Goal: Feedback & Contribution: Contribute content

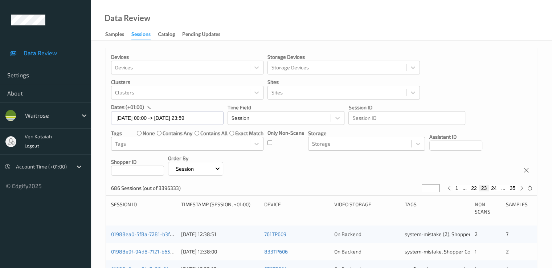
drag, startPoint x: 432, startPoint y: 185, endPoint x: 417, endPoint y: 193, distance: 17.4
click at [417, 193] on div "686 Sessions (out of 3396333) ** 1 ... 22 23 24 ... 35" at bounding box center [321, 188] width 431 height 15
type input "*"
type input "**"
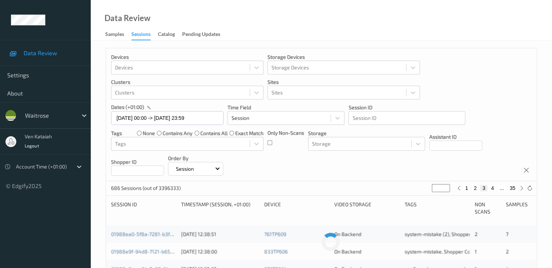
type input "**"
click at [494, 187] on button "33" at bounding box center [492, 188] width 10 height 7
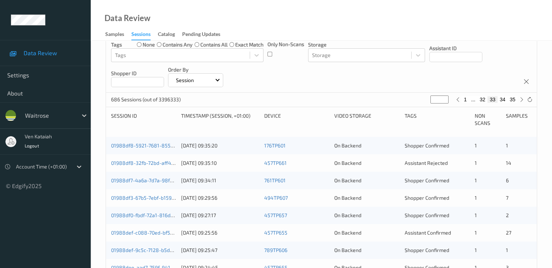
scroll to position [145, 0]
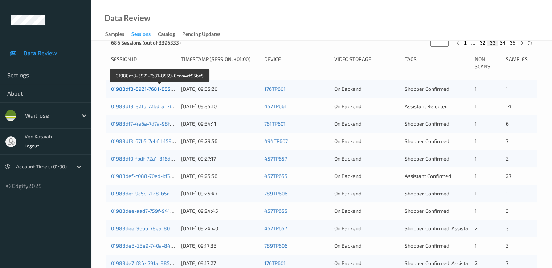
click at [137, 90] on link "01988df8-5921-7681-8559-0cda4cf956e5" at bounding box center [160, 89] width 98 height 6
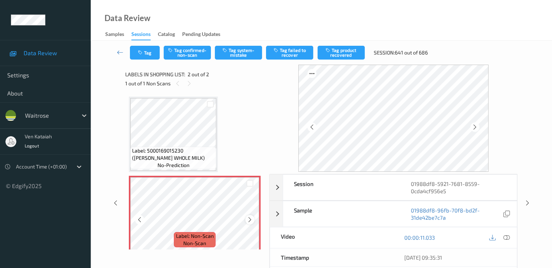
click at [248, 219] on icon at bounding box center [250, 219] width 6 height 7
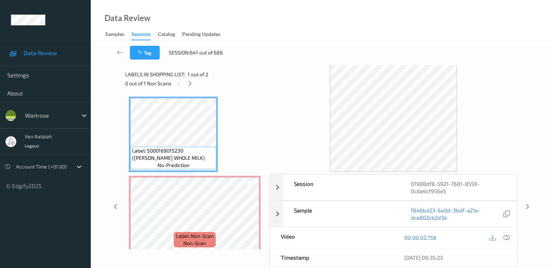
click at [511, 238] on div at bounding box center [506, 238] width 10 height 10
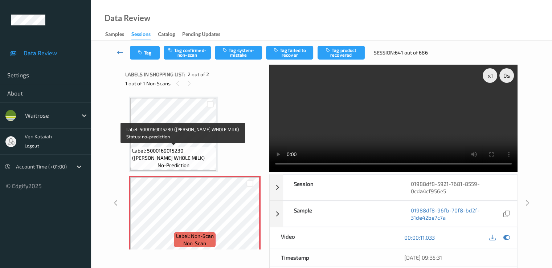
click at [197, 148] on span "Label: 5000169015230 ([PERSON_NAME] WHOLE MILK)" at bounding box center [173, 154] width 82 height 15
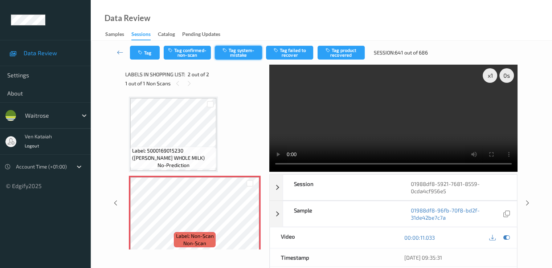
click at [241, 54] on button "Tag system-mistake" at bounding box center [238, 53] width 47 height 14
click at [145, 52] on button "Tag" at bounding box center [145, 53] width 30 height 14
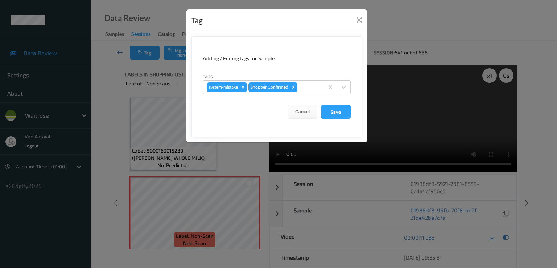
click at [308, 94] on form "Adding / Editing tags for Sample Tags system-mistake Shopper Confirmed Cancel S…" at bounding box center [277, 86] width 171 height 101
click at [312, 85] on div at bounding box center [309, 87] width 21 height 9
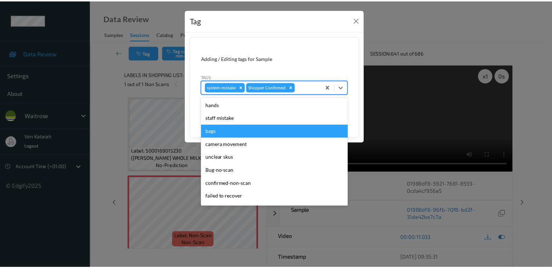
scroll to position [142, 0]
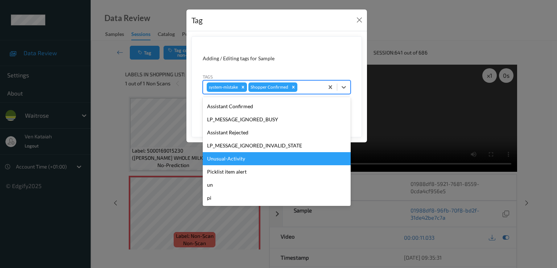
click at [243, 161] on div "hands staff mistake bags camera movement unclear skus Bug-no-scan confirmed-non…" at bounding box center [277, 151] width 148 height 109
click at [243, 161] on div "Unusual-Activity" at bounding box center [277, 158] width 148 height 13
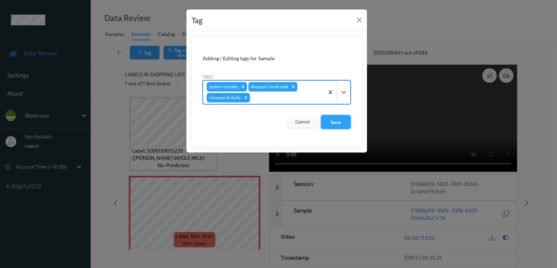
click at [327, 118] on button "Save" at bounding box center [336, 122] width 30 height 14
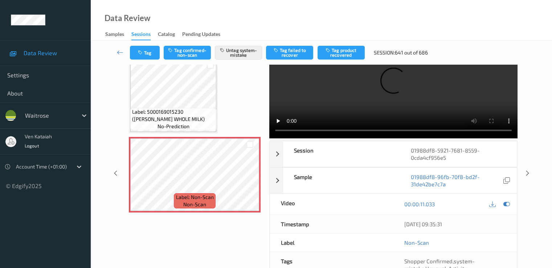
scroll to position [22, 0]
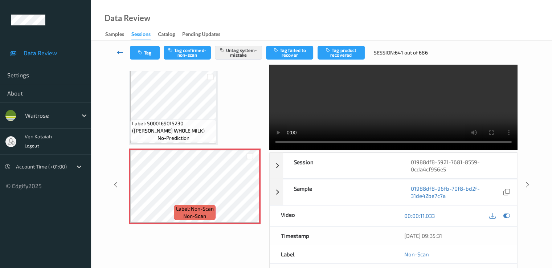
click at [118, 51] on icon at bounding box center [120, 52] width 7 height 7
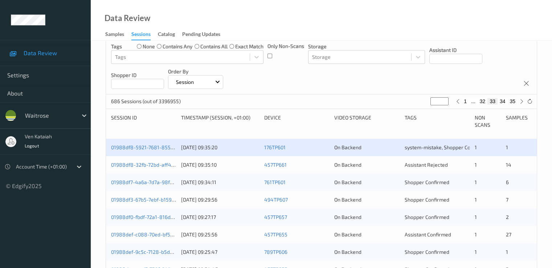
scroll to position [145, 0]
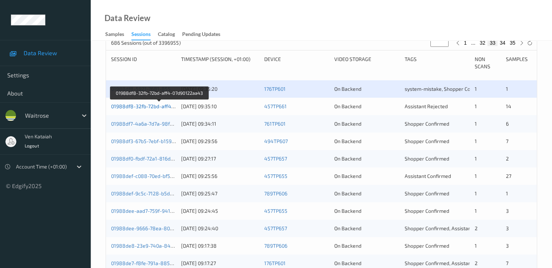
click at [156, 106] on link "01988df8-32fb-72bd-aff4-07d90122aa43" at bounding box center [159, 106] width 97 height 6
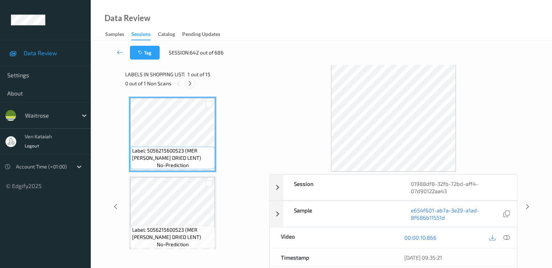
click at [188, 81] on icon at bounding box center [190, 83] width 6 height 7
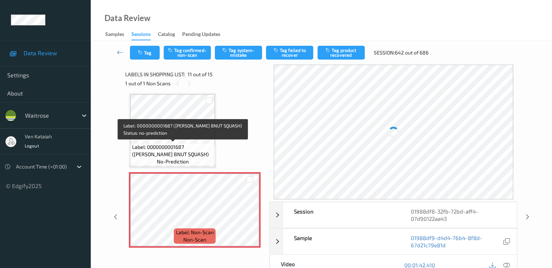
scroll to position [788, 0]
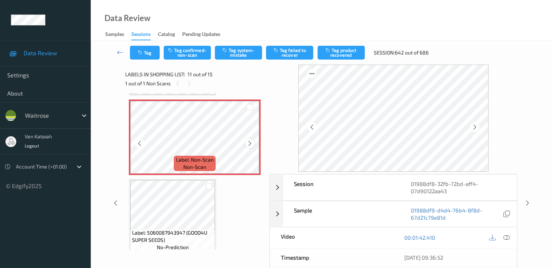
click at [249, 145] on icon at bounding box center [250, 143] width 6 height 7
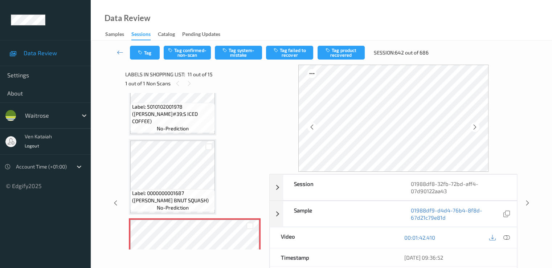
scroll to position [643, 0]
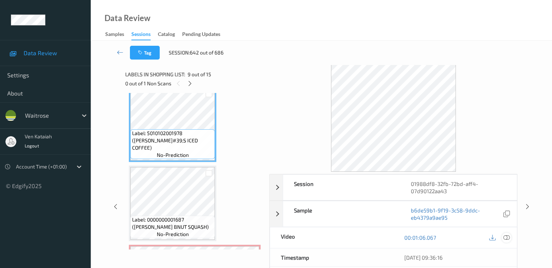
click at [509, 240] on div at bounding box center [506, 238] width 10 height 10
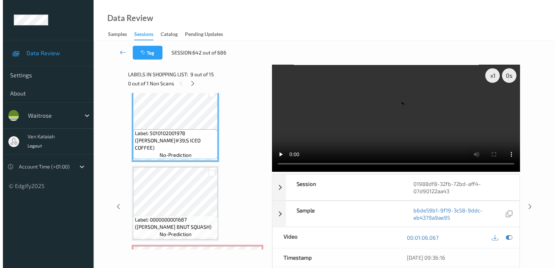
scroll to position [716, 0]
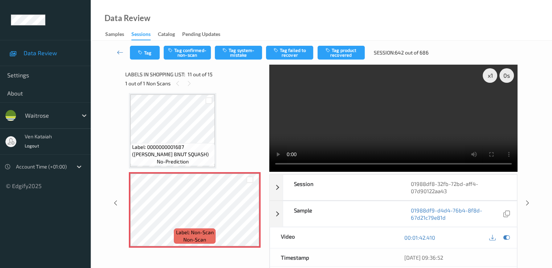
click at [254, 44] on div "Tag Tag confirmed-non-scan Tag system-mistake Tag failed to recover Tag product…" at bounding box center [321, 53] width 431 height 24
click at [248, 51] on button "Tag system-mistake" at bounding box center [238, 53] width 47 height 14
click at [152, 57] on button "Tag" at bounding box center [145, 53] width 30 height 14
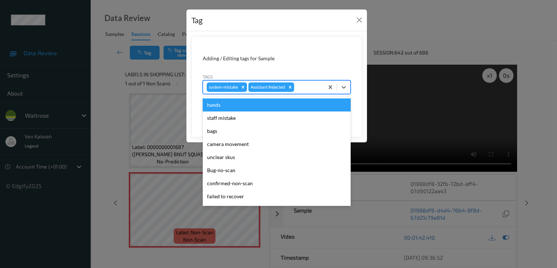
click at [305, 86] on div at bounding box center [308, 87] width 25 height 9
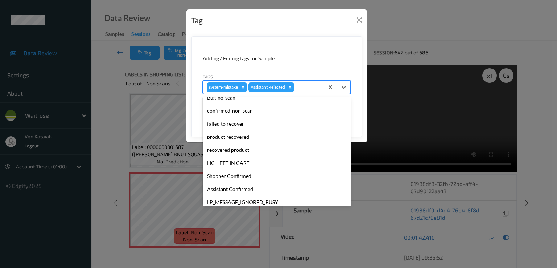
scroll to position [142, 0]
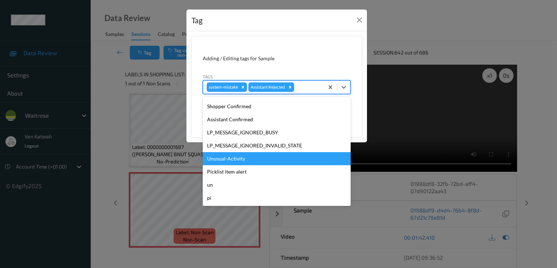
click at [243, 159] on div "Unusual-Activity" at bounding box center [277, 158] width 148 height 13
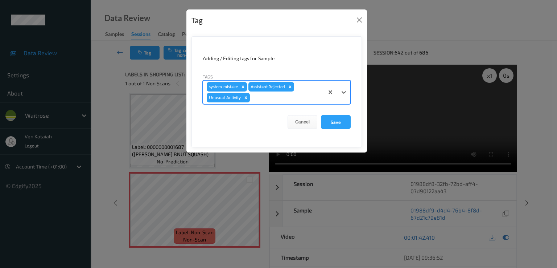
click at [290, 105] on form "Adding / Editing tags for Sample Tags option Unusual-Activity, selected. Select…" at bounding box center [277, 91] width 171 height 111
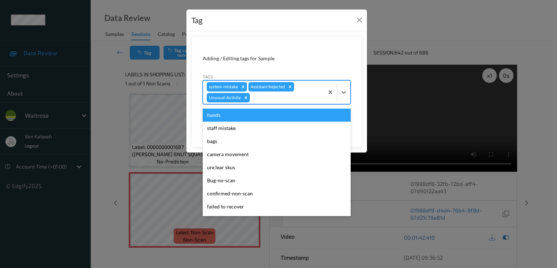
click at [290, 102] on div "system-mistake Assistant Rejected Unusual-Activity" at bounding box center [263, 92] width 121 height 23
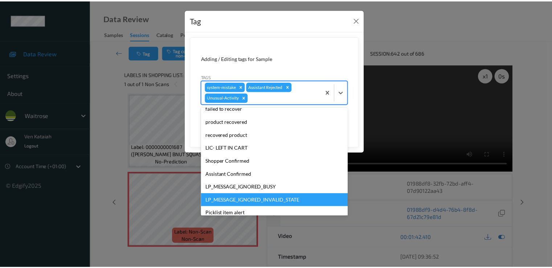
scroll to position [129, 0]
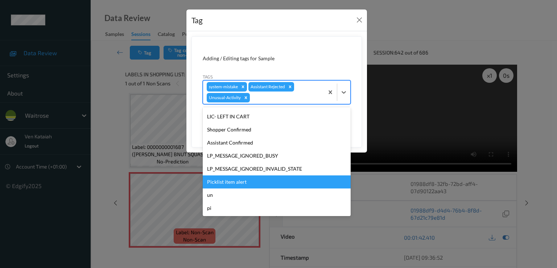
click at [230, 180] on div "Picklist item alert" at bounding box center [277, 181] width 148 height 13
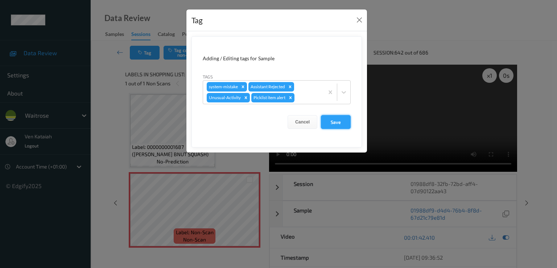
click at [335, 120] on button "Save" at bounding box center [336, 122] width 30 height 14
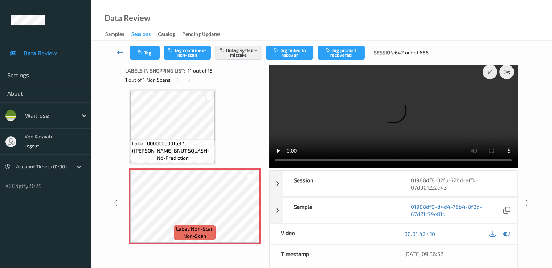
scroll to position [0, 0]
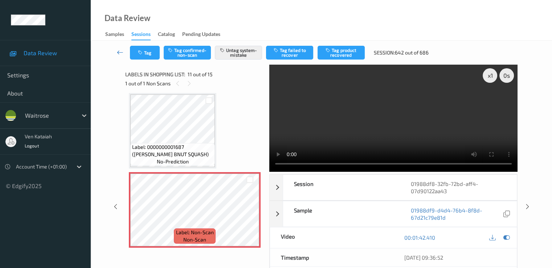
click at [120, 53] on icon at bounding box center [120, 52] width 7 height 7
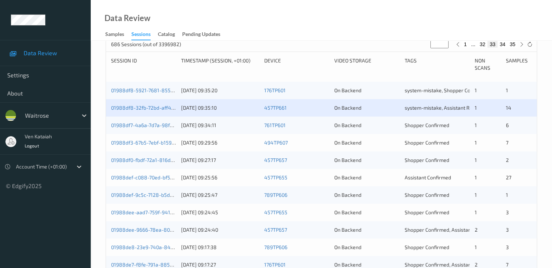
scroll to position [145, 0]
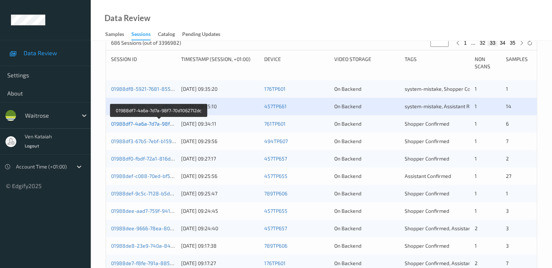
click at [158, 126] on link "01988df7-4a6a-7d7a-98f7-70d1062712dc" at bounding box center [158, 123] width 95 height 6
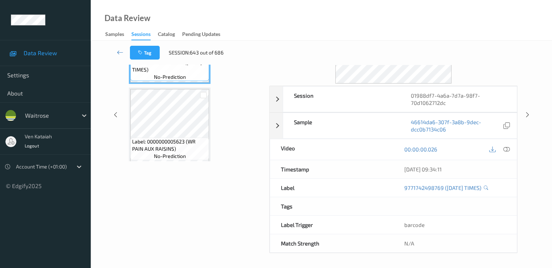
scroll to position [87, 0]
click at [119, 51] on icon at bounding box center [120, 52] width 7 height 7
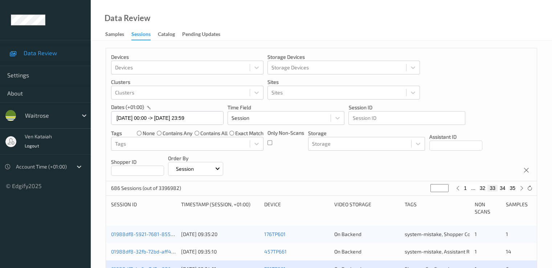
scroll to position [73, 0]
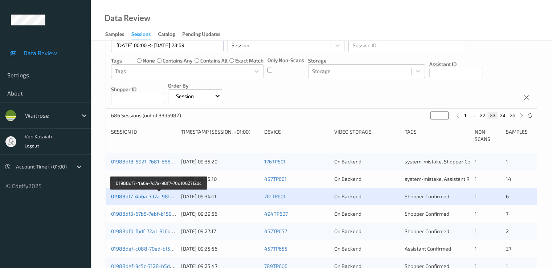
click at [161, 194] on link "01988df7-4a6a-7d7a-98f7-70d1062712dc" at bounding box center [158, 196] width 95 height 6
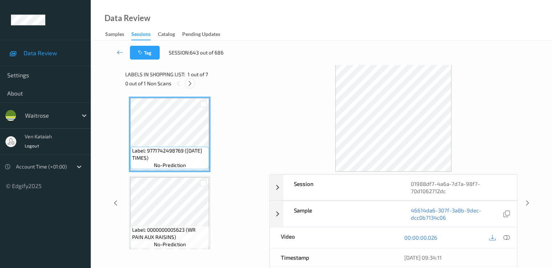
click at [190, 84] on icon at bounding box center [190, 83] width 6 height 7
click at [508, 236] on icon at bounding box center [506, 237] width 7 height 7
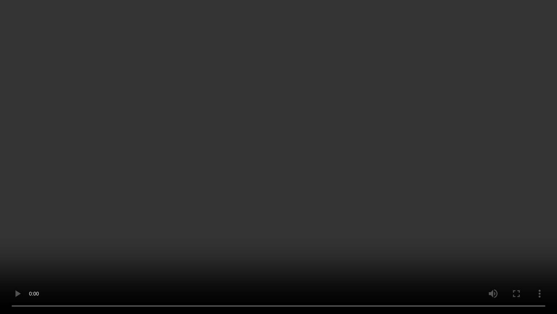
click at [35, 239] on video at bounding box center [278, 157] width 557 height 314
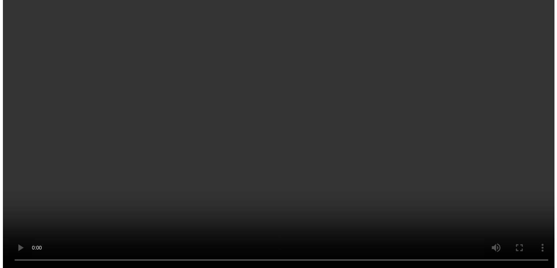
scroll to position [145, 0]
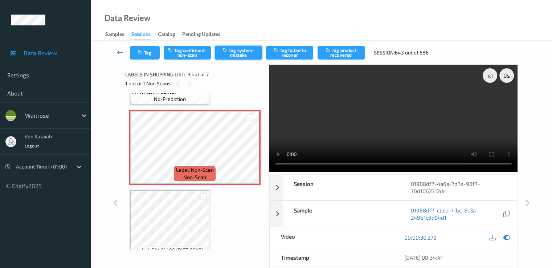
click at [235, 58] on button "Tag system-mistake" at bounding box center [238, 53] width 47 height 14
click at [233, 57] on button "Tag system-mistake" at bounding box center [238, 53] width 47 height 14
click at [145, 54] on button "Tag" at bounding box center [145, 53] width 30 height 14
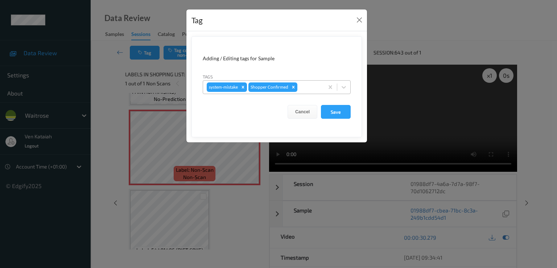
click at [314, 90] on div at bounding box center [309, 87] width 21 height 9
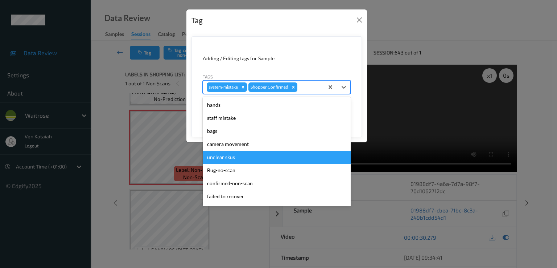
scroll to position [142, 0]
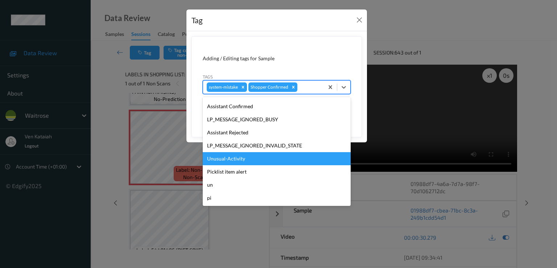
click at [226, 160] on div "Unusual-Activity" at bounding box center [277, 158] width 148 height 13
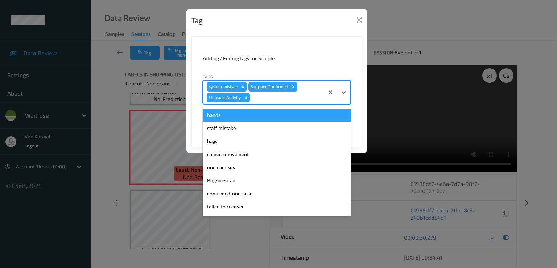
click at [274, 99] on div at bounding box center [285, 97] width 69 height 9
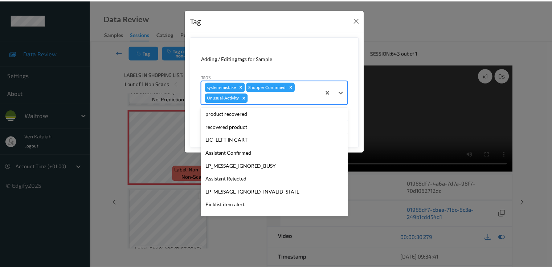
scroll to position [129, 0]
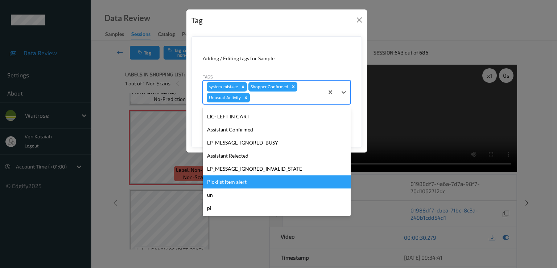
click at [228, 178] on div "Picklist item alert" at bounding box center [277, 181] width 148 height 13
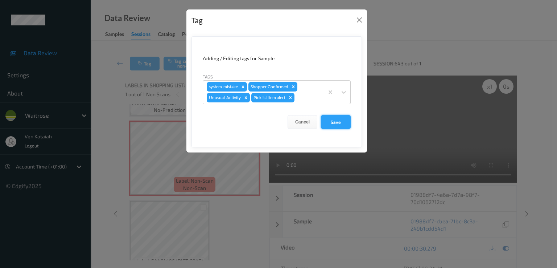
click at [335, 121] on button "Save" at bounding box center [336, 122] width 30 height 14
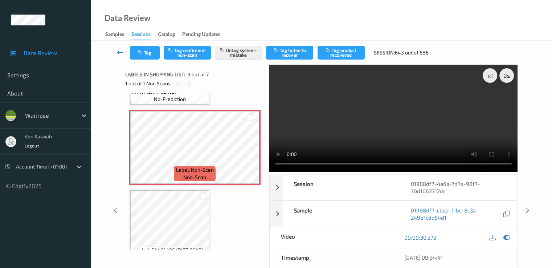
click at [120, 53] on icon at bounding box center [120, 52] width 7 height 7
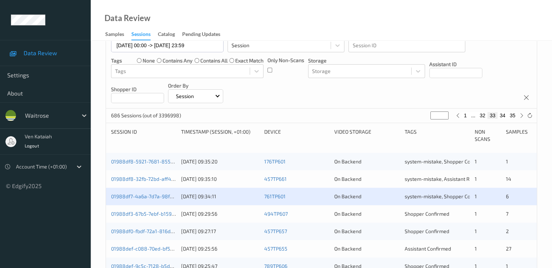
scroll to position [145, 0]
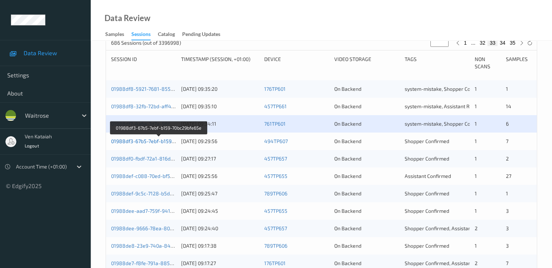
click at [157, 144] on link "01988df3-67b5-7ebf-b159-70bc29bfe65e" at bounding box center [158, 141] width 95 height 6
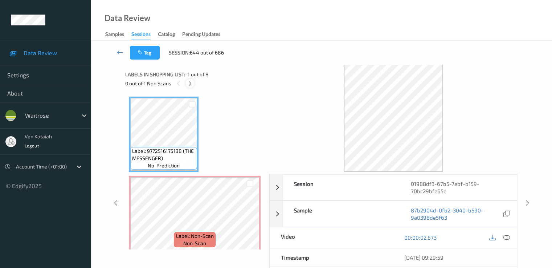
click at [191, 82] on icon at bounding box center [190, 83] width 6 height 7
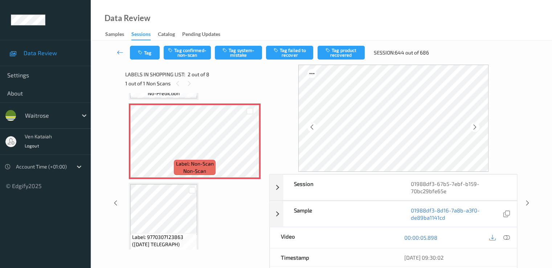
scroll to position [4, 0]
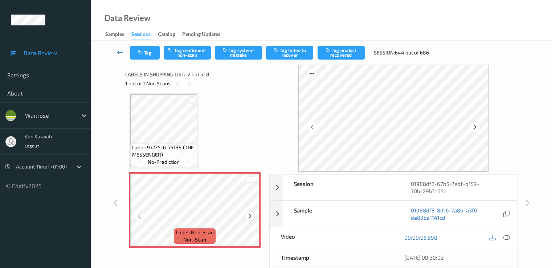
click at [248, 215] on icon at bounding box center [250, 216] width 6 height 7
click at [142, 217] on icon at bounding box center [139, 216] width 6 height 7
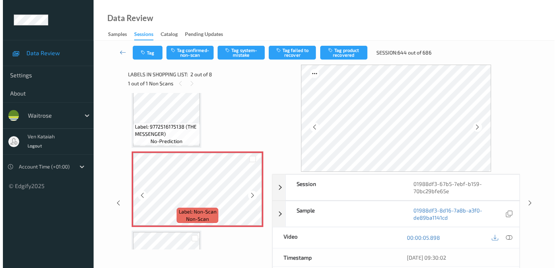
scroll to position [0, 0]
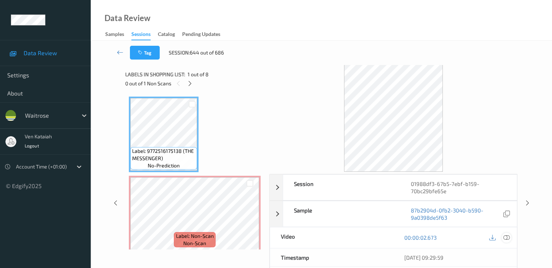
click at [507, 234] on icon at bounding box center [506, 237] width 7 height 7
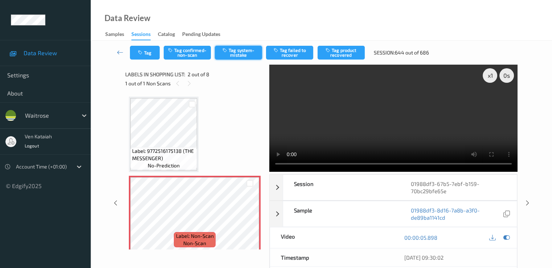
click at [233, 54] on button "Tag system-mistake" at bounding box center [238, 53] width 47 height 14
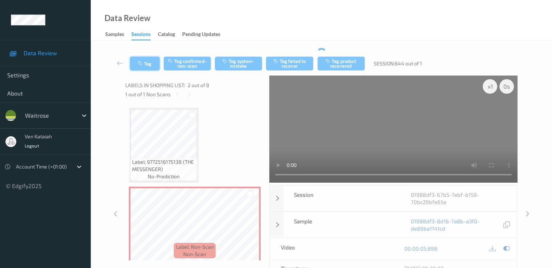
click at [142, 66] on button "Tag" at bounding box center [145, 64] width 30 height 14
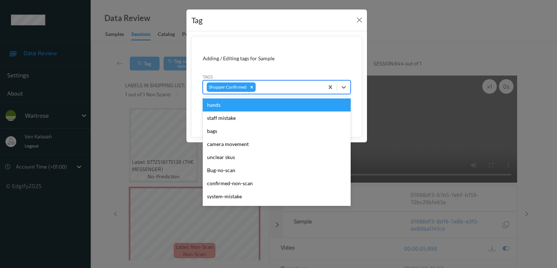
click at [260, 91] on div at bounding box center [288, 87] width 63 height 9
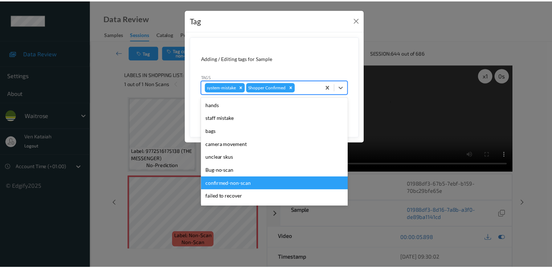
scroll to position [142, 0]
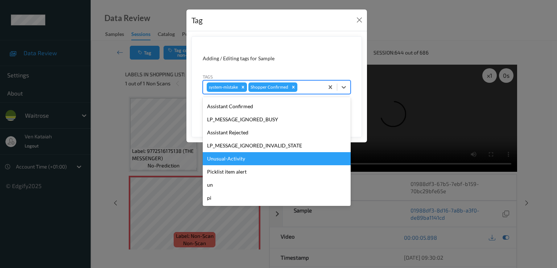
click at [242, 157] on div "Unusual-Activity" at bounding box center [277, 158] width 148 height 13
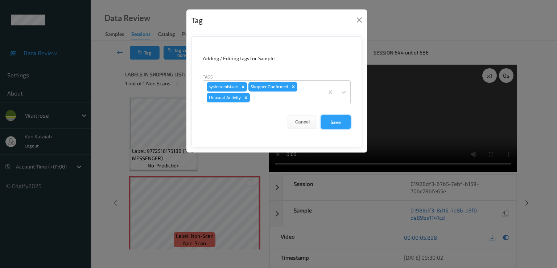
click at [341, 122] on button "Save" at bounding box center [336, 122] width 30 height 14
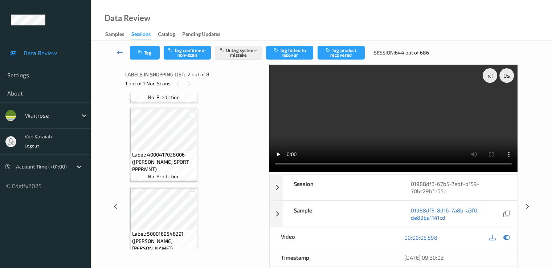
scroll to position [363, 0]
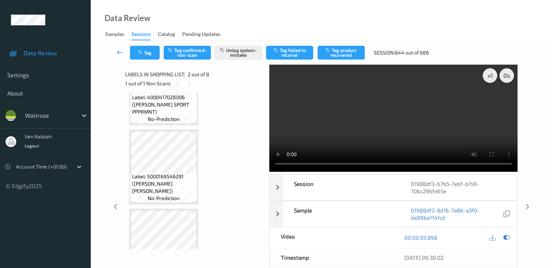
click at [127, 52] on link at bounding box center [120, 53] width 19 height 14
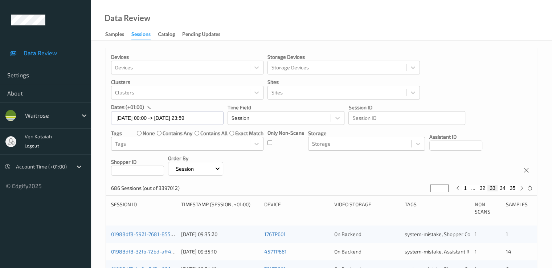
scroll to position [145, 0]
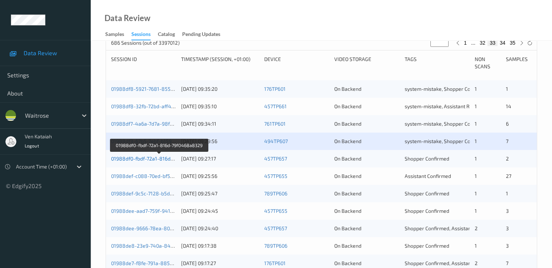
click at [161, 157] on link "01988df0-fbdf-72a1-816d-79f0468a8329" at bounding box center [159, 158] width 96 height 6
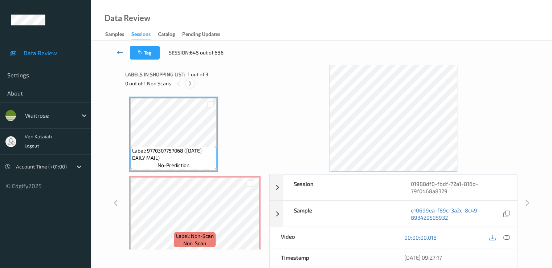
click at [191, 79] on div at bounding box center [189, 83] width 9 height 9
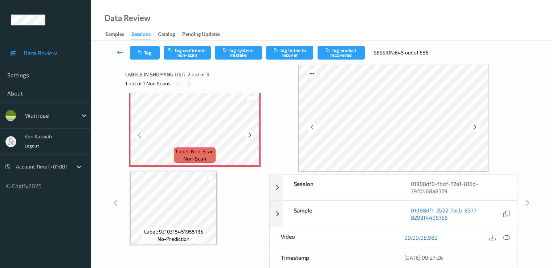
scroll to position [12, 0]
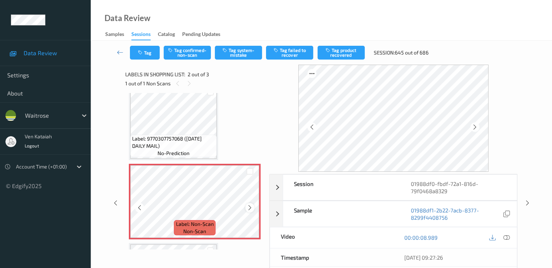
click at [248, 209] on icon at bounding box center [250, 207] width 6 height 7
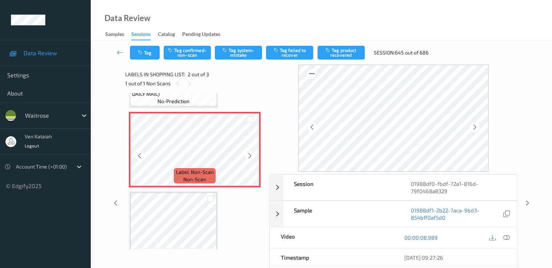
scroll to position [73, 0]
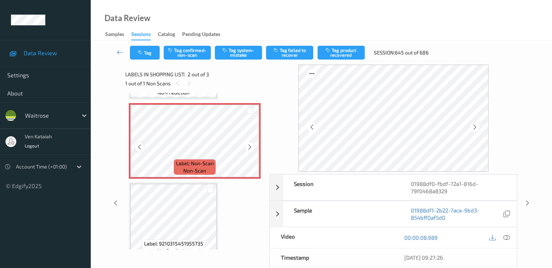
click at [138, 151] on div at bounding box center [139, 146] width 9 height 9
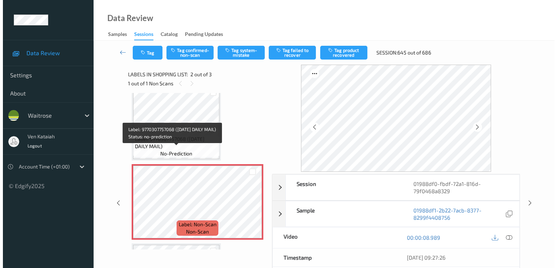
scroll to position [0, 0]
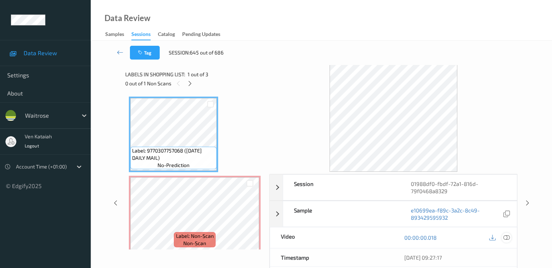
click at [507, 237] on icon at bounding box center [506, 237] width 7 height 7
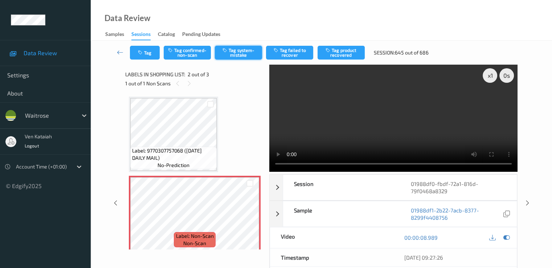
click at [228, 52] on icon "button" at bounding box center [225, 50] width 6 height 5
click at [147, 58] on button "Tag" at bounding box center [145, 53] width 30 height 14
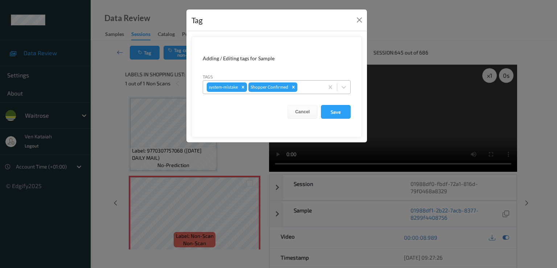
click at [306, 87] on div at bounding box center [309, 87] width 21 height 9
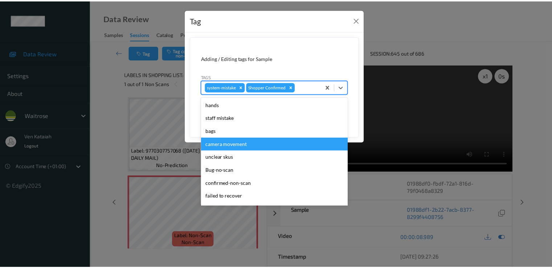
scroll to position [142, 0]
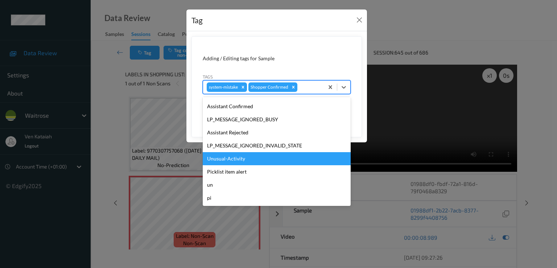
click at [235, 157] on div "Unusual-Activity" at bounding box center [277, 158] width 148 height 13
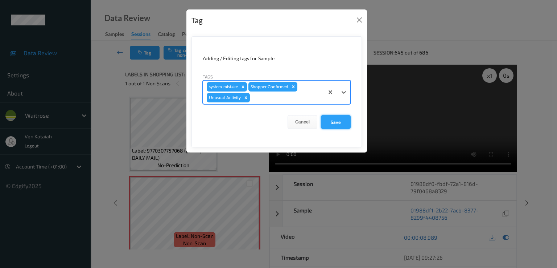
click at [336, 123] on button "Save" at bounding box center [336, 122] width 30 height 14
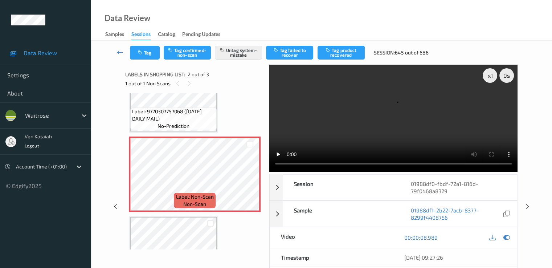
scroll to position [73, 0]
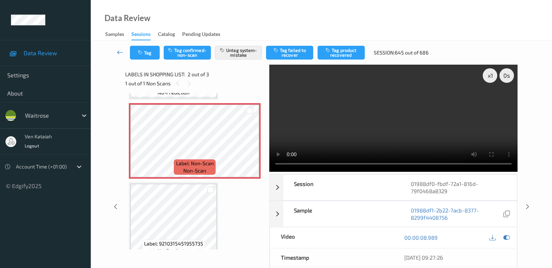
click at [118, 52] on icon at bounding box center [120, 52] width 7 height 7
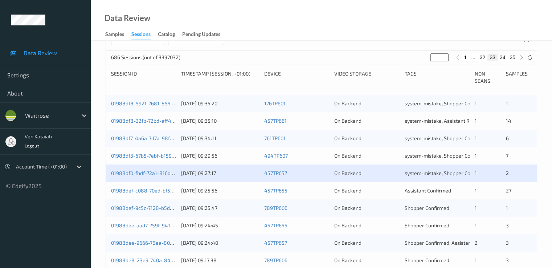
scroll to position [218, 0]
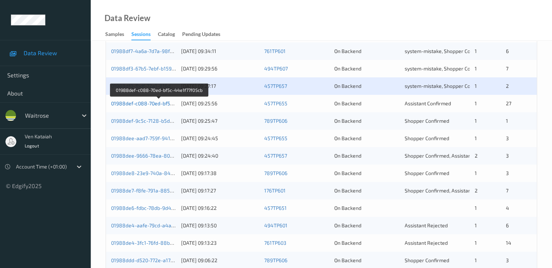
click at [152, 105] on link "01988def-c088-70ed-bf5c-44e1f77f05cb" at bounding box center [158, 103] width 95 height 6
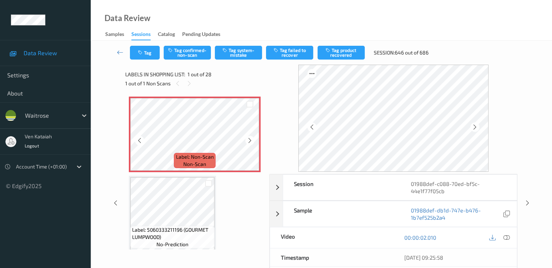
click at [141, 139] on icon at bounding box center [139, 140] width 6 height 7
click at [142, 139] on icon at bounding box center [139, 140] width 6 height 7
click at [511, 237] on div at bounding box center [500, 238] width 24 height 10
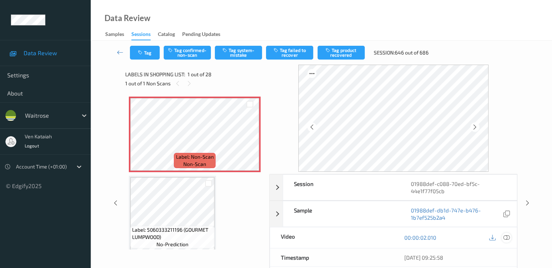
click at [509, 237] on icon at bounding box center [506, 237] width 7 height 7
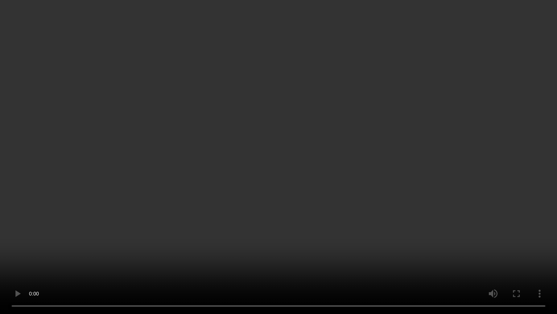
click at [344, 205] on video at bounding box center [278, 157] width 557 height 314
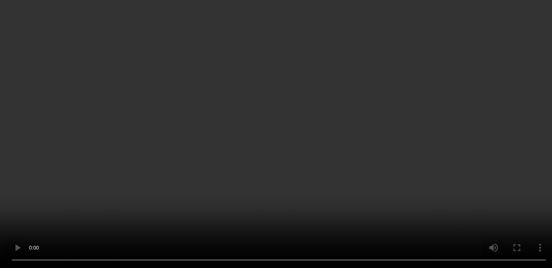
scroll to position [145, 0]
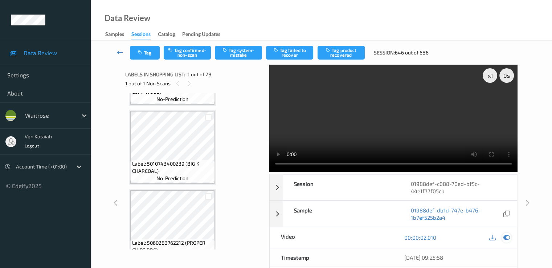
click at [504, 238] on icon at bounding box center [506, 237] width 7 height 7
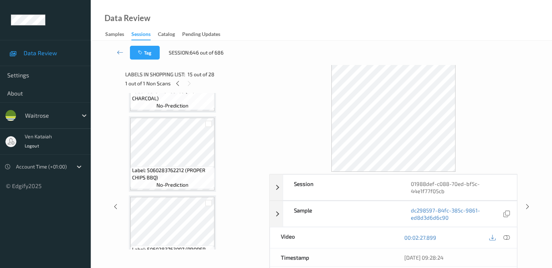
scroll to position [0, 0]
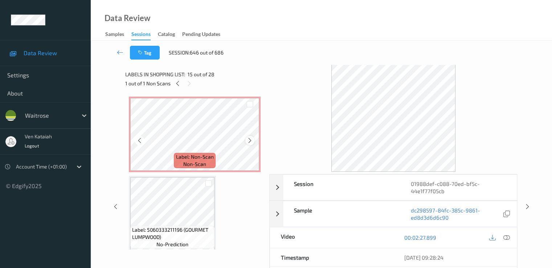
click at [250, 139] on icon at bounding box center [250, 140] width 6 height 7
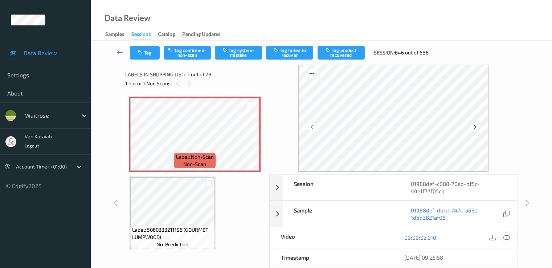
click at [505, 235] on icon at bounding box center [506, 237] width 7 height 7
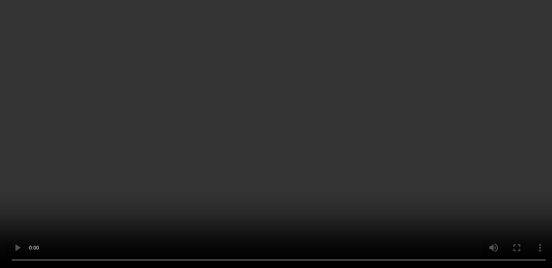
scroll to position [290, 0]
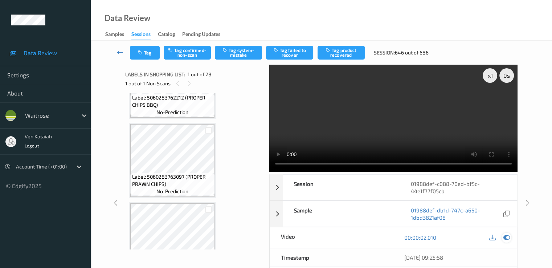
click at [507, 239] on icon at bounding box center [506, 237] width 7 height 7
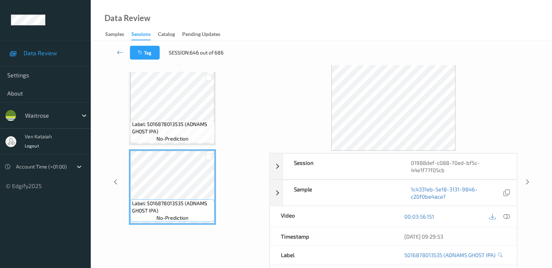
scroll to position [0, 0]
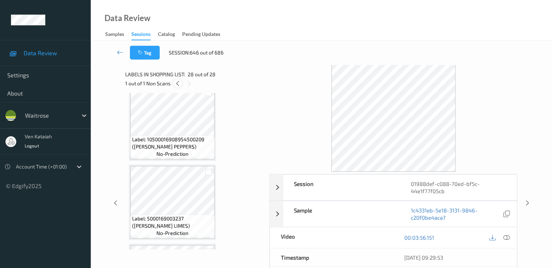
click at [177, 85] on icon at bounding box center [178, 83] width 6 height 7
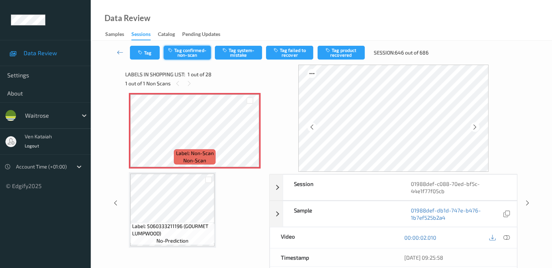
click at [197, 57] on button "Tag confirmed-non-scan" at bounding box center [187, 53] width 47 height 14
click at [288, 53] on button "Tag failed to recover" at bounding box center [289, 53] width 47 height 14
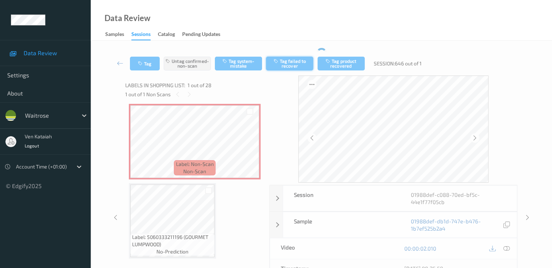
click at [287, 54] on div "Tag Untag confirmed-non-scan Tag system-mistake Tag failed to recover Tag produ…" at bounding box center [321, 64] width 431 height 24
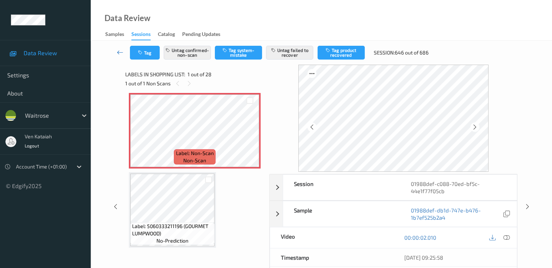
click at [120, 54] on icon at bounding box center [120, 52] width 7 height 7
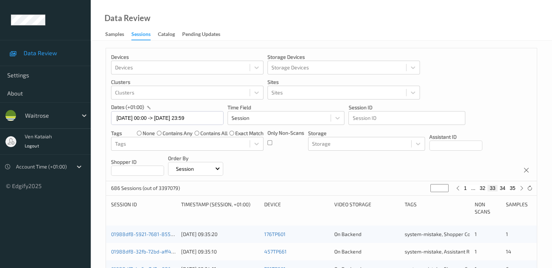
scroll to position [145, 0]
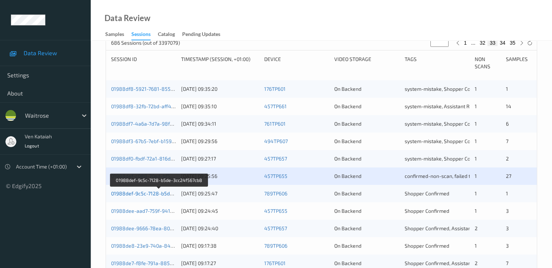
click at [152, 192] on link "01988def-9c5c-7128-b5de-3cc24f567cb8" at bounding box center [159, 193] width 97 height 6
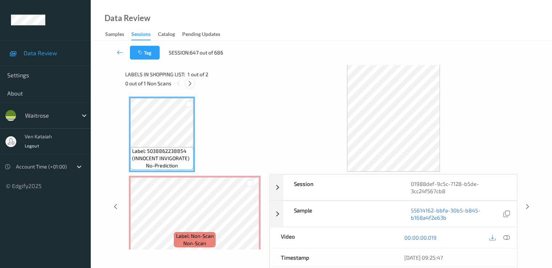
click at [190, 85] on icon at bounding box center [190, 83] width 6 height 7
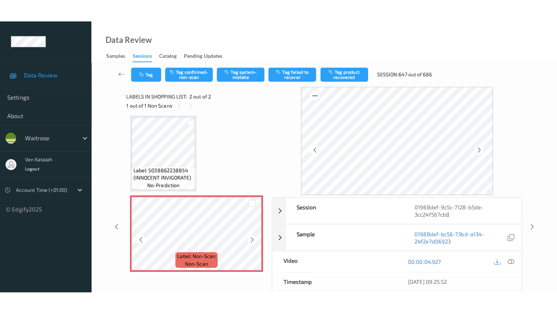
scroll to position [5, 0]
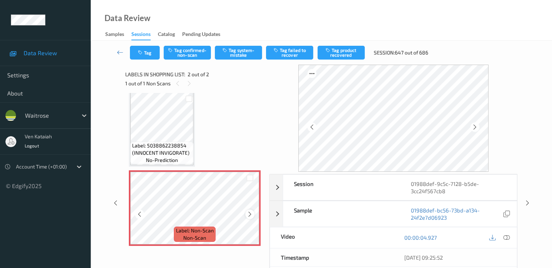
click at [250, 215] on icon at bounding box center [250, 214] width 6 height 7
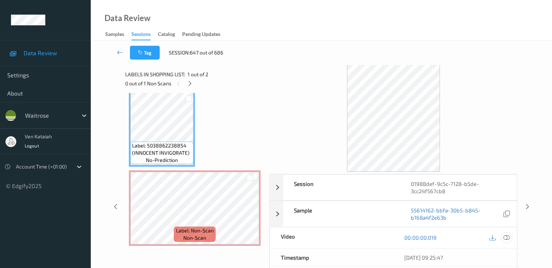
click at [509, 236] on icon at bounding box center [506, 237] width 7 height 7
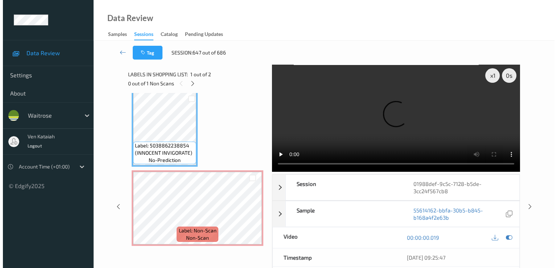
scroll to position [0, 0]
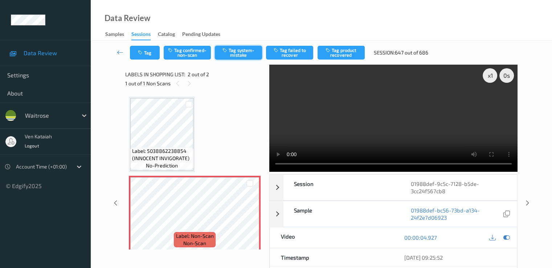
click at [239, 52] on button "Tag system-mistake" at bounding box center [238, 53] width 47 height 14
click at [155, 54] on button "Tag" at bounding box center [145, 53] width 30 height 14
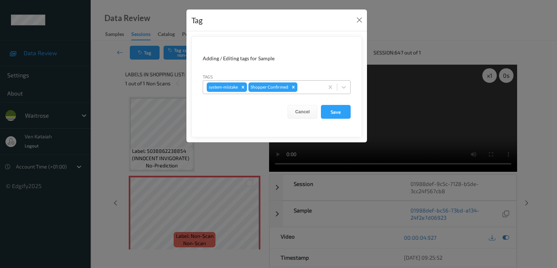
click at [295, 89] on div "Remove Shopper Confirmed" at bounding box center [294, 86] width 8 height 9
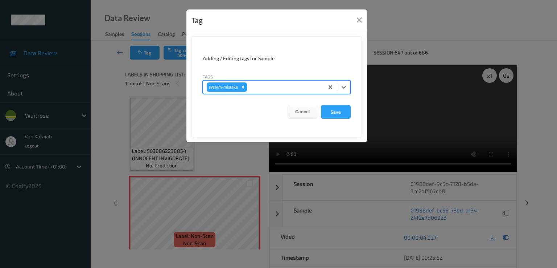
click at [358, 28] on div "Tag" at bounding box center [277, 20] width 181 height 22
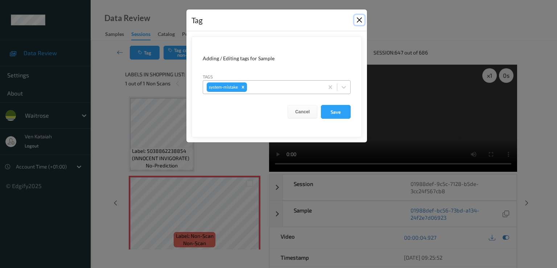
click at [360, 23] on button "Close" at bounding box center [360, 20] width 10 height 10
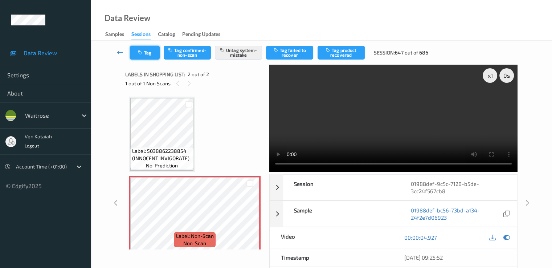
click at [146, 54] on button "Tag" at bounding box center [145, 53] width 30 height 14
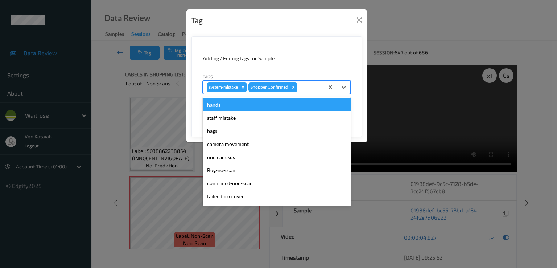
click at [307, 86] on div at bounding box center [309, 87] width 21 height 9
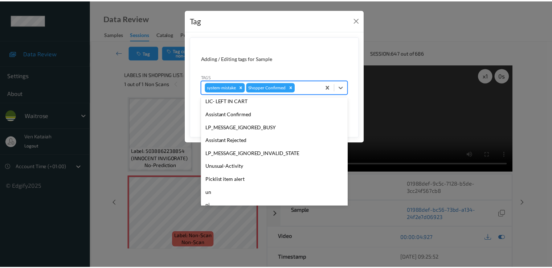
scroll to position [142, 0]
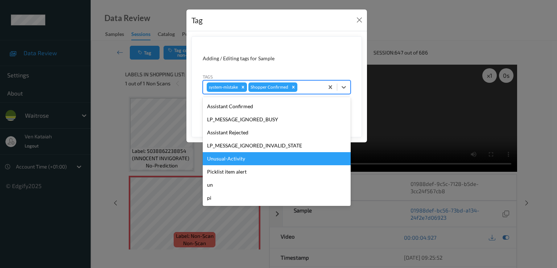
click at [236, 163] on div "Unusual-Activity" at bounding box center [277, 158] width 148 height 13
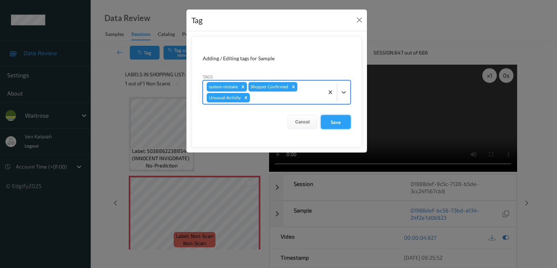
click at [338, 115] on button "Save" at bounding box center [336, 122] width 30 height 14
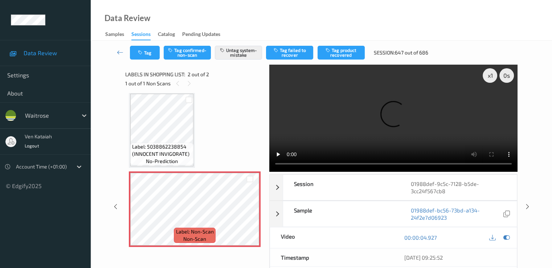
scroll to position [5, 0]
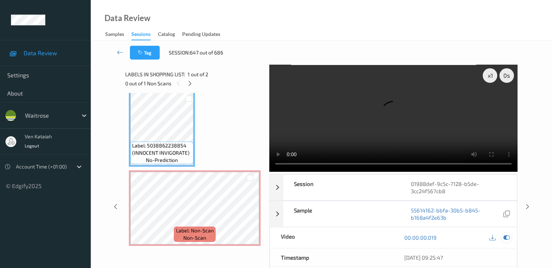
click at [509, 234] on icon at bounding box center [506, 237] width 7 height 7
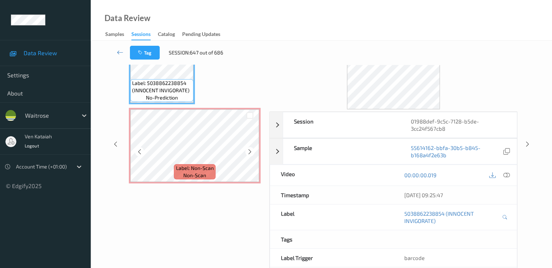
scroll to position [73, 0]
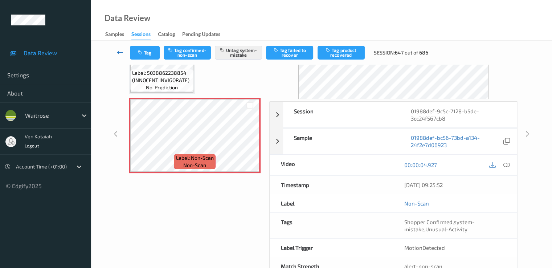
click at [120, 50] on icon at bounding box center [120, 52] width 7 height 7
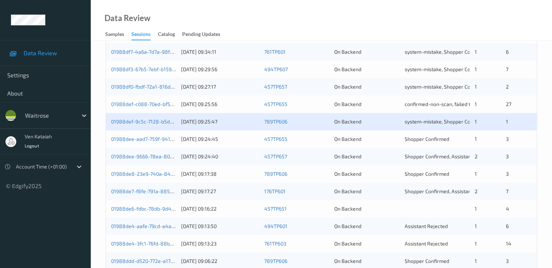
scroll to position [218, 0]
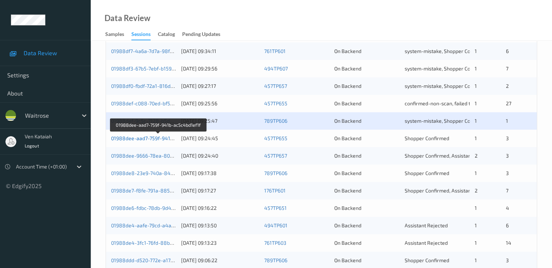
click at [140, 140] on link "01988dee-aad7-759f-941b-ac5c4bd1ef1f" at bounding box center [158, 138] width 95 height 6
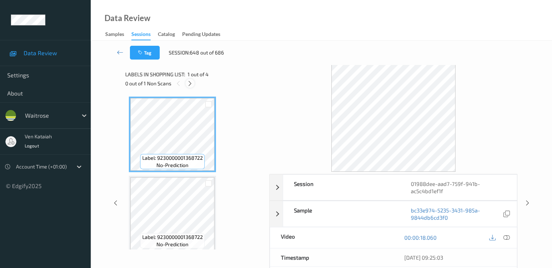
click at [186, 82] on div at bounding box center [189, 83] width 9 height 9
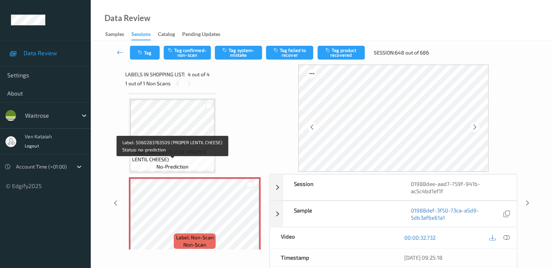
scroll to position [164, 0]
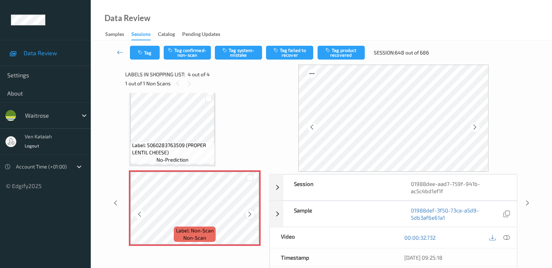
click at [251, 216] on icon at bounding box center [250, 214] width 6 height 7
click at [139, 211] on icon at bounding box center [139, 214] width 6 height 7
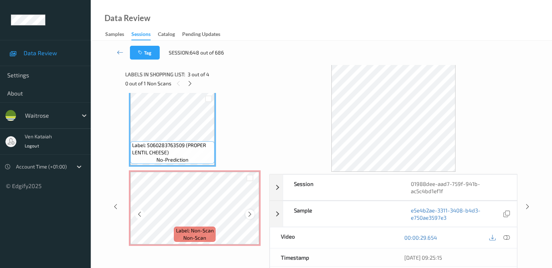
click at [254, 214] on div at bounding box center [249, 213] width 9 height 9
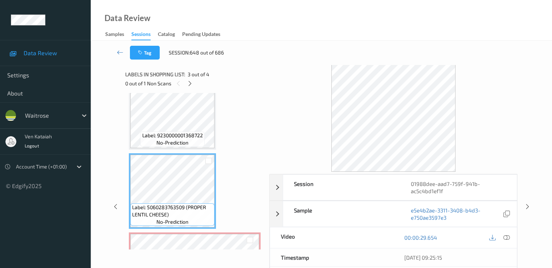
scroll to position [91, 0]
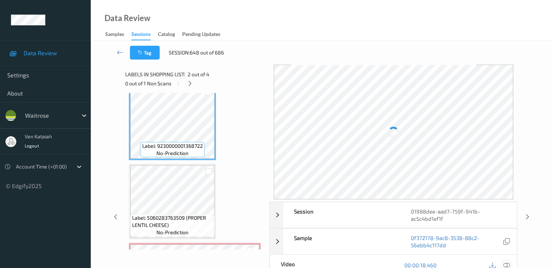
click at [507, 265] on icon at bounding box center [506, 265] width 7 height 7
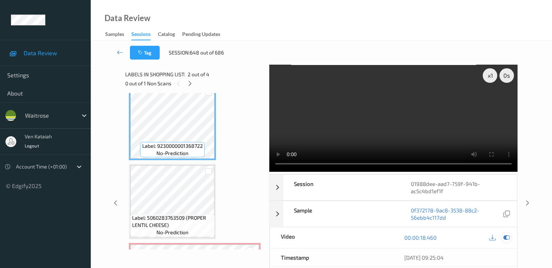
click at [508, 240] on icon at bounding box center [506, 237] width 7 height 7
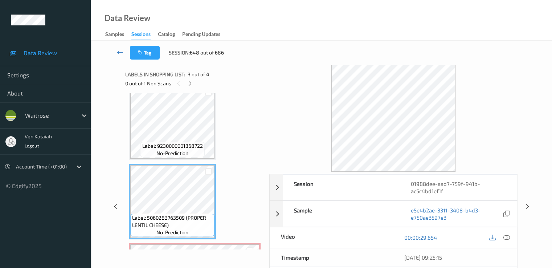
scroll to position [164, 0]
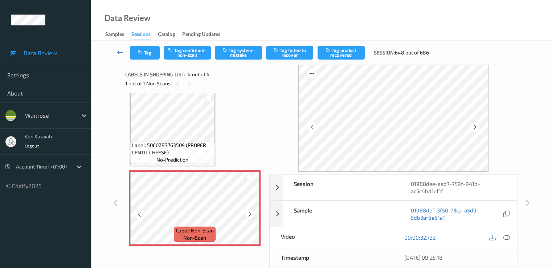
click at [248, 214] on icon at bounding box center [250, 214] width 6 height 7
click at [250, 213] on icon at bounding box center [250, 214] width 6 height 7
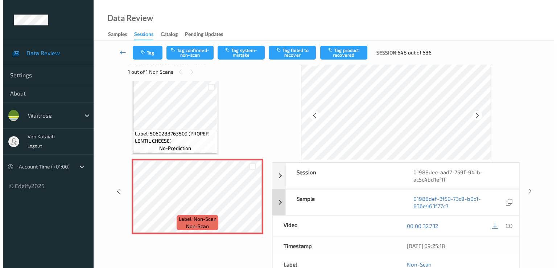
scroll to position [0, 0]
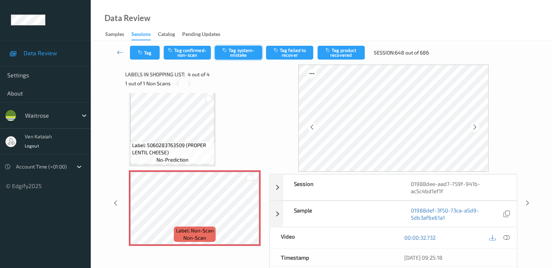
click at [238, 53] on button "Tag system-mistake" at bounding box center [238, 53] width 47 height 14
click at [148, 63] on div "Tag Tag confirmed-non-scan Untag system-mistake Tag failed to recover Tag produ…" at bounding box center [321, 53] width 431 height 24
click at [144, 54] on icon "button" at bounding box center [141, 52] width 6 height 5
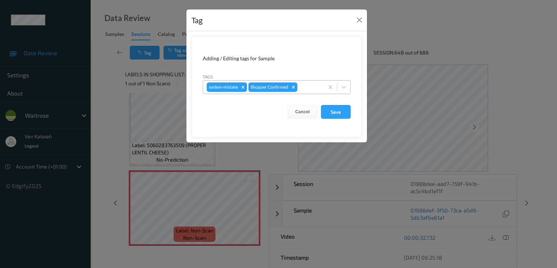
click at [311, 87] on div at bounding box center [309, 87] width 21 height 9
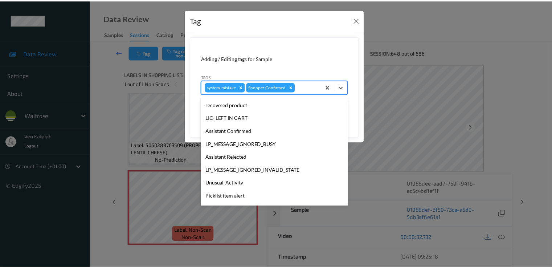
scroll to position [142, 0]
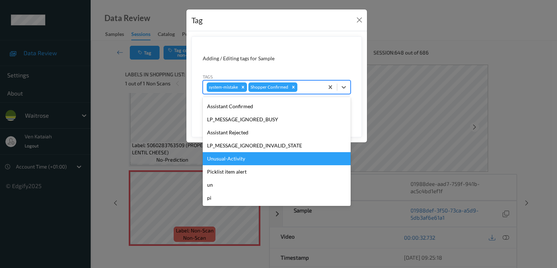
click at [234, 157] on div "Unusual-Activity" at bounding box center [277, 158] width 148 height 13
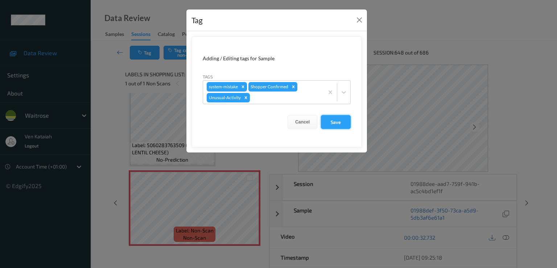
drag, startPoint x: 347, startPoint y: 106, endPoint x: 337, endPoint y: 118, distance: 15.8
click at [344, 111] on form "Adding / Editing tags for Sample Tags system-mistake Shopper Confirmed Unusual-…" at bounding box center [277, 91] width 171 height 111
click at [337, 118] on button "Save" at bounding box center [336, 122] width 30 height 14
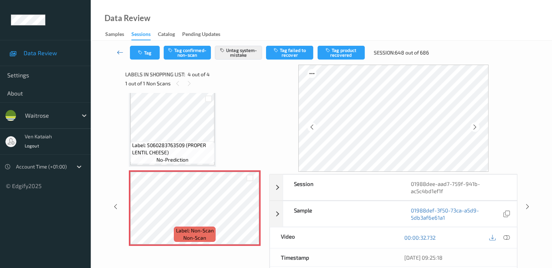
click at [119, 56] on icon at bounding box center [120, 52] width 7 height 7
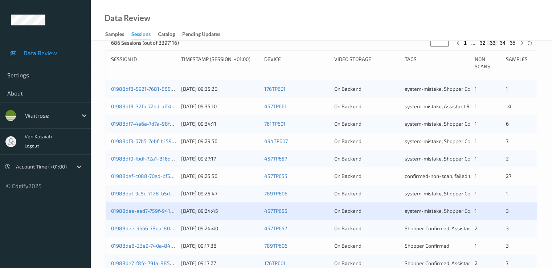
scroll to position [218, 0]
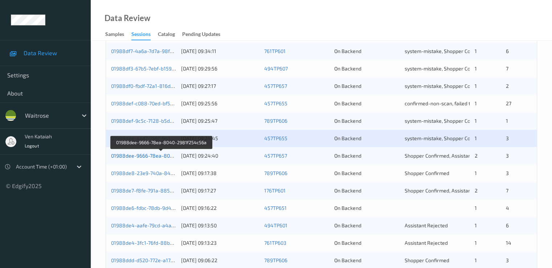
click at [152, 157] on link "01988dee-9666-78ea-8040-2981f254c56a" at bounding box center [161, 155] width 101 height 6
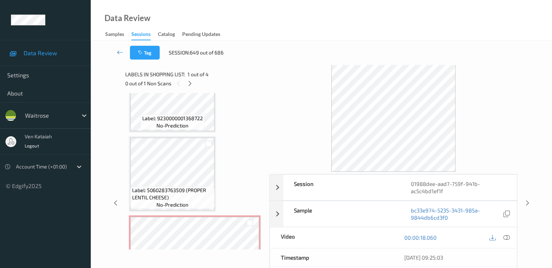
scroll to position [164, 0]
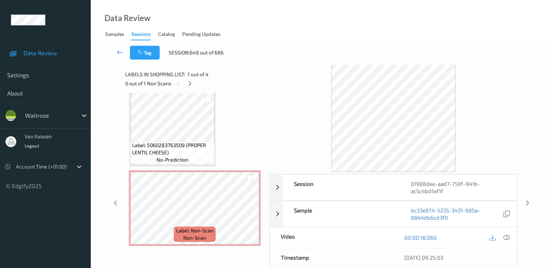
click at [119, 51] on icon at bounding box center [120, 52] width 7 height 7
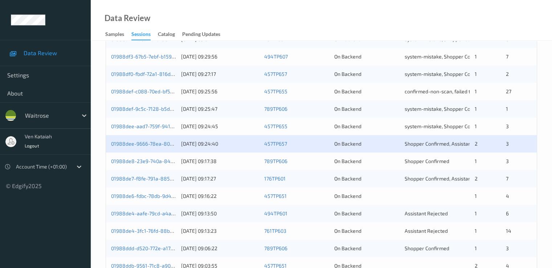
scroll to position [218, 0]
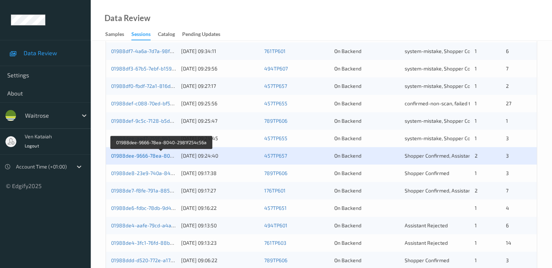
click at [157, 153] on link "01988dee-9666-78ea-8040-2981f254c56a" at bounding box center [161, 155] width 101 height 6
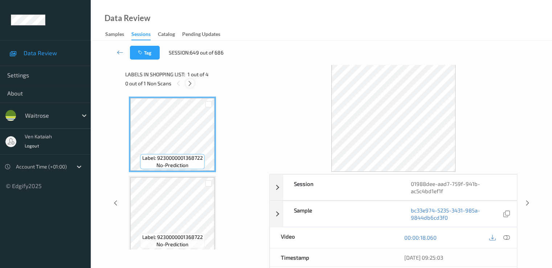
click at [191, 86] on icon at bounding box center [190, 83] width 6 height 7
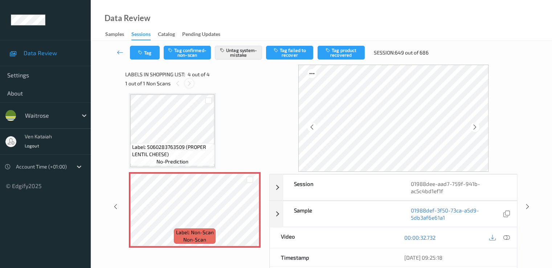
click at [191, 86] on icon at bounding box center [189, 83] width 6 height 7
click at [174, 86] on div at bounding box center [177, 83] width 9 height 9
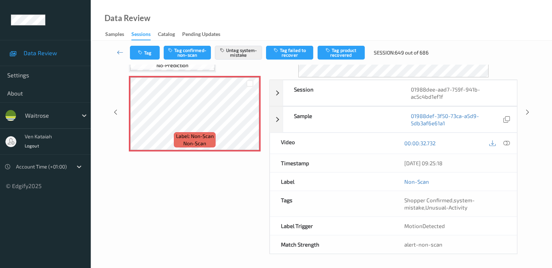
scroll to position [22, 0]
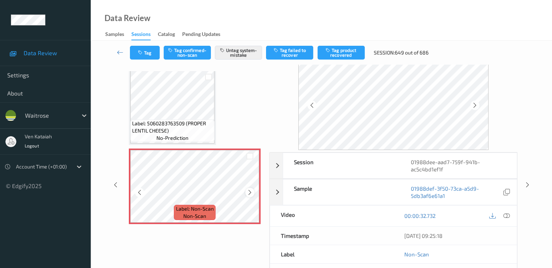
click at [247, 194] on icon at bounding box center [250, 192] width 6 height 7
click at [120, 50] on icon at bounding box center [120, 52] width 7 height 7
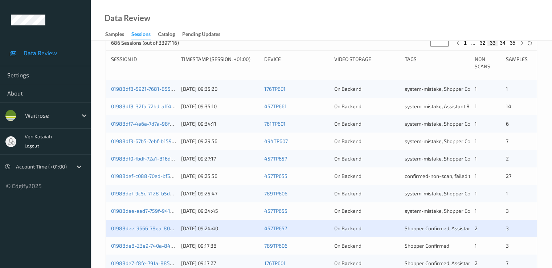
scroll to position [218, 0]
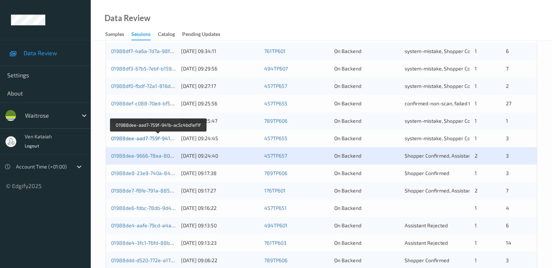
click at [128, 138] on link "01988dee-aad7-759f-941b-ac5c4bd1ef1f" at bounding box center [158, 138] width 95 height 6
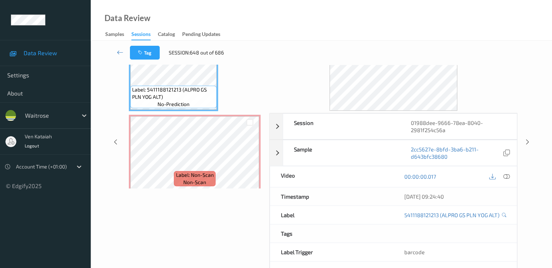
scroll to position [73, 0]
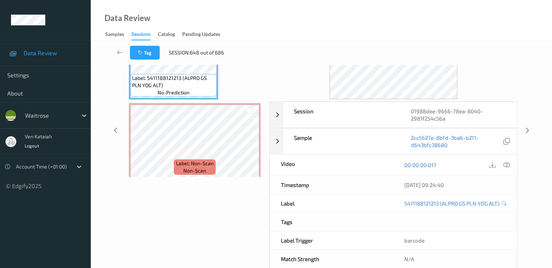
click at [340, 25] on div "Data Review Samples Sessions Catalog Pending Updates" at bounding box center [321, 20] width 461 height 41
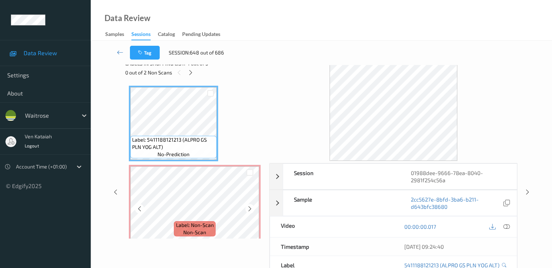
scroll to position [0, 0]
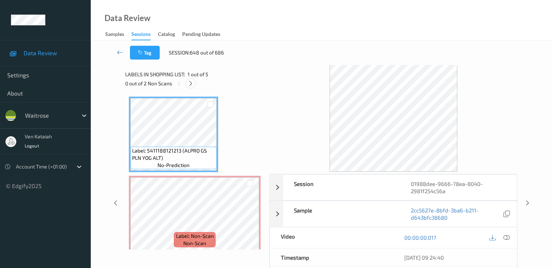
click at [189, 81] on icon at bounding box center [191, 83] width 6 height 7
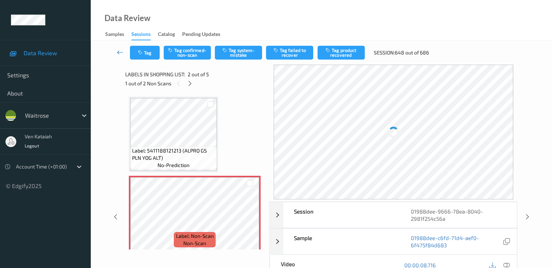
click at [120, 50] on icon at bounding box center [120, 52] width 7 height 7
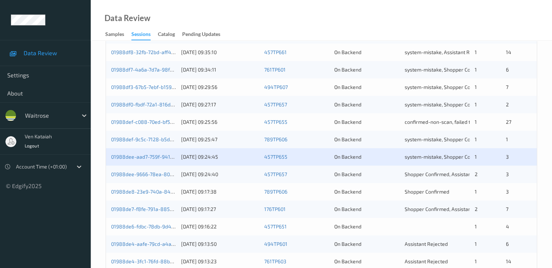
scroll to position [218, 0]
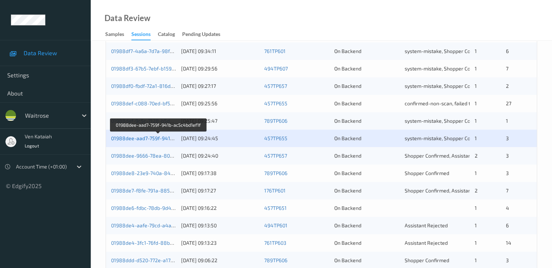
click at [161, 140] on link "01988dee-aad7-759f-941b-ac5c4bd1ef1f" at bounding box center [158, 138] width 95 height 6
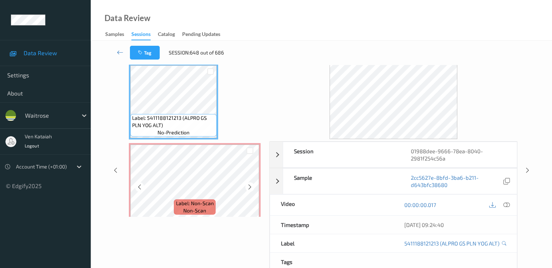
scroll to position [22, 0]
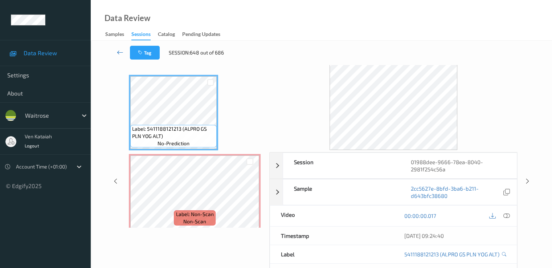
click at [123, 53] on icon at bounding box center [120, 52] width 7 height 7
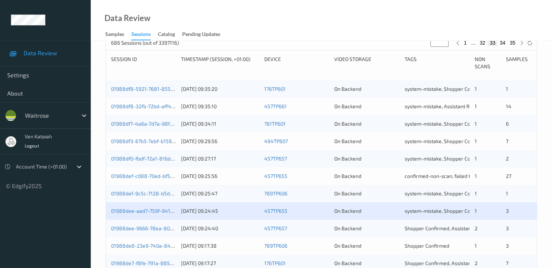
scroll to position [218, 0]
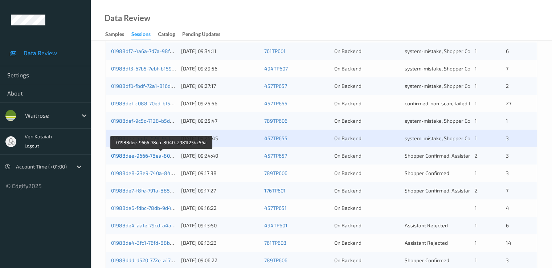
click at [158, 157] on link "01988dee-9666-78ea-8040-2981f254c56a" at bounding box center [161, 155] width 101 height 6
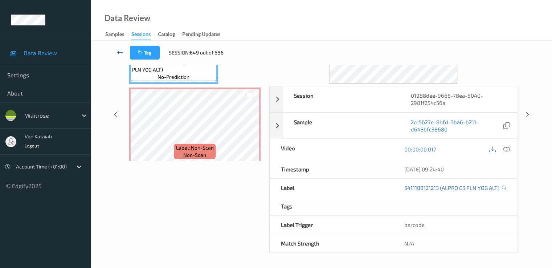
click at [120, 50] on icon at bounding box center [120, 52] width 7 height 7
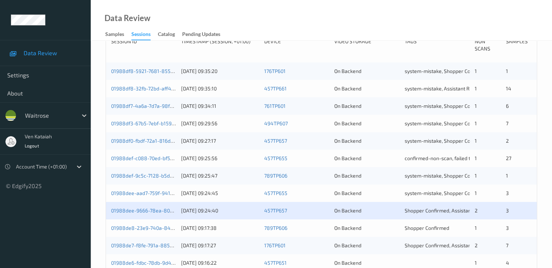
scroll to position [218, 0]
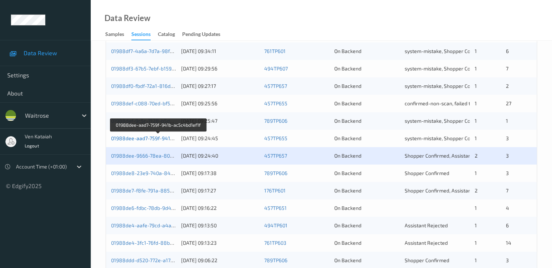
click at [154, 136] on link "01988dee-aad7-759f-941b-ac5c4bd1ef1f" at bounding box center [158, 138] width 95 height 6
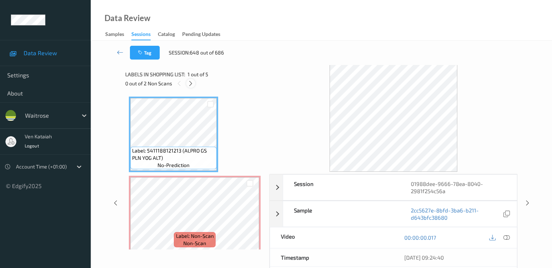
click at [191, 86] on icon at bounding box center [191, 83] width 6 height 7
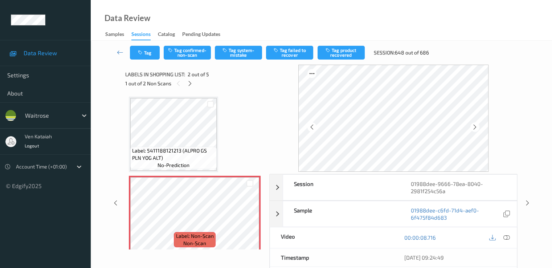
scroll to position [73, 0]
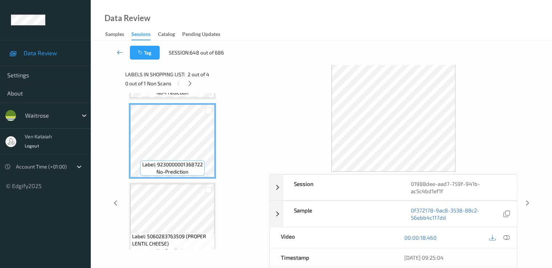
click at [119, 54] on icon at bounding box center [120, 52] width 7 height 7
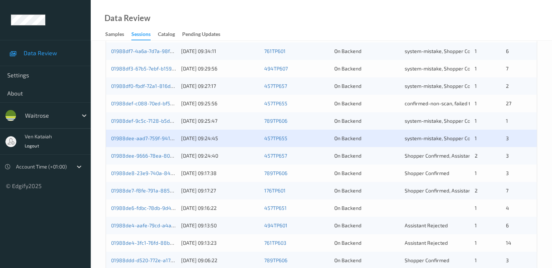
scroll to position [290, 0]
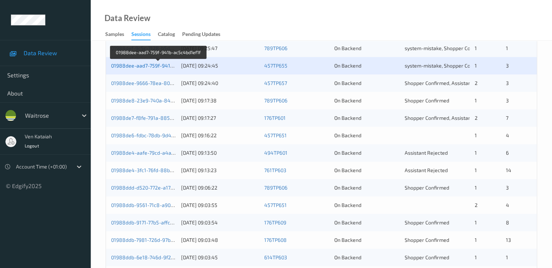
click at [146, 66] on link "01988dee-aad7-759f-941b-ac5c4bd1ef1f" at bounding box center [158, 65] width 95 height 6
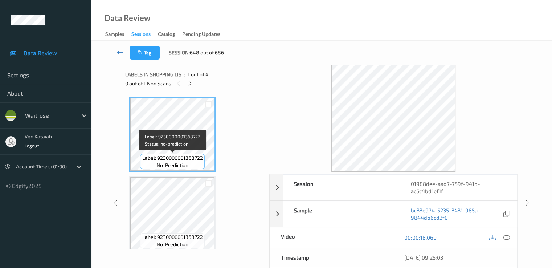
scroll to position [73, 0]
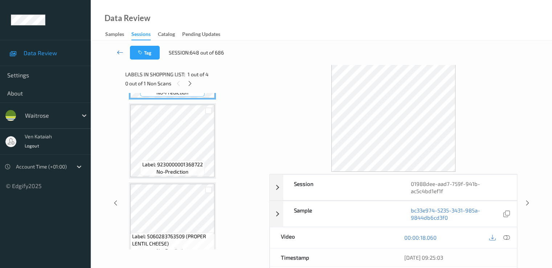
click at [118, 54] on icon at bounding box center [120, 52] width 7 height 7
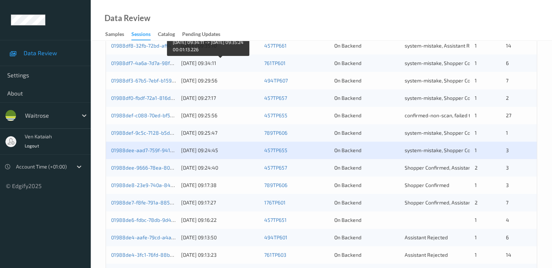
scroll to position [218, 0]
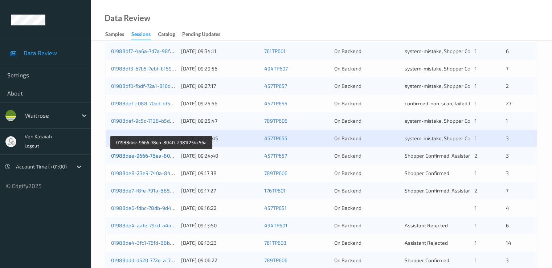
click at [156, 157] on link "01988dee-9666-78ea-8040-2981f254c56a" at bounding box center [161, 155] width 101 height 6
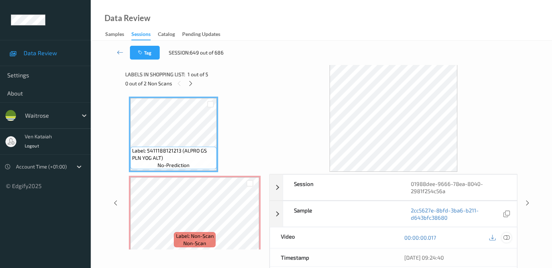
click at [505, 237] on icon at bounding box center [506, 237] width 7 height 7
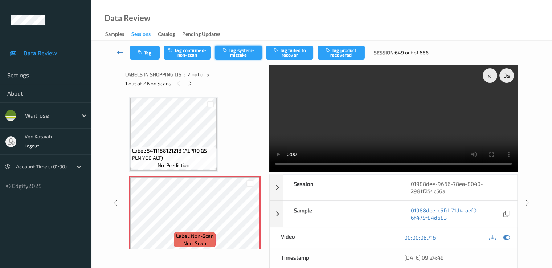
click at [237, 57] on button "Tag system-mistake" at bounding box center [238, 53] width 47 height 14
click at [150, 48] on button "Tag" at bounding box center [145, 53] width 30 height 14
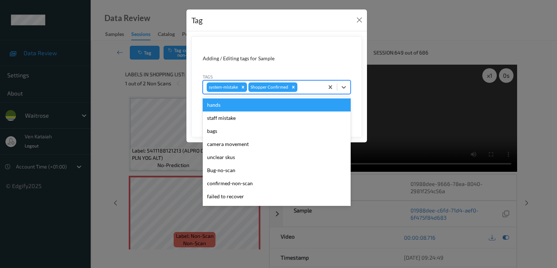
click at [302, 90] on div at bounding box center [309, 87] width 21 height 9
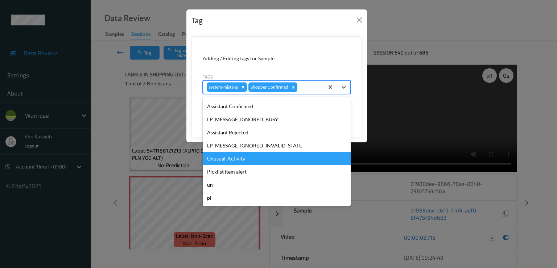
scroll to position [142, 0]
click at [231, 162] on div "Unusual-Activity" at bounding box center [277, 158] width 148 height 13
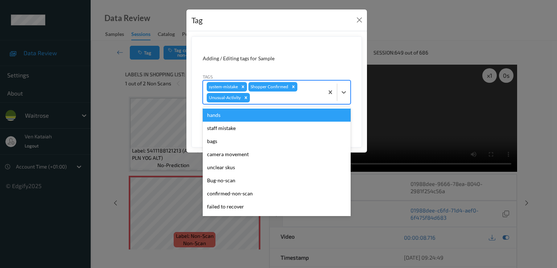
click at [294, 98] on div at bounding box center [285, 97] width 69 height 9
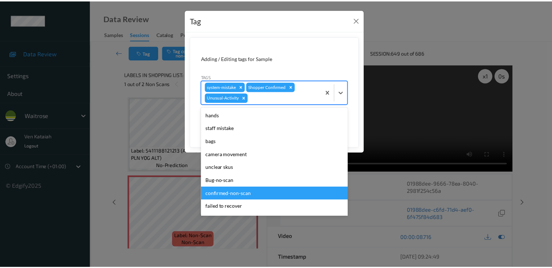
scroll to position [129, 0]
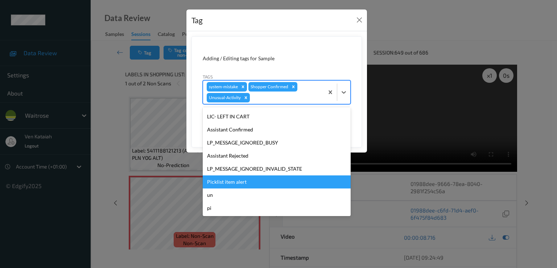
click at [238, 180] on div "Picklist item alert" at bounding box center [277, 181] width 148 height 13
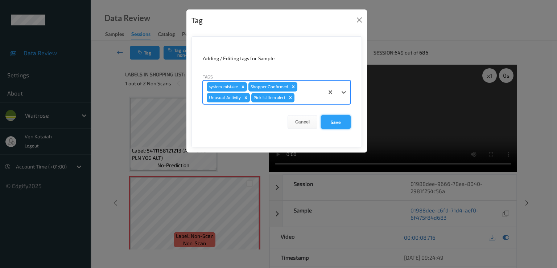
click at [334, 120] on button "Save" at bounding box center [336, 122] width 30 height 14
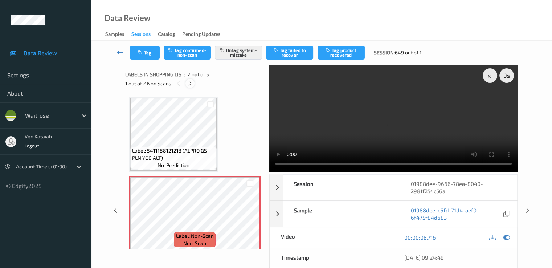
click at [190, 85] on icon at bounding box center [190, 83] width 6 height 7
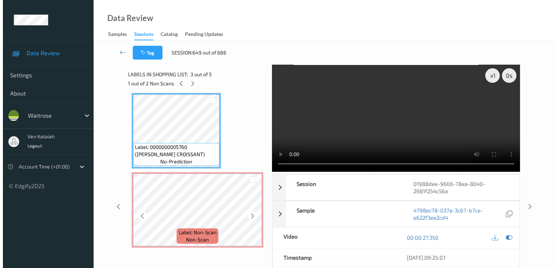
scroll to position [234, 0]
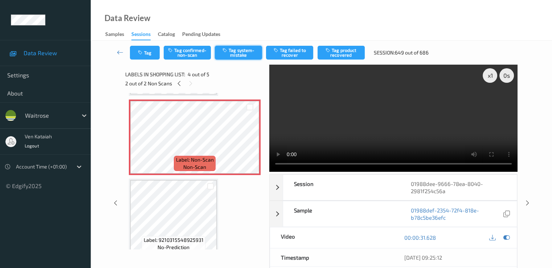
click at [240, 52] on button "Tag system-mistake" at bounding box center [238, 53] width 47 height 14
click at [240, 51] on button "Tag system-mistake" at bounding box center [238, 53] width 47 height 14
click at [148, 52] on button "Tag" at bounding box center [145, 53] width 30 height 14
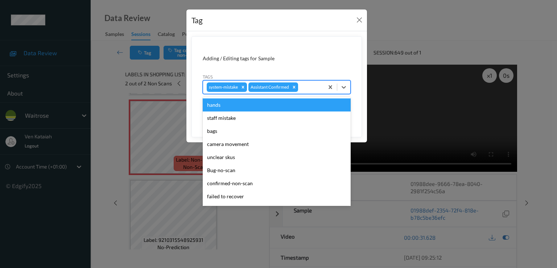
click at [302, 87] on div at bounding box center [310, 87] width 21 height 9
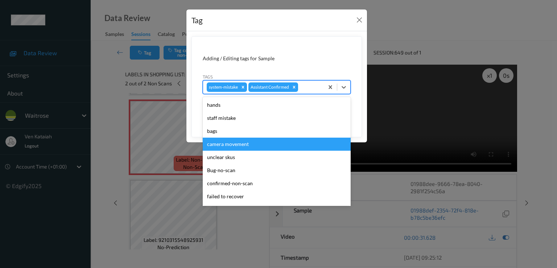
scroll to position [142, 0]
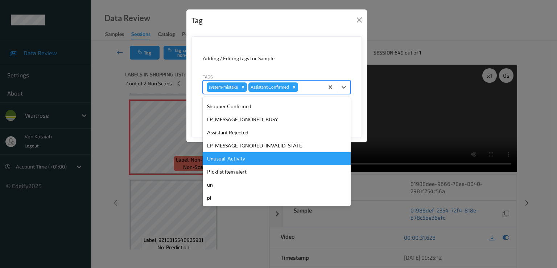
click at [238, 155] on div "Unusual-Activity" at bounding box center [277, 158] width 148 height 13
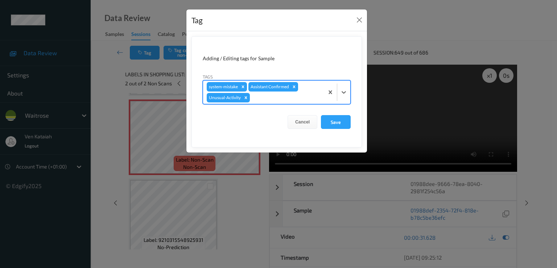
click at [277, 101] on div at bounding box center [285, 97] width 69 height 9
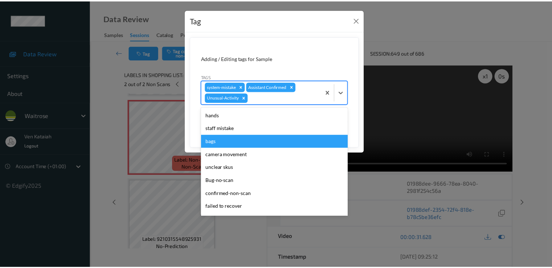
scroll to position [129, 0]
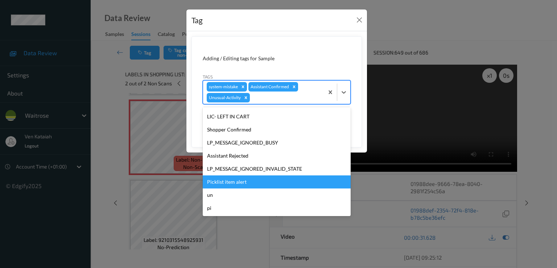
click at [242, 176] on div "Picklist item alert" at bounding box center [277, 181] width 148 height 13
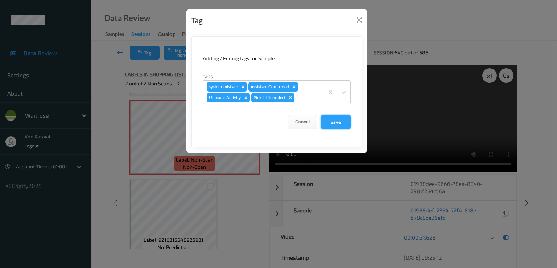
click at [333, 122] on button "Save" at bounding box center [336, 122] width 30 height 14
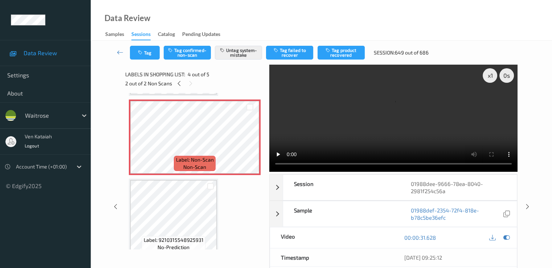
scroll to position [89, 0]
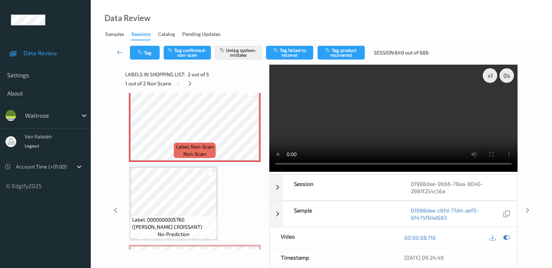
click at [511, 239] on div at bounding box center [500, 238] width 24 height 10
click at [509, 238] on icon at bounding box center [506, 237] width 7 height 7
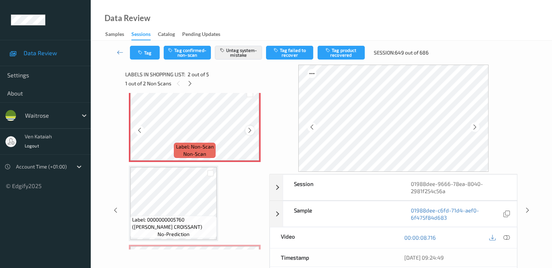
click at [249, 131] on icon at bounding box center [250, 130] width 6 height 7
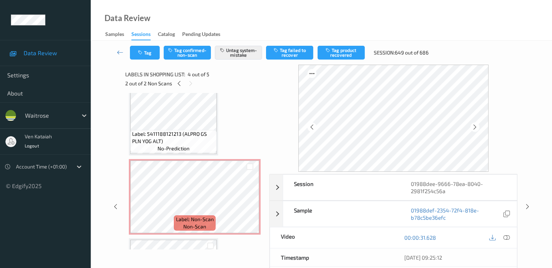
scroll to position [0, 0]
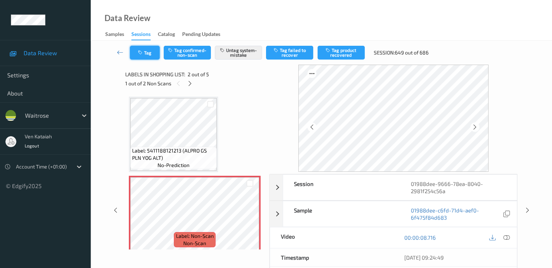
click at [144, 56] on button "Tag" at bounding box center [145, 53] width 30 height 14
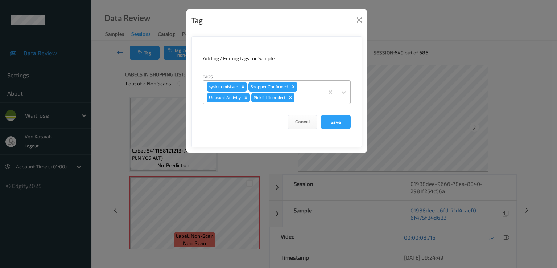
click at [290, 94] on div "Remove Picklist item alert" at bounding box center [291, 97] width 8 height 9
click at [342, 119] on button "Save" at bounding box center [336, 122] width 30 height 14
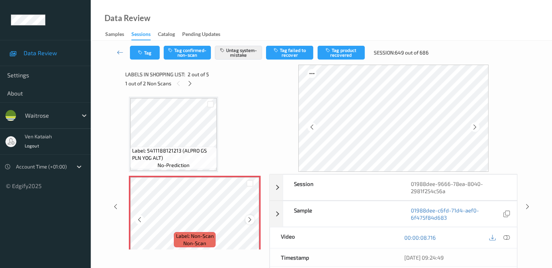
click at [249, 219] on icon at bounding box center [250, 219] width 6 height 7
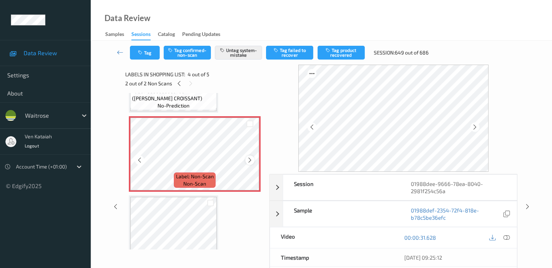
click at [253, 159] on icon at bounding box center [250, 160] width 6 height 7
click at [119, 54] on icon at bounding box center [120, 52] width 7 height 7
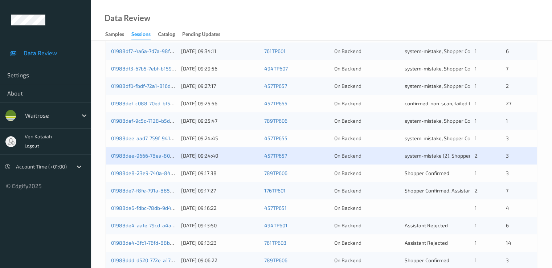
scroll to position [290, 0]
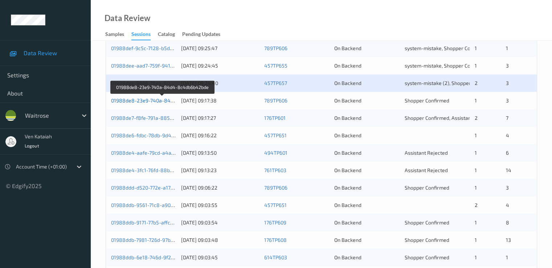
click at [154, 99] on link "01988de8-23e9-740a-84d4-8c4db6b42bde" at bounding box center [162, 100] width 103 height 6
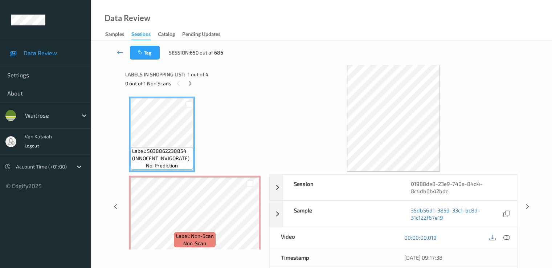
click at [194, 89] on div "Labels in shopping list: 1 out of 4 0 out of 1 Non Scans" at bounding box center [194, 79] width 139 height 28
click at [193, 88] on div "Labels in shopping list: 1 out of 4 0 out of 1 Non Scans" at bounding box center [194, 79] width 139 height 28
click at [193, 84] on div at bounding box center [189, 83] width 9 height 9
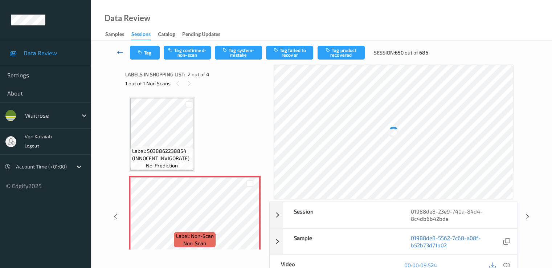
scroll to position [4, 0]
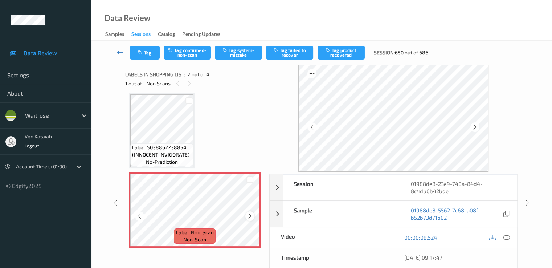
click at [247, 215] on icon at bounding box center [250, 216] width 6 height 7
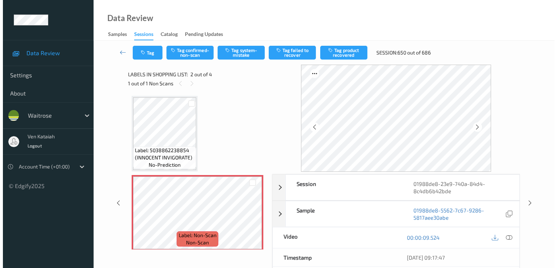
scroll to position [0, 0]
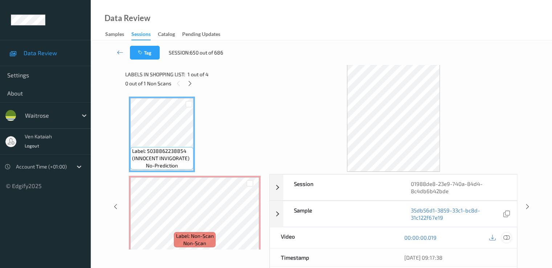
click at [511, 238] on div at bounding box center [506, 238] width 10 height 10
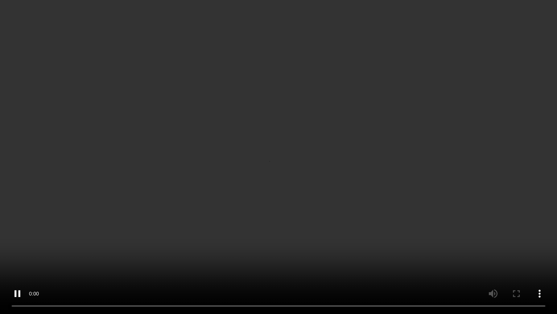
click at [3, 267] on video at bounding box center [278, 157] width 557 height 314
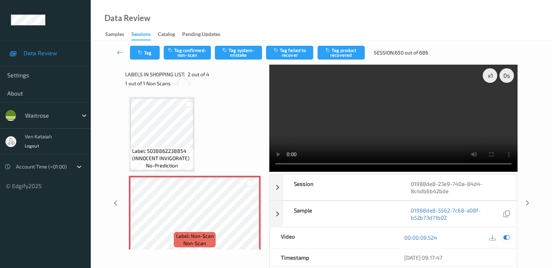
click at [505, 239] on icon at bounding box center [506, 237] width 7 height 7
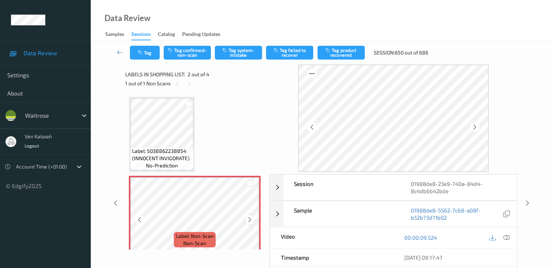
click at [248, 221] on icon at bounding box center [250, 219] width 6 height 7
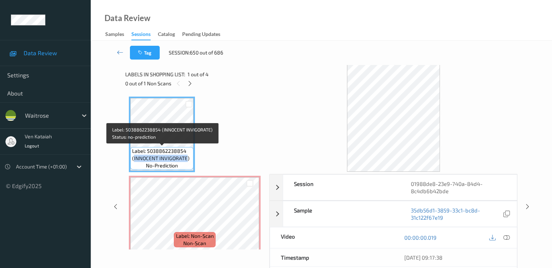
drag, startPoint x: 134, startPoint y: 159, endPoint x: 186, endPoint y: 159, distance: 51.9
click at [186, 159] on span "Label: 5038862238854 (INNOCENT INVIGORATE)" at bounding box center [162, 154] width 60 height 15
copy span "INNOCENT INVIGORATE"
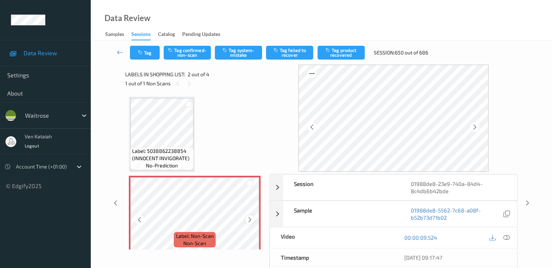
click at [251, 218] on icon at bounding box center [250, 219] width 6 height 7
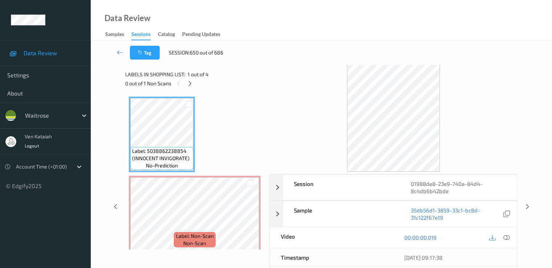
click at [512, 237] on div "00:00:00.019" at bounding box center [454, 237] width 123 height 21
click at [505, 237] on icon at bounding box center [506, 237] width 7 height 7
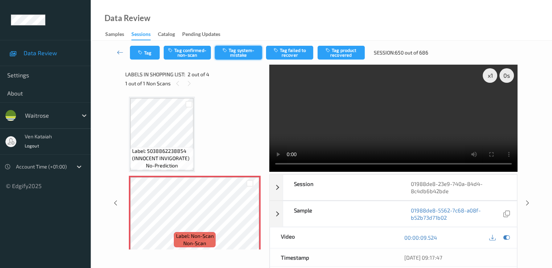
click at [243, 50] on button "Tag system-mistake" at bounding box center [238, 53] width 47 height 14
click at [143, 58] on button "Tag" at bounding box center [145, 53] width 30 height 14
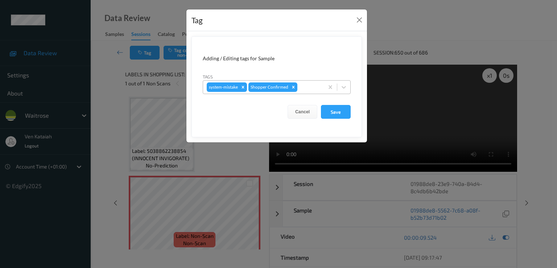
click at [309, 84] on div at bounding box center [309, 87] width 21 height 9
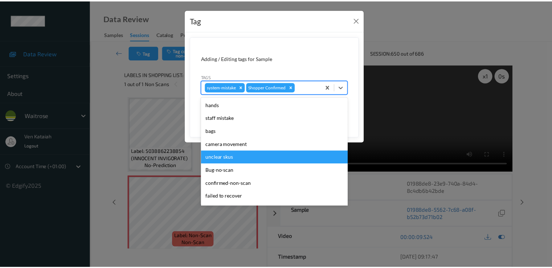
scroll to position [142, 0]
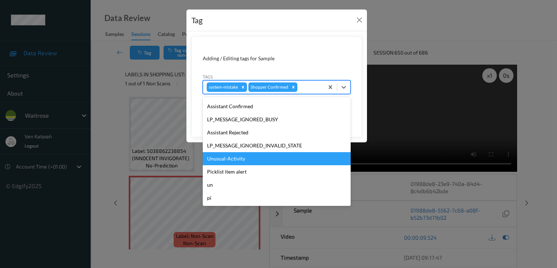
drag, startPoint x: 241, startPoint y: 167, endPoint x: 242, endPoint y: 161, distance: 6.0
click at [242, 161] on div "hands staff mistake bags camera movement unclear skus Bug-no-scan confirmed-non…" at bounding box center [277, 151] width 148 height 109
click at [242, 161] on div "Unusual-Activity" at bounding box center [277, 158] width 148 height 13
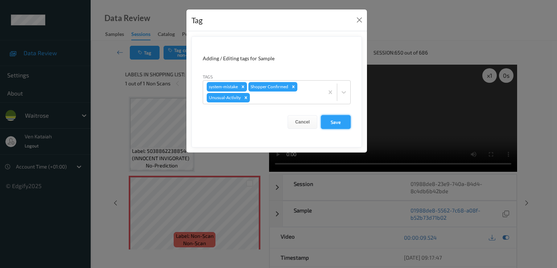
click at [338, 121] on button "Save" at bounding box center [336, 122] width 30 height 14
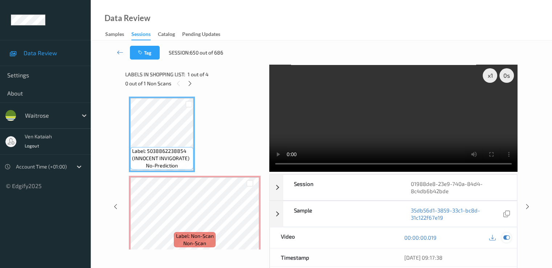
click at [509, 238] on icon at bounding box center [506, 237] width 7 height 7
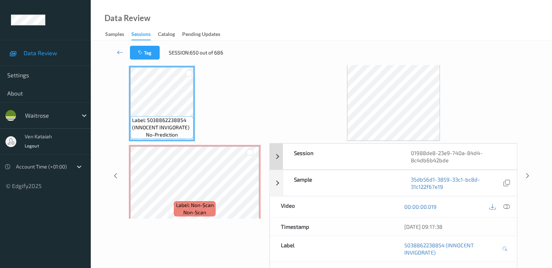
scroll to position [0, 0]
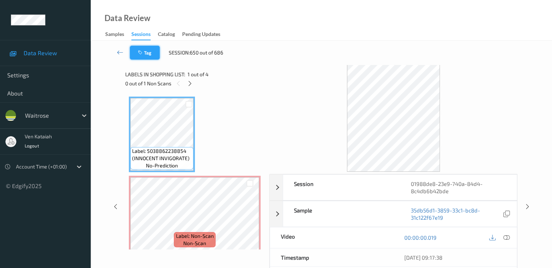
click at [144, 56] on button "Tag" at bounding box center [145, 53] width 30 height 14
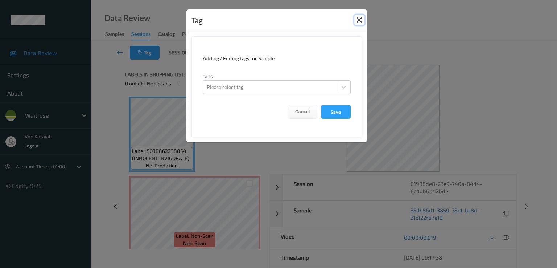
click at [360, 21] on button "Close" at bounding box center [360, 20] width 10 height 10
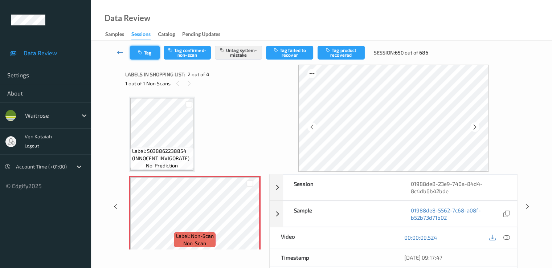
click at [148, 55] on button "Tag" at bounding box center [145, 53] width 30 height 14
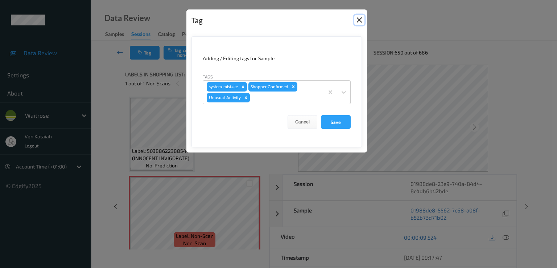
click at [357, 21] on button "Close" at bounding box center [360, 20] width 10 height 10
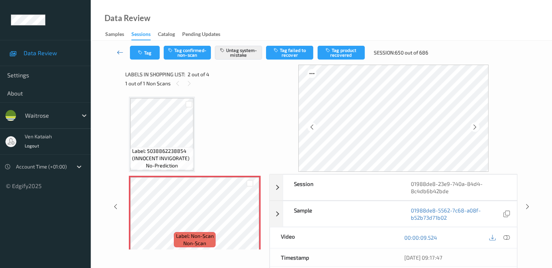
click at [119, 54] on icon at bounding box center [120, 52] width 7 height 7
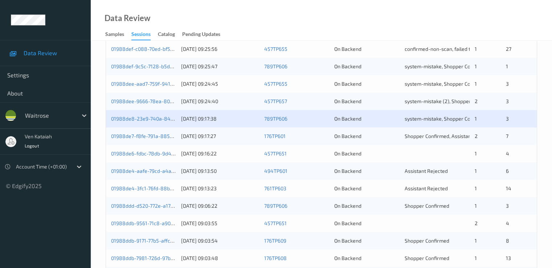
scroll to position [290, 0]
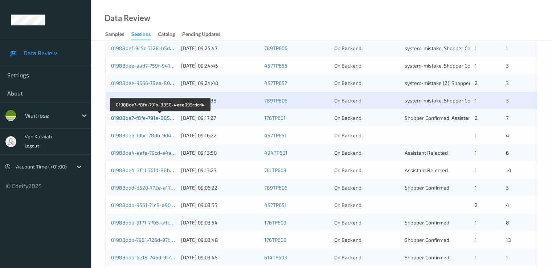
click at [164, 118] on link "01988de7-f8fe-791a-8850-4eee099cdcd4" at bounding box center [160, 118] width 99 height 6
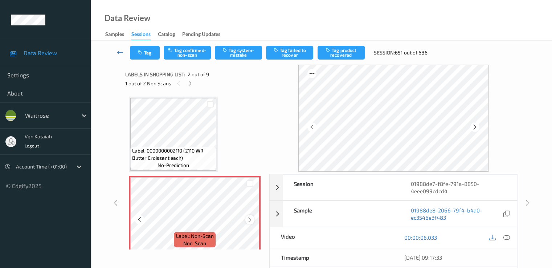
click at [250, 220] on icon at bounding box center [250, 219] width 6 height 7
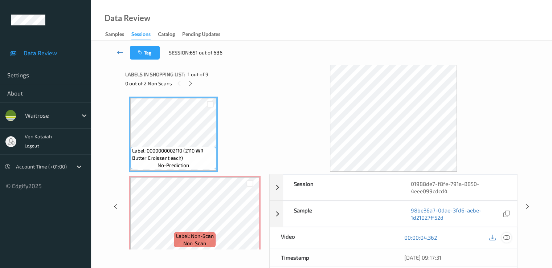
click at [505, 239] on icon at bounding box center [506, 237] width 7 height 7
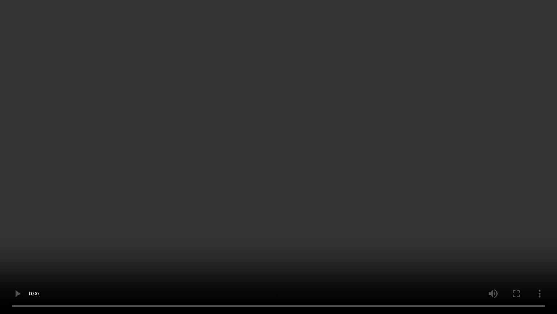
click at [215, 226] on video at bounding box center [278, 157] width 557 height 314
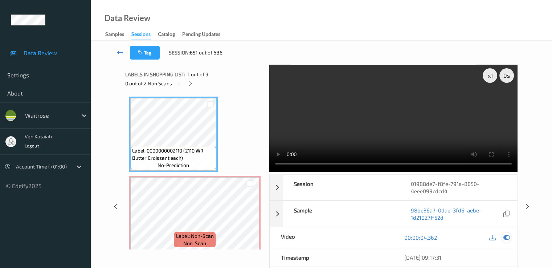
click at [507, 237] on icon at bounding box center [506, 237] width 7 height 7
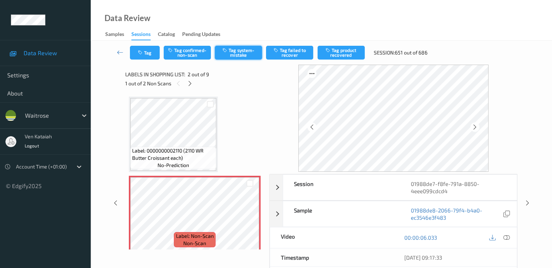
click at [250, 51] on button "Tag system-mistake" at bounding box center [238, 53] width 47 height 14
click at [147, 53] on button "Tag" at bounding box center [145, 53] width 30 height 14
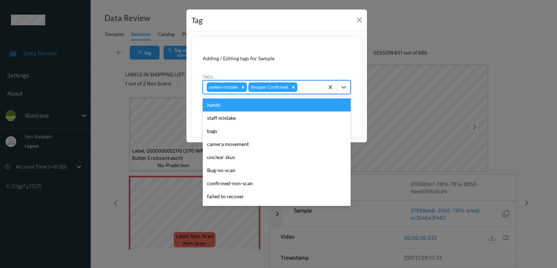
click at [312, 87] on div at bounding box center [309, 87] width 21 height 9
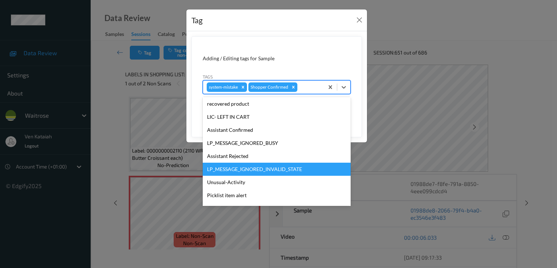
scroll to position [142, 0]
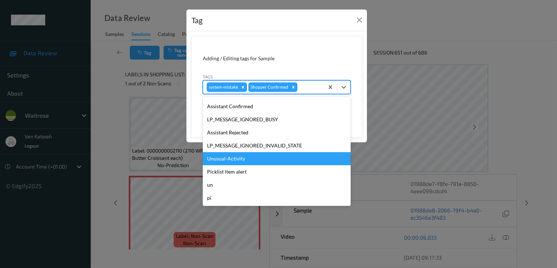
click at [233, 161] on div "Unusual-Activity" at bounding box center [277, 158] width 148 height 13
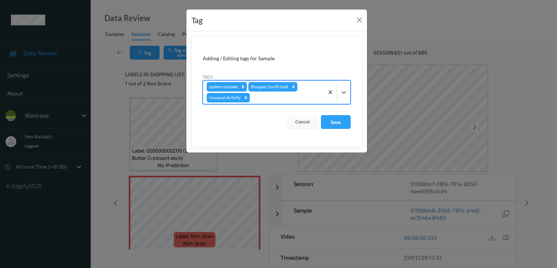
click at [296, 92] on div "system-mistake Shopper Confirmed Unusual-Activity" at bounding box center [263, 92] width 121 height 23
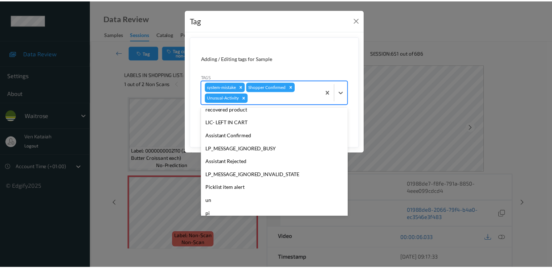
scroll to position [129, 0]
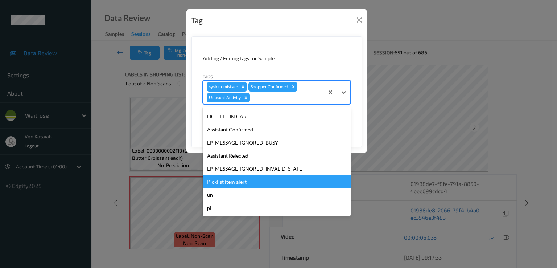
click at [232, 182] on div "Picklist item alert" at bounding box center [277, 181] width 148 height 13
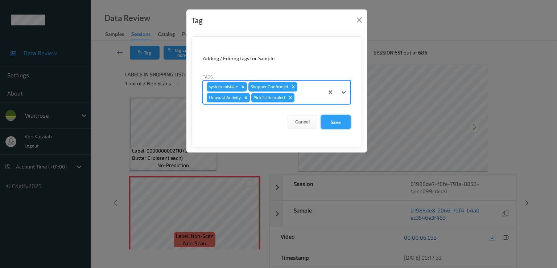
click at [331, 125] on button "Save" at bounding box center [336, 122] width 30 height 14
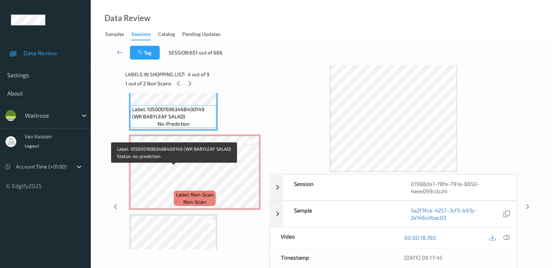
scroll to position [290, 0]
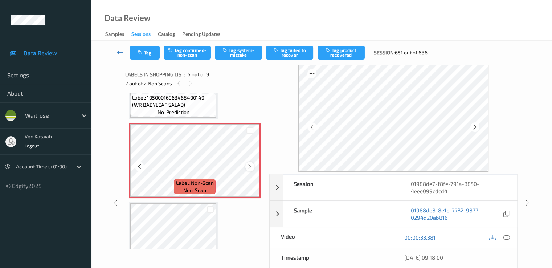
click at [251, 168] on icon at bounding box center [250, 166] width 6 height 7
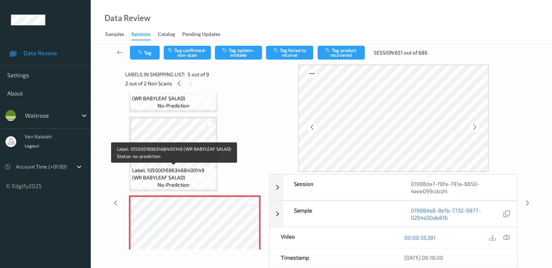
scroll to position [145, 0]
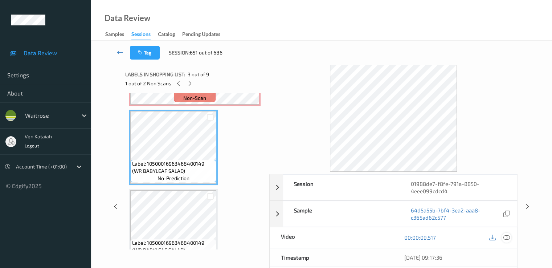
click at [509, 236] on icon at bounding box center [506, 237] width 7 height 7
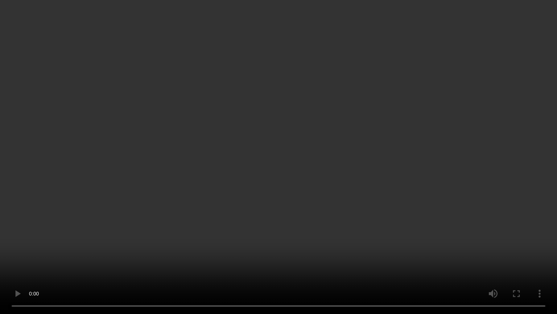
click at [262, 241] on video at bounding box center [278, 157] width 557 height 314
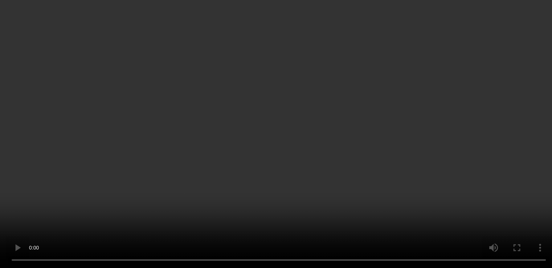
scroll to position [218, 0]
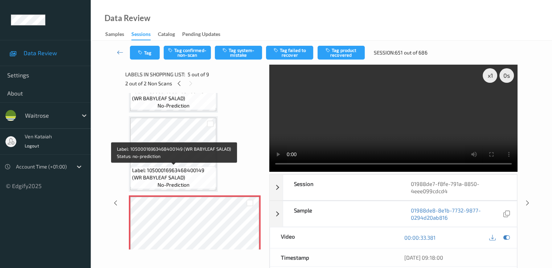
click at [163, 171] on span "Label: 10500016963468400149 (WR BABYLEAF SALAD)" at bounding box center [173, 174] width 82 height 15
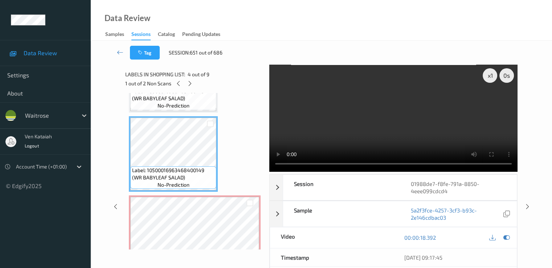
click at [501, 238] on div at bounding box center [500, 238] width 24 height 10
click at [505, 237] on icon at bounding box center [506, 237] width 7 height 7
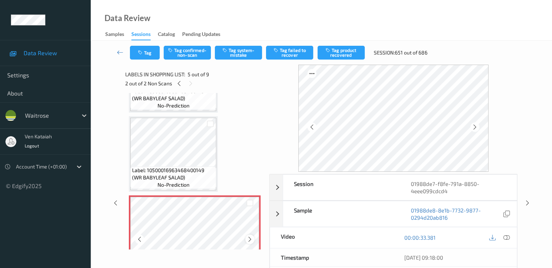
click at [250, 237] on icon at bounding box center [250, 239] width 6 height 7
click at [233, 57] on button "Tag system-mistake" at bounding box center [238, 53] width 47 height 14
click at [146, 60] on div "Tag Tag confirmed-non-scan Untag system-mistake Tag failed to recover Tag produ…" at bounding box center [321, 53] width 431 height 24
click at [146, 56] on button "Tag" at bounding box center [145, 53] width 30 height 14
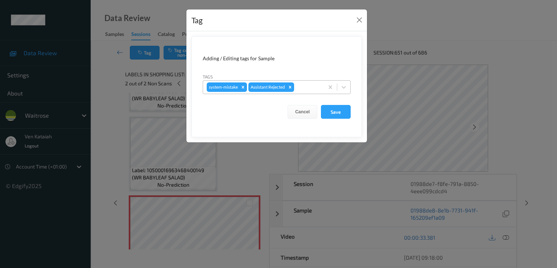
click at [308, 87] on div at bounding box center [308, 87] width 25 height 9
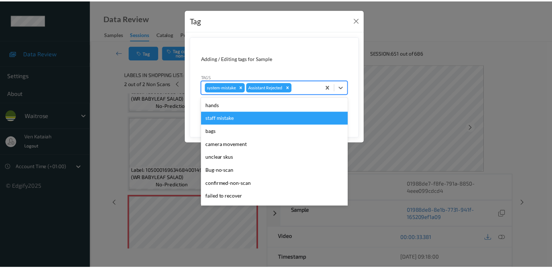
scroll to position [142, 0]
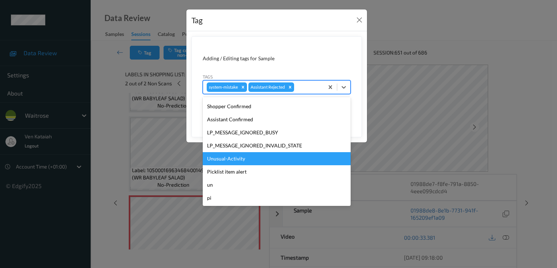
click at [231, 160] on div "Unusual-Activity" at bounding box center [277, 158] width 148 height 13
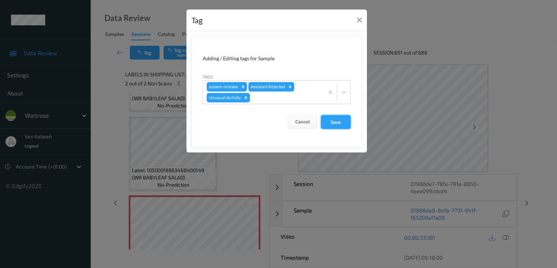
click at [340, 125] on button "Save" at bounding box center [336, 122] width 30 height 14
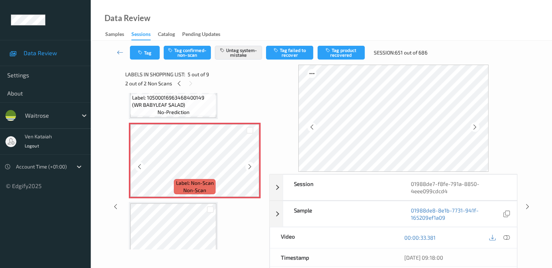
scroll to position [145, 0]
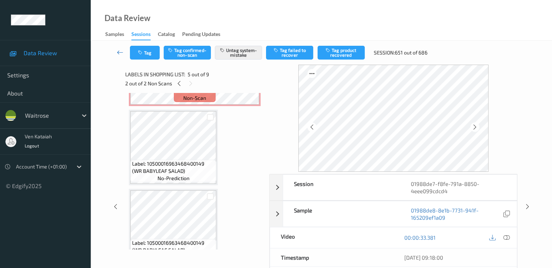
click at [120, 50] on icon at bounding box center [120, 52] width 7 height 7
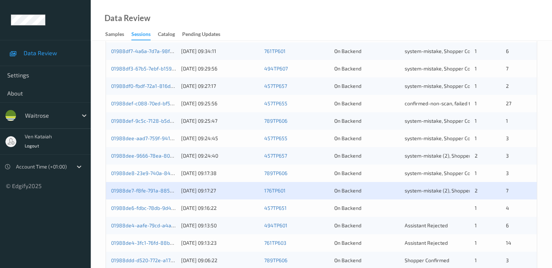
scroll to position [290, 0]
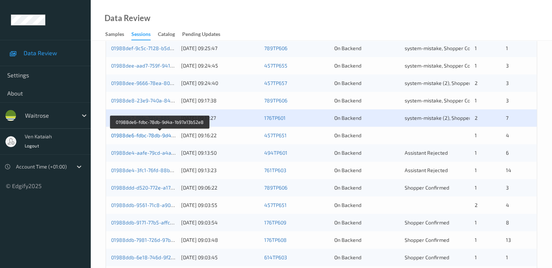
click at [152, 138] on link "01988de6-fdbc-78db-9d4a-1b97a13b52e8" at bounding box center [160, 135] width 99 height 6
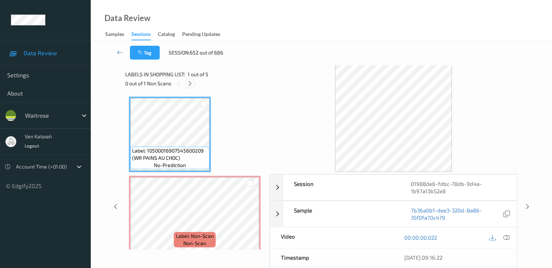
click at [189, 82] on icon at bounding box center [190, 83] width 6 height 7
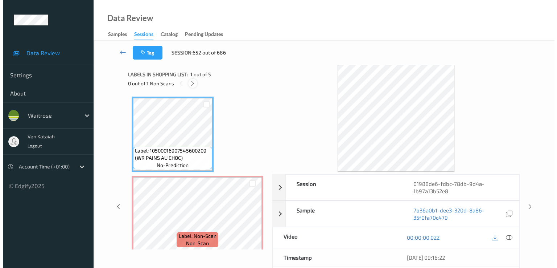
scroll to position [4, 0]
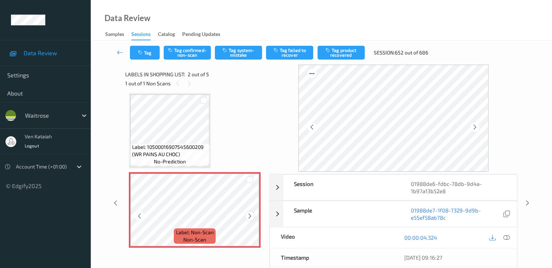
click at [248, 216] on icon at bounding box center [250, 216] width 6 height 7
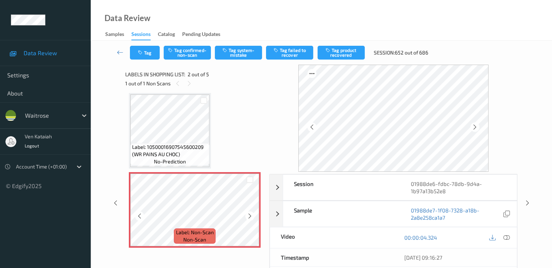
click at [248, 216] on icon at bounding box center [250, 216] width 6 height 7
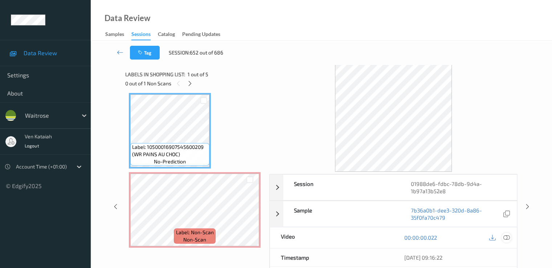
click at [506, 235] on icon at bounding box center [506, 237] width 7 height 7
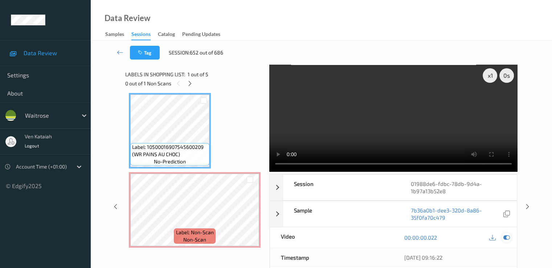
click at [508, 239] on icon at bounding box center [506, 237] width 7 height 7
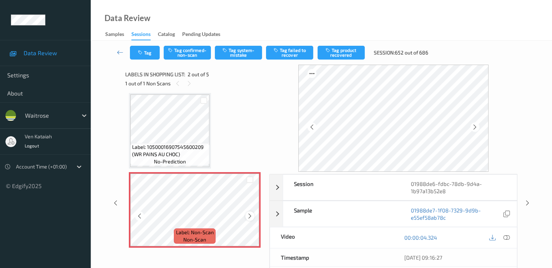
click at [250, 214] on icon at bounding box center [250, 216] width 6 height 7
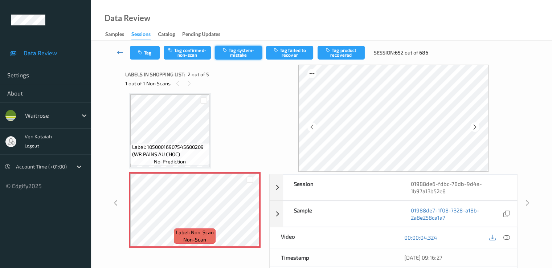
click at [234, 51] on button "Tag system-mistake" at bounding box center [238, 53] width 47 height 14
click at [144, 53] on button "Tag" at bounding box center [145, 53] width 30 height 14
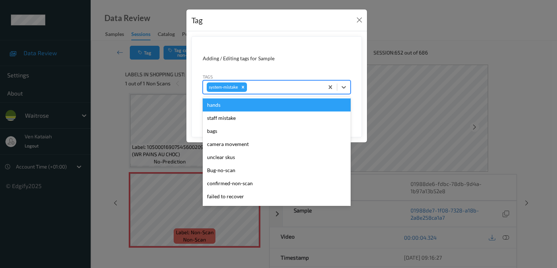
click at [280, 92] on div "system-mistake" at bounding box center [263, 87] width 121 height 12
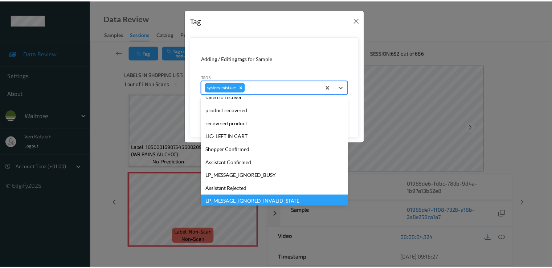
scroll to position [145, 0]
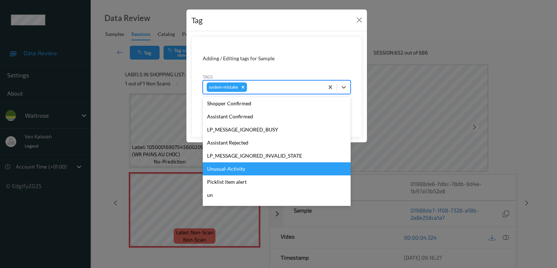
click at [232, 163] on div "Unusual-Activity" at bounding box center [277, 168] width 148 height 13
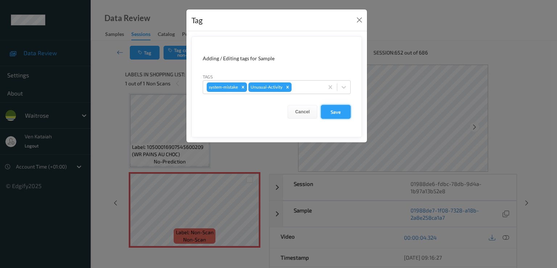
click at [345, 109] on button "Save" at bounding box center [336, 112] width 30 height 14
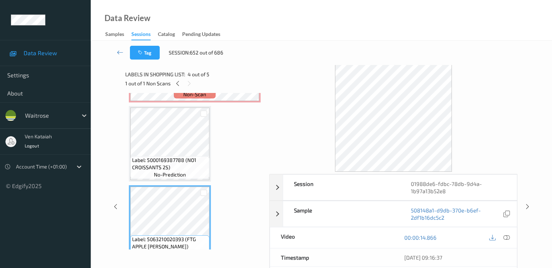
scroll to position [0, 0]
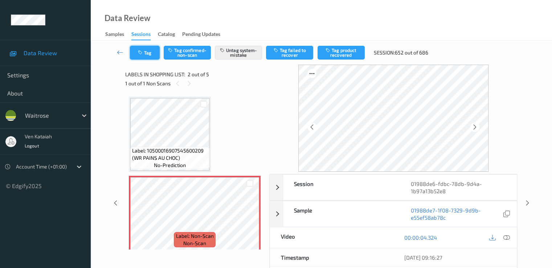
click at [132, 52] on button "Tag" at bounding box center [145, 53] width 30 height 14
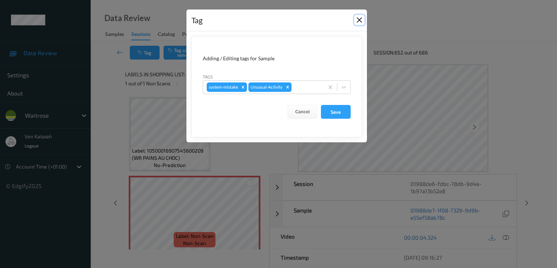
click at [358, 22] on button "Close" at bounding box center [360, 20] width 10 height 10
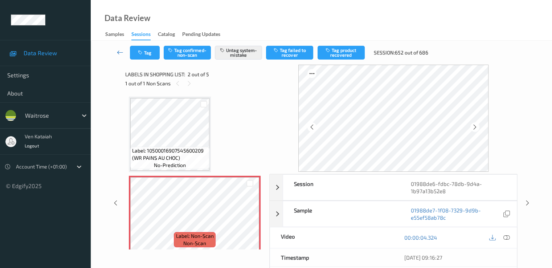
click at [122, 52] on icon at bounding box center [120, 52] width 7 height 7
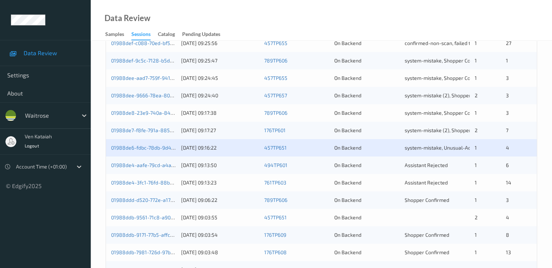
scroll to position [290, 0]
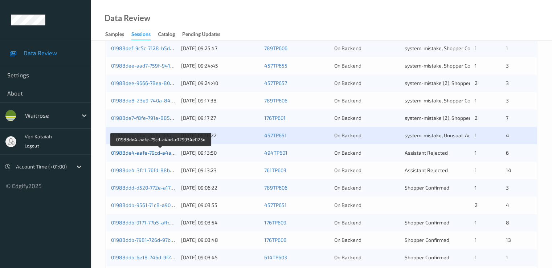
click at [143, 154] on link "01988de4-aafe-79cd-a4ad-d129934e025e" at bounding box center [161, 153] width 100 height 6
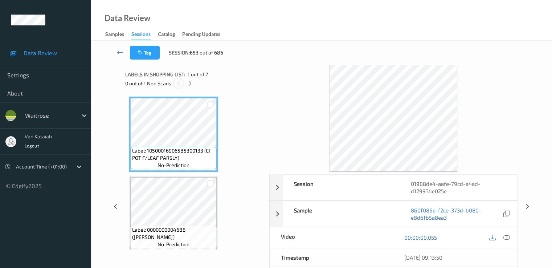
click at [182, 83] on div at bounding box center [178, 83] width 9 height 9
click at [188, 81] on icon at bounding box center [190, 83] width 6 height 7
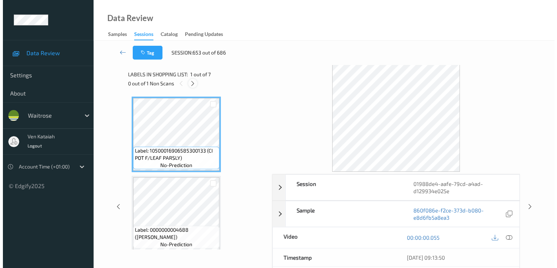
scroll to position [83, 0]
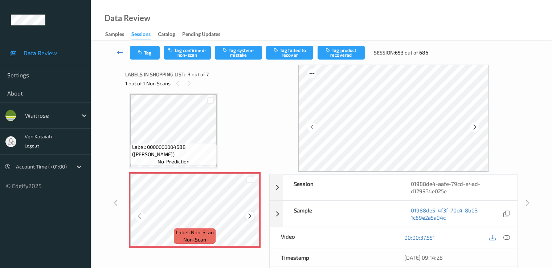
click at [252, 218] on icon at bounding box center [250, 216] width 6 height 7
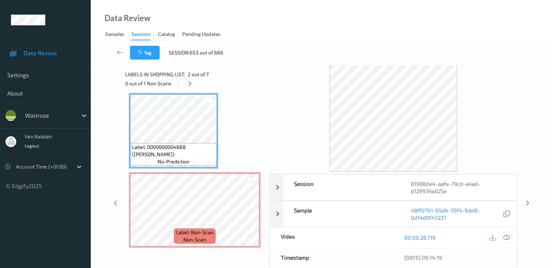
click at [504, 237] on icon at bounding box center [506, 237] width 7 height 7
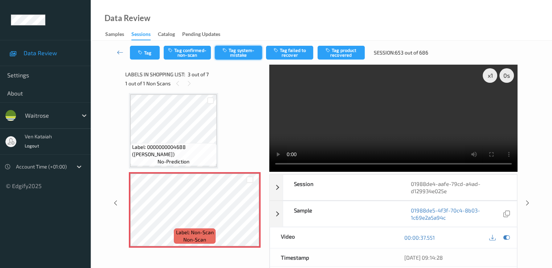
click at [234, 50] on button "Tag system-mistake" at bounding box center [238, 53] width 47 height 14
click at [142, 57] on button "Tag" at bounding box center [145, 53] width 30 height 14
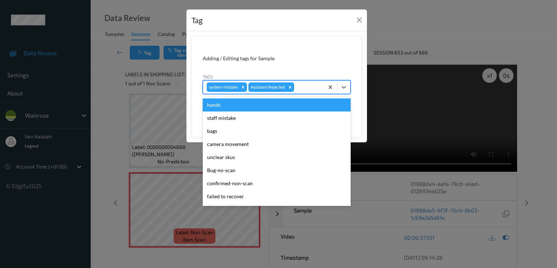
click at [309, 86] on div at bounding box center [308, 87] width 25 height 9
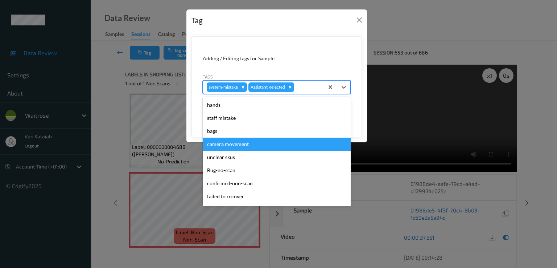
scroll to position [142, 0]
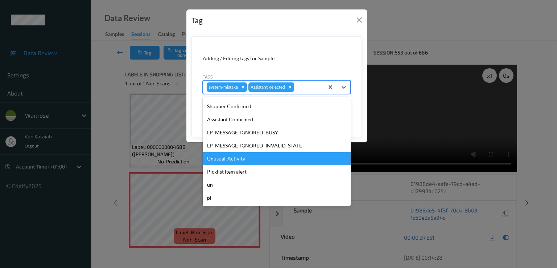
drag, startPoint x: 235, startPoint y: 161, endPoint x: 246, endPoint y: 156, distance: 12.3
click at [236, 165] on div "hands staff mistake bags camera movement unclear skus Bug-no-scan confirmed-non…" at bounding box center [277, 151] width 148 height 109
click at [237, 160] on div "Unusual-Activity" at bounding box center [277, 158] width 148 height 13
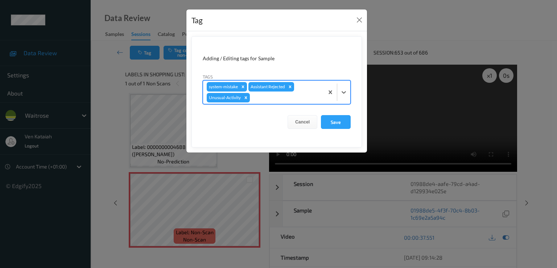
click at [309, 97] on div at bounding box center [285, 97] width 69 height 9
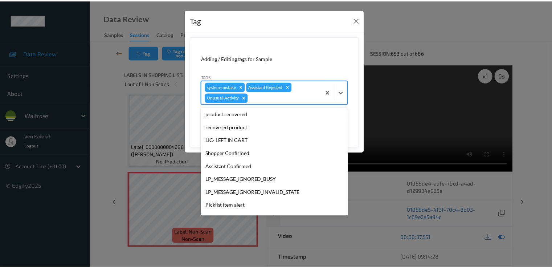
scroll to position [129, 0]
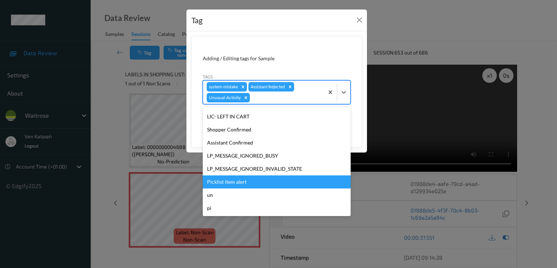
click at [237, 185] on div "Picklist item alert" at bounding box center [277, 181] width 148 height 13
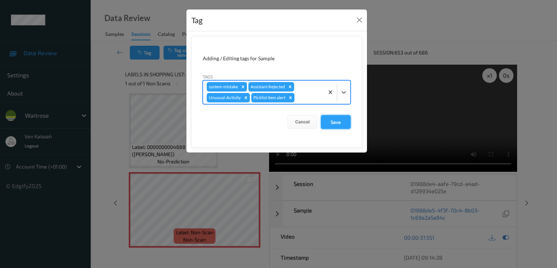
click at [331, 122] on button "Save" at bounding box center [336, 122] width 30 height 14
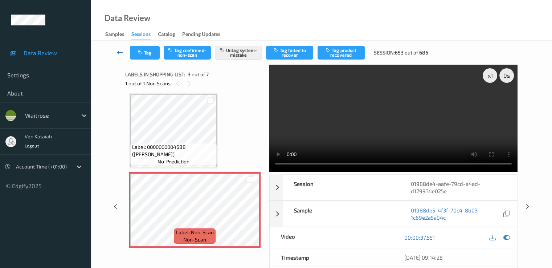
click at [119, 52] on icon at bounding box center [120, 52] width 7 height 7
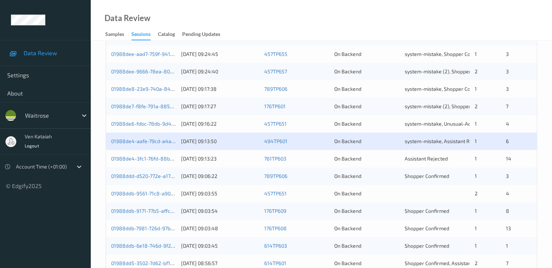
scroll to position [335, 0]
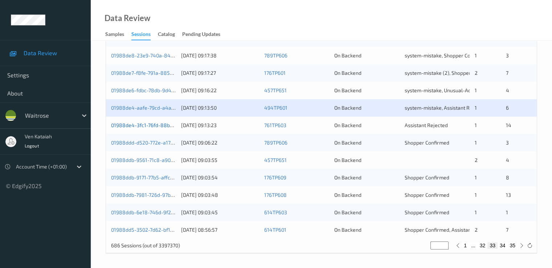
click at [141, 125] on link "01988de4-3fc1-76fd-88b2-f07bb61bc136" at bounding box center [158, 125] width 95 height 6
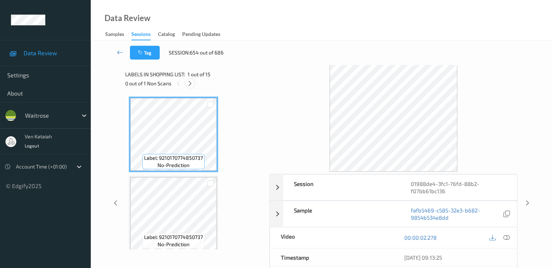
click at [191, 79] on div at bounding box center [189, 83] width 9 height 9
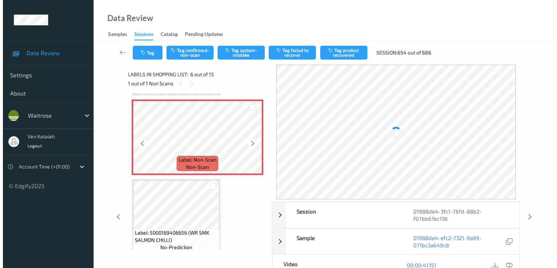
scroll to position [320, 0]
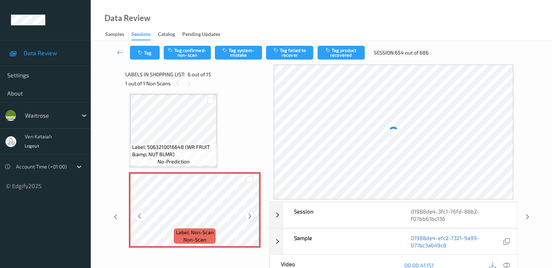
click at [250, 214] on icon at bounding box center [250, 216] width 6 height 7
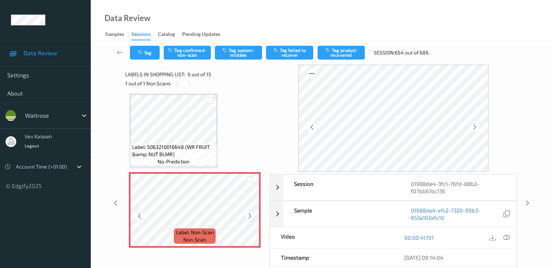
click at [251, 215] on icon at bounding box center [250, 216] width 6 height 7
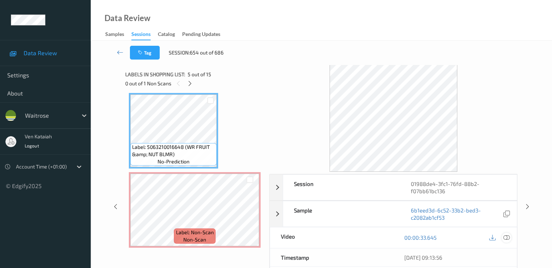
click at [505, 237] on icon at bounding box center [506, 237] width 7 height 7
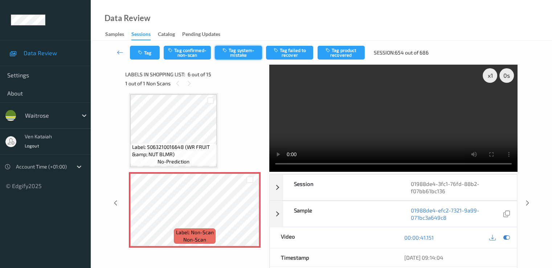
click at [238, 54] on button "Tag system-mistake" at bounding box center [238, 53] width 47 height 14
click at [148, 61] on div "Tag Tag confirmed-non-scan Untag system-mistake Tag failed to recover Tag produ…" at bounding box center [321, 53] width 431 height 24
click at [147, 54] on button "Tag" at bounding box center [145, 53] width 30 height 14
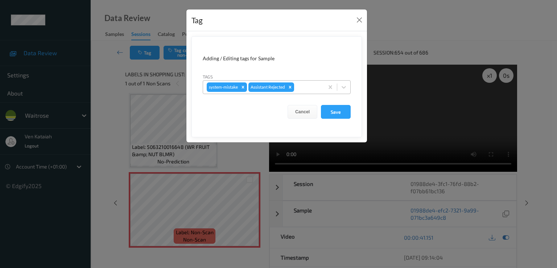
click at [314, 84] on div at bounding box center [308, 87] width 25 height 9
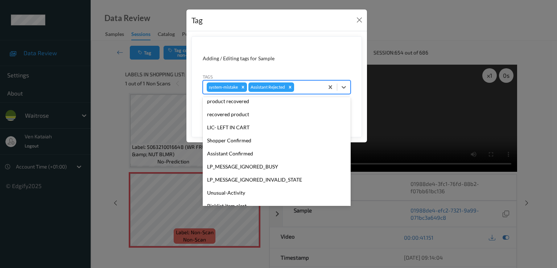
scroll to position [142, 0]
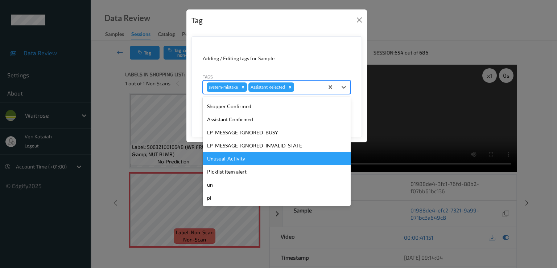
click at [235, 159] on div "Unusual-Activity" at bounding box center [277, 158] width 148 height 13
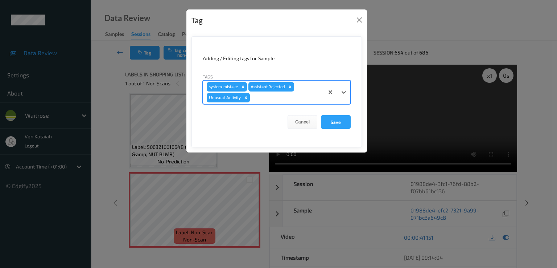
click at [309, 97] on div at bounding box center [285, 97] width 69 height 9
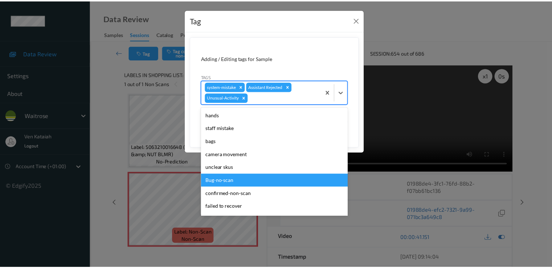
scroll to position [129, 0]
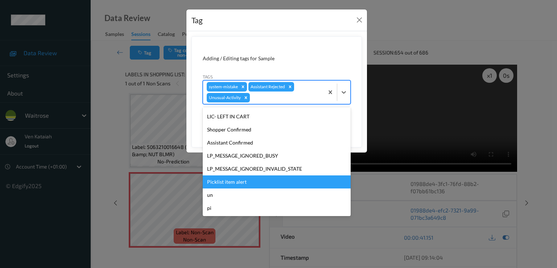
click at [238, 178] on div "Picklist item alert" at bounding box center [277, 181] width 148 height 13
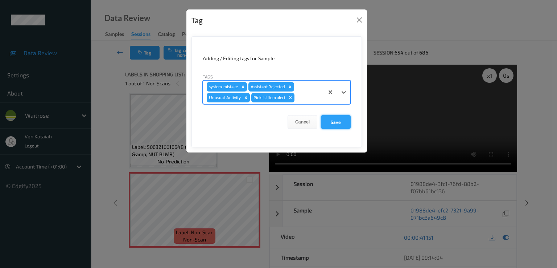
click at [325, 126] on button "Save" at bounding box center [336, 122] width 30 height 14
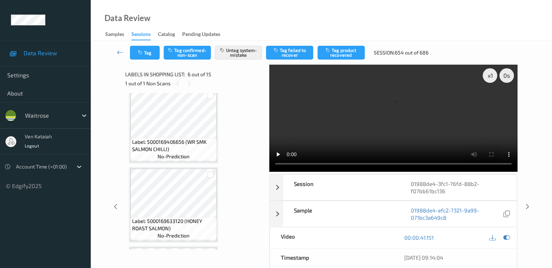
scroll to position [538, 0]
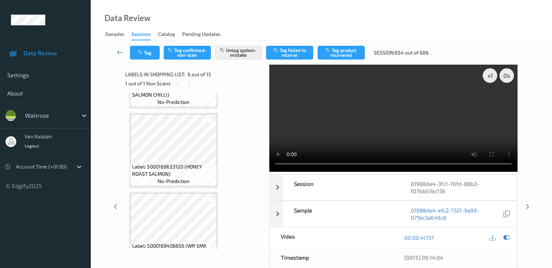
click at [121, 49] on icon at bounding box center [120, 52] width 7 height 7
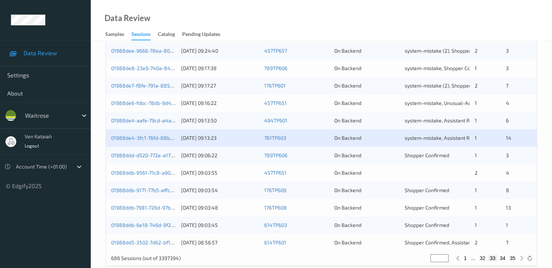
scroll to position [335, 0]
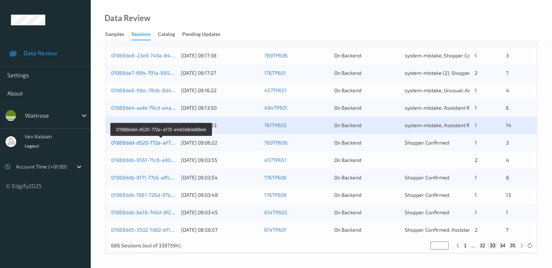
click at [157, 141] on link "01988ddd-d520-772e-a172-e4b5b8da88eb" at bounding box center [161, 142] width 101 height 6
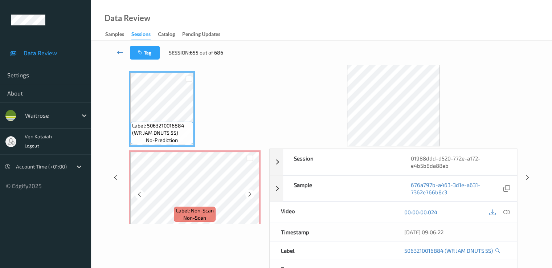
scroll to position [15, 0]
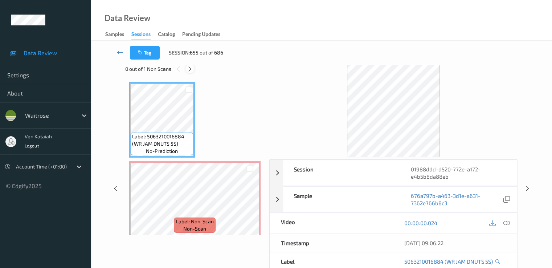
click at [189, 71] on icon at bounding box center [190, 69] width 6 height 7
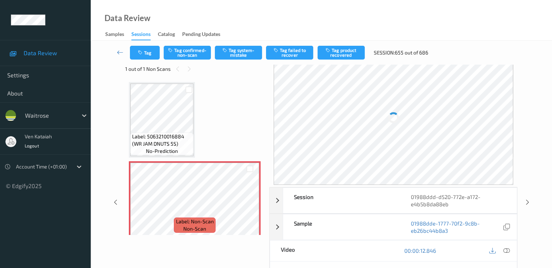
scroll to position [4, 0]
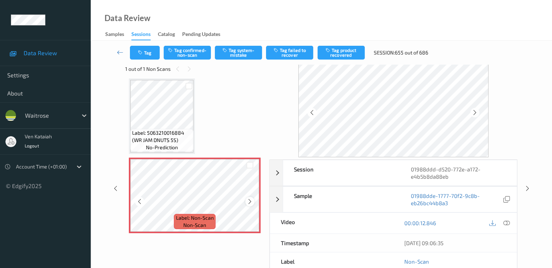
click at [245, 202] on div at bounding box center [249, 201] width 9 height 9
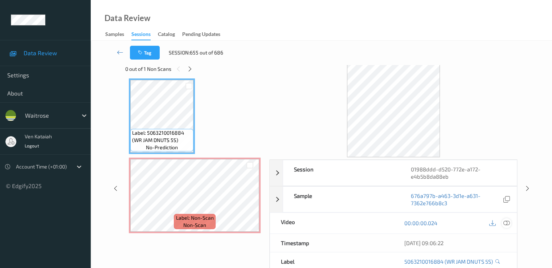
click at [505, 225] on icon at bounding box center [506, 223] width 7 height 7
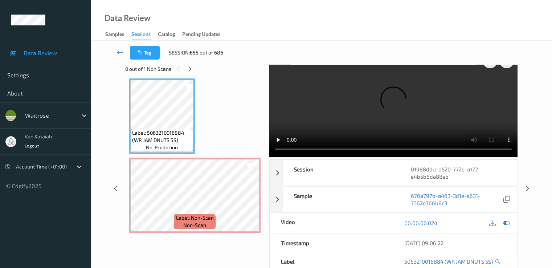
scroll to position [0, 0]
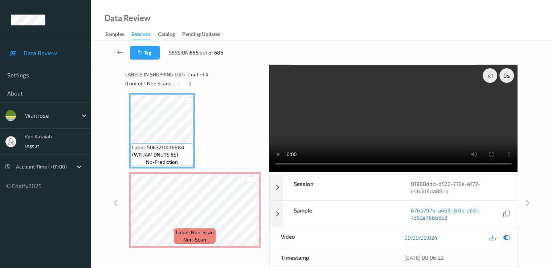
click at [504, 234] on icon at bounding box center [506, 237] width 7 height 7
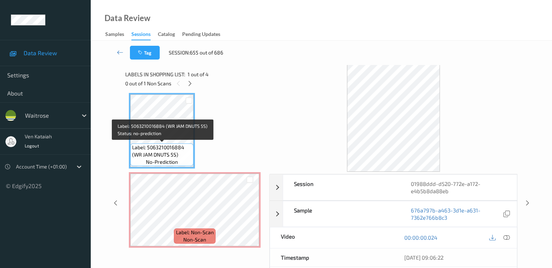
click at [173, 144] on span "Label: 5063210016884 (WR JAM DNUTS 5S)" at bounding box center [162, 151] width 60 height 15
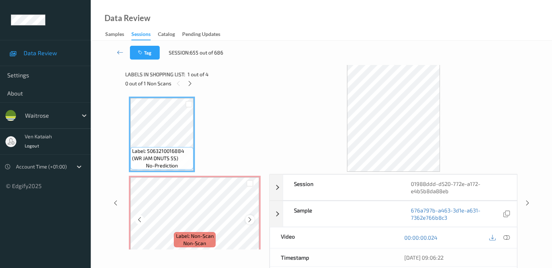
click at [250, 221] on icon at bounding box center [250, 219] width 6 height 7
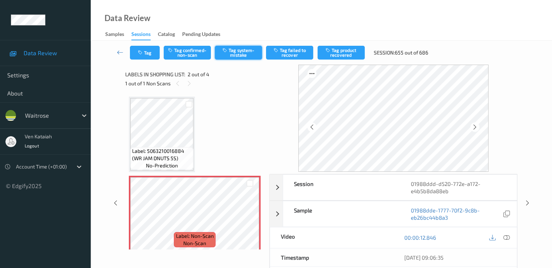
click at [232, 53] on button "Tag system-mistake" at bounding box center [238, 53] width 47 height 14
click at [144, 50] on button "Tag" at bounding box center [145, 53] width 30 height 14
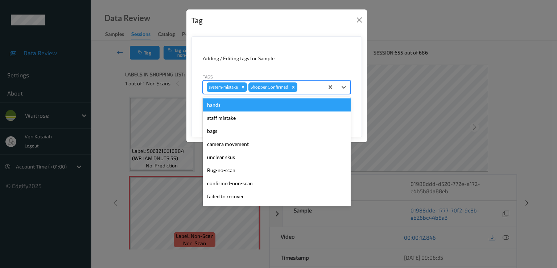
click at [318, 91] on div "system-mistake Shopper Confirmed" at bounding box center [263, 87] width 121 height 12
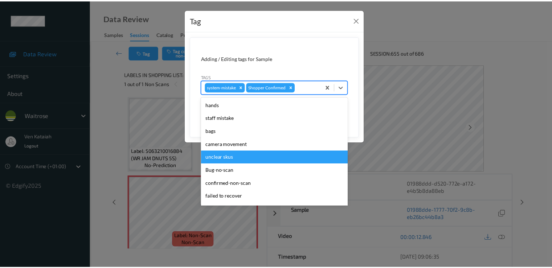
scroll to position [142, 0]
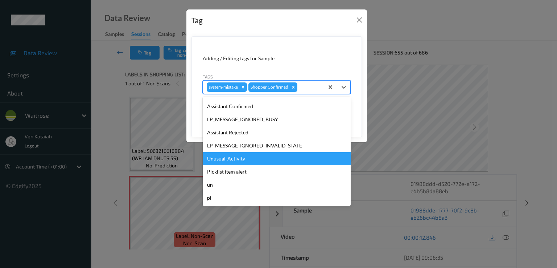
click at [251, 158] on div "Unusual-Activity" at bounding box center [277, 158] width 148 height 13
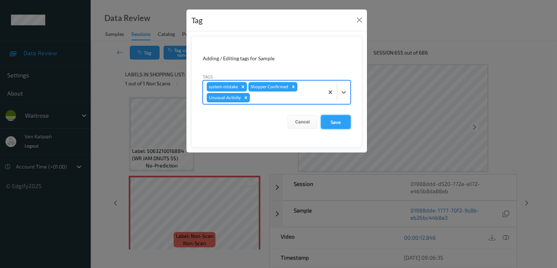
click at [339, 124] on button "Save" at bounding box center [336, 122] width 30 height 14
click at [337, 122] on button "Save" at bounding box center [336, 122] width 30 height 14
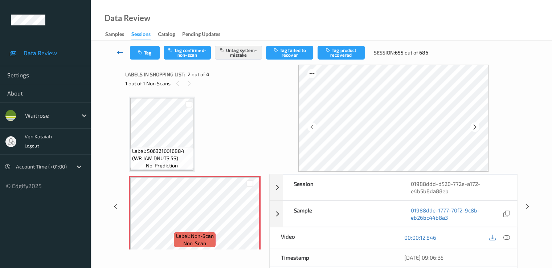
click at [118, 53] on icon at bounding box center [120, 52] width 7 height 7
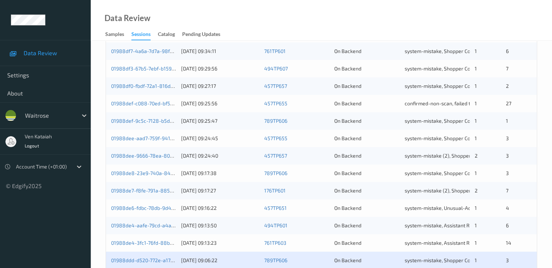
scroll to position [290, 0]
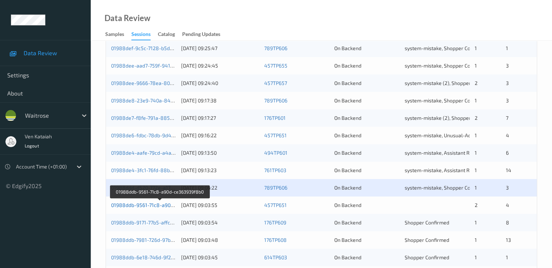
click at [163, 205] on link "01988ddb-9561-71c8-a90d-ce363939f8b0" at bounding box center [160, 205] width 98 height 6
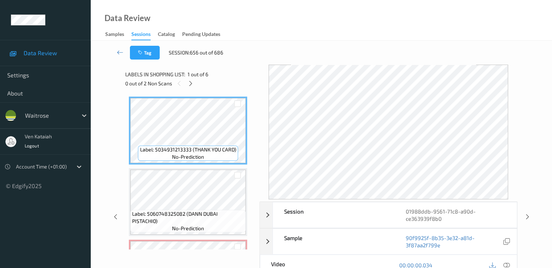
click at [262, 20] on div "Data Review Samples Sessions Catalog Pending Updates" at bounding box center [321, 20] width 461 height 41
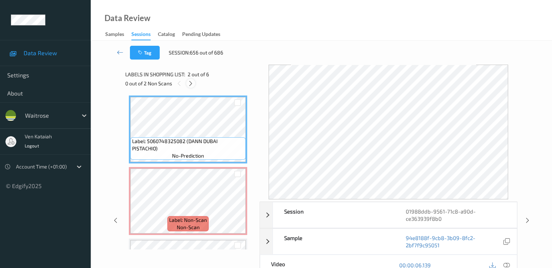
click at [191, 85] on icon at bounding box center [191, 83] width 6 height 7
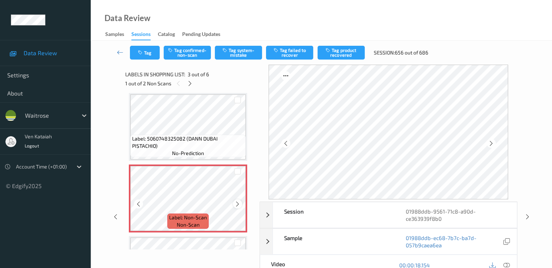
click at [235, 202] on icon at bounding box center [237, 203] width 6 height 7
click at [238, 200] on div at bounding box center [237, 203] width 9 height 9
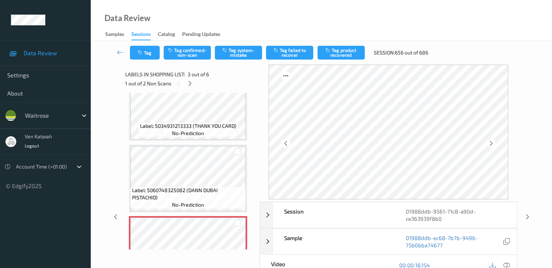
scroll to position [0, 0]
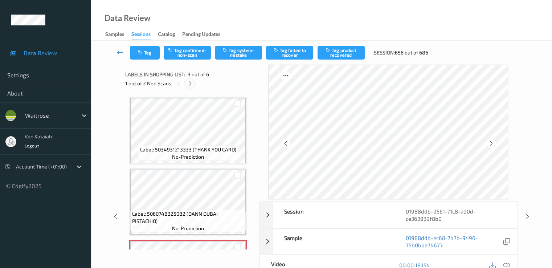
click at [192, 83] on icon at bounding box center [190, 83] width 6 height 7
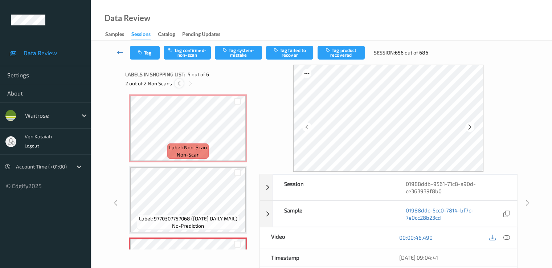
click at [182, 82] on div at bounding box center [179, 83] width 9 height 9
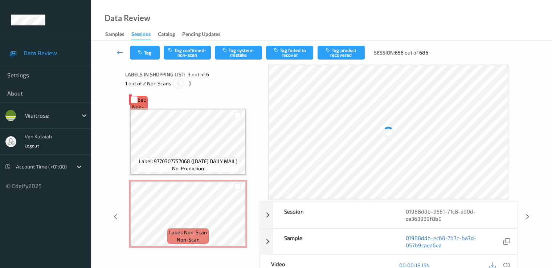
scroll to position [75, 0]
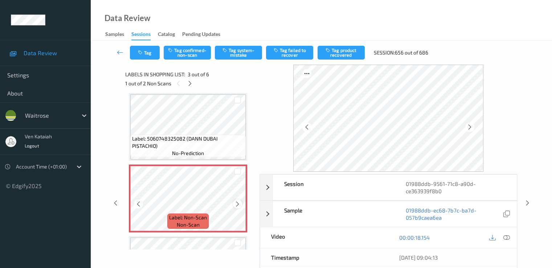
click at [236, 205] on icon at bounding box center [237, 203] width 6 height 7
click at [135, 204] on div at bounding box center [138, 203] width 9 height 9
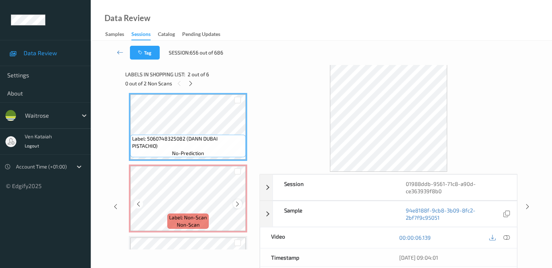
click at [238, 202] on icon at bounding box center [237, 203] width 6 height 7
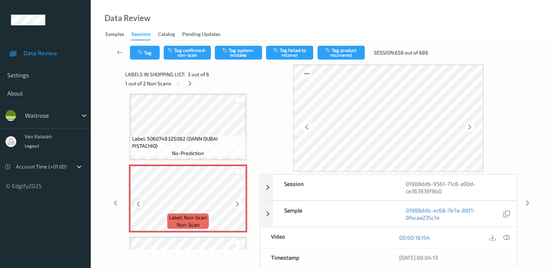
click at [135, 205] on icon at bounding box center [138, 203] width 6 height 7
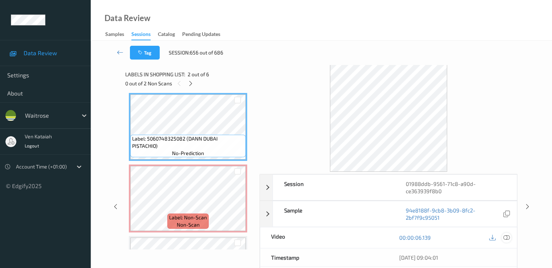
click at [507, 238] on icon at bounding box center [506, 237] width 7 height 7
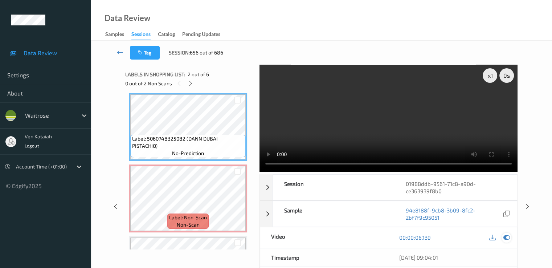
click at [503, 239] on icon at bounding box center [506, 237] width 7 height 7
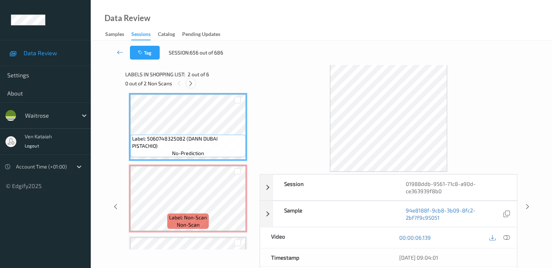
click at [194, 83] on div at bounding box center [190, 83] width 9 height 9
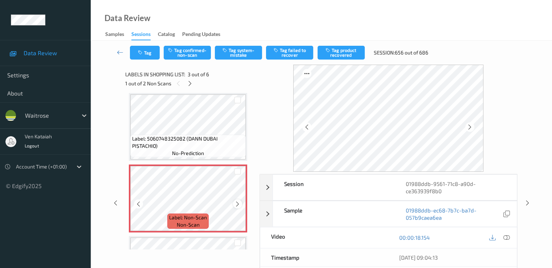
click at [236, 205] on icon at bounding box center [237, 203] width 6 height 7
click at [191, 83] on icon at bounding box center [190, 83] width 6 height 7
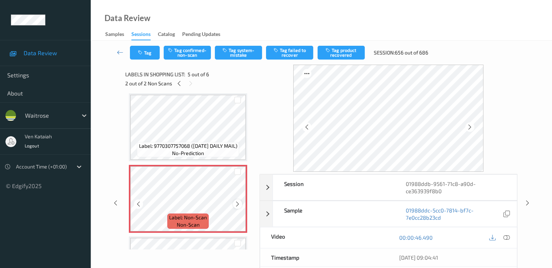
click at [240, 202] on icon at bounding box center [237, 204] width 6 height 7
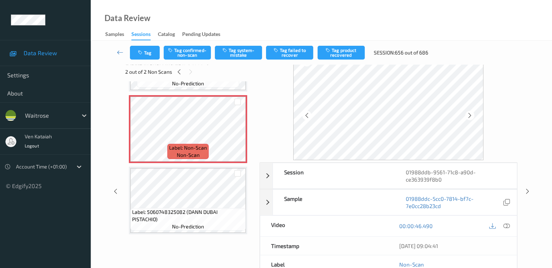
scroll to position [0, 0]
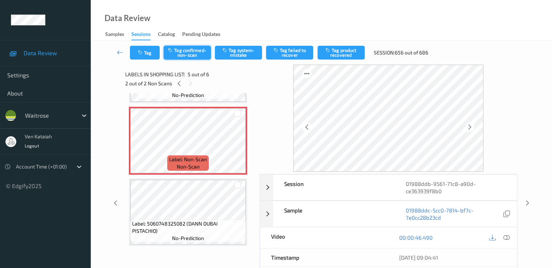
click at [189, 53] on button "Tag confirmed-non-scan" at bounding box center [187, 53] width 47 height 14
click at [332, 58] on button "Tag product recovered" at bounding box center [341, 53] width 47 height 14
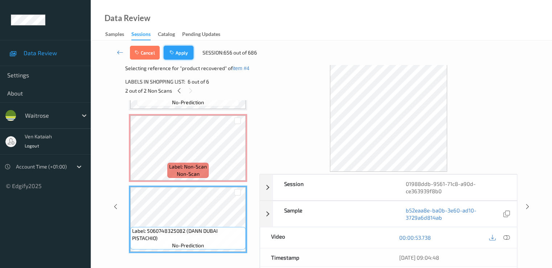
click at [173, 54] on icon "button" at bounding box center [172, 52] width 6 height 5
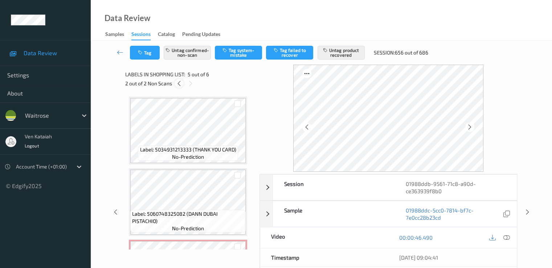
click at [181, 82] on icon at bounding box center [179, 83] width 6 height 7
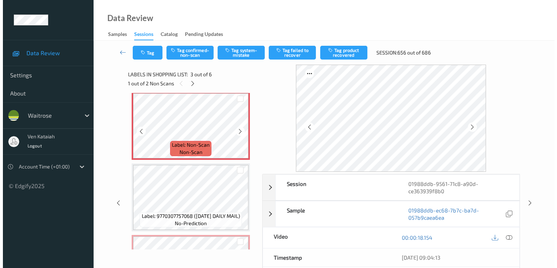
scroll to position [75, 0]
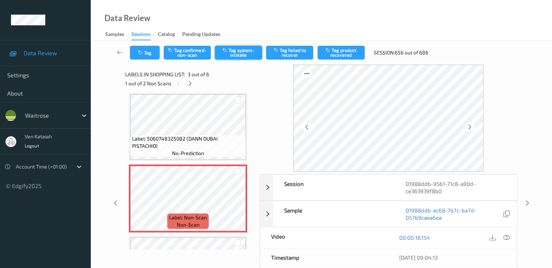
click at [240, 55] on button "Tag system-mistake" at bounding box center [238, 53] width 47 height 14
click at [148, 54] on button "Tag" at bounding box center [145, 53] width 30 height 14
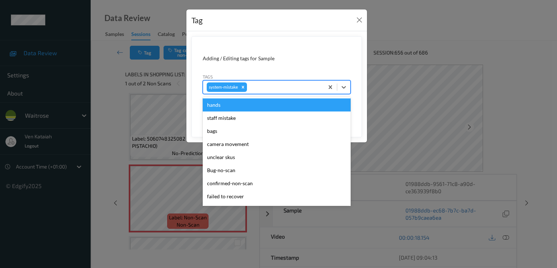
click at [278, 91] on div "system-mistake" at bounding box center [263, 87] width 121 height 12
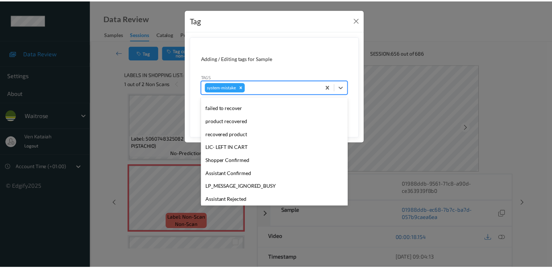
scroll to position [145, 0]
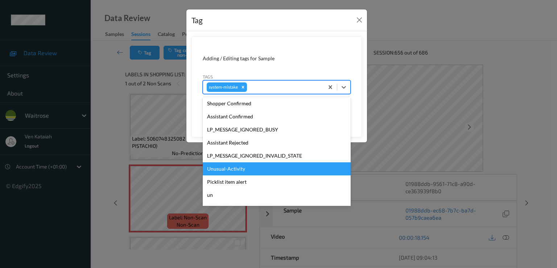
click at [246, 168] on div "Unusual-Activity" at bounding box center [277, 168] width 148 height 13
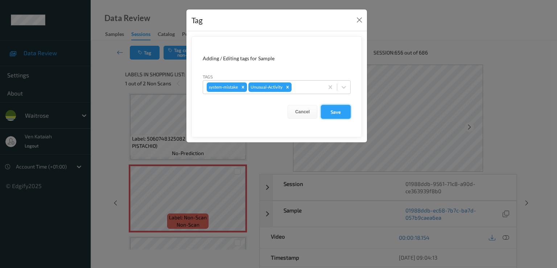
click at [334, 112] on button "Save" at bounding box center [336, 112] width 30 height 14
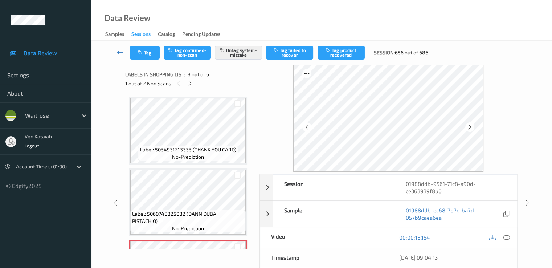
scroll to position [0, 0]
click at [187, 82] on div at bounding box center [189, 83] width 9 height 9
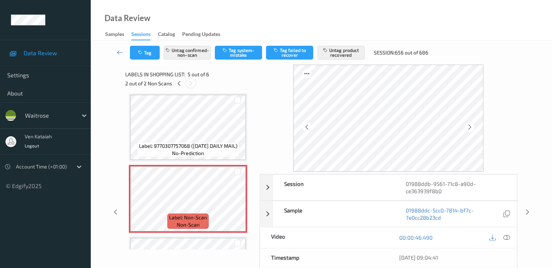
click at [187, 82] on div at bounding box center [190, 83] width 9 height 9
click at [180, 83] on icon at bounding box center [179, 83] width 6 height 7
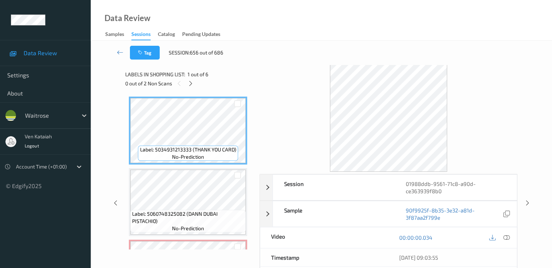
scroll to position [73, 0]
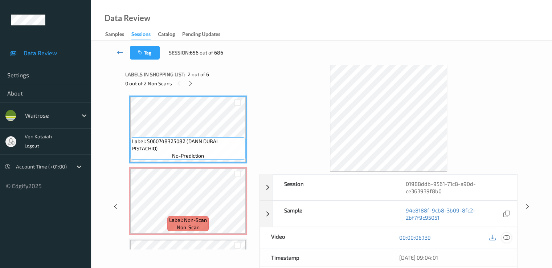
click at [507, 238] on icon at bounding box center [506, 237] width 7 height 7
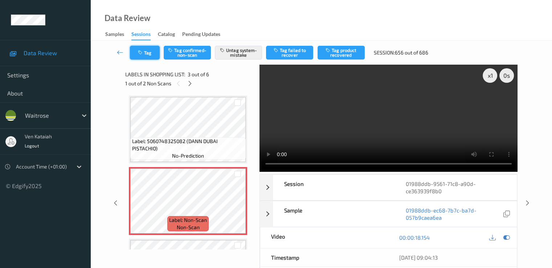
click at [138, 54] on icon "button" at bounding box center [141, 52] width 6 height 5
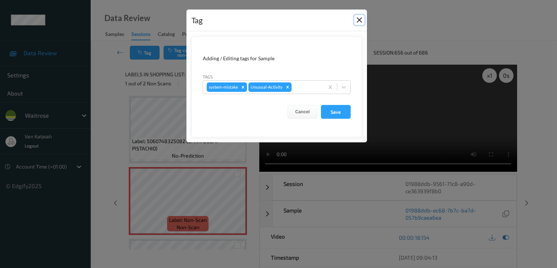
click at [361, 24] on button "Close" at bounding box center [360, 20] width 10 height 10
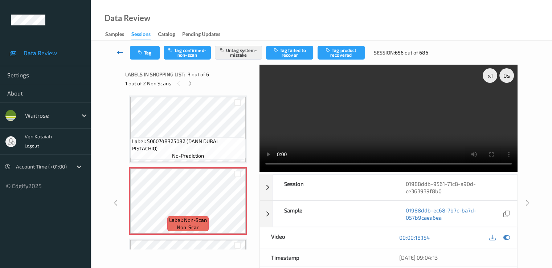
click at [123, 52] on icon at bounding box center [120, 52] width 7 height 7
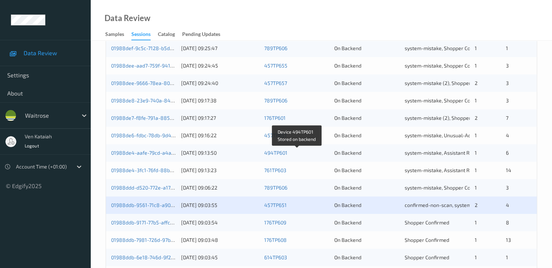
scroll to position [335, 0]
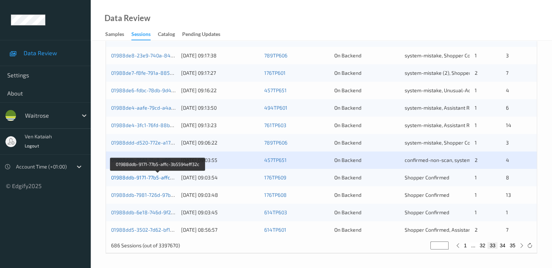
click at [142, 177] on link "01988ddb-9171-77b5-affc-3b5594eff32c" at bounding box center [158, 177] width 94 height 6
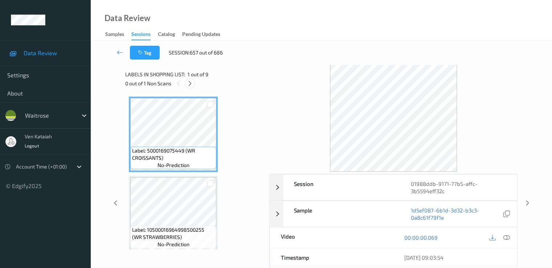
click at [192, 84] on icon at bounding box center [190, 83] width 6 height 7
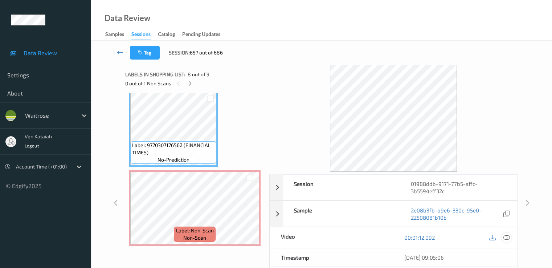
click at [504, 238] on icon at bounding box center [506, 237] width 7 height 7
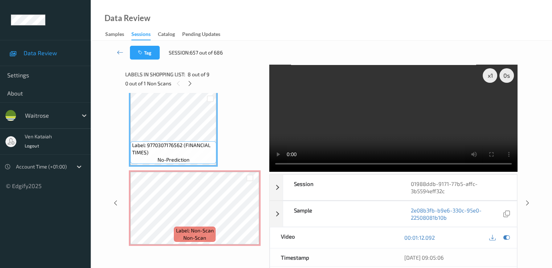
scroll to position [513, 0]
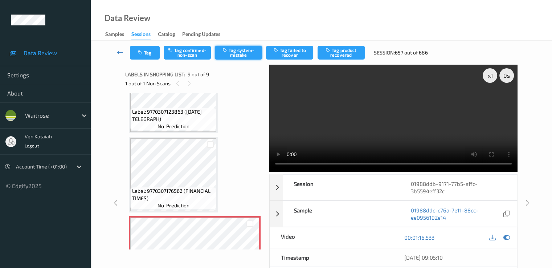
click at [248, 49] on button "Tag system-mistake" at bounding box center [238, 53] width 47 height 14
click at [117, 53] on icon at bounding box center [120, 52] width 7 height 7
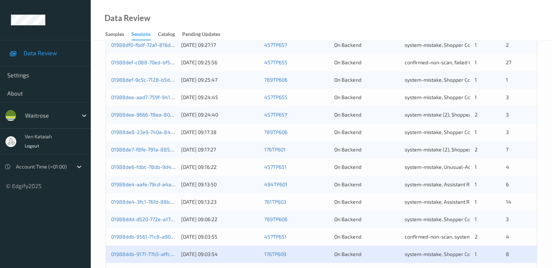
scroll to position [335, 0]
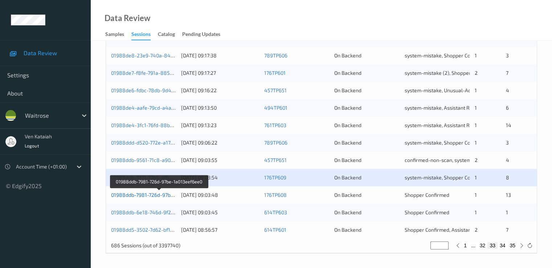
click at [159, 195] on link "01988ddb-7981-726d-97be-1a013eef6ee0" at bounding box center [159, 195] width 97 height 6
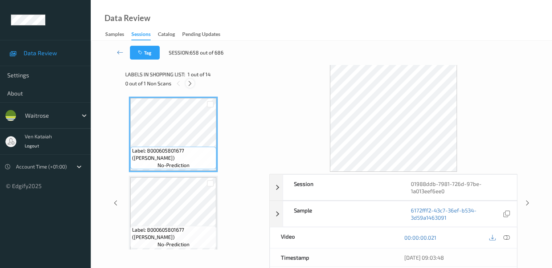
click at [186, 82] on div at bounding box center [189, 83] width 9 height 9
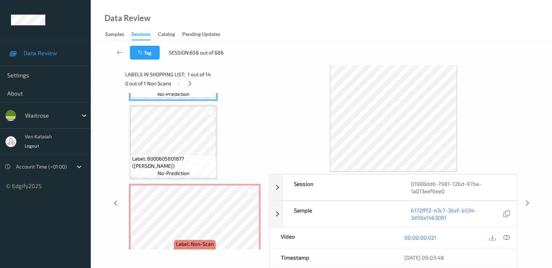
scroll to position [83, 0]
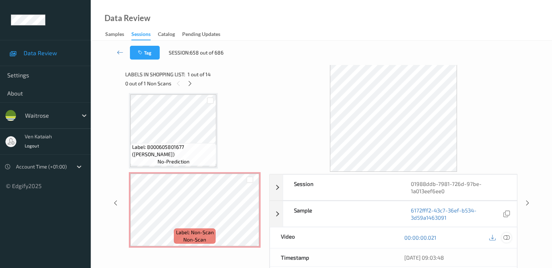
click at [506, 237] on icon at bounding box center [506, 237] width 7 height 7
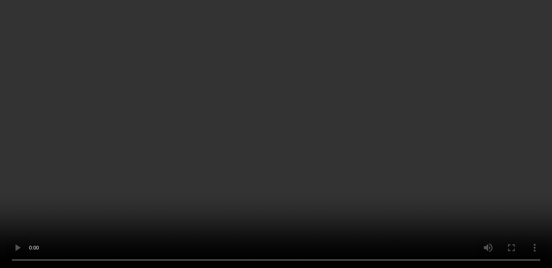
scroll to position [228, 0]
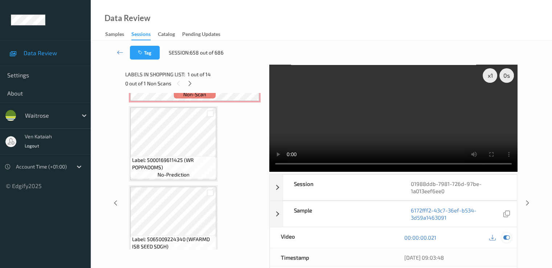
click at [505, 236] on icon at bounding box center [506, 237] width 7 height 7
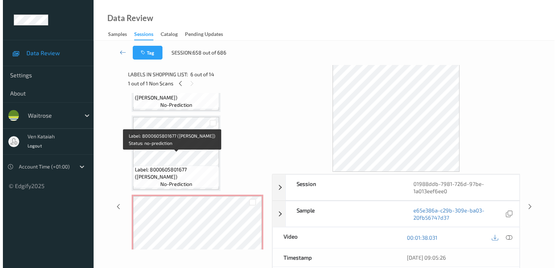
scroll to position [73, 0]
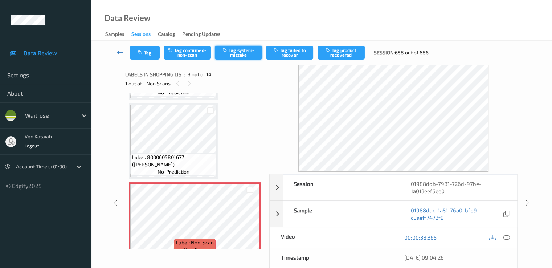
click at [254, 54] on button "Tag system-mistake" at bounding box center [238, 53] width 47 height 14
click at [144, 58] on button "Tag" at bounding box center [145, 53] width 30 height 14
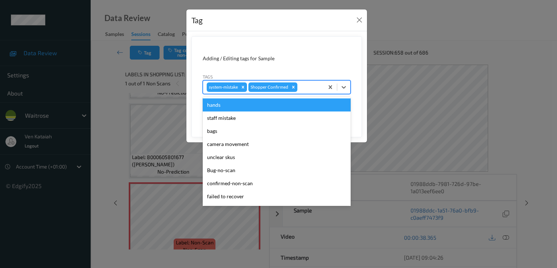
click at [316, 85] on div at bounding box center [309, 87] width 21 height 9
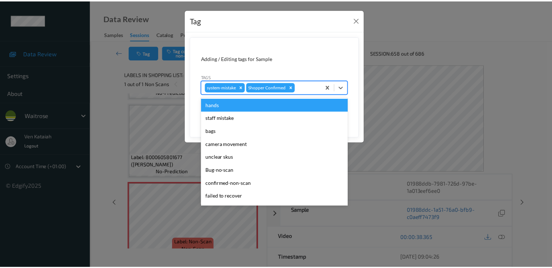
scroll to position [142, 0]
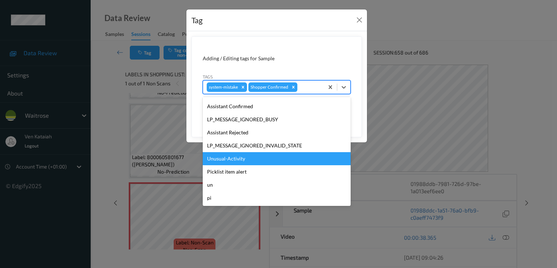
click at [228, 157] on div "Unusual-Activity" at bounding box center [277, 158] width 148 height 13
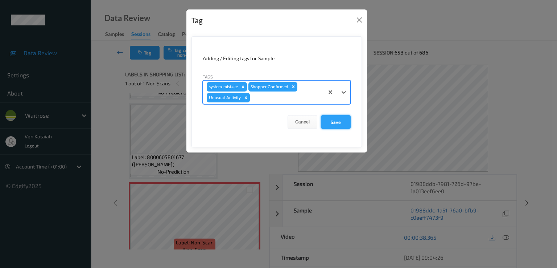
click at [329, 122] on button "Save" at bounding box center [336, 122] width 30 height 14
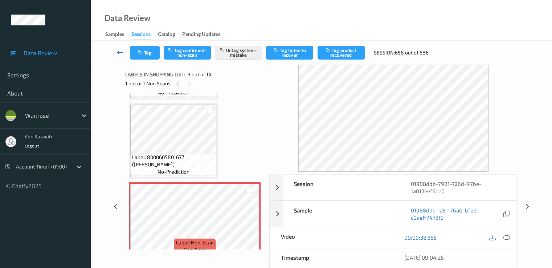
click at [120, 54] on icon at bounding box center [120, 52] width 7 height 7
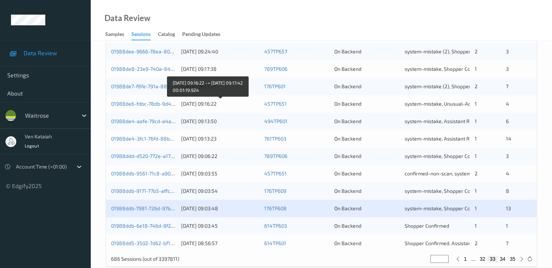
scroll to position [335, 0]
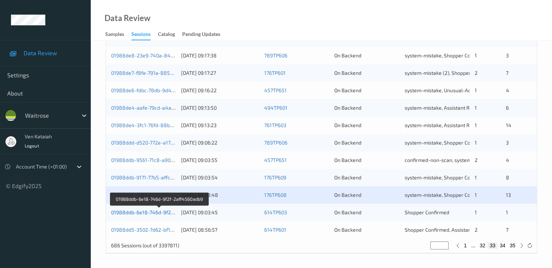
click at [159, 212] on link "01988ddb-6e18-746d-9f2f-2aff4560adb9" at bounding box center [159, 212] width 97 height 6
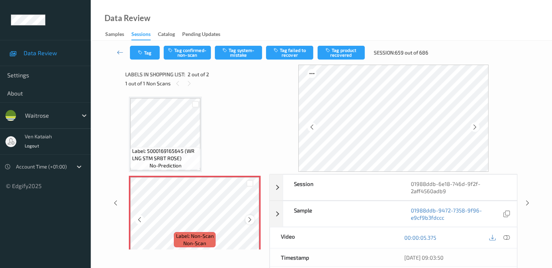
click at [249, 218] on icon at bounding box center [250, 219] width 6 height 7
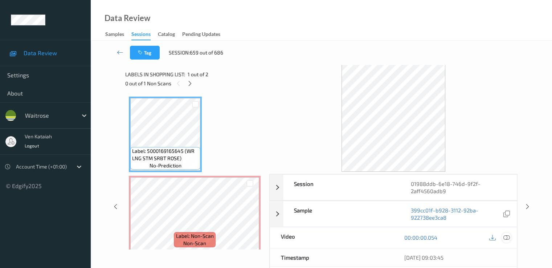
click at [509, 237] on icon at bounding box center [506, 237] width 7 height 7
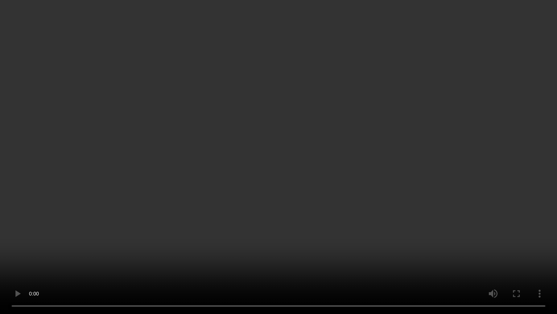
click at [71, 266] on video at bounding box center [278, 157] width 557 height 314
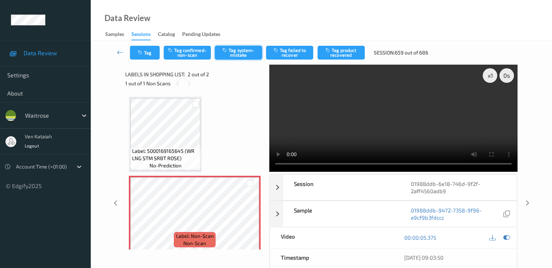
click at [231, 54] on button "Tag system-mistake" at bounding box center [238, 53] width 47 height 14
click at [145, 49] on button "Tag" at bounding box center [145, 53] width 30 height 14
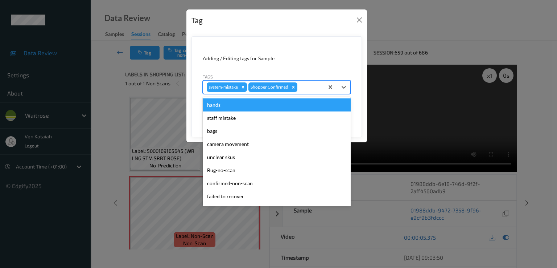
click at [318, 88] on div at bounding box center [309, 87] width 21 height 9
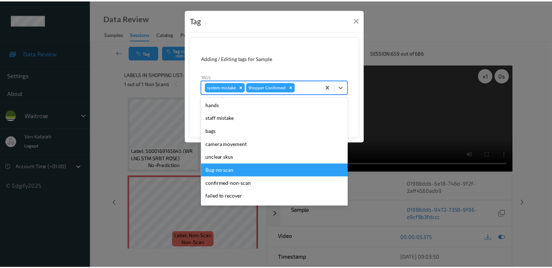
scroll to position [142, 0]
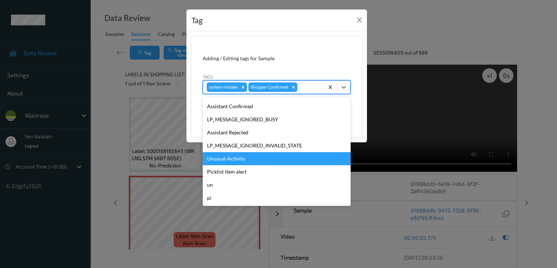
click at [232, 161] on div "Unusual-Activity" at bounding box center [277, 158] width 148 height 13
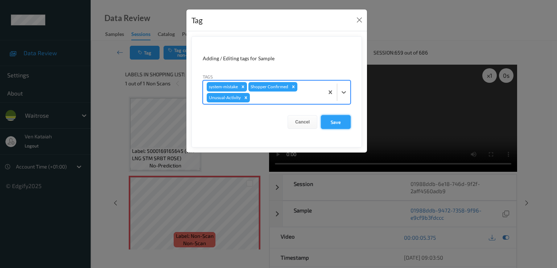
click at [337, 117] on button "Save" at bounding box center [336, 122] width 30 height 14
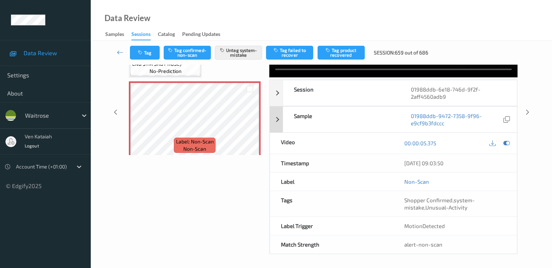
scroll to position [0, 0]
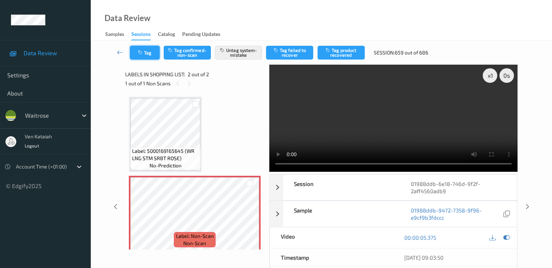
click at [133, 53] on button "Tag" at bounding box center [145, 53] width 30 height 14
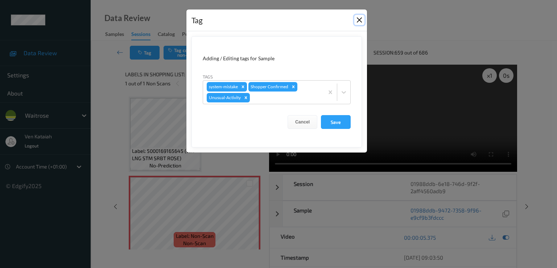
click at [361, 21] on button "Close" at bounding box center [360, 20] width 10 height 10
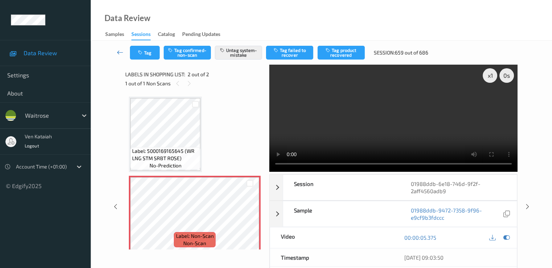
click at [120, 49] on icon at bounding box center [120, 52] width 7 height 7
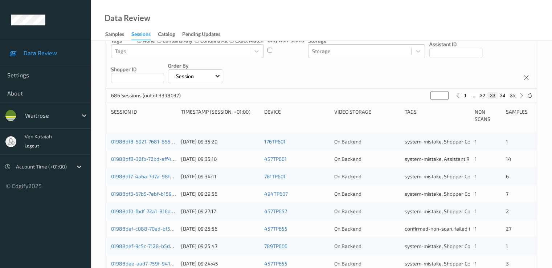
scroll to position [335, 0]
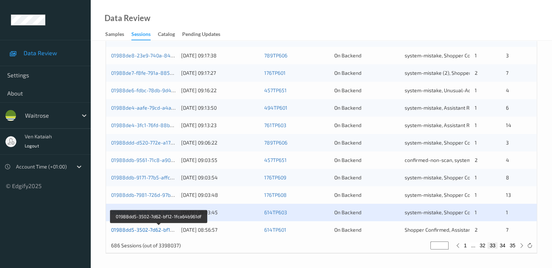
click at [152, 228] on link "01988dd5-3502-7d62-bf12-1fca64b961df" at bounding box center [158, 229] width 95 height 6
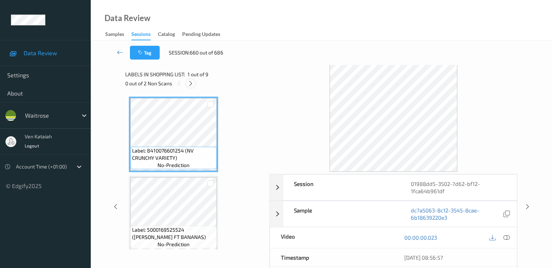
click at [190, 82] on icon at bounding box center [191, 83] width 6 height 7
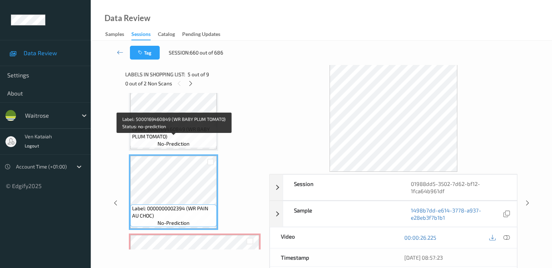
scroll to position [247, 0]
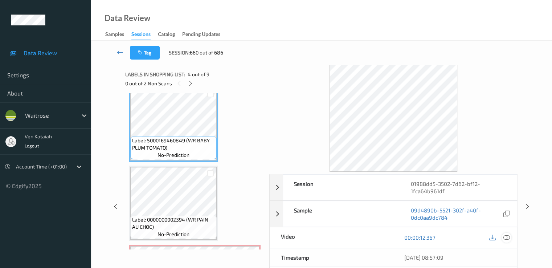
click at [504, 234] on icon at bounding box center [506, 237] width 7 height 7
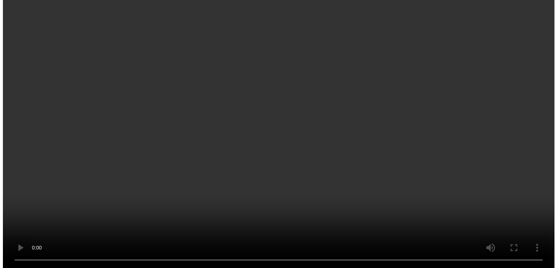
scroll to position [393, 0]
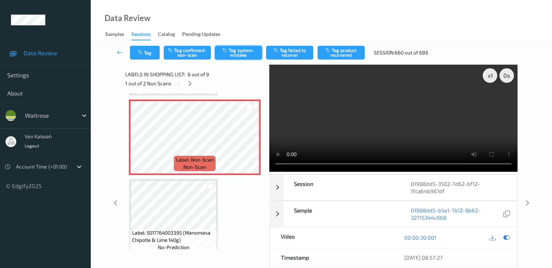
click at [246, 53] on button "Tag system-mistake" at bounding box center [238, 53] width 47 height 14
click at [142, 55] on icon "button" at bounding box center [141, 52] width 6 height 5
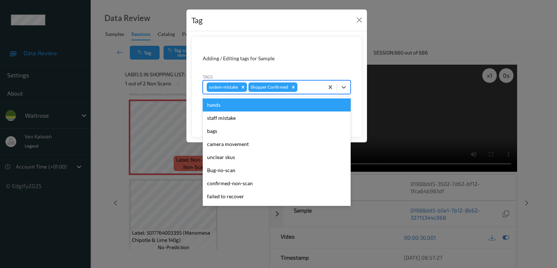
click at [302, 91] on div "system-mistake Shopper Confirmed" at bounding box center [263, 87] width 121 height 12
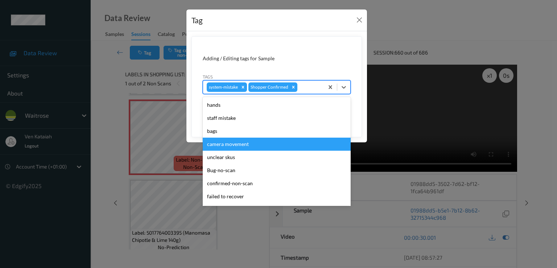
scroll to position [142, 0]
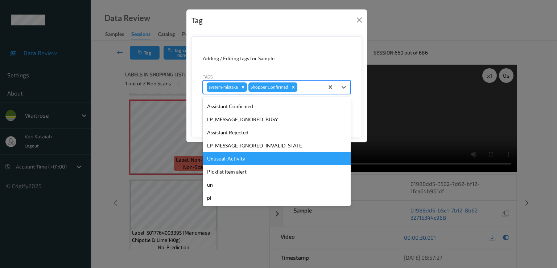
click at [229, 156] on div "Unusual-Activity" at bounding box center [277, 158] width 148 height 13
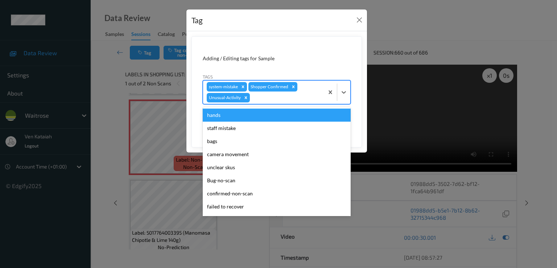
click at [298, 96] on div at bounding box center [285, 97] width 69 height 9
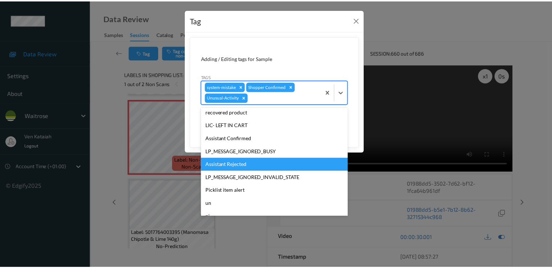
scroll to position [129, 0]
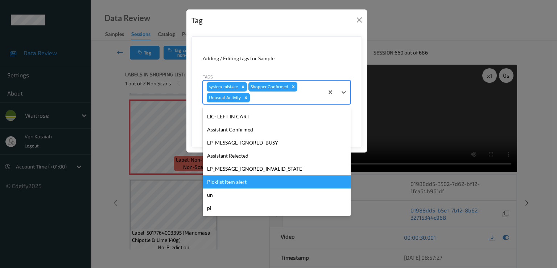
drag, startPoint x: 235, startPoint y: 184, endPoint x: 245, endPoint y: 179, distance: 11.5
click at [235, 184] on div "Picklist item alert" at bounding box center [277, 181] width 148 height 13
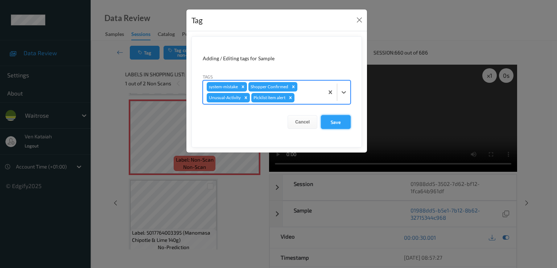
click at [336, 119] on button "Save" at bounding box center [336, 122] width 30 height 14
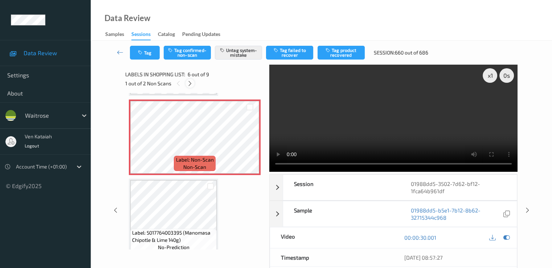
click at [188, 83] on icon at bounding box center [190, 83] width 6 height 7
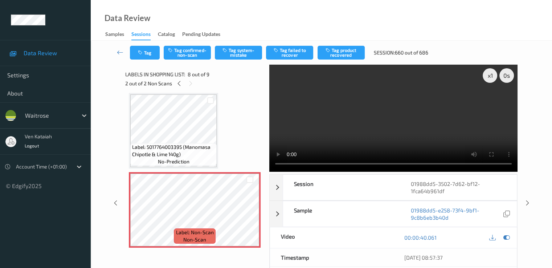
scroll to position [406, 0]
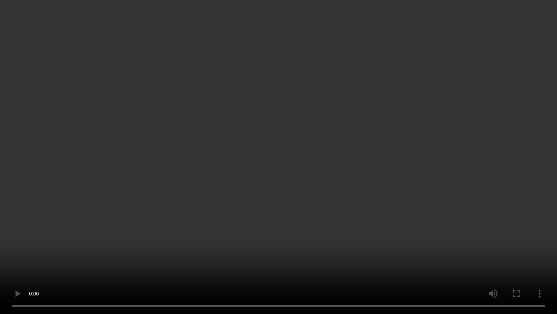
click at [40, 267] on video at bounding box center [278, 157] width 557 height 314
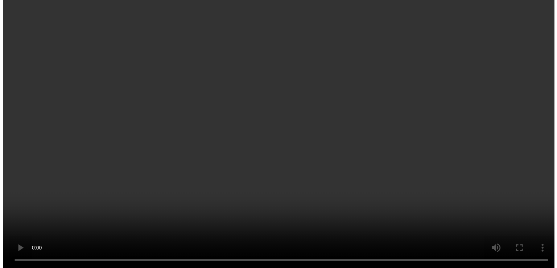
scroll to position [478, 0]
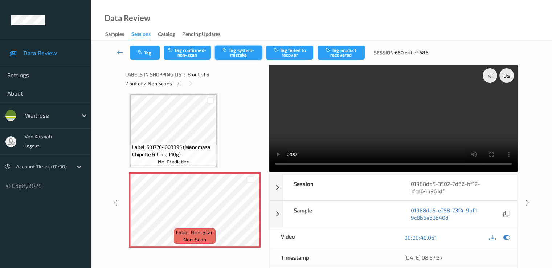
click at [242, 51] on button "Tag system-mistake" at bounding box center [238, 53] width 47 height 14
click at [147, 53] on button "Tag" at bounding box center [145, 53] width 30 height 14
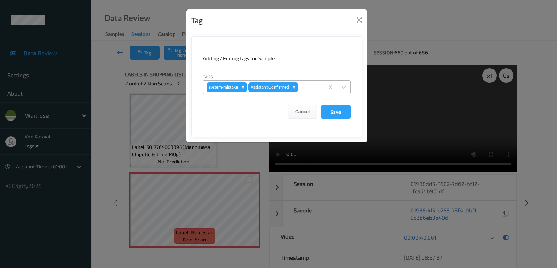
click at [304, 83] on div at bounding box center [310, 87] width 21 height 9
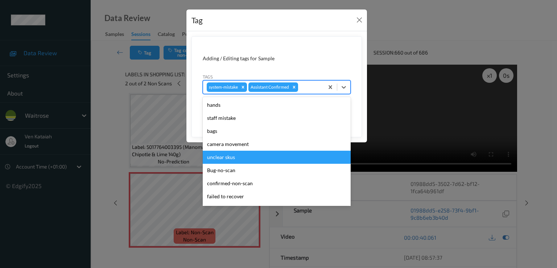
scroll to position [142, 0]
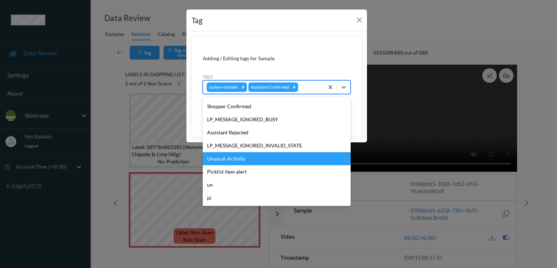
click at [237, 163] on div "Unusual-Activity" at bounding box center [277, 158] width 148 height 13
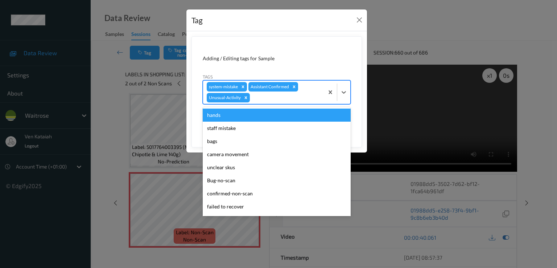
click at [297, 94] on div at bounding box center [285, 97] width 69 height 9
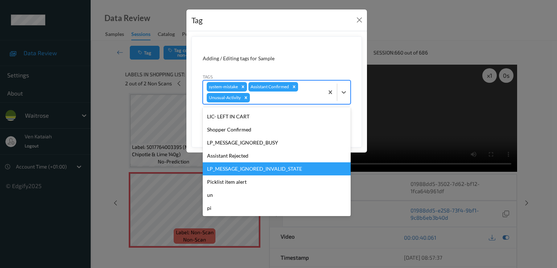
scroll to position [129, 0]
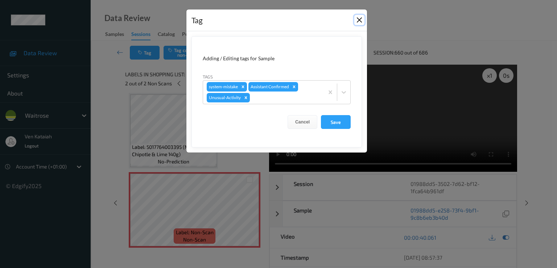
click at [360, 19] on button "Close" at bounding box center [360, 20] width 10 height 10
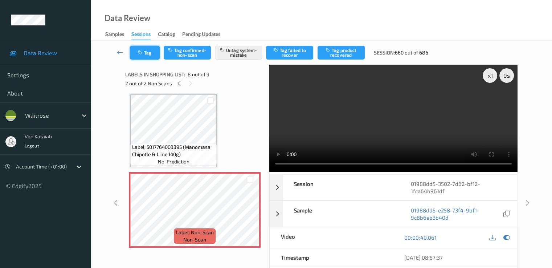
click at [140, 54] on icon "button" at bounding box center [141, 52] width 6 height 5
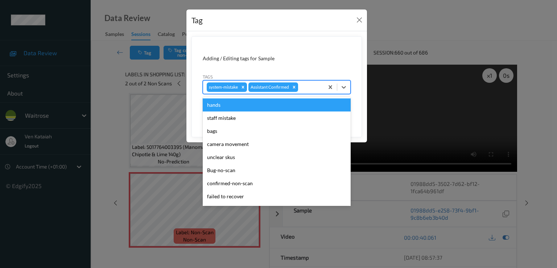
click at [306, 92] on div "system-mistake Assistant Confirmed" at bounding box center [263, 87] width 121 height 12
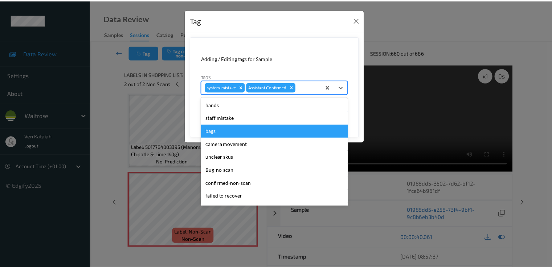
scroll to position [142, 0]
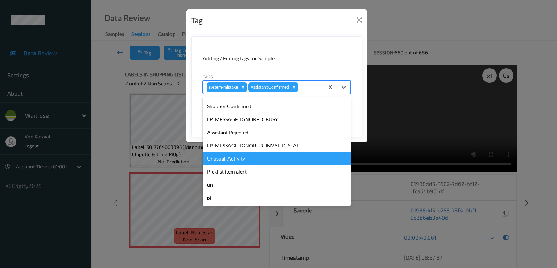
click at [236, 156] on div "Unusual-Activity" at bounding box center [277, 158] width 148 height 13
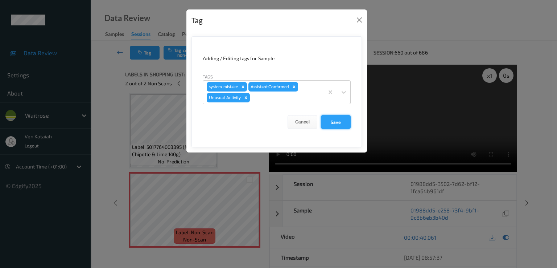
click at [327, 127] on button "Save" at bounding box center [336, 122] width 30 height 14
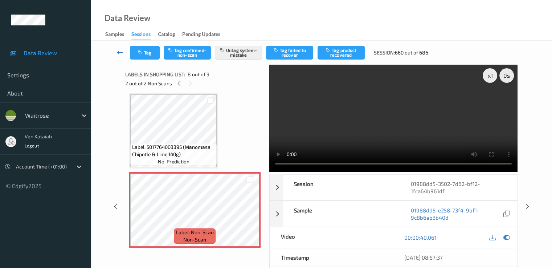
click at [119, 53] on icon at bounding box center [120, 52] width 7 height 7
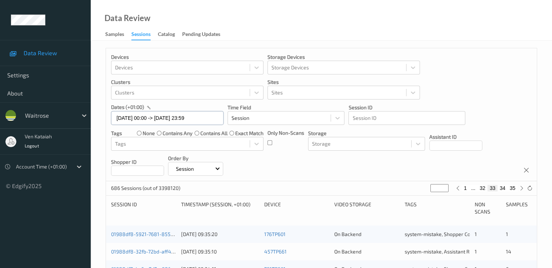
click at [168, 115] on input "[DATE] 00:00 -> [DATE] 23:59" at bounding box center [167, 118] width 112 height 14
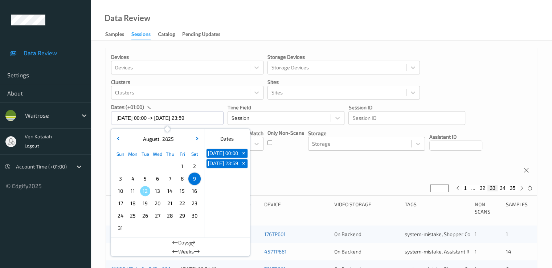
click at [138, 194] on div "11" at bounding box center [133, 191] width 12 height 12
type input "[DATE] 00:00"
type input "*"
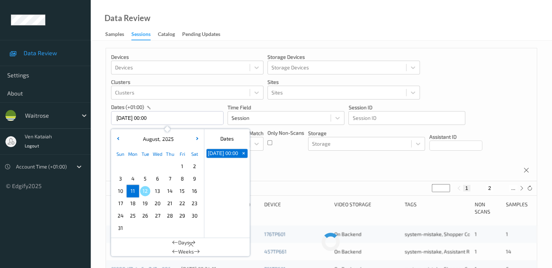
click at [134, 193] on span "11" at bounding box center [133, 191] width 10 height 10
type input "[DATE] 00:00 -> [DATE] 23:59"
click at [289, 160] on div "Devices Devices Storage Devices Storage Devices Clusters Clusters Sites Sites d…" at bounding box center [321, 114] width 431 height 133
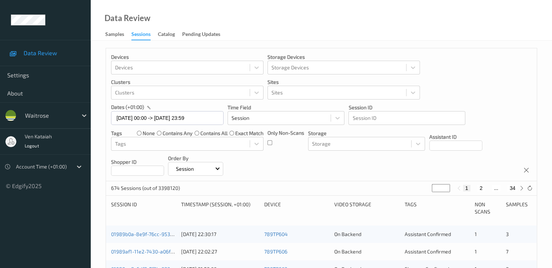
click at [482, 187] on button "2" at bounding box center [480, 188] width 7 height 7
type input "*"
click at [488, 188] on button "3" at bounding box center [487, 188] width 7 height 7
type input "*"
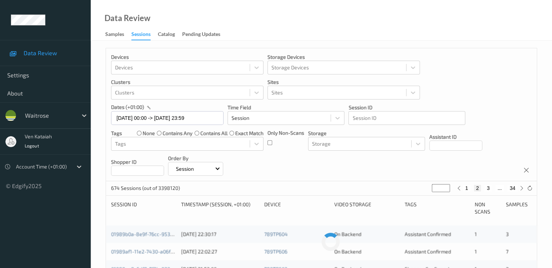
type input "*"
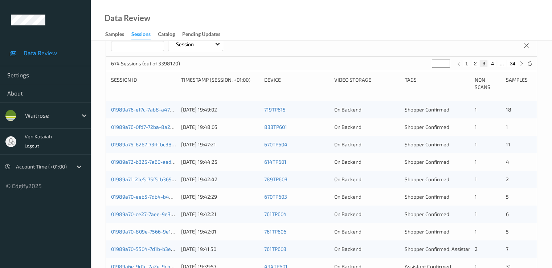
scroll to position [145, 0]
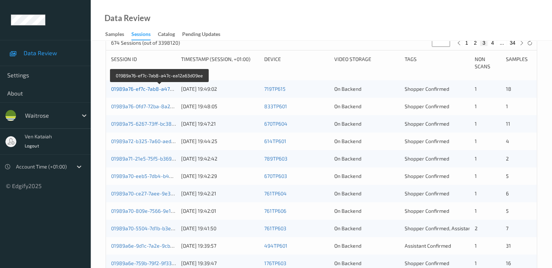
click at [138, 89] on link "01989a76-ef7c-7ab8-a47c-ea12a63d09ee" at bounding box center [160, 89] width 98 height 6
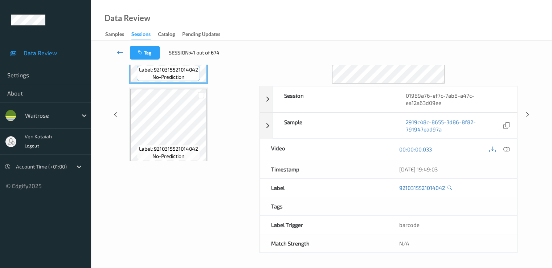
scroll to position [87, 0]
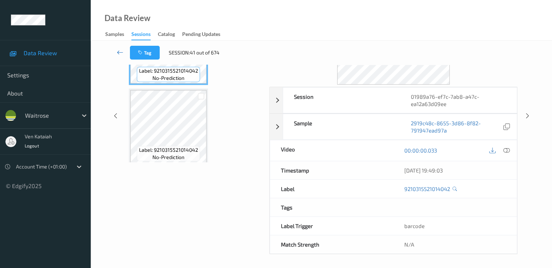
click at [118, 52] on icon at bounding box center [120, 52] width 7 height 7
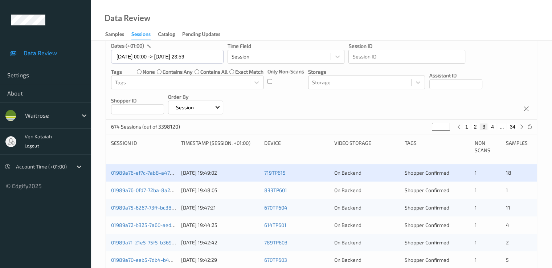
scroll to position [73, 0]
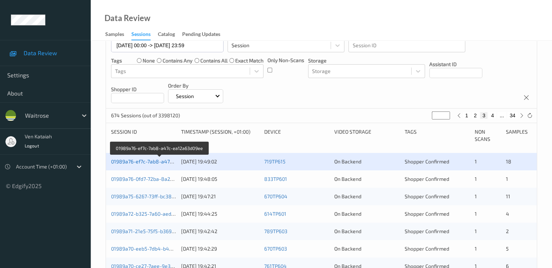
click at [155, 162] on link "01989a76-ef7c-7ab8-a47c-ea12a63d09ee" at bounding box center [160, 161] width 98 height 6
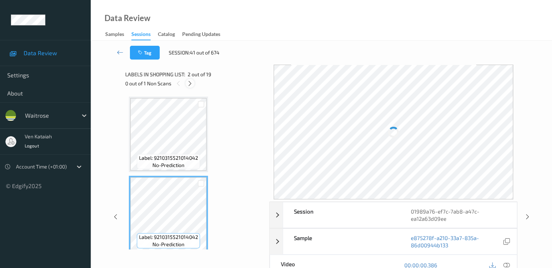
click at [194, 84] on div at bounding box center [189, 83] width 9 height 9
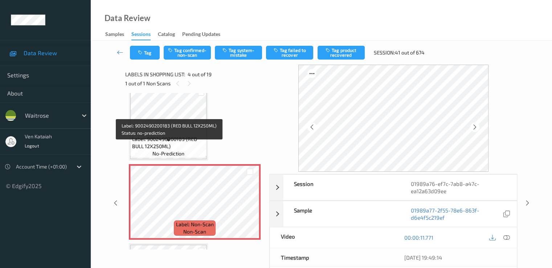
scroll to position [162, 0]
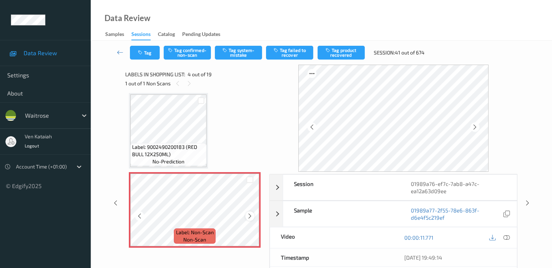
click at [249, 214] on icon at bounding box center [250, 216] width 6 height 7
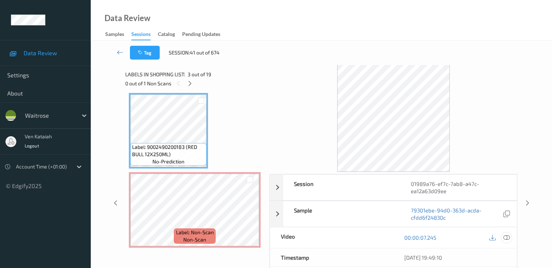
click at [507, 234] on icon at bounding box center [506, 237] width 7 height 7
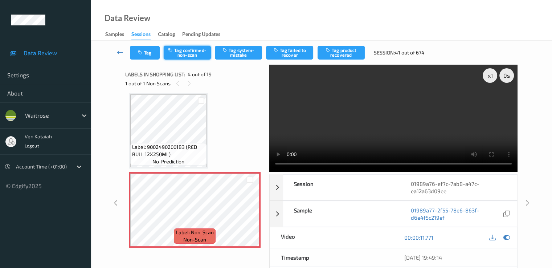
click at [189, 54] on button "Tag confirmed-non-scan" at bounding box center [187, 53] width 47 height 14
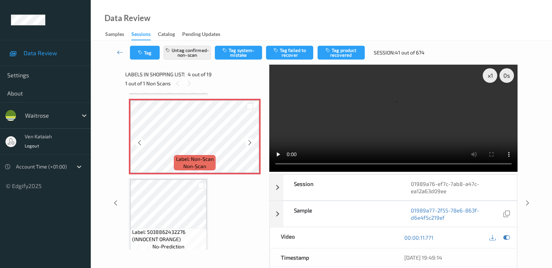
scroll to position [307, 0]
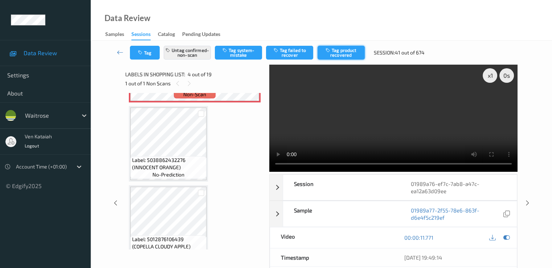
click at [338, 56] on button "Tag product recovered" at bounding box center [341, 53] width 47 height 14
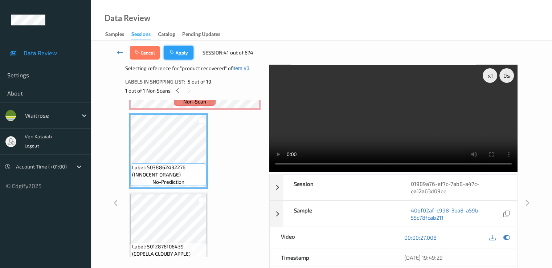
click at [181, 54] on button "Apply" at bounding box center [179, 53] width 30 height 14
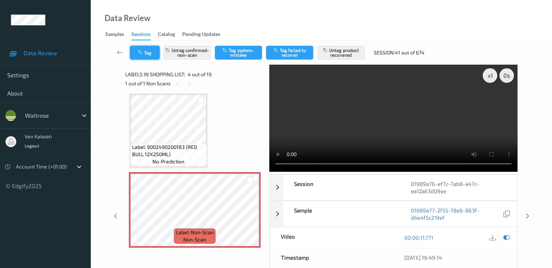
click at [138, 56] on button "Tag" at bounding box center [145, 53] width 30 height 14
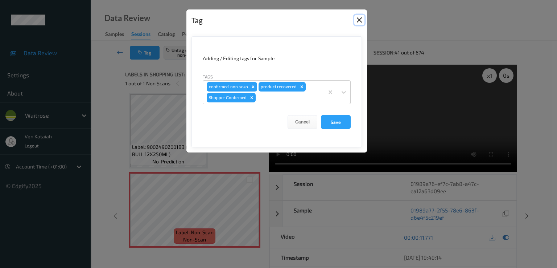
click at [357, 19] on button "Close" at bounding box center [360, 20] width 10 height 10
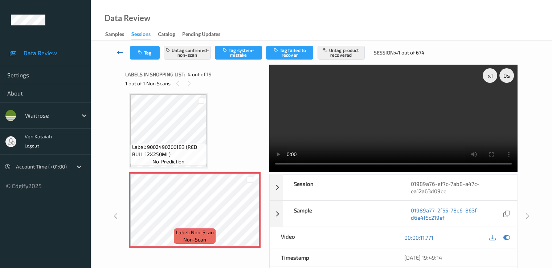
click at [118, 52] on icon at bounding box center [120, 52] width 7 height 7
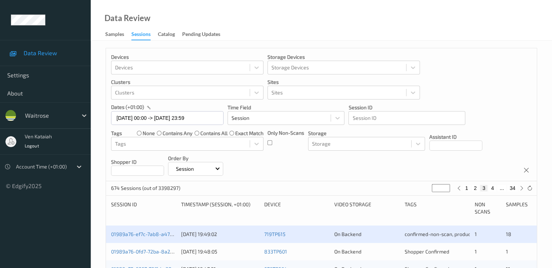
scroll to position [73, 0]
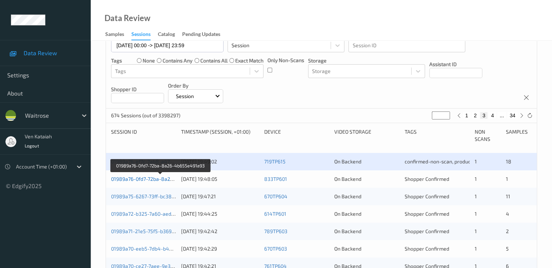
click at [134, 181] on link "01989a76-0fd7-72ba-8a26-4b655e491a93" at bounding box center [160, 179] width 99 height 6
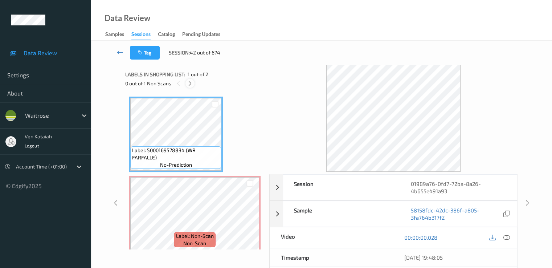
click at [193, 84] on div at bounding box center [189, 83] width 9 height 9
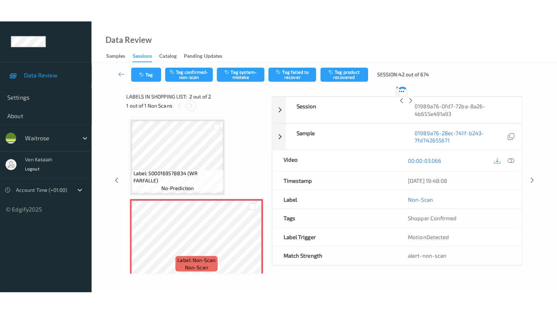
scroll to position [4, 0]
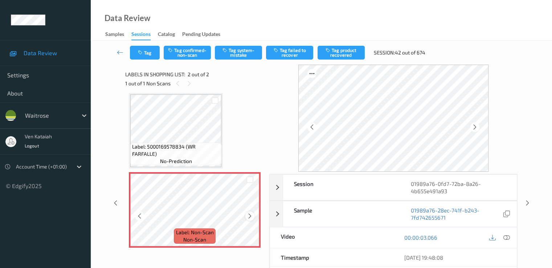
click at [249, 213] on icon at bounding box center [250, 216] width 6 height 7
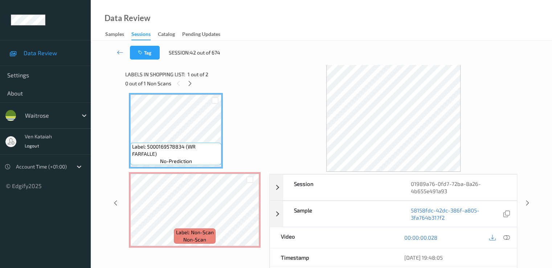
click at [512, 240] on div "00:00:00.028" at bounding box center [454, 237] width 123 height 21
click at [508, 237] on icon at bounding box center [506, 237] width 7 height 7
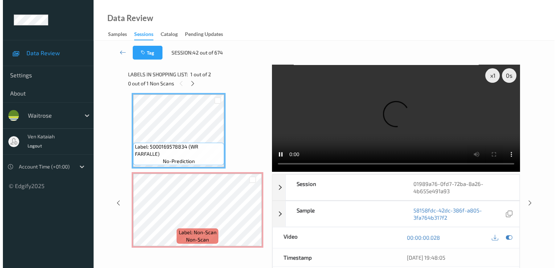
scroll to position [0, 0]
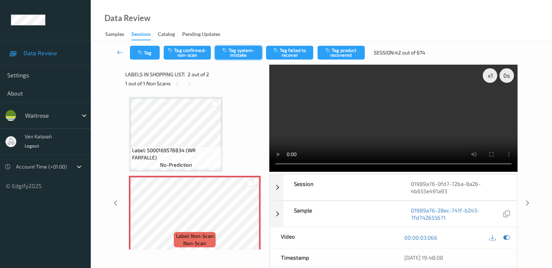
click at [239, 56] on button "Tag system-mistake" at bounding box center [238, 53] width 47 height 14
click at [146, 49] on button "Tag" at bounding box center [145, 53] width 30 height 14
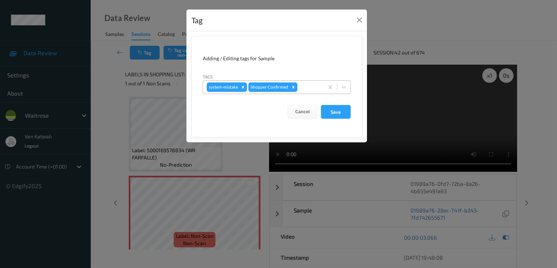
click at [304, 87] on div at bounding box center [309, 87] width 21 height 9
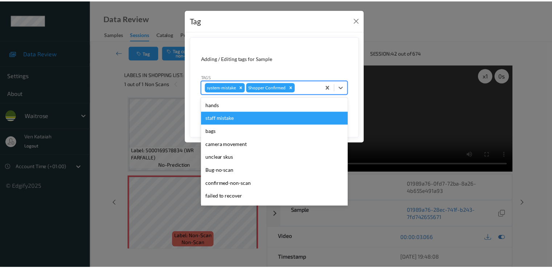
scroll to position [142, 0]
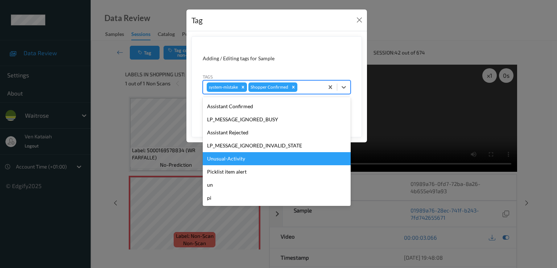
click at [236, 161] on div "Unusual-Activity" at bounding box center [277, 158] width 148 height 13
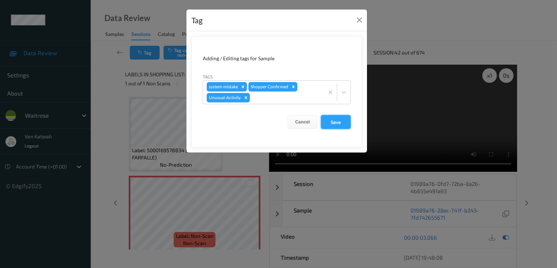
click at [335, 122] on button "Save" at bounding box center [336, 122] width 30 height 14
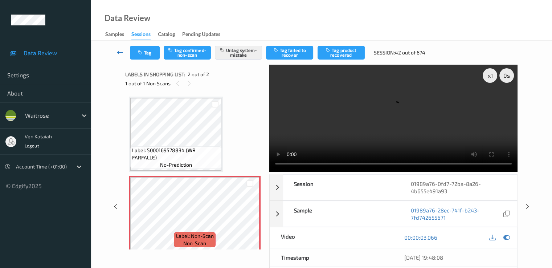
click at [120, 53] on icon at bounding box center [120, 52] width 7 height 7
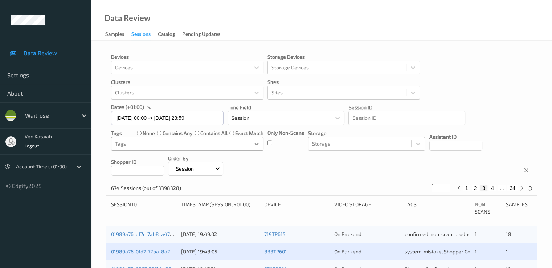
scroll to position [73, 0]
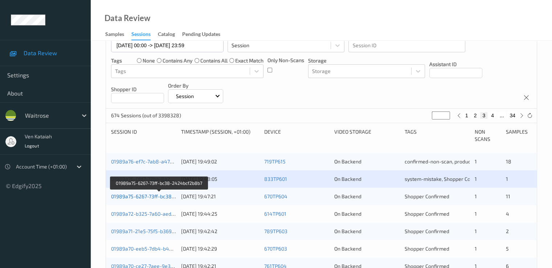
click at [171, 195] on link "01989a75-6267-73ff-bc38-2424bcf2b8b7" at bounding box center [159, 196] width 97 height 6
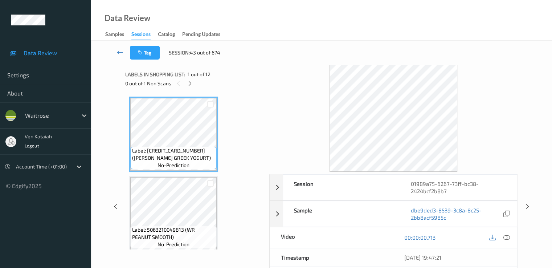
click at [187, 80] on div "0 out of 1 Non Scans" at bounding box center [194, 83] width 139 height 9
click at [196, 81] on div "0 out of 1 Non Scans" at bounding box center [194, 83] width 139 height 9
click at [192, 83] on icon at bounding box center [190, 83] width 6 height 7
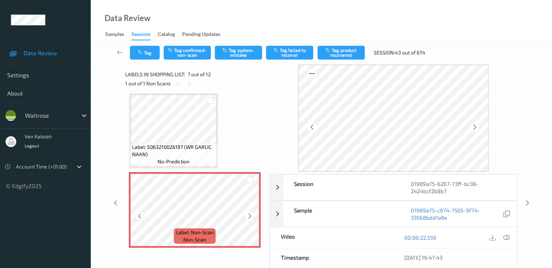
click at [139, 215] on icon at bounding box center [139, 216] width 6 height 7
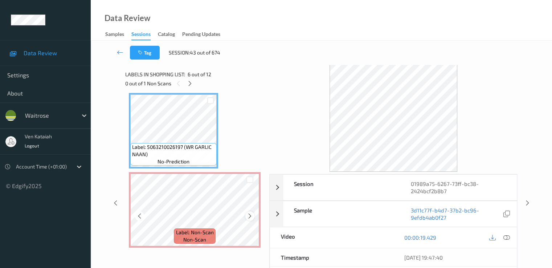
click at [251, 217] on icon at bounding box center [250, 216] width 6 height 7
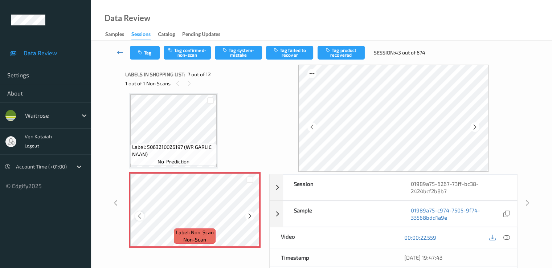
click at [141, 216] on icon at bounding box center [139, 216] width 6 height 7
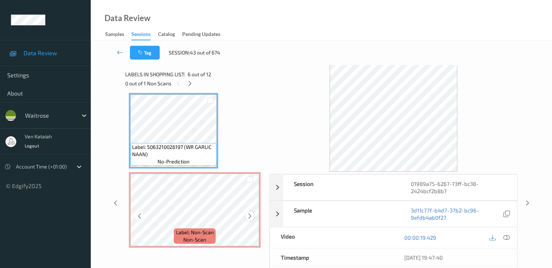
click at [249, 214] on icon at bounding box center [250, 216] width 6 height 7
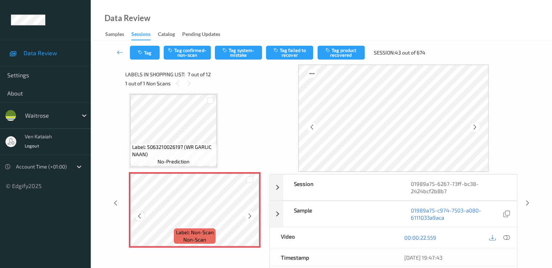
click at [140, 216] on icon at bounding box center [139, 216] width 6 height 7
click at [245, 215] on div at bounding box center [249, 215] width 9 height 9
click at [143, 215] on div at bounding box center [139, 215] width 9 height 9
click at [250, 214] on icon at bounding box center [250, 216] width 6 height 7
click at [139, 216] on icon at bounding box center [139, 216] width 6 height 7
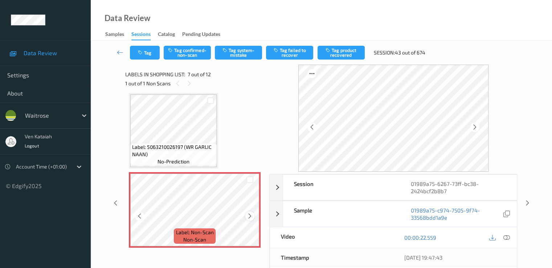
click at [248, 215] on icon at bounding box center [250, 216] width 6 height 7
click at [141, 218] on icon at bounding box center [139, 216] width 6 height 7
click at [251, 217] on icon at bounding box center [250, 216] width 6 height 7
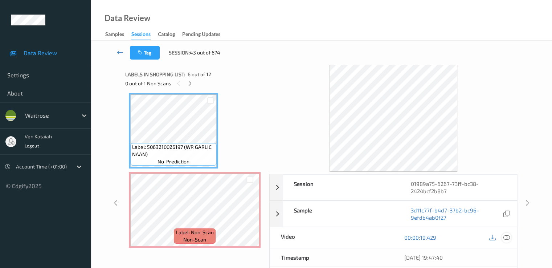
click at [503, 234] on icon at bounding box center [506, 237] width 7 height 7
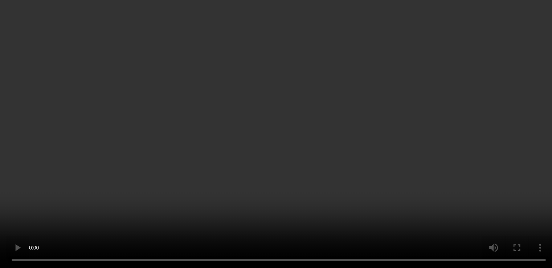
scroll to position [472, 0]
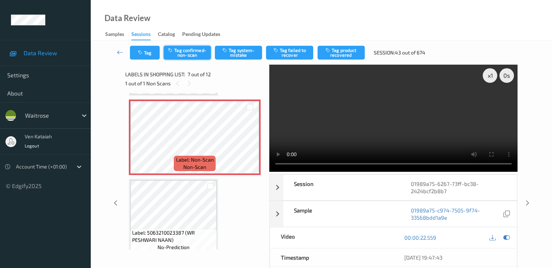
click at [194, 54] on button "Tag confirmed-non-scan" at bounding box center [187, 53] width 47 height 14
click at [344, 49] on button "Tag product recovered" at bounding box center [341, 53] width 47 height 14
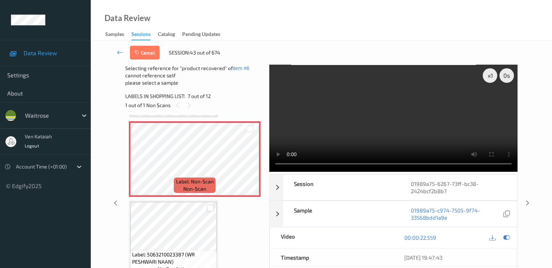
scroll to position [544, 0]
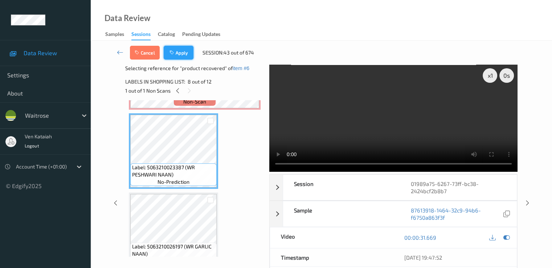
click at [182, 59] on button "Apply" at bounding box center [179, 53] width 30 height 14
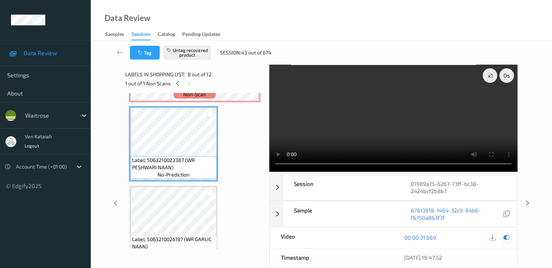
click at [505, 234] on icon at bounding box center [506, 237] width 7 height 7
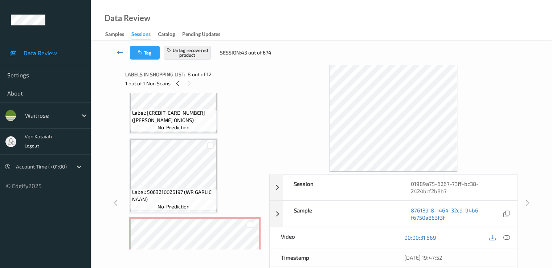
scroll to position [327, 0]
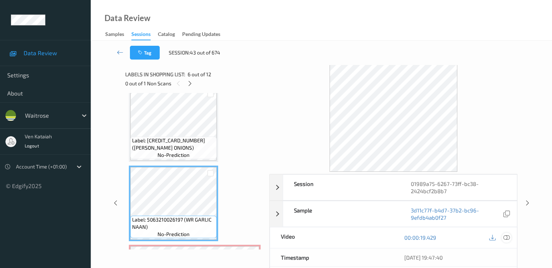
click at [509, 237] on icon at bounding box center [506, 237] width 7 height 7
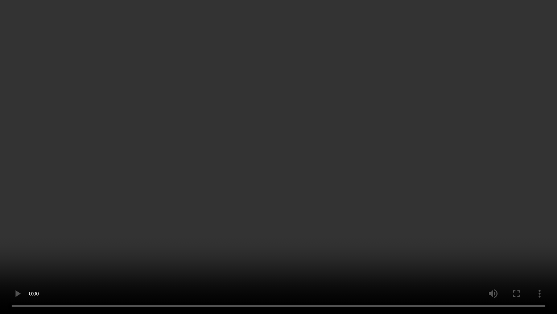
click at [79, 253] on video at bounding box center [278, 157] width 557 height 314
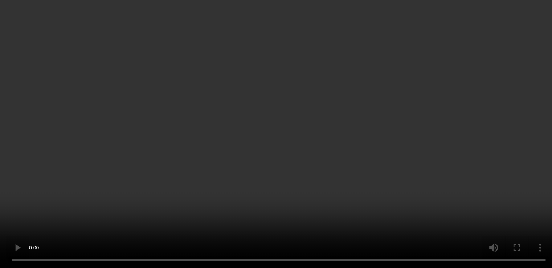
scroll to position [0, 0]
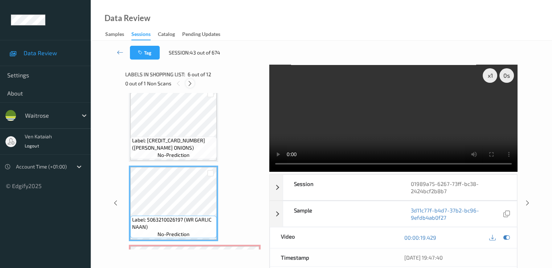
click at [193, 85] on icon at bounding box center [190, 83] width 6 height 7
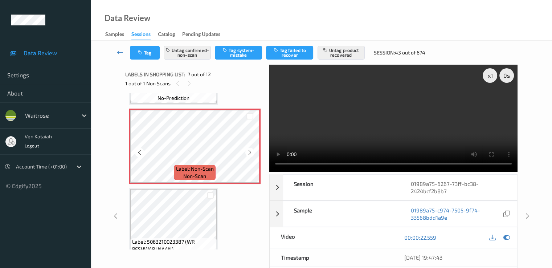
scroll to position [472, 0]
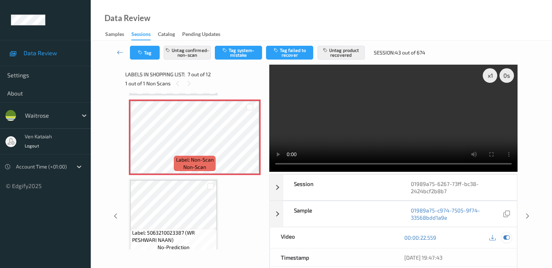
click at [505, 235] on icon at bounding box center [506, 237] width 7 height 7
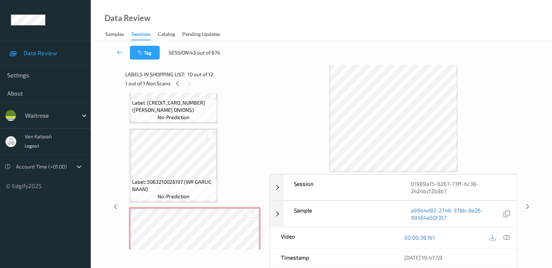
scroll to position [399, 0]
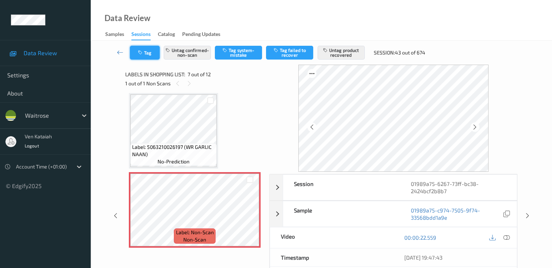
click at [145, 57] on button "Tag" at bounding box center [145, 53] width 30 height 14
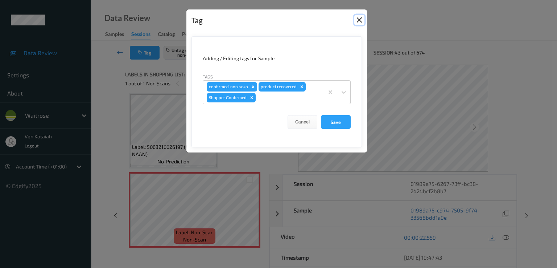
click at [357, 24] on button "Close" at bounding box center [360, 20] width 10 height 10
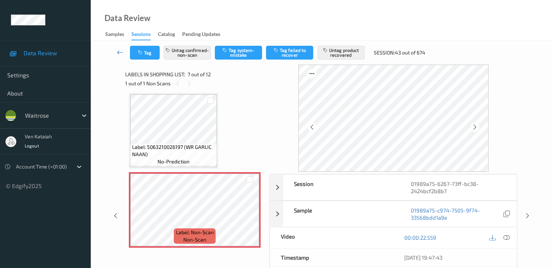
click at [115, 50] on link at bounding box center [120, 53] width 19 height 14
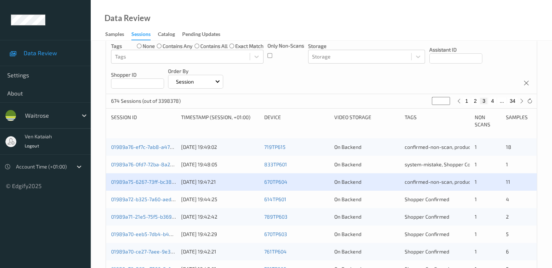
scroll to position [145, 0]
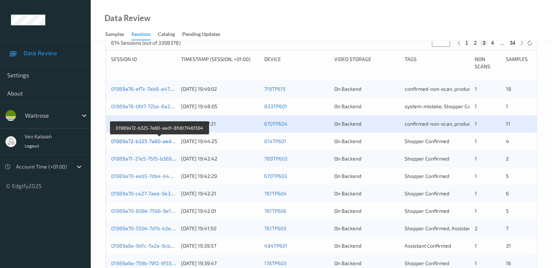
click at [150, 143] on link "01989a72-b325-7a60-aed1-8fd071461564" at bounding box center [160, 141] width 98 height 6
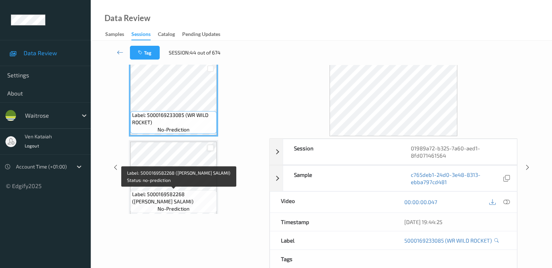
scroll to position [15, 0]
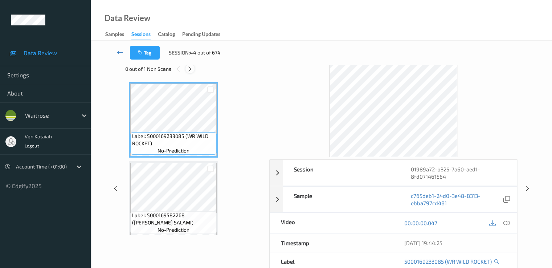
click at [192, 66] on icon at bounding box center [190, 69] width 6 height 7
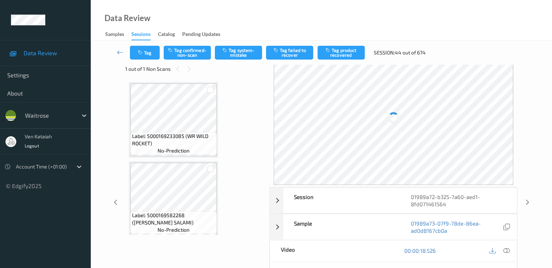
scroll to position [162, 0]
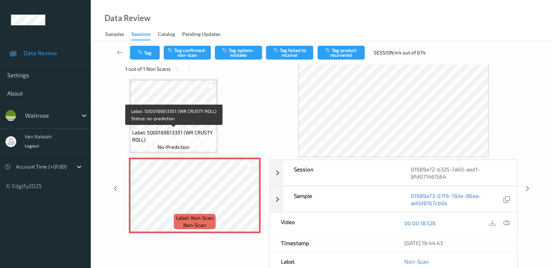
click at [186, 135] on span "Label: 5000169613351 (WR CRUSTY ROLL)" at bounding box center [173, 136] width 83 height 15
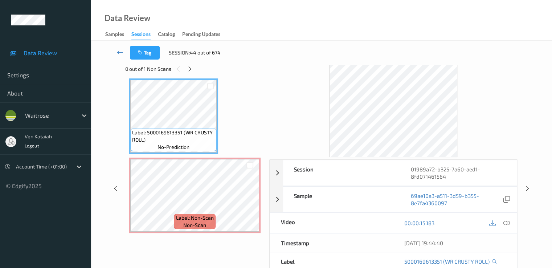
click at [514, 226] on div "00:00:15.183" at bounding box center [454, 223] width 123 height 21
click at [507, 222] on icon at bounding box center [506, 223] width 7 height 7
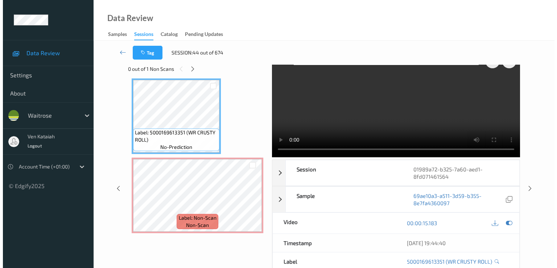
scroll to position [0, 0]
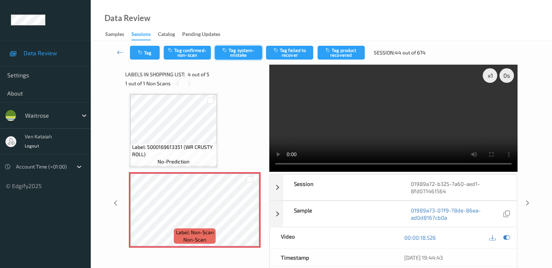
click at [247, 55] on button "Tag system-mistake" at bounding box center [238, 53] width 47 height 14
click at [239, 53] on button "Tag system-mistake" at bounding box center [238, 53] width 47 height 14
click at [142, 62] on div "Tag Tag confirmed-non-scan Untag system-mistake Tag failed to recover Tag produ…" at bounding box center [321, 53] width 431 height 24
click at [142, 61] on div "Tag Tag confirmed-non-scan Untag system-mistake Tag failed to recover Tag produ…" at bounding box center [321, 53] width 431 height 24
click at [141, 56] on button "Tag" at bounding box center [145, 53] width 30 height 14
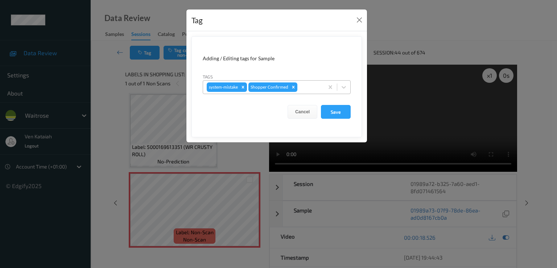
click at [313, 86] on div at bounding box center [309, 87] width 21 height 9
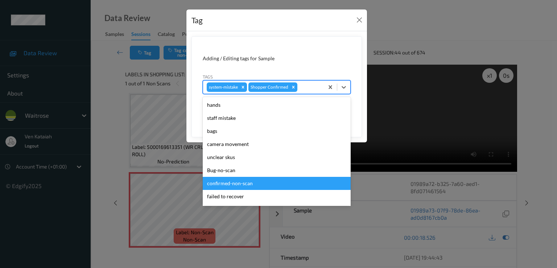
scroll to position [142, 0]
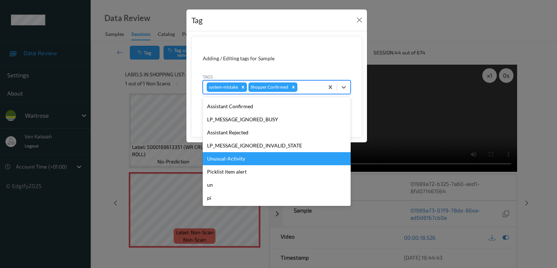
click at [243, 160] on div "Unusual-Activity" at bounding box center [277, 158] width 148 height 13
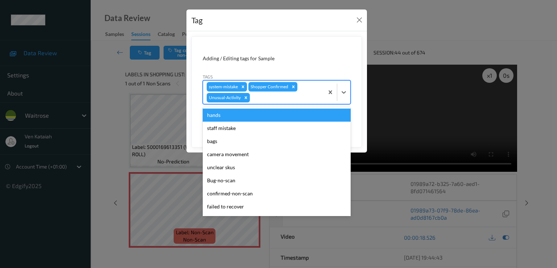
click at [284, 102] on div "system-mistake Shopper Confirmed Unusual-Activity" at bounding box center [263, 92] width 121 height 23
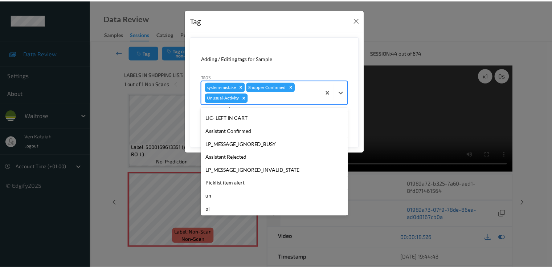
scroll to position [129, 0]
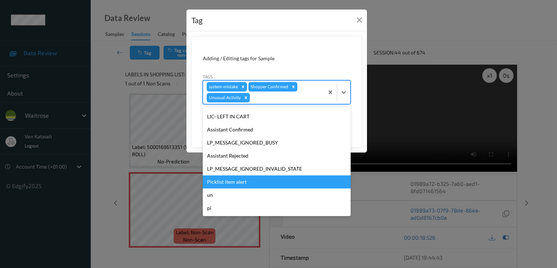
click at [224, 180] on div "Picklist item alert" at bounding box center [277, 181] width 148 height 13
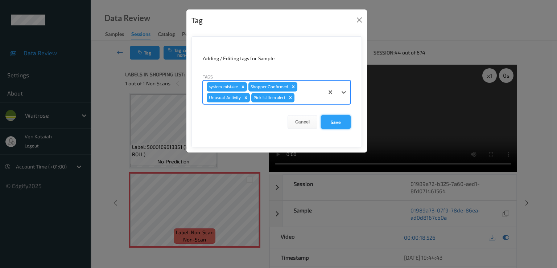
click at [327, 124] on button "Save" at bounding box center [336, 122] width 30 height 14
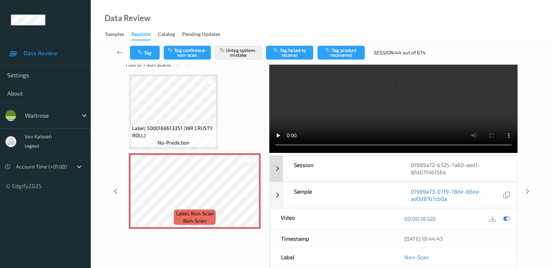
scroll to position [0, 0]
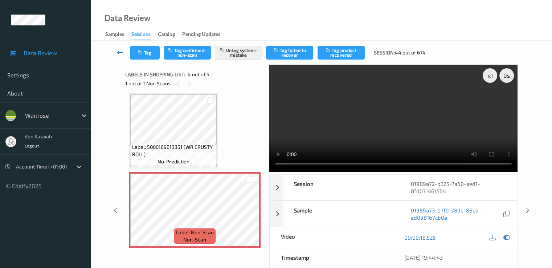
click at [120, 53] on icon at bounding box center [120, 52] width 7 height 7
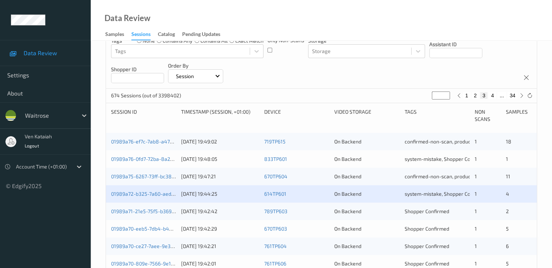
scroll to position [145, 0]
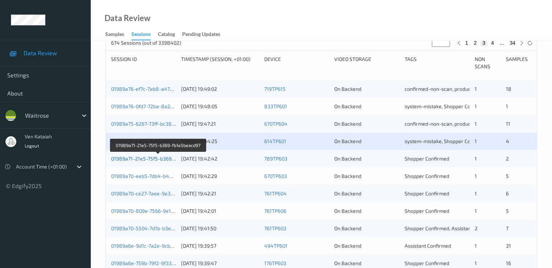
click at [151, 157] on link "01989a71-21e5-75f5-b369-fb1e5beacd97" at bounding box center [158, 158] width 95 height 6
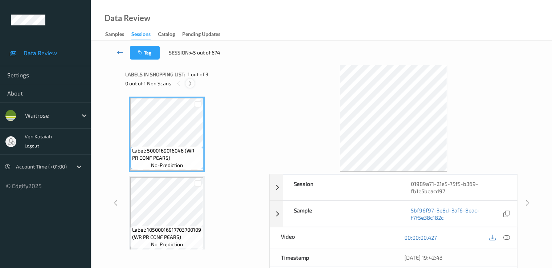
click at [190, 84] on icon at bounding box center [190, 83] width 6 height 7
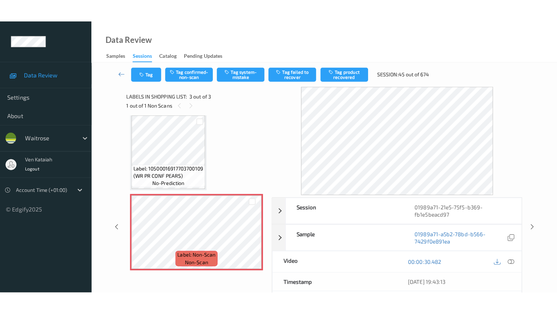
scroll to position [85, 0]
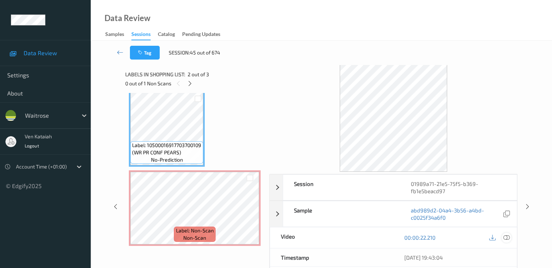
click at [504, 239] on icon at bounding box center [506, 237] width 7 height 7
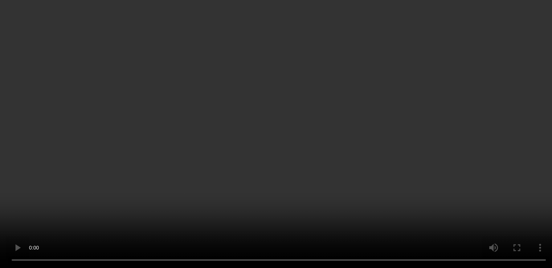
scroll to position [0, 0]
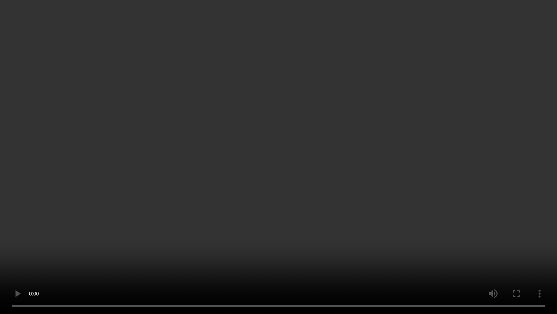
click at [0, 267] on video at bounding box center [278, 157] width 557 height 314
click at [423, 168] on video at bounding box center [278, 157] width 557 height 314
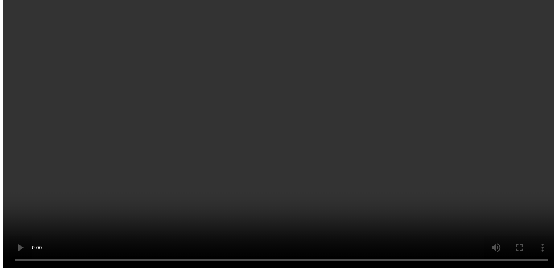
scroll to position [85, 0]
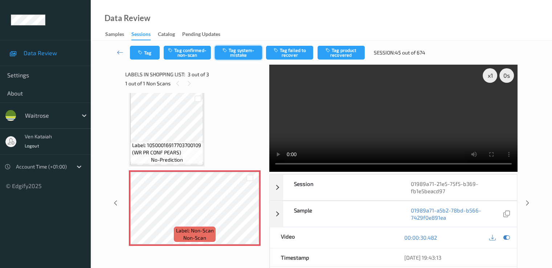
click at [234, 55] on button "Tag system-mistake" at bounding box center [238, 53] width 47 height 14
click at [142, 59] on button "Tag" at bounding box center [145, 53] width 30 height 14
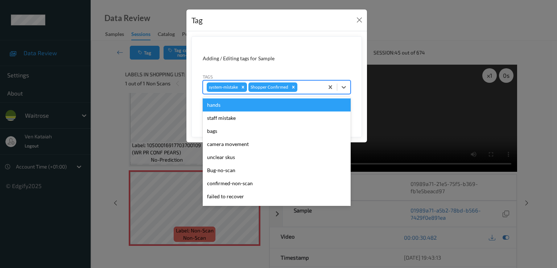
click at [303, 87] on div at bounding box center [309, 87] width 21 height 9
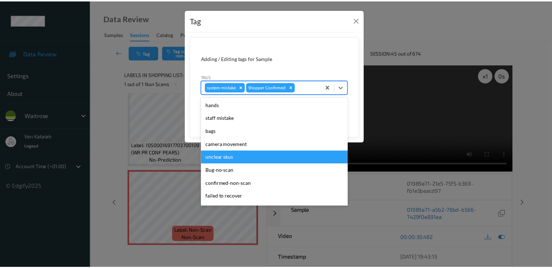
scroll to position [142, 0]
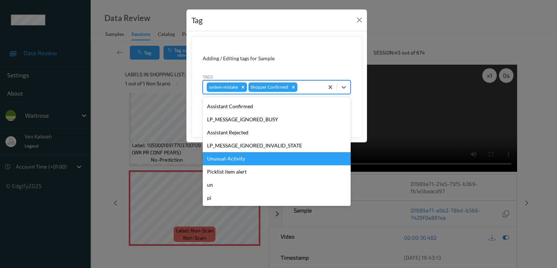
click at [235, 164] on div "Unusual-Activity" at bounding box center [277, 158] width 148 height 13
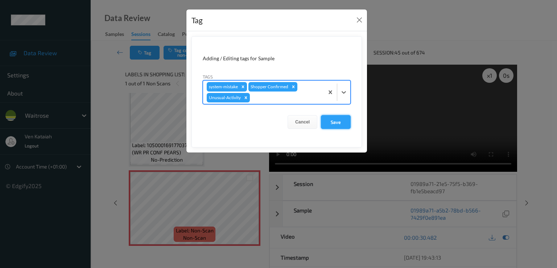
click at [337, 122] on button "Save" at bounding box center [336, 122] width 30 height 14
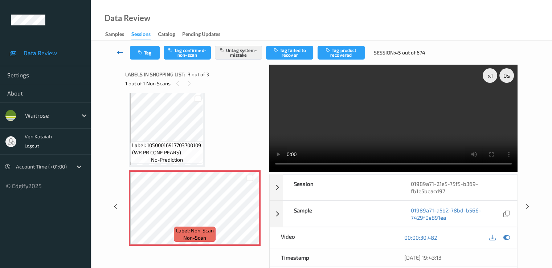
click at [118, 52] on icon at bounding box center [120, 52] width 7 height 7
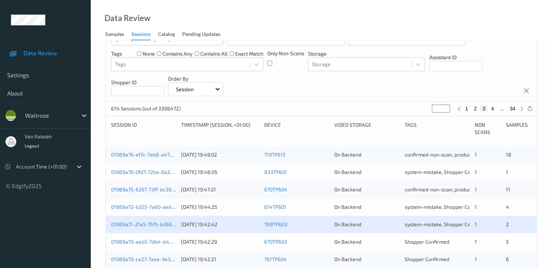
scroll to position [145, 0]
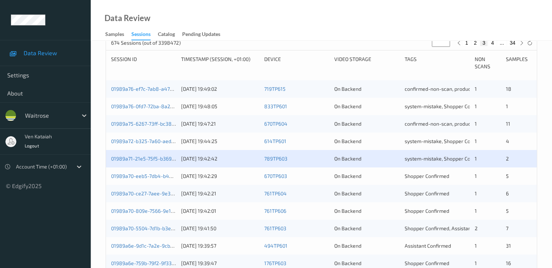
click at [161, 179] on div "01989a70-eeb5-7db4-b448-f87d89bffd57" at bounding box center [143, 175] width 65 height 7
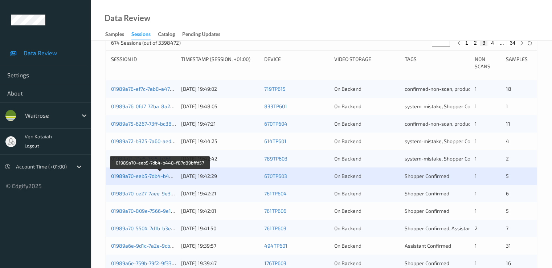
click at [152, 176] on link "01989a70-eeb5-7db4-b448-f87d89bffd57" at bounding box center [160, 176] width 98 height 6
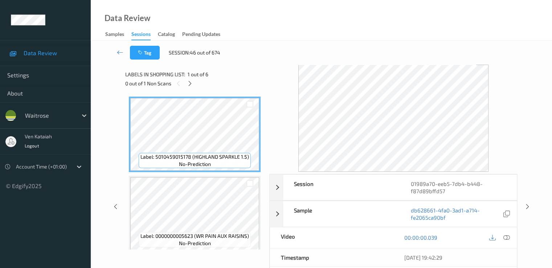
click at [199, 86] on div "0 out of 1 Non Scans" at bounding box center [194, 83] width 139 height 9
click at [194, 86] on div at bounding box center [189, 83] width 9 height 9
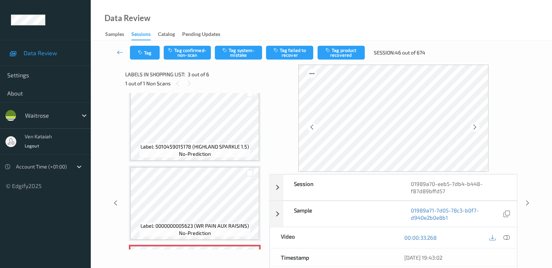
scroll to position [83, 0]
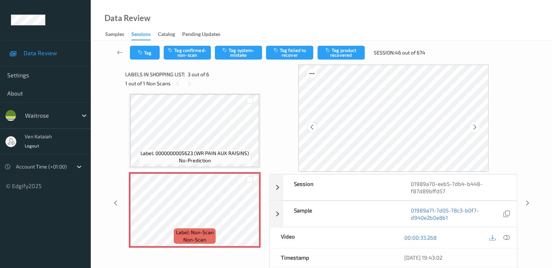
click at [316, 125] on div at bounding box center [311, 126] width 9 height 9
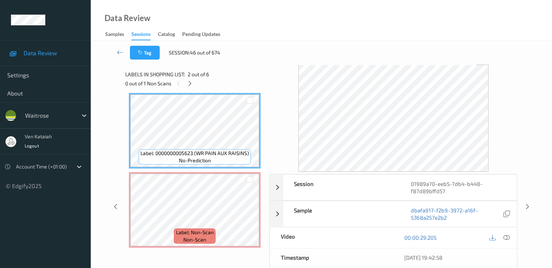
scroll to position [10, 0]
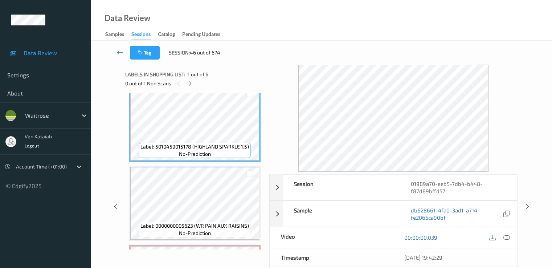
click at [512, 230] on div "00:00:00.039" at bounding box center [454, 237] width 123 height 21
click at [508, 235] on icon at bounding box center [506, 237] width 7 height 7
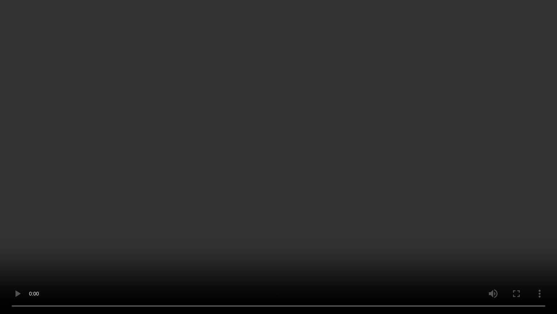
drag, startPoint x: 121, startPoint y: 228, endPoint x: 112, endPoint y: 225, distance: 9.1
click at [121, 228] on video at bounding box center [278, 157] width 557 height 314
click at [178, 223] on video at bounding box center [278, 157] width 557 height 314
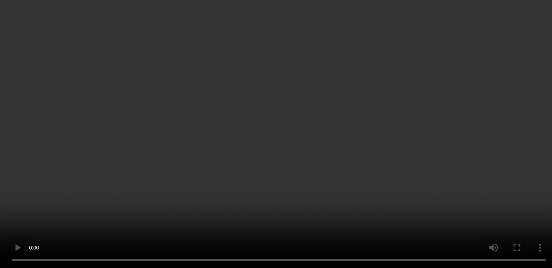
scroll to position [83, 0]
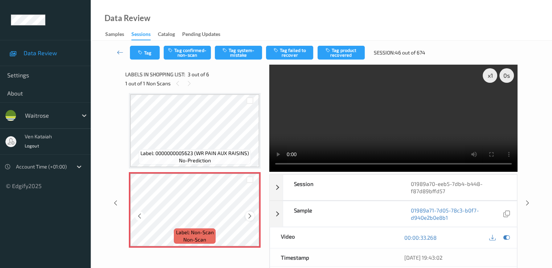
click at [253, 214] on div at bounding box center [249, 215] width 9 height 9
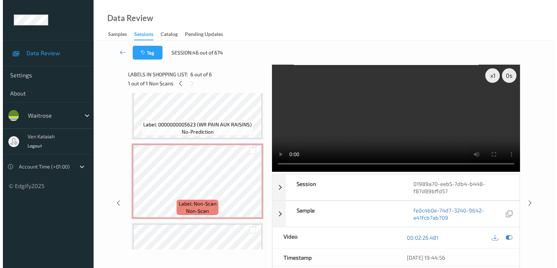
scroll to position [104, 0]
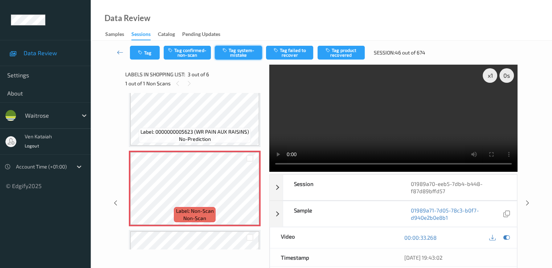
click at [253, 57] on button "Tag system-mistake" at bounding box center [238, 53] width 47 height 14
click at [240, 55] on button "Tag system-mistake" at bounding box center [238, 53] width 47 height 14
click at [145, 53] on button "Tag" at bounding box center [145, 53] width 30 height 14
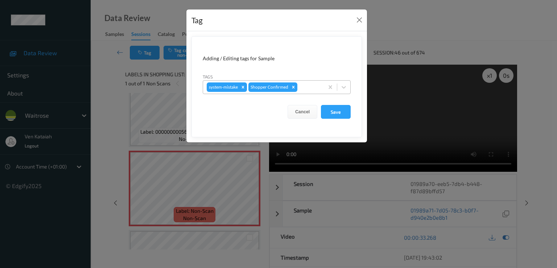
click at [311, 87] on div at bounding box center [309, 87] width 21 height 9
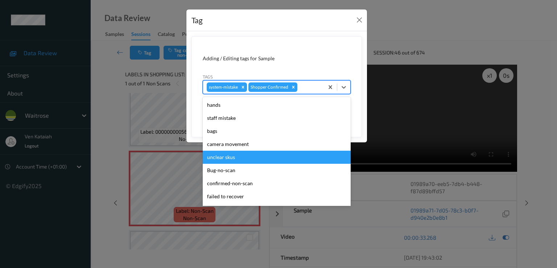
scroll to position [142, 0]
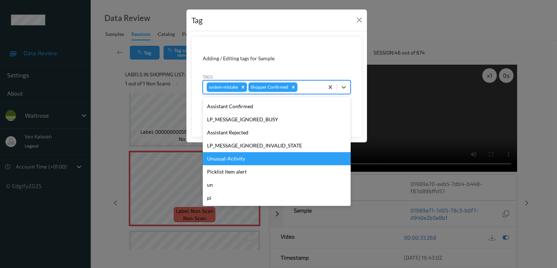
click at [225, 159] on div "Unusual-Activity" at bounding box center [277, 158] width 148 height 13
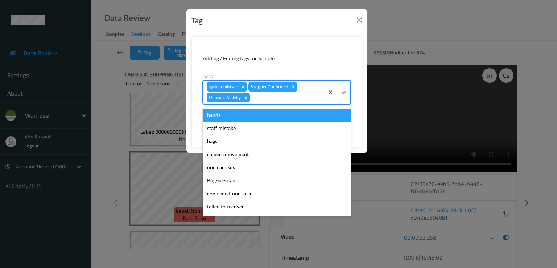
click at [294, 95] on div at bounding box center [285, 97] width 69 height 9
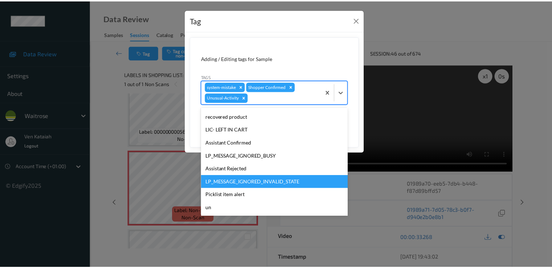
scroll to position [129, 0]
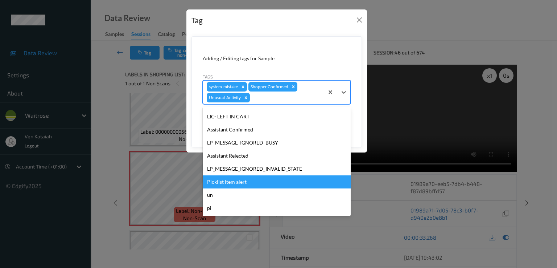
click at [226, 180] on div "Picklist item alert" at bounding box center [277, 181] width 148 height 13
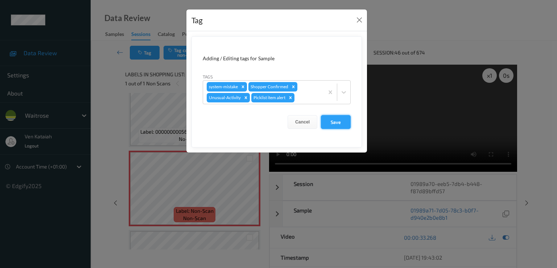
click at [346, 116] on button "Save" at bounding box center [336, 122] width 30 height 14
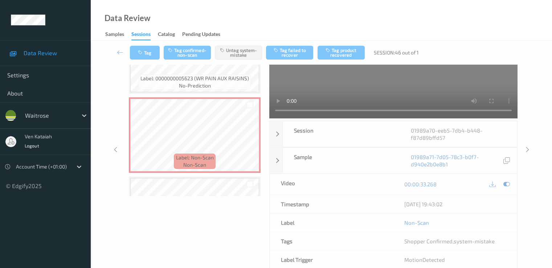
scroll to position [98, 0]
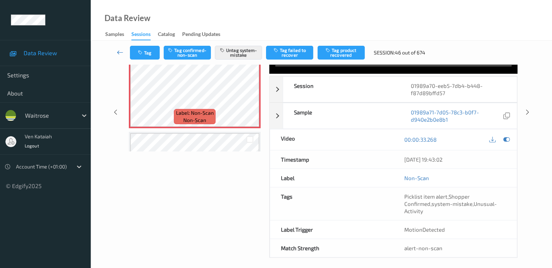
click at [120, 53] on icon at bounding box center [120, 52] width 7 height 7
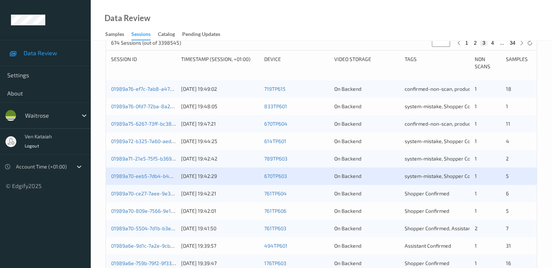
scroll to position [218, 0]
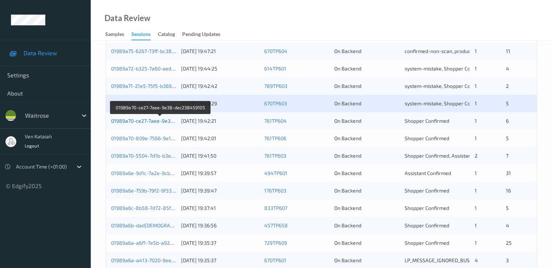
click at [155, 121] on link "01989a70-ce27-7aee-9e38-dec238459105" at bounding box center [160, 121] width 99 height 6
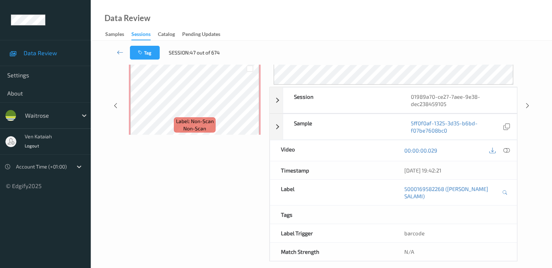
scroll to position [94, 0]
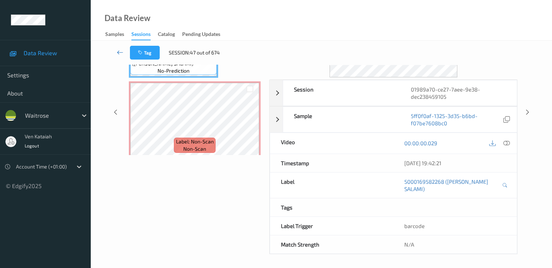
click at [120, 53] on icon at bounding box center [120, 52] width 7 height 7
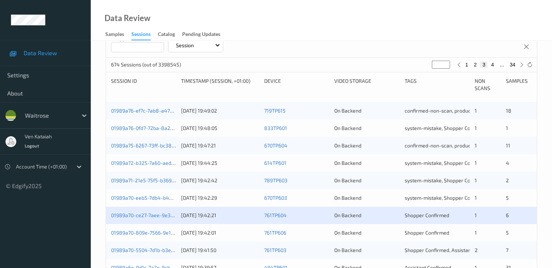
scroll to position [145, 0]
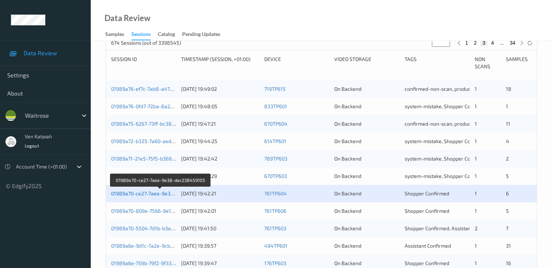
click at [167, 195] on link "01989a70-ce27-7aee-9e38-dec238459105" at bounding box center [160, 193] width 99 height 6
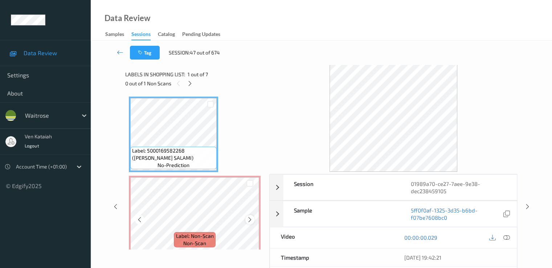
click at [248, 219] on icon at bounding box center [250, 219] width 6 height 7
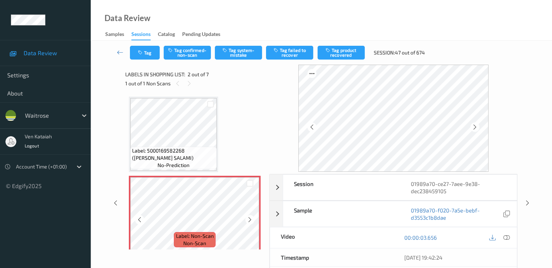
click at [248, 219] on icon at bounding box center [250, 219] width 6 height 7
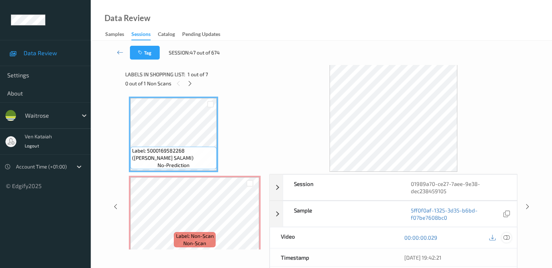
click at [507, 235] on icon at bounding box center [506, 237] width 7 height 7
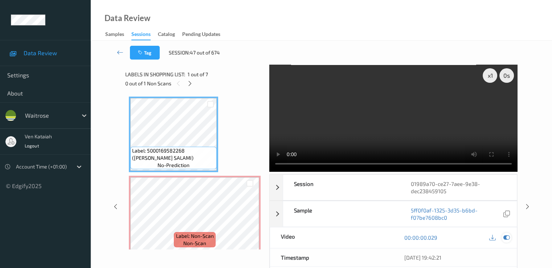
click at [509, 234] on icon at bounding box center [506, 237] width 7 height 7
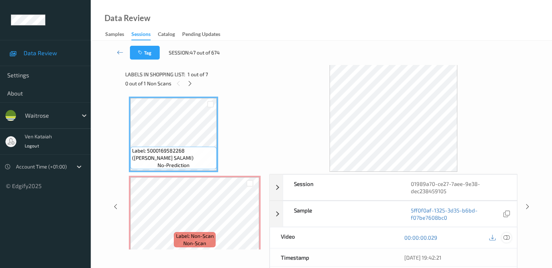
click at [505, 238] on icon at bounding box center [506, 237] width 7 height 7
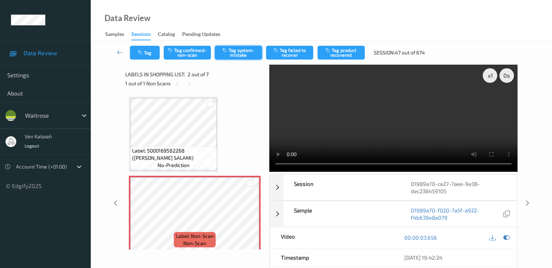
click at [243, 51] on button "Tag system-mistake" at bounding box center [238, 53] width 47 height 14
click at [145, 54] on button "Tag" at bounding box center [145, 53] width 30 height 14
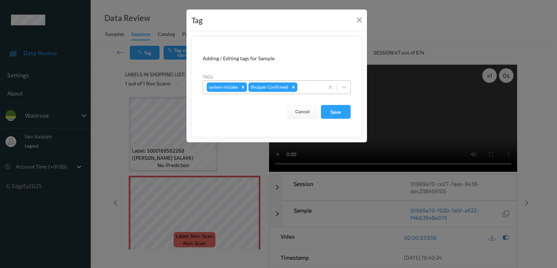
click at [311, 86] on div at bounding box center [309, 87] width 21 height 9
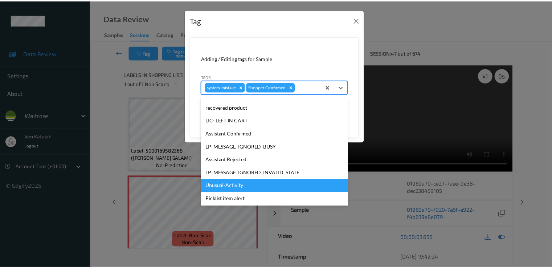
scroll to position [142, 0]
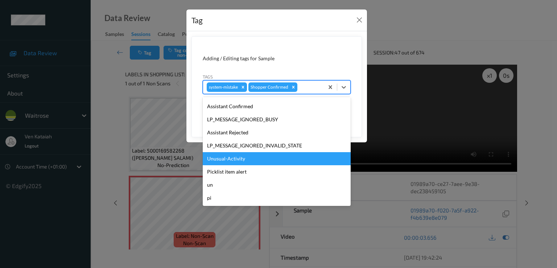
click at [238, 156] on div "Unusual-Activity" at bounding box center [277, 158] width 148 height 13
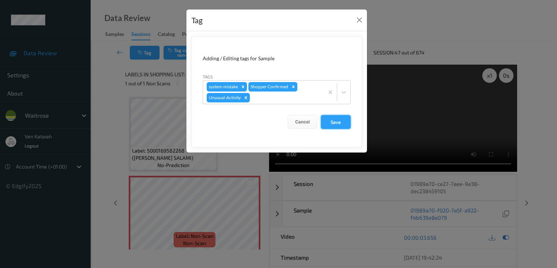
click at [344, 118] on button "Save" at bounding box center [336, 122] width 30 height 14
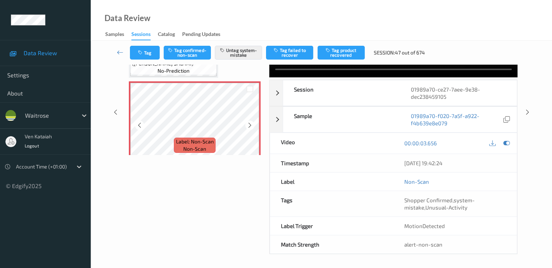
scroll to position [0, 0]
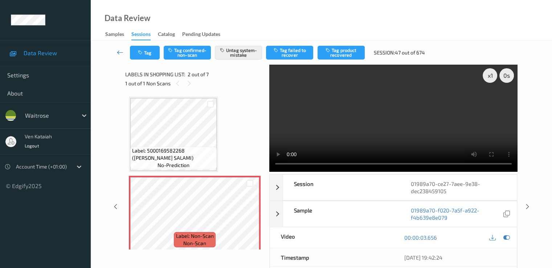
click at [119, 50] on icon at bounding box center [120, 52] width 7 height 7
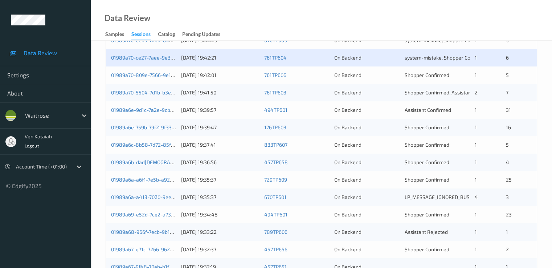
scroll to position [290, 0]
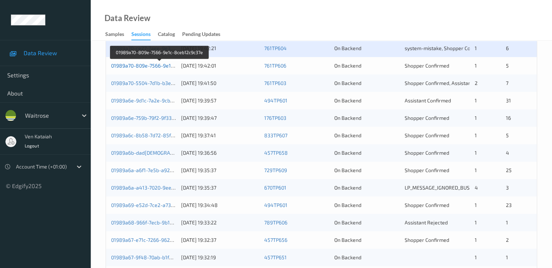
click at [153, 66] on link "01989a70-809e-7566-9e1c-8ceb12c9c37e" at bounding box center [160, 65] width 98 height 6
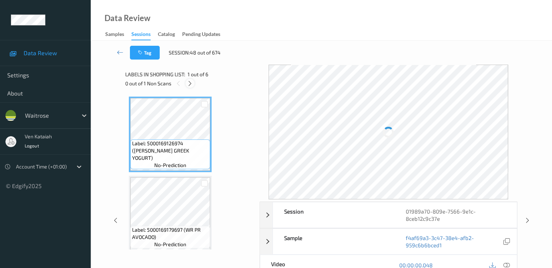
click at [194, 85] on div at bounding box center [189, 83] width 9 height 9
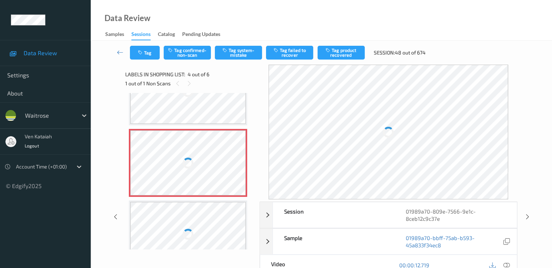
scroll to position [145, 0]
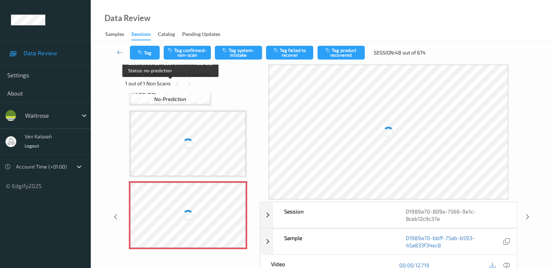
click at [172, 100] on span "no-prediction" at bounding box center [170, 98] width 32 height 7
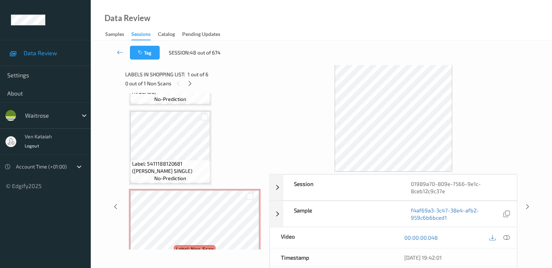
click at [194, 88] on div "Labels in shopping list: 1 out of 6 0 out of 1 Non Scans" at bounding box center [194, 79] width 139 height 28
click at [194, 86] on div at bounding box center [189, 83] width 9 height 9
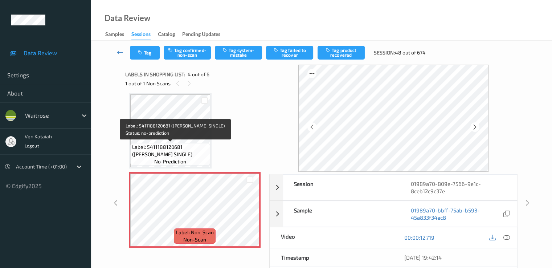
scroll to position [234, 0]
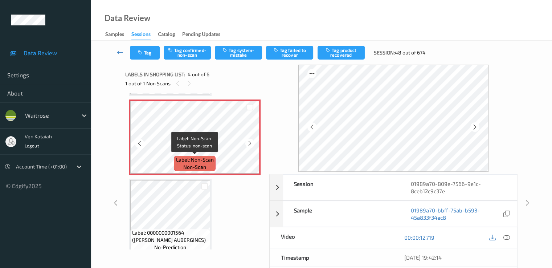
click at [194, 163] on span "Label: Non-Scan" at bounding box center [195, 159] width 38 height 7
click at [247, 143] on icon at bounding box center [250, 143] width 6 height 7
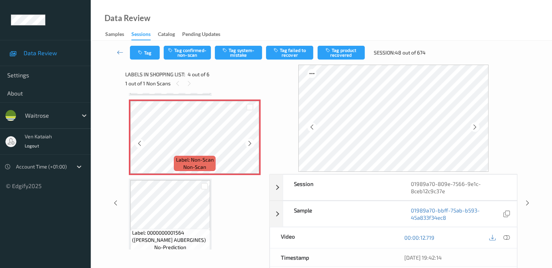
click at [247, 143] on icon at bounding box center [250, 143] width 6 height 7
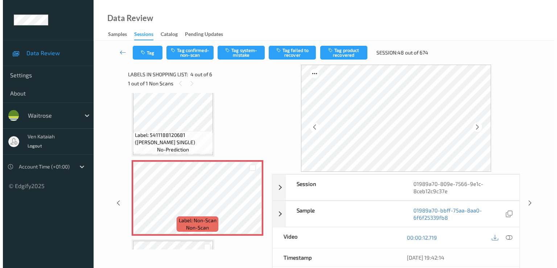
scroll to position [162, 0]
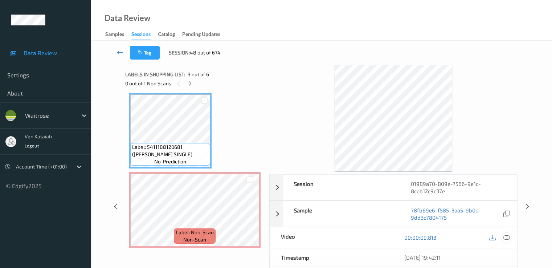
click at [507, 235] on icon at bounding box center [506, 237] width 7 height 7
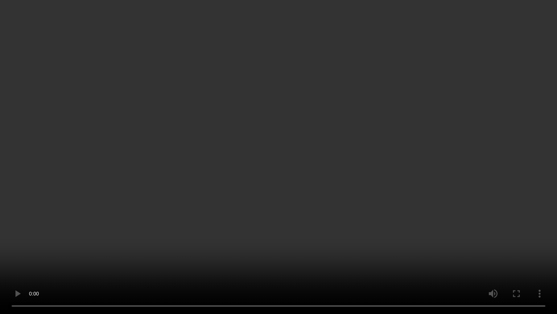
click at [55, 239] on video at bounding box center [278, 157] width 557 height 314
click at [271, 186] on video at bounding box center [278, 157] width 557 height 314
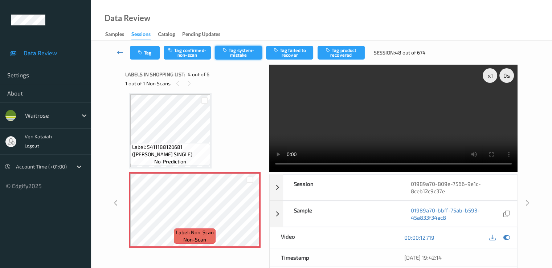
click at [234, 50] on button "Tag system-mistake" at bounding box center [238, 53] width 47 height 14
click at [151, 55] on button "Tag" at bounding box center [145, 53] width 30 height 14
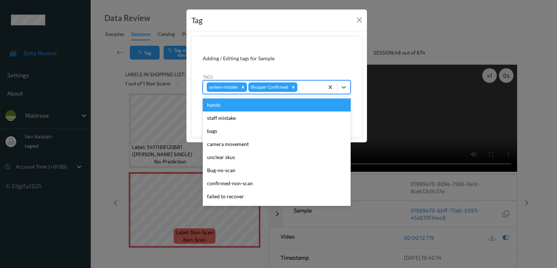
click at [308, 86] on div at bounding box center [309, 87] width 21 height 9
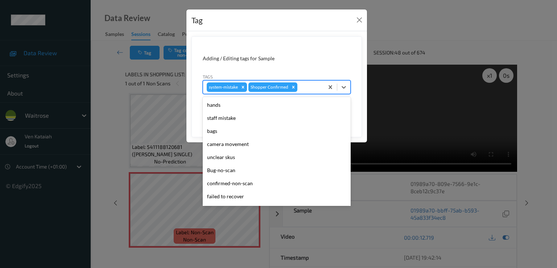
scroll to position [142, 0]
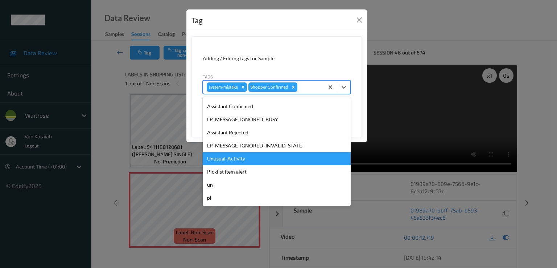
click at [235, 160] on div "Unusual-Activity" at bounding box center [277, 158] width 148 height 13
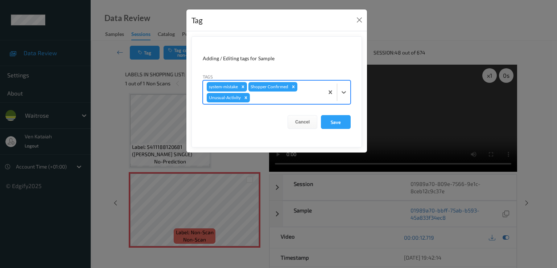
click at [278, 97] on div at bounding box center [285, 97] width 69 height 9
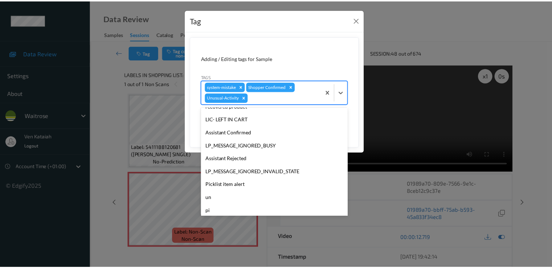
scroll to position [129, 0]
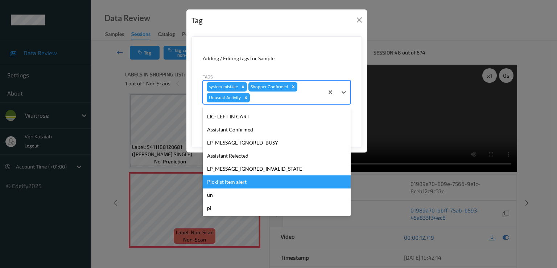
click at [241, 184] on div "Picklist item alert" at bounding box center [277, 181] width 148 height 13
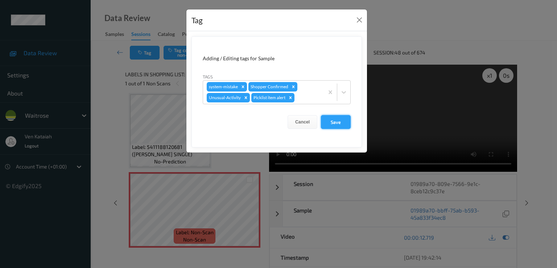
click at [343, 125] on button "Save" at bounding box center [336, 122] width 30 height 14
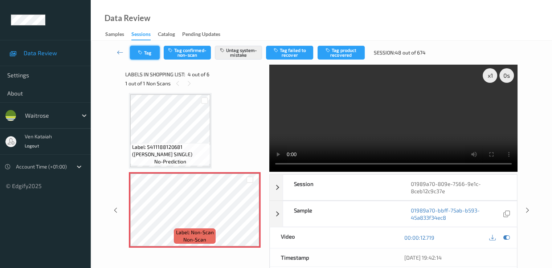
click at [154, 50] on button "Tag" at bounding box center [145, 53] width 30 height 14
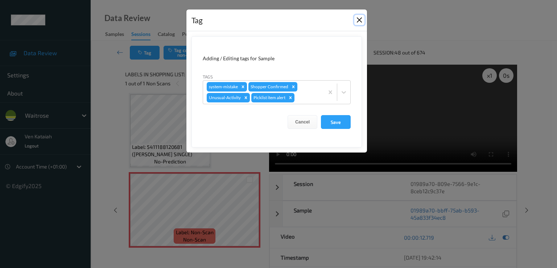
click at [363, 22] on button "Close" at bounding box center [360, 20] width 10 height 10
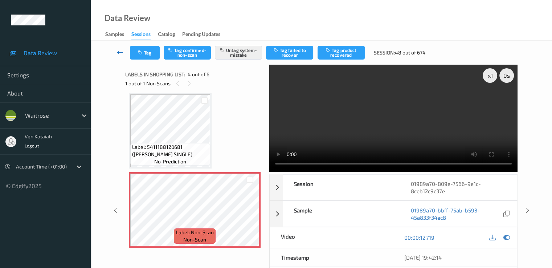
click at [123, 49] on link at bounding box center [120, 53] width 19 height 14
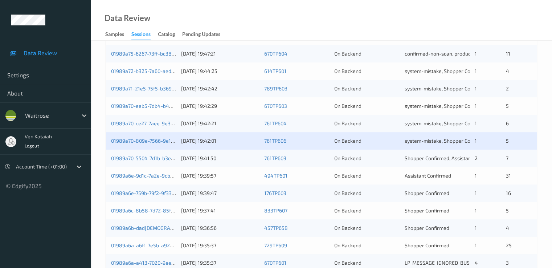
scroll to position [290, 0]
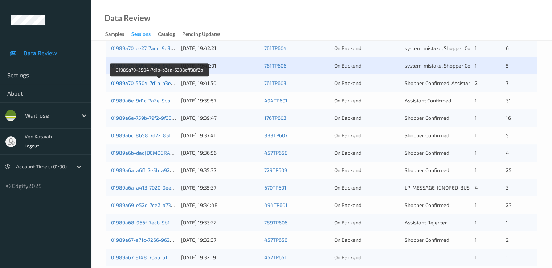
click at [160, 80] on link "01989a70-5504-7d1b-b3ea-5398cff38f2b" at bounding box center [159, 83] width 97 height 6
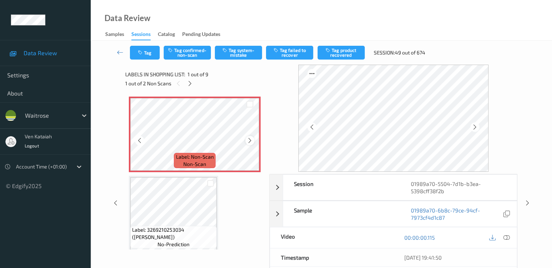
click at [248, 143] on icon at bounding box center [250, 140] width 6 height 7
click at [253, 142] on icon at bounding box center [250, 140] width 6 height 7
click at [252, 142] on icon at bounding box center [250, 140] width 6 height 7
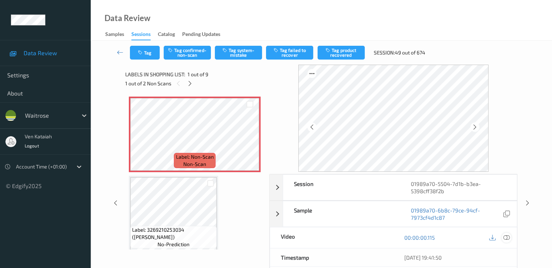
click at [505, 237] on icon at bounding box center [506, 237] width 7 height 7
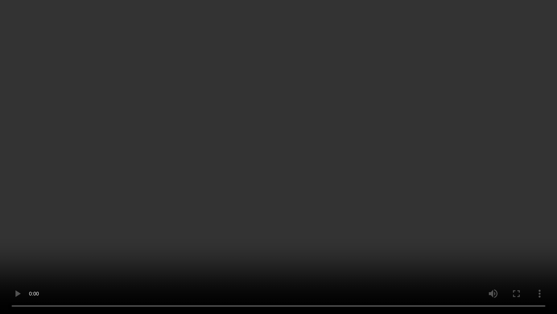
click at [126, 250] on video at bounding box center [278, 157] width 557 height 314
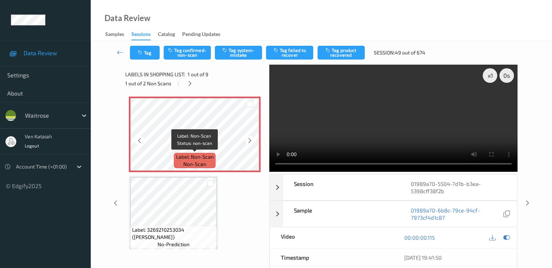
click at [206, 155] on span "Label: Non-Scan" at bounding box center [195, 156] width 38 height 7
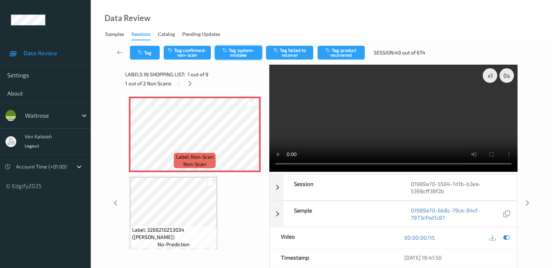
click at [238, 51] on button "Tag system-mistake" at bounding box center [238, 53] width 47 height 14
click at [192, 83] on icon at bounding box center [190, 83] width 6 height 7
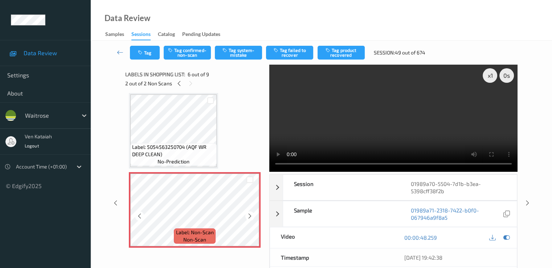
scroll to position [393, 0]
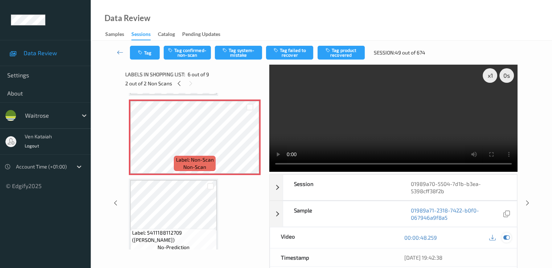
click at [509, 238] on div at bounding box center [506, 238] width 10 height 10
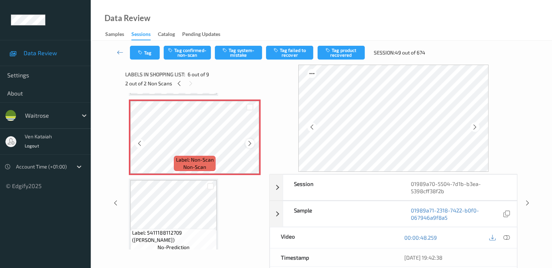
click at [250, 145] on icon at bounding box center [250, 143] width 6 height 7
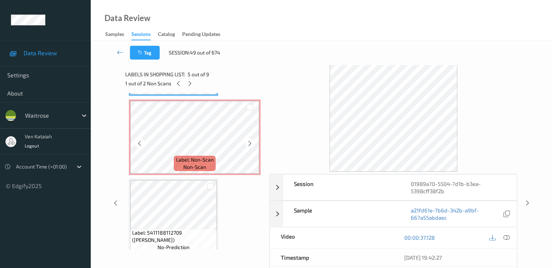
scroll to position [320, 0]
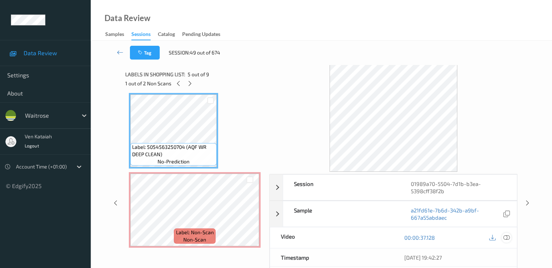
click at [505, 238] on icon at bounding box center [506, 237] width 7 height 7
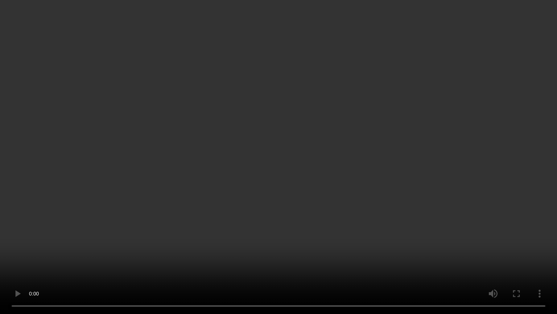
click at [33, 259] on video at bounding box center [278, 157] width 557 height 314
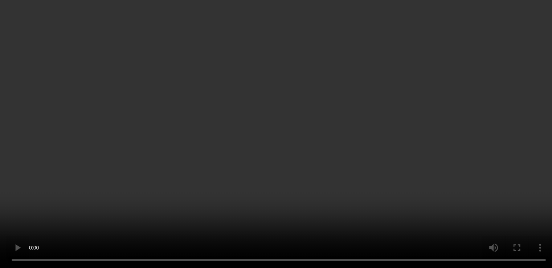
scroll to position [393, 0]
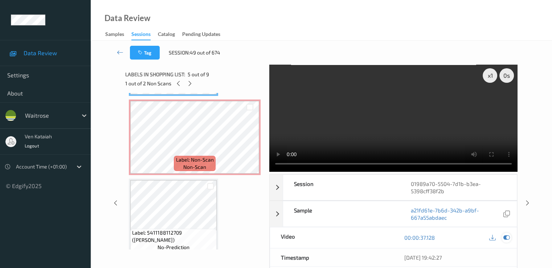
click at [504, 237] on icon at bounding box center [506, 237] width 7 height 7
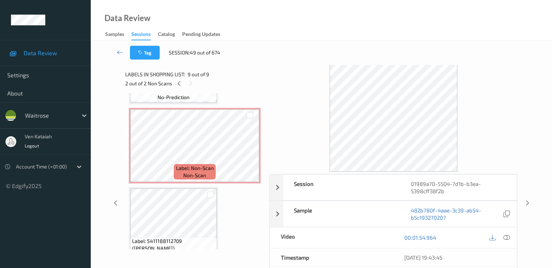
scroll to position [341, 0]
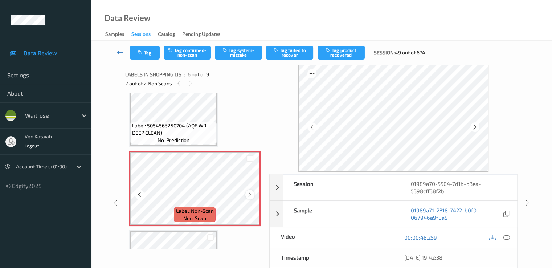
click at [254, 193] on div at bounding box center [249, 194] width 9 height 9
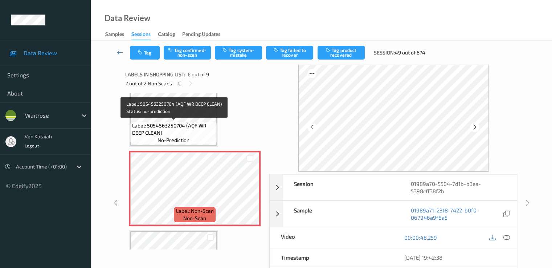
click at [198, 124] on span "Label: 5054563250704 (AQF WR DEEP CLEAN)" at bounding box center [173, 129] width 83 height 15
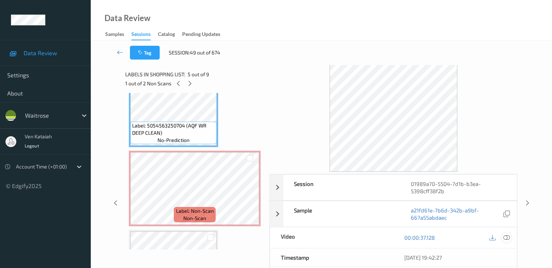
click at [508, 238] on icon at bounding box center [506, 237] width 7 height 7
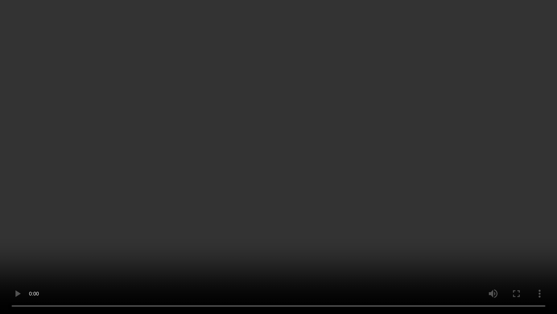
click at [12, 267] on video at bounding box center [278, 157] width 557 height 314
click at [163, 187] on video at bounding box center [278, 157] width 557 height 314
click at [256, 211] on video at bounding box center [278, 157] width 557 height 314
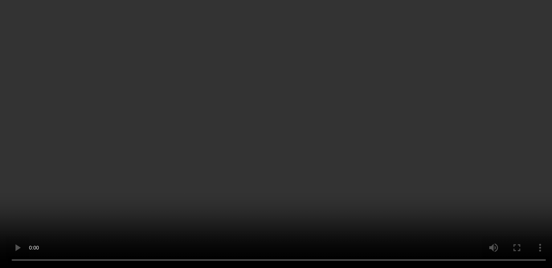
scroll to position [414, 0]
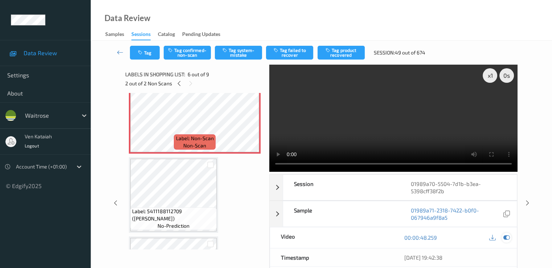
click at [505, 238] on icon at bounding box center [506, 237] width 7 height 7
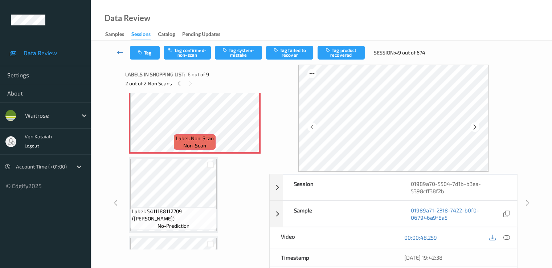
scroll to position [341, 0]
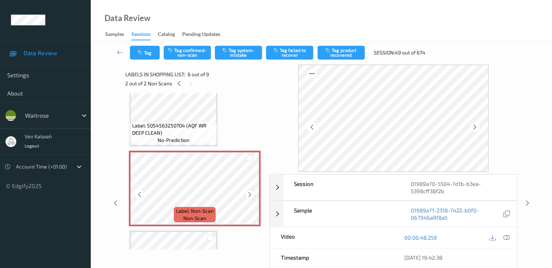
click at [250, 194] on icon at bounding box center [250, 194] width 6 height 7
click at [178, 54] on button "Tag confirmed-non-scan" at bounding box center [187, 53] width 47 height 14
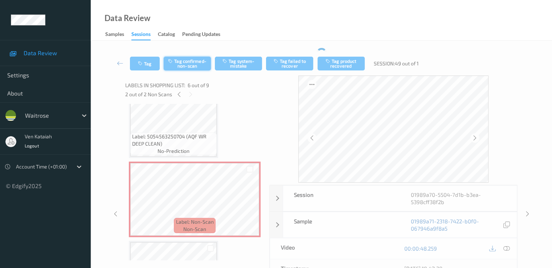
click at [186, 48] on div "Tag Tag confirmed-non-scan Tag system-mistake Tag failed to recover Tag product…" at bounding box center [321, 200] width 431 height 304
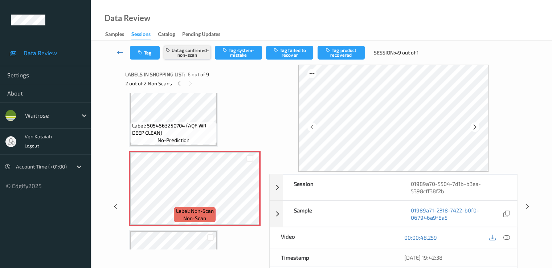
click at [186, 48] on div "Tag Untag confirmed-non-scan Tag system-mistake Tag failed to recover Tag produ…" at bounding box center [321, 195] width 431 height 308
click at [292, 54] on button "Tag failed to recover" at bounding box center [289, 53] width 47 height 14
click at [118, 53] on icon at bounding box center [120, 52] width 7 height 7
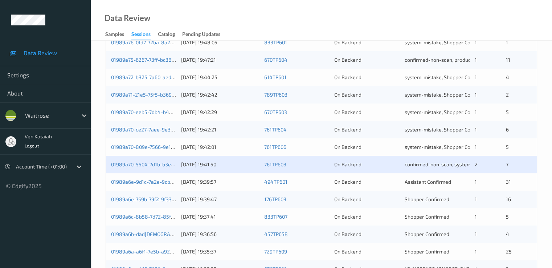
scroll to position [218, 0]
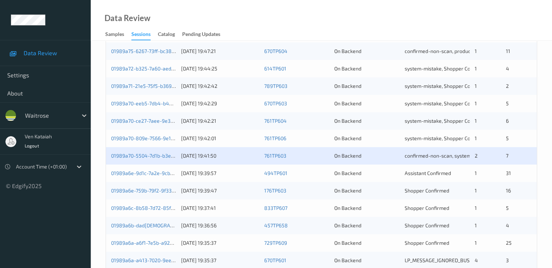
click at [156, 159] on div "01989a70-5504-7d1b-b3ea-5398cff38f2b" at bounding box center [143, 155] width 65 height 7
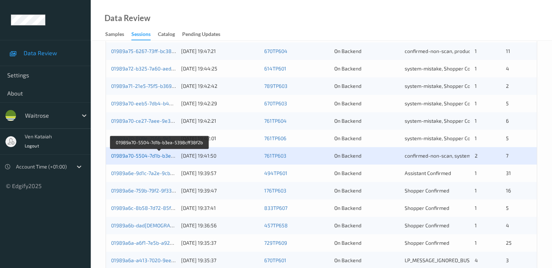
click at [147, 155] on link "01989a70-5504-7d1b-b3ea-5398cff38f2b" at bounding box center [159, 155] width 97 height 6
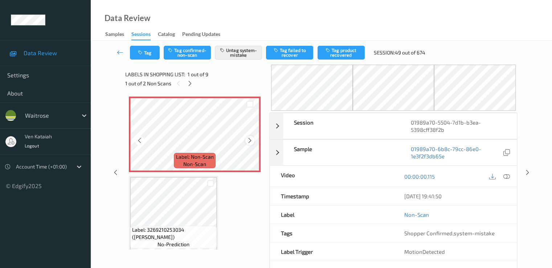
click at [251, 138] on icon at bounding box center [250, 140] width 6 height 7
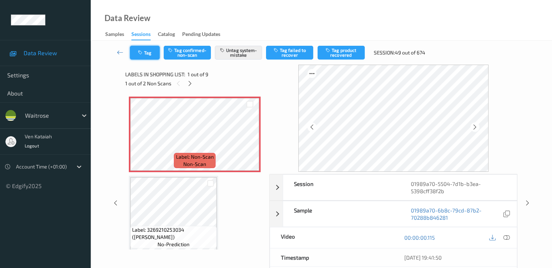
click at [145, 58] on button "Tag" at bounding box center [145, 53] width 30 height 14
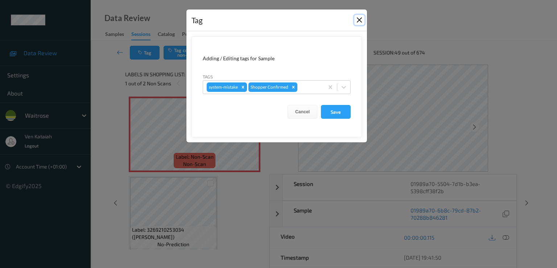
click at [359, 21] on button "Close" at bounding box center [360, 20] width 10 height 10
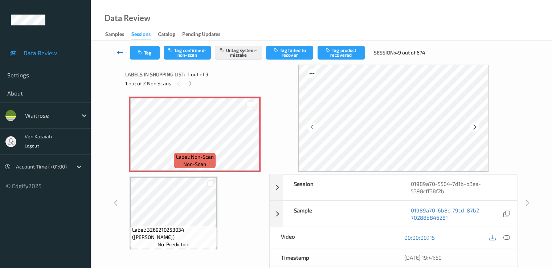
click at [122, 48] on link at bounding box center [120, 53] width 19 height 14
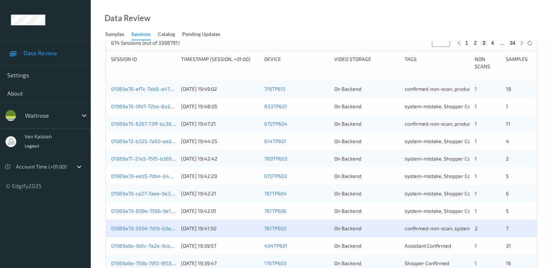
scroll to position [218, 0]
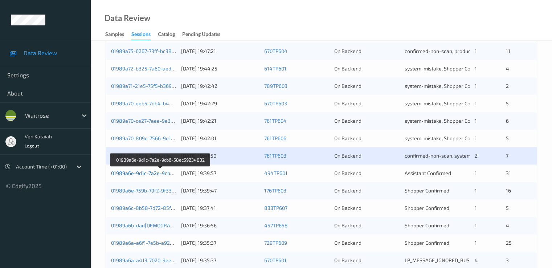
click at [150, 173] on link "01989a6e-9d1c-7a2e-9cb6-58ec59234832" at bounding box center [161, 173] width 100 height 6
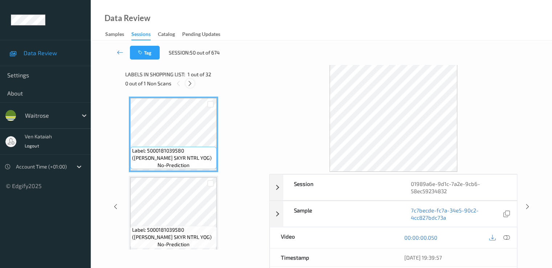
click at [192, 85] on icon at bounding box center [190, 83] width 6 height 7
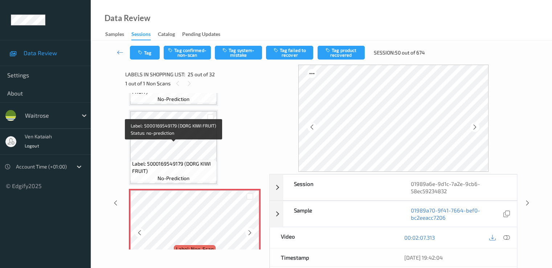
scroll to position [1823, 0]
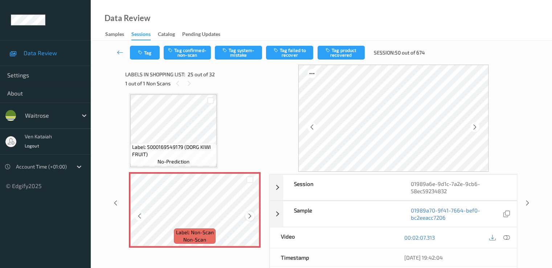
click at [252, 215] on icon at bounding box center [250, 216] width 6 height 7
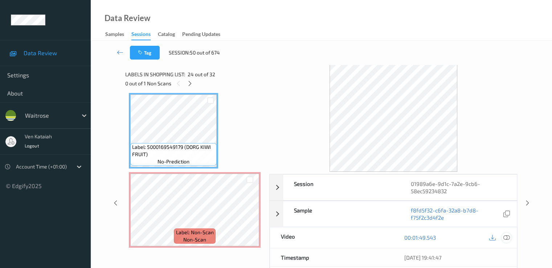
click at [506, 236] on icon at bounding box center [506, 237] width 7 height 7
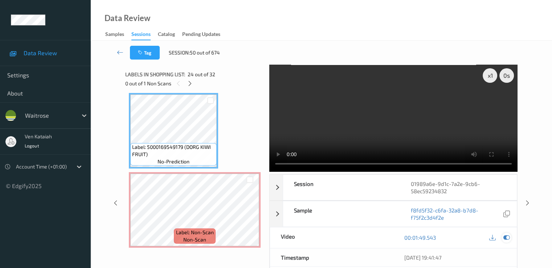
click at [509, 235] on div at bounding box center [506, 238] width 10 height 10
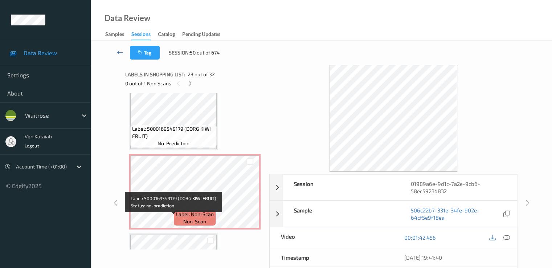
scroll to position [1896, 0]
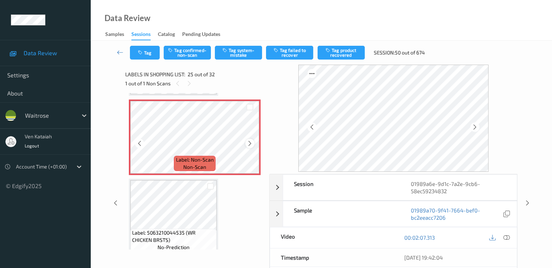
click at [250, 142] on icon at bounding box center [250, 143] width 6 height 7
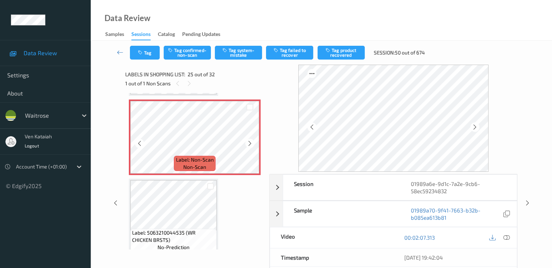
click at [250, 142] on icon at bounding box center [250, 143] width 6 height 7
click at [254, 140] on div "Label: Non-Scan non-scan" at bounding box center [195, 136] width 132 height 75
click at [252, 140] on icon at bounding box center [250, 143] width 6 height 7
click at [252, 141] on icon at bounding box center [250, 143] width 6 height 7
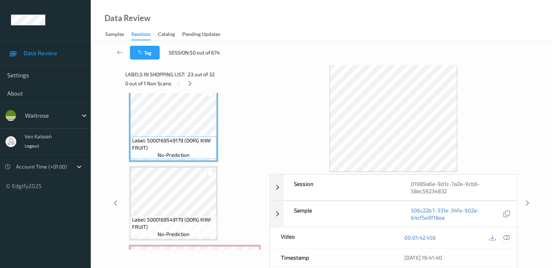
click at [507, 237] on icon at bounding box center [506, 237] width 7 height 7
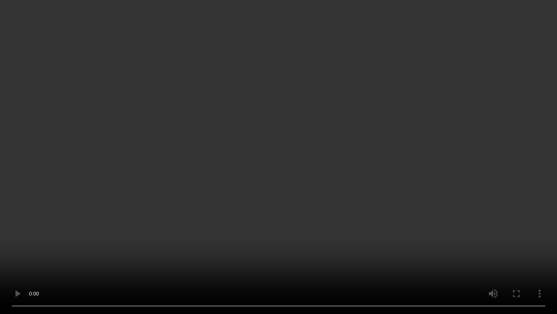
click at [508, 214] on video at bounding box center [278, 157] width 557 height 314
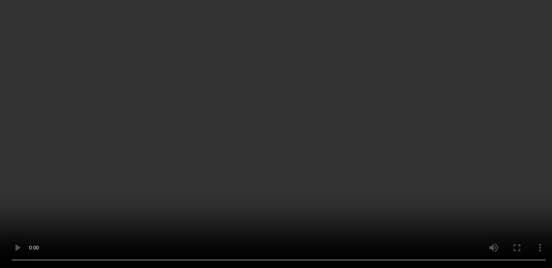
scroll to position [1896, 0]
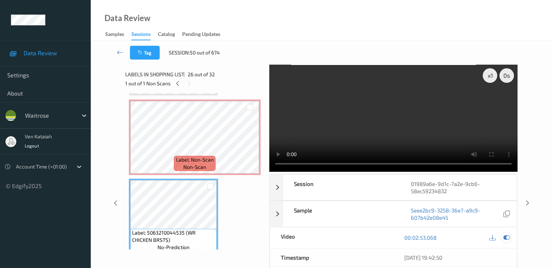
click at [504, 238] on icon at bounding box center [506, 237] width 7 height 7
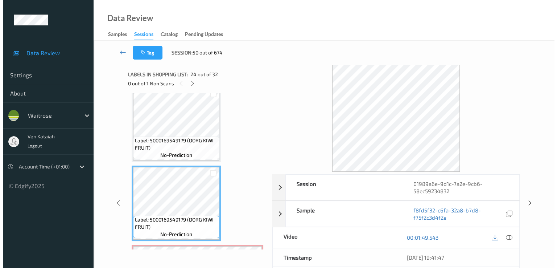
scroll to position [1823, 0]
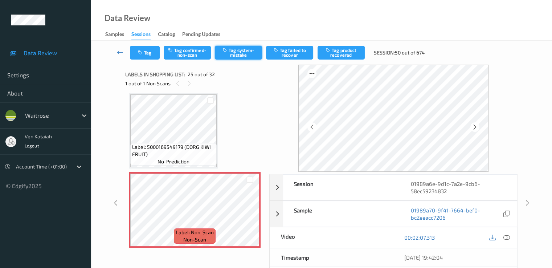
click at [235, 53] on button "Tag system-mistake" at bounding box center [238, 53] width 47 height 14
click at [151, 53] on button "Tag" at bounding box center [145, 53] width 30 height 14
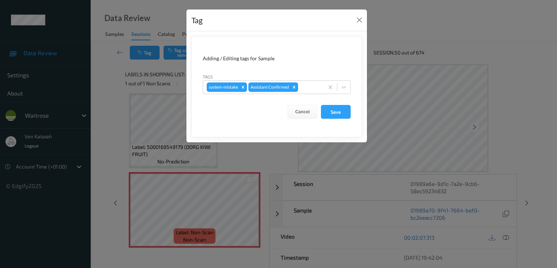
click at [307, 84] on div at bounding box center [310, 87] width 21 height 9
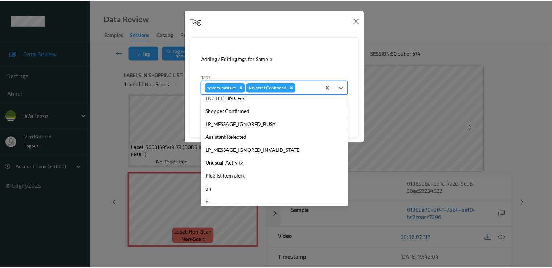
scroll to position [142, 0]
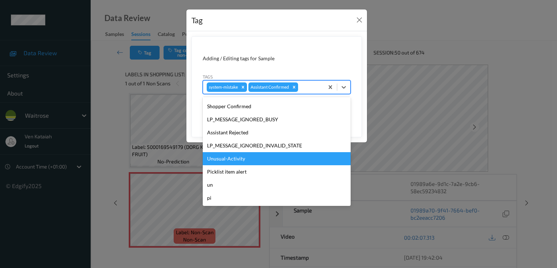
click at [230, 160] on div "Unusual-Activity" at bounding box center [277, 158] width 148 height 13
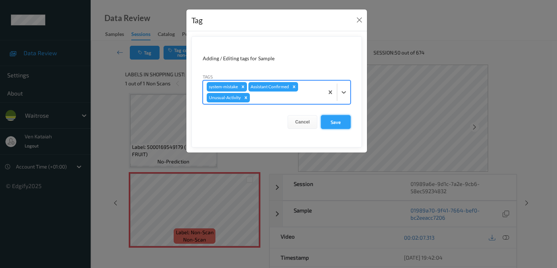
click at [336, 124] on button "Save" at bounding box center [336, 122] width 30 height 14
click at [333, 121] on button "Save" at bounding box center [336, 122] width 30 height 14
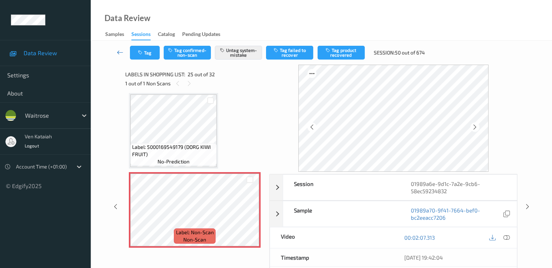
click at [119, 50] on icon at bounding box center [120, 52] width 7 height 7
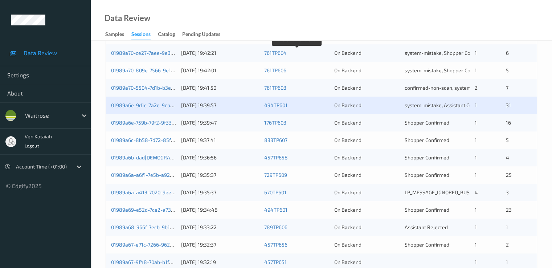
scroll to position [290, 0]
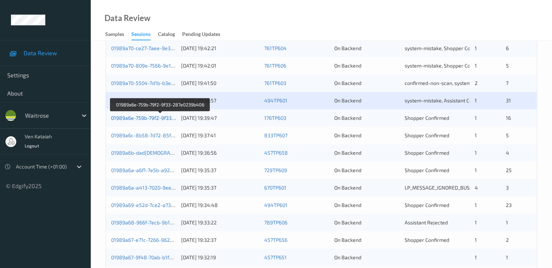
click at [145, 116] on link "01989a6e-759b-79f2-9f33-287e0239b406" at bounding box center [160, 118] width 98 height 6
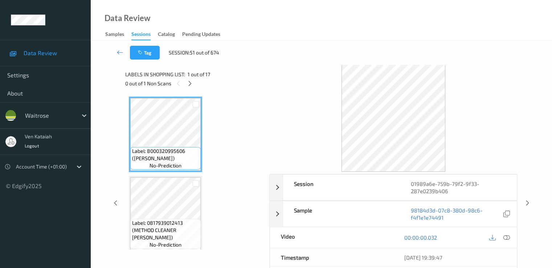
click at [189, 78] on div "Labels in shopping list: 1 out of 17" at bounding box center [194, 74] width 139 height 9
click at [189, 80] on icon at bounding box center [190, 83] width 6 height 7
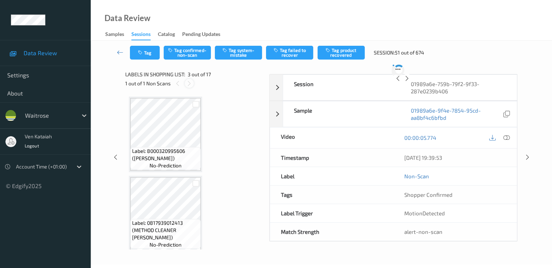
scroll to position [83, 0]
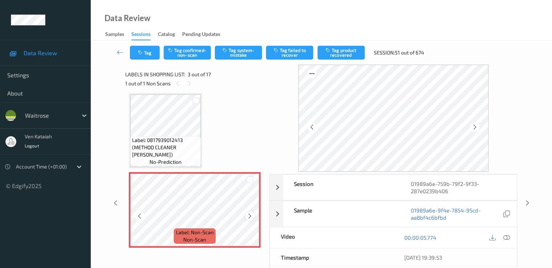
click at [249, 216] on icon at bounding box center [250, 216] width 6 height 7
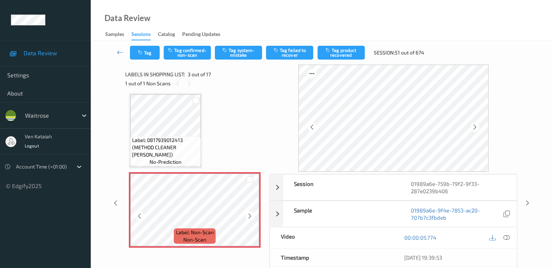
click at [249, 216] on icon at bounding box center [250, 216] width 6 height 7
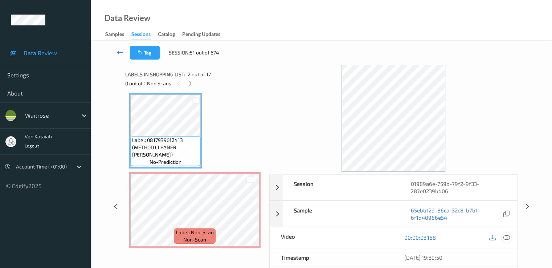
click at [504, 237] on icon at bounding box center [506, 237] width 7 height 7
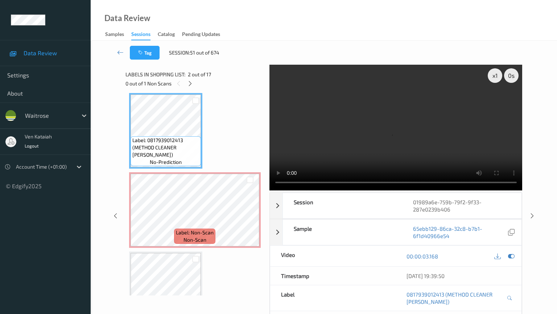
click at [270, 190] on video at bounding box center [396, 128] width 253 height 126
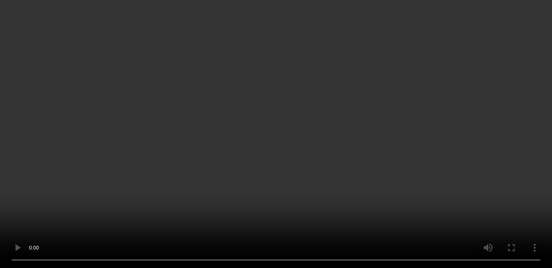
scroll to position [155, 0]
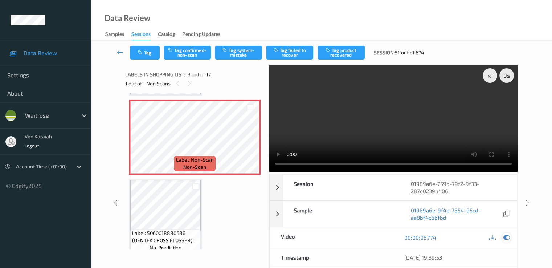
click at [505, 236] on icon at bounding box center [506, 237] width 7 height 7
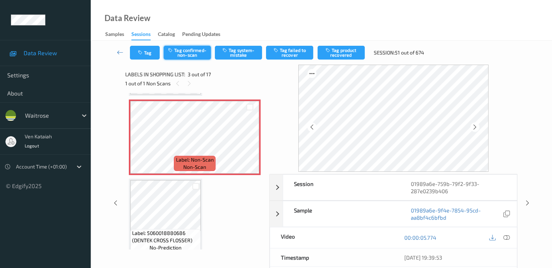
click at [195, 47] on button "Tag confirmed-non-scan" at bounding box center [187, 53] width 47 height 14
click at [344, 52] on button "Tag product recovered" at bounding box center [341, 53] width 47 height 14
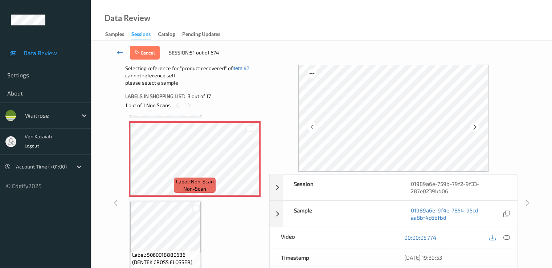
scroll to position [300, 0]
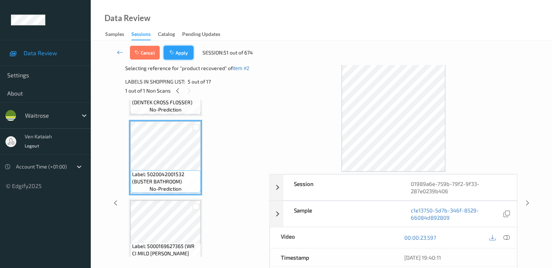
click at [176, 57] on button "Apply" at bounding box center [179, 53] width 30 height 14
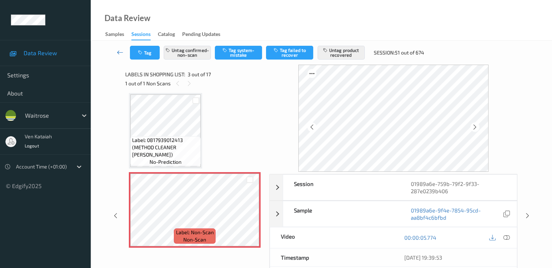
click at [120, 53] on icon at bounding box center [120, 52] width 7 height 7
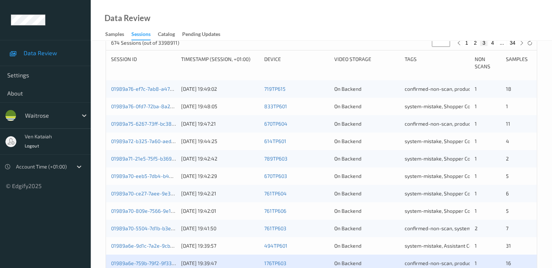
scroll to position [290, 0]
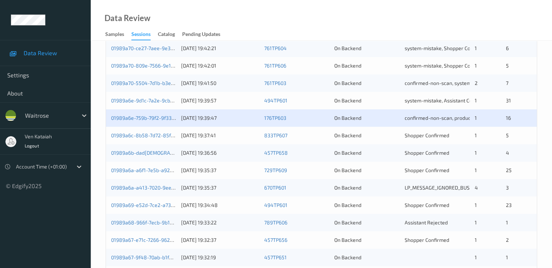
click at [140, 138] on div "01989a6c-8b58-7d72-85f7-ef19d3684a2d" at bounding box center [143, 135] width 65 height 7
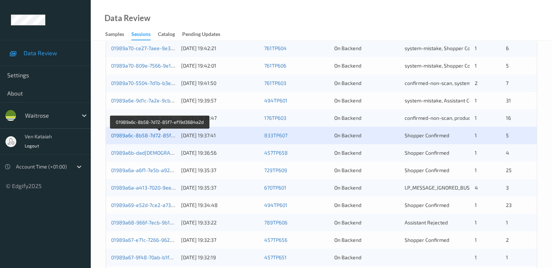
click at [143, 138] on link "01989a6c-8b58-7d72-85f7-ef19d3684a2d" at bounding box center [160, 135] width 98 height 6
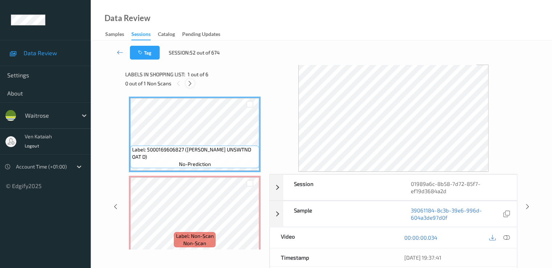
click at [190, 87] on div at bounding box center [189, 83] width 9 height 9
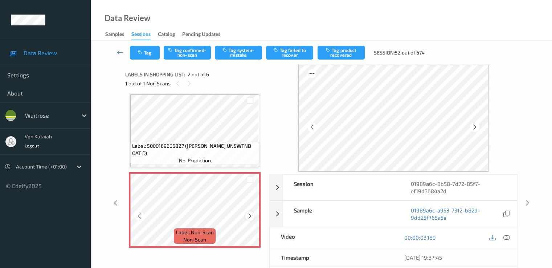
click at [251, 218] on icon at bounding box center [250, 216] width 6 height 7
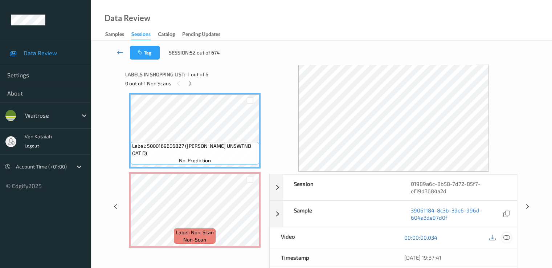
click at [509, 237] on icon at bounding box center [506, 237] width 7 height 7
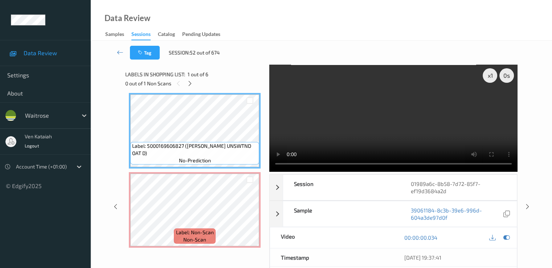
drag, startPoint x: 505, startPoint y: 238, endPoint x: 396, endPoint y: 231, distance: 109.5
click at [505, 238] on icon at bounding box center [506, 237] width 7 height 7
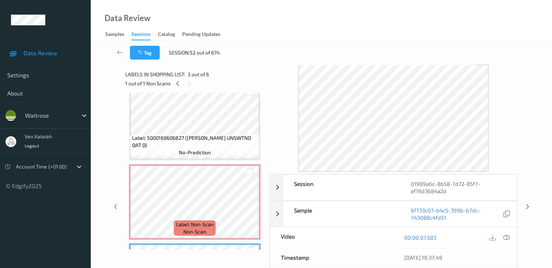
scroll to position [0, 0]
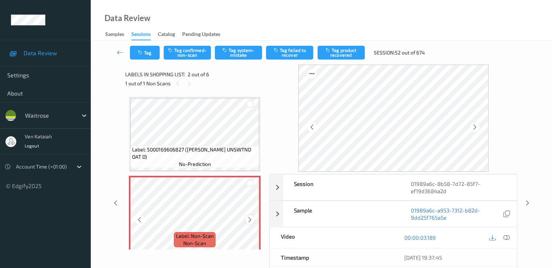
click at [250, 221] on icon at bounding box center [250, 219] width 6 height 7
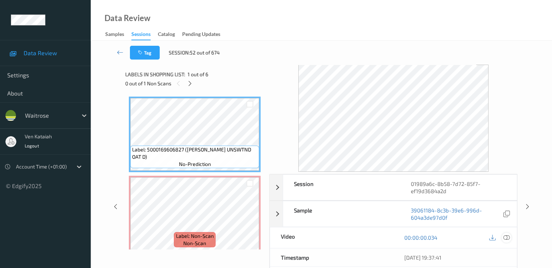
click at [508, 238] on icon at bounding box center [506, 237] width 7 height 7
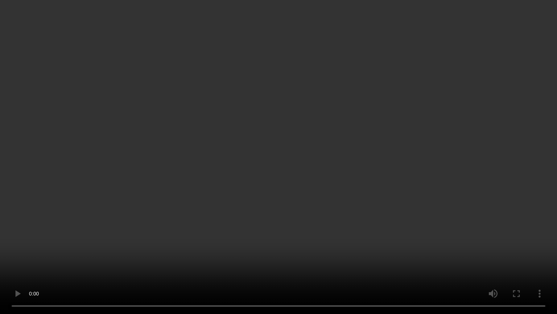
click at [33, 234] on video at bounding box center [278, 157] width 557 height 314
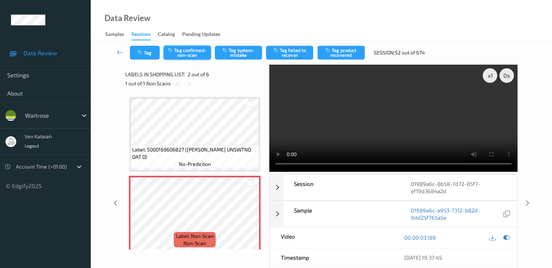
click at [202, 55] on button "Tag confirmed-non-scan" at bounding box center [187, 53] width 47 height 14
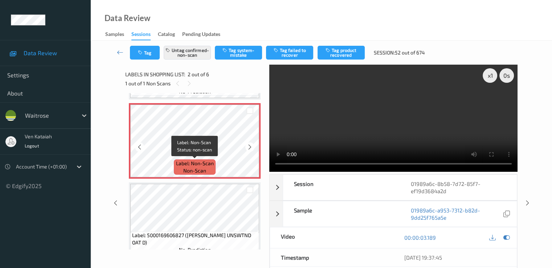
drag, startPoint x: 197, startPoint y: 167, endPoint x: 197, endPoint y: 173, distance: 6.2
click at [197, 167] on span "non-scan" at bounding box center [194, 170] width 23 height 7
click at [334, 50] on button "Tag product recovered" at bounding box center [341, 53] width 47 height 14
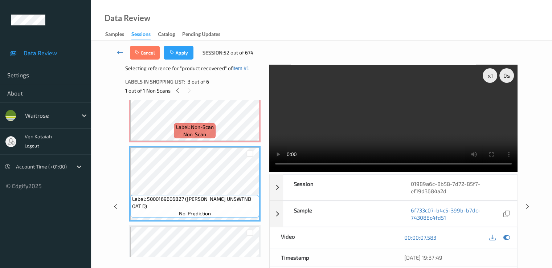
scroll to position [104, 0]
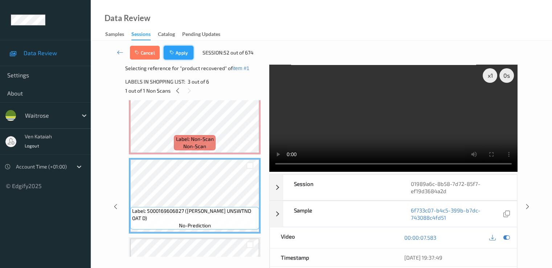
click at [185, 54] on button "Apply" at bounding box center [179, 53] width 30 height 14
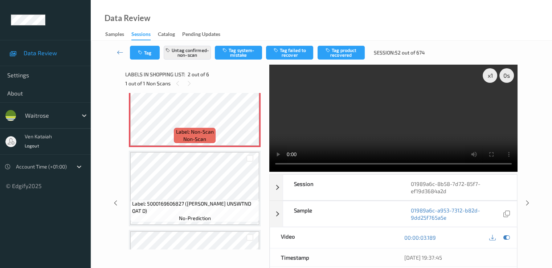
scroll to position [4, 0]
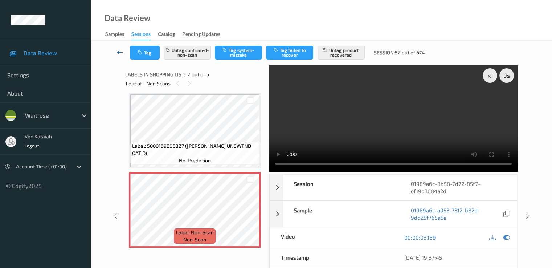
click at [122, 50] on icon at bounding box center [120, 52] width 7 height 7
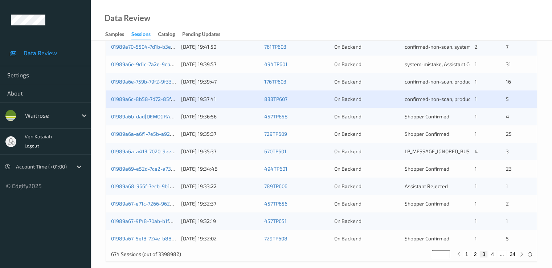
scroll to position [335, 0]
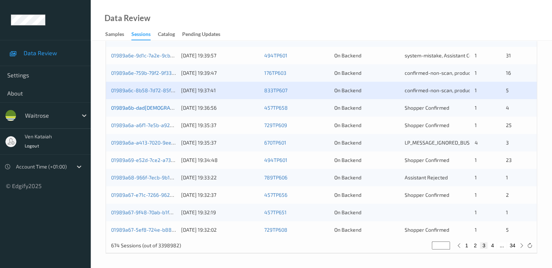
click at [164, 110] on link "01989a6b-dad[DEMOGRAPHIC_DATA]-7d7a-881d-832ca6d5e97f" at bounding box center [185, 108] width 148 height 6
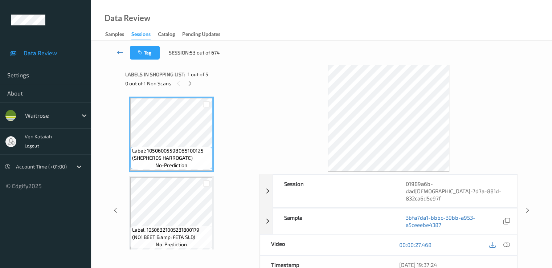
click at [199, 82] on div "0 out of 1 Non Scans" at bounding box center [189, 83] width 129 height 9
click at [191, 85] on icon at bounding box center [190, 83] width 6 height 7
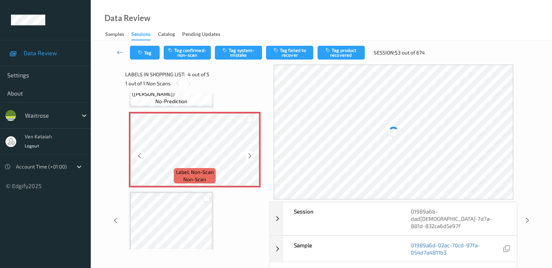
scroll to position [234, 0]
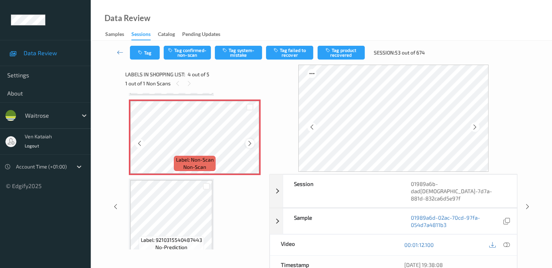
click at [247, 144] on icon at bounding box center [250, 143] width 6 height 7
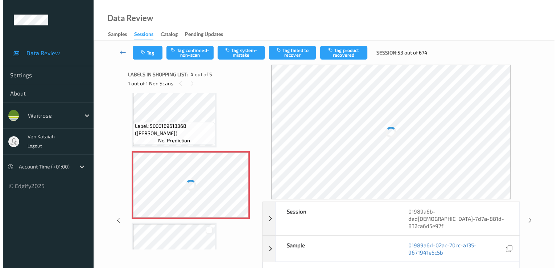
scroll to position [162, 0]
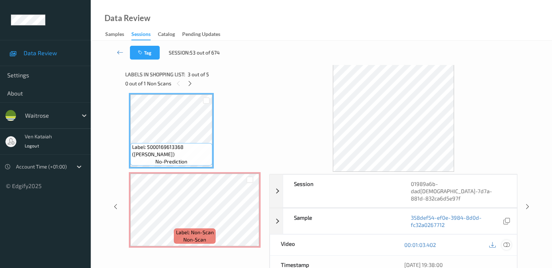
click at [509, 241] on icon at bounding box center [506, 244] width 7 height 7
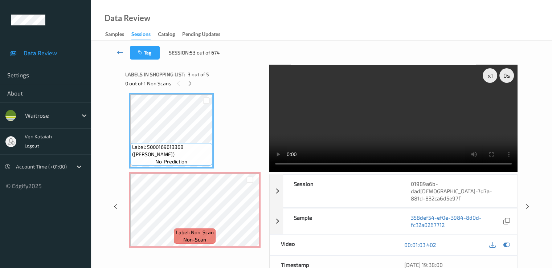
click at [180, 170] on div "Label: 10506005598085100125 (SHEPHERDS HARROGATE) no-prediction Label: 10506321…" at bounding box center [195, 131] width 132 height 392
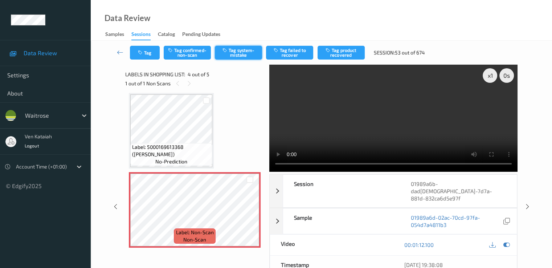
click at [248, 54] on button "Tag system-mistake" at bounding box center [238, 53] width 47 height 14
click at [148, 56] on button "Tag" at bounding box center [145, 53] width 30 height 14
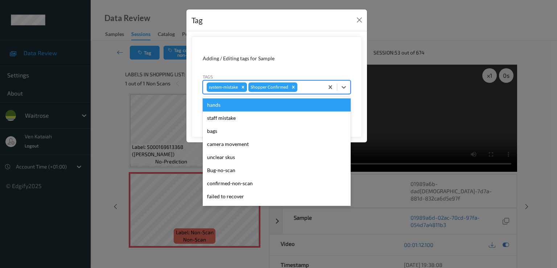
click at [309, 87] on div at bounding box center [309, 87] width 21 height 9
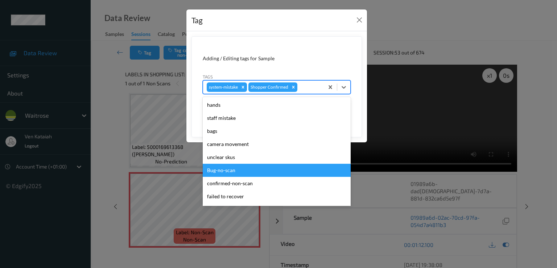
scroll to position [142, 0]
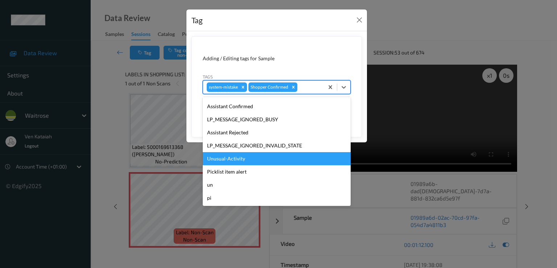
click at [234, 163] on div "Unusual-Activity" at bounding box center [277, 158] width 148 height 13
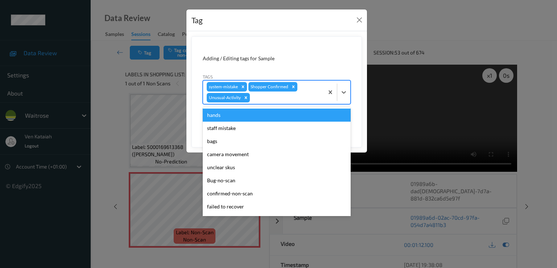
click at [284, 99] on div at bounding box center [285, 97] width 69 height 9
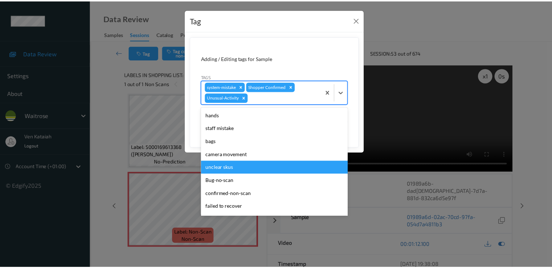
scroll to position [129, 0]
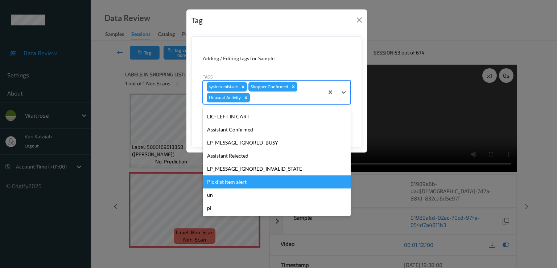
click at [238, 176] on div "Picklist item alert" at bounding box center [277, 181] width 148 height 13
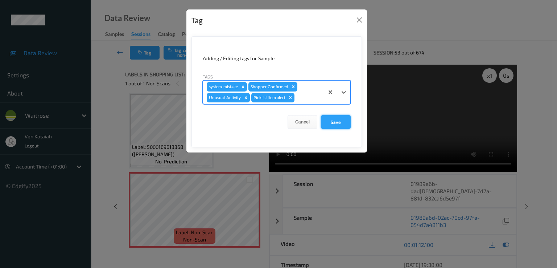
click at [333, 118] on button "Save" at bounding box center [336, 122] width 30 height 14
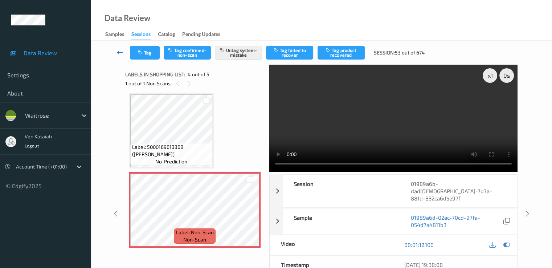
click at [118, 52] on icon at bounding box center [120, 52] width 7 height 7
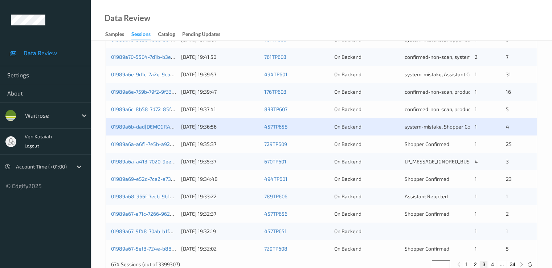
scroll to position [335, 0]
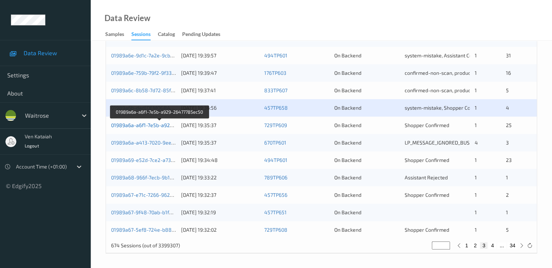
click at [155, 126] on link "01989a6a-a6f1-7e5b-a929-26477785ec50" at bounding box center [160, 125] width 98 height 6
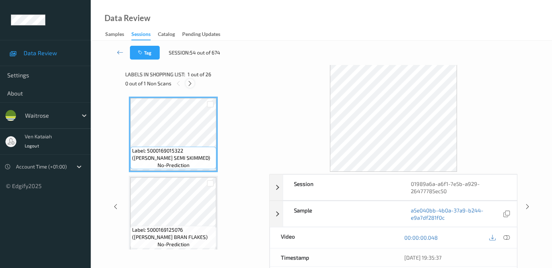
click at [191, 87] on div at bounding box center [189, 83] width 9 height 9
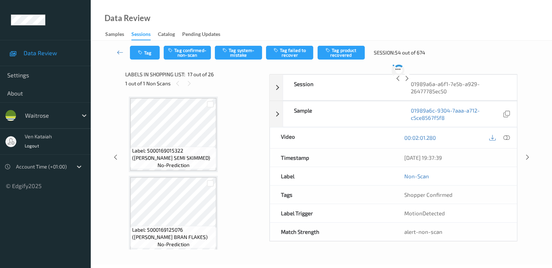
scroll to position [1190, 0]
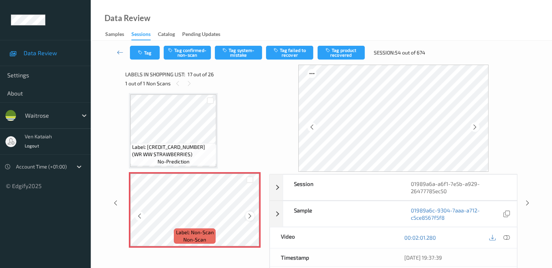
click at [253, 215] on icon at bounding box center [250, 216] width 6 height 7
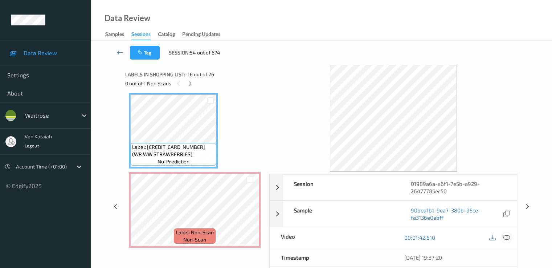
click at [506, 237] on icon at bounding box center [506, 237] width 7 height 7
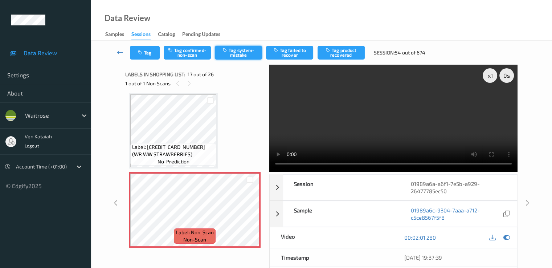
click at [241, 56] on button "Tag system-mistake" at bounding box center [238, 53] width 47 height 14
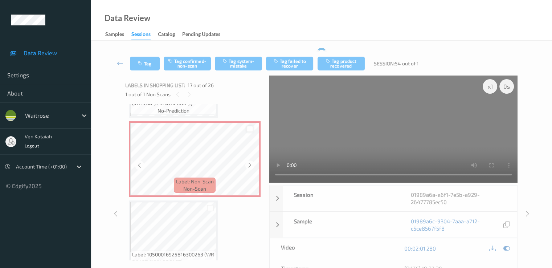
scroll to position [1263, 0]
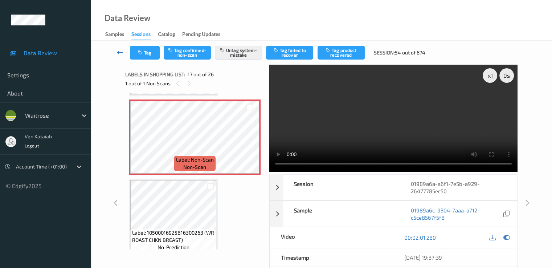
click at [121, 52] on icon at bounding box center [120, 52] width 7 height 7
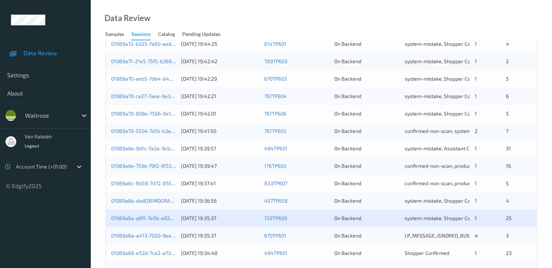
scroll to position [335, 0]
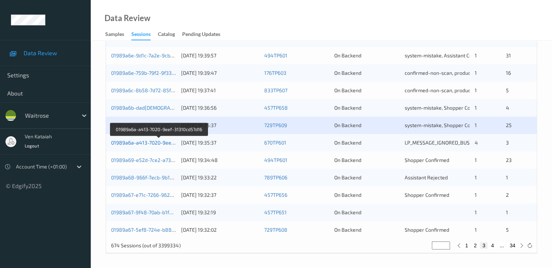
click at [165, 144] on link "01989a6a-a413-7020-9eef-31310cd57d16" at bounding box center [159, 142] width 96 height 6
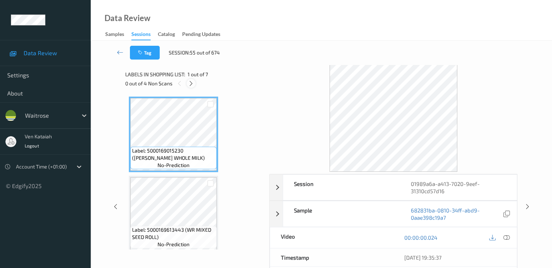
click at [190, 87] on div at bounding box center [191, 83] width 9 height 9
click at [506, 234] on icon at bounding box center [506, 237] width 7 height 7
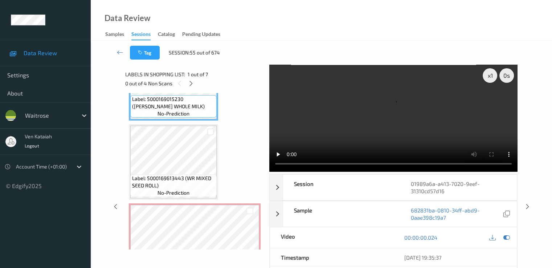
scroll to position [73, 0]
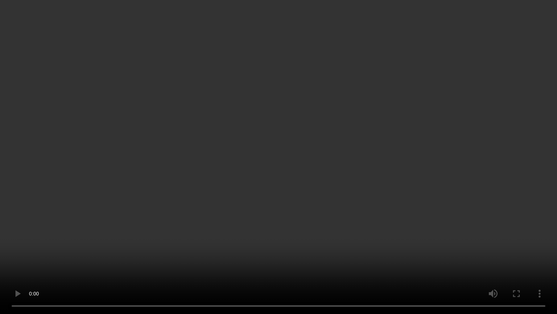
drag, startPoint x: 187, startPoint y: 213, endPoint x: 177, endPoint y: 213, distance: 9.1
click at [187, 213] on video at bounding box center [278, 157] width 557 height 314
click at [40, 184] on video at bounding box center [278, 157] width 557 height 314
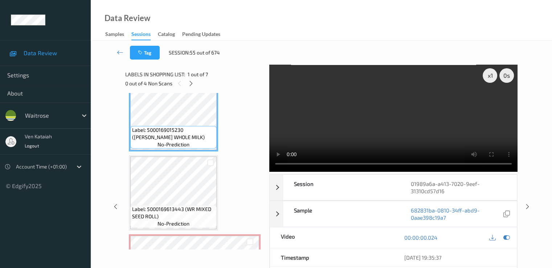
scroll to position [0, 0]
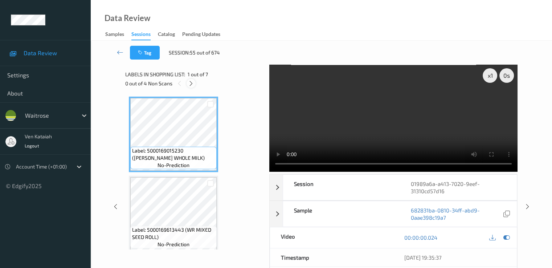
click at [193, 85] on icon at bounding box center [191, 83] width 6 height 7
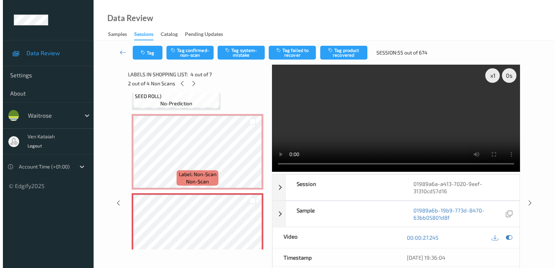
scroll to position [83, 0]
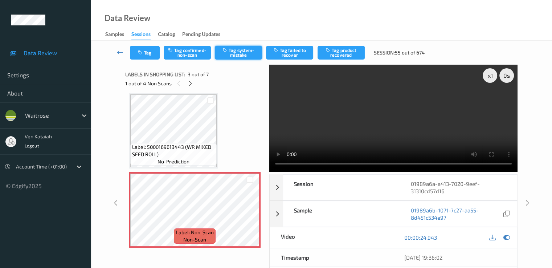
click at [243, 54] on button "Tag system-mistake" at bounding box center [238, 53] width 47 height 14
click at [152, 54] on button "Tag" at bounding box center [145, 53] width 30 height 14
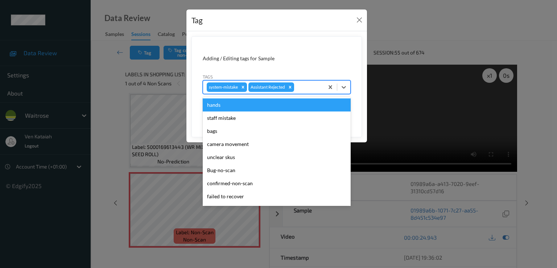
click at [305, 86] on div at bounding box center [308, 87] width 25 height 9
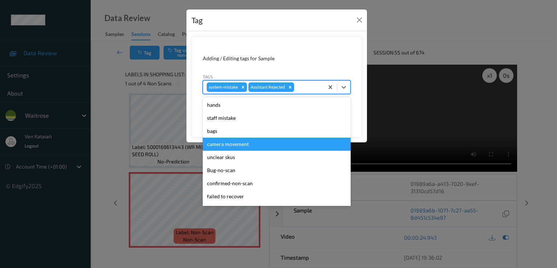
scroll to position [142, 0]
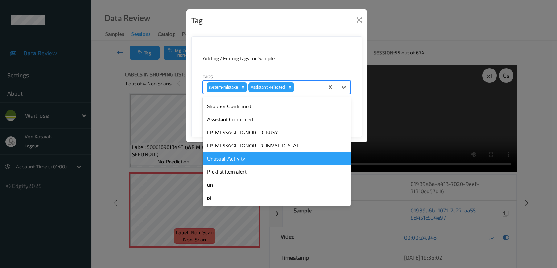
click at [228, 160] on div "Unusual-Activity" at bounding box center [277, 158] width 148 height 13
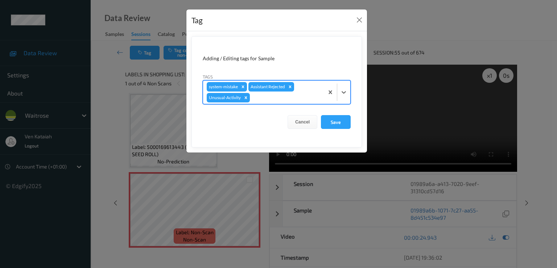
click at [298, 99] on div at bounding box center [285, 97] width 69 height 9
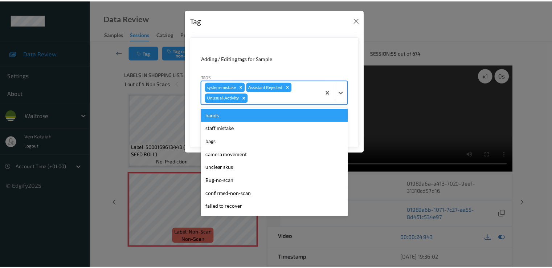
scroll to position [129, 0]
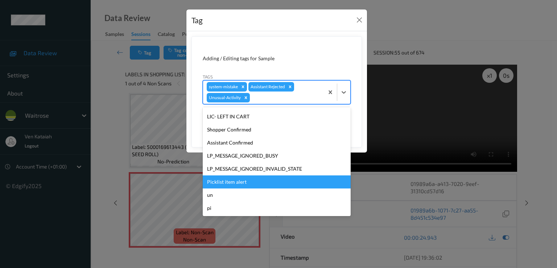
drag, startPoint x: 226, startPoint y: 171, endPoint x: 228, endPoint y: 181, distance: 9.5
click at [228, 181] on div "hands staff mistake bags camera movement unclear skus Bug-no-scan confirmed-non…" at bounding box center [277, 161] width 148 height 109
click at [228, 181] on div "Picklist item alert" at bounding box center [277, 181] width 148 height 13
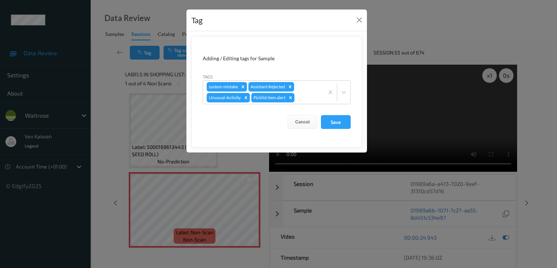
click at [351, 119] on form "Adding / Editing tags for Sample Tags system-mistake Assistant Rejected Unusual…" at bounding box center [277, 91] width 171 height 111
click at [337, 120] on button "Save" at bounding box center [336, 122] width 30 height 14
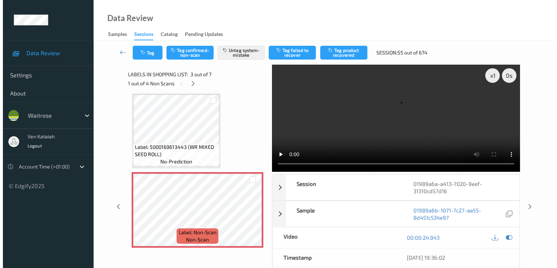
scroll to position [155, 0]
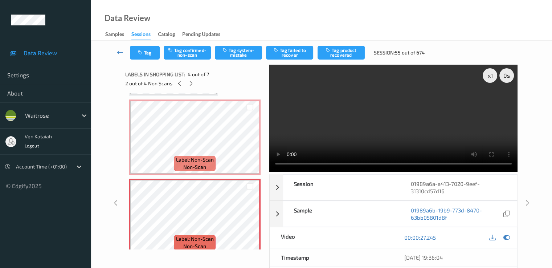
click at [239, 45] on div "Tag Tag confirmed-non-scan Tag system-mistake Tag failed to recover Tag product…" at bounding box center [321, 53] width 431 height 24
click at [238, 51] on button "Tag system-mistake" at bounding box center [238, 53] width 47 height 14
click at [148, 57] on button "Tag" at bounding box center [145, 53] width 30 height 14
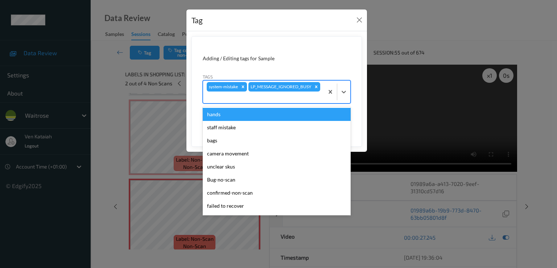
click at [264, 95] on div at bounding box center [264, 97] width 114 height 9
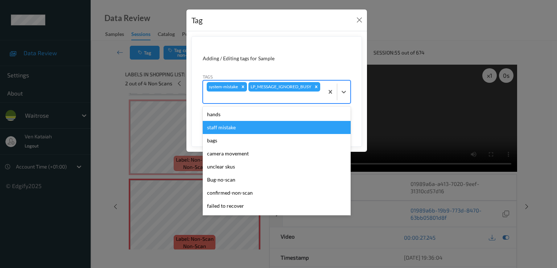
scroll to position [142, 0]
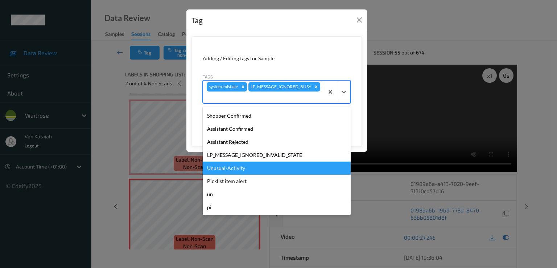
click at [231, 169] on div "Unusual-Activity" at bounding box center [277, 167] width 148 height 13
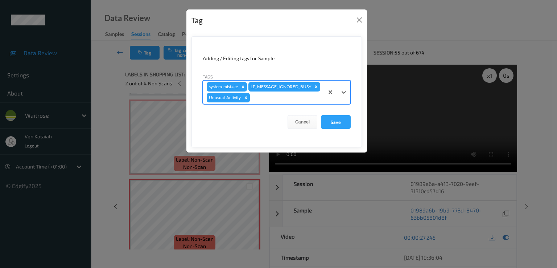
click at [273, 97] on div at bounding box center [285, 97] width 69 height 9
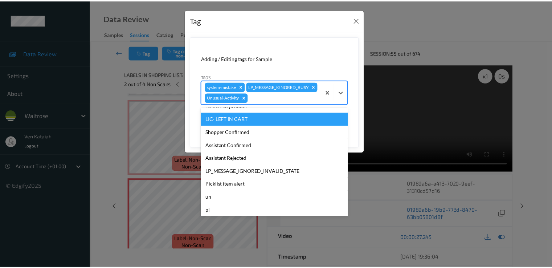
scroll to position [129, 0]
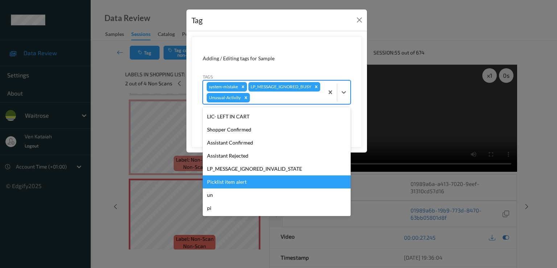
click at [231, 186] on div "Picklist item alert" at bounding box center [277, 181] width 148 height 13
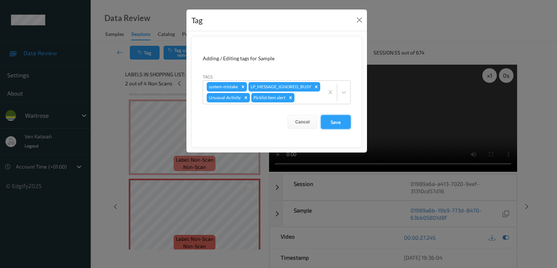
click at [333, 122] on button "Save" at bounding box center [336, 122] width 30 height 14
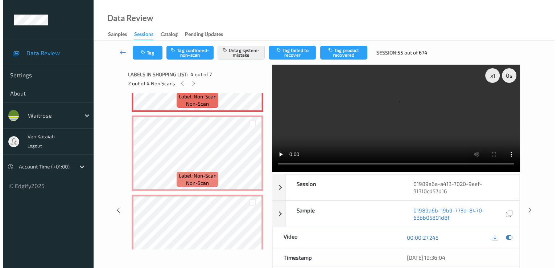
scroll to position [300, 0]
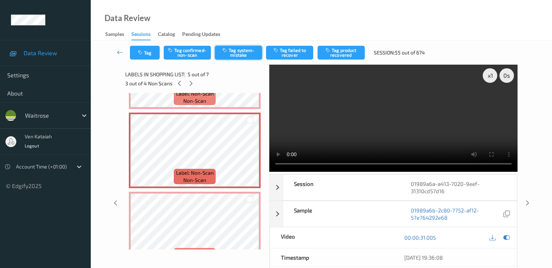
click at [235, 57] on button "Tag system-mistake" at bounding box center [238, 53] width 47 height 14
click at [148, 54] on button "Tag" at bounding box center [145, 53] width 30 height 14
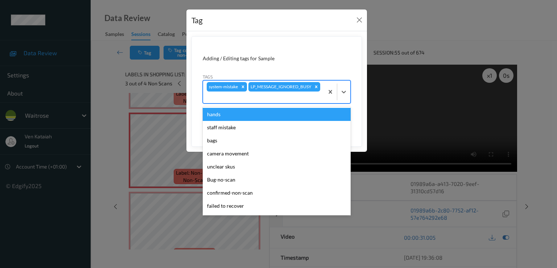
click at [265, 98] on div at bounding box center [264, 97] width 114 height 9
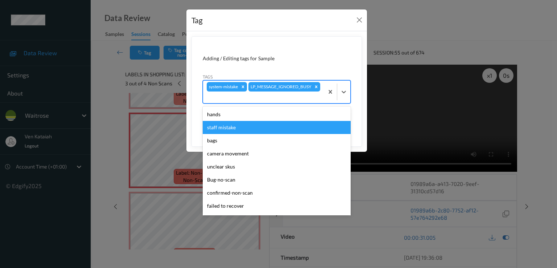
scroll to position [142, 0]
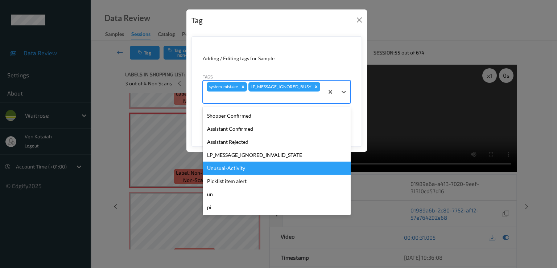
click at [241, 173] on div "Unusual-Activity" at bounding box center [277, 167] width 148 height 13
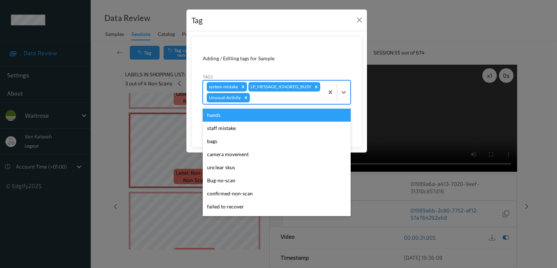
click at [266, 98] on div at bounding box center [285, 97] width 69 height 9
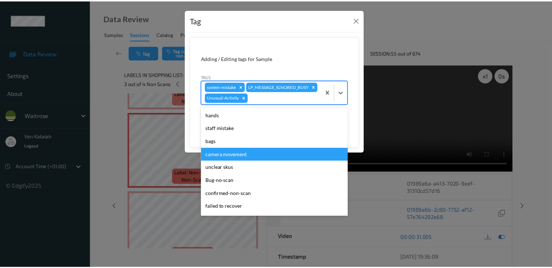
scroll to position [129, 0]
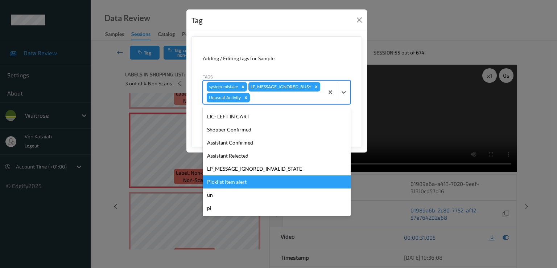
click at [232, 180] on div "Picklist item alert" at bounding box center [277, 181] width 148 height 13
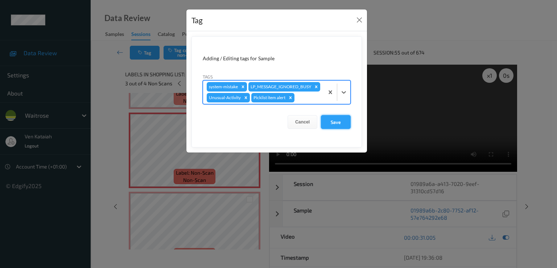
click at [332, 122] on button "Save" at bounding box center [336, 122] width 30 height 14
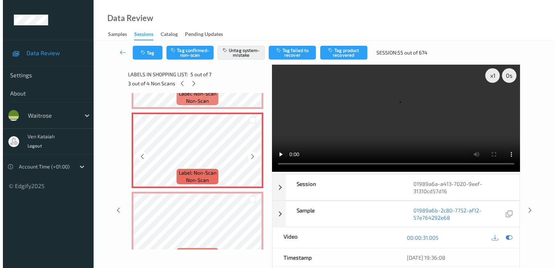
scroll to position [401, 0]
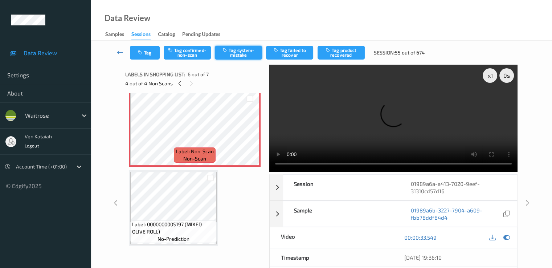
click at [243, 54] on button "Tag system-mistake" at bounding box center [238, 53] width 47 height 14
click at [147, 56] on button "Tag" at bounding box center [145, 53] width 30 height 14
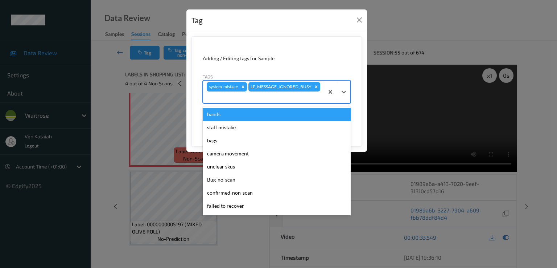
click at [301, 101] on div "system-mistake LP_MESSAGE_IGNORED_BUSY" at bounding box center [263, 92] width 121 height 22
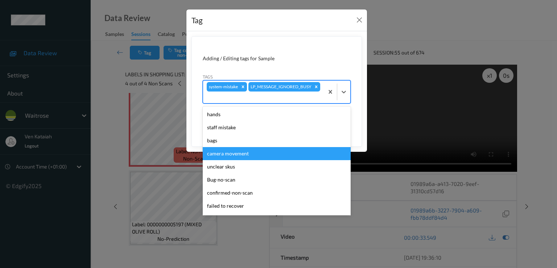
scroll to position [142, 0]
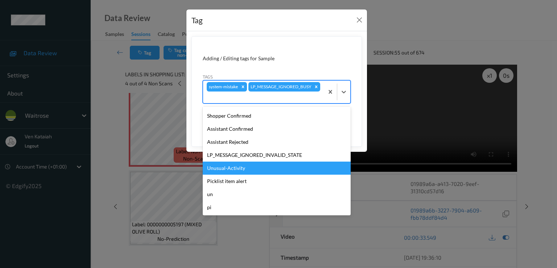
click at [238, 169] on div "Unusual-Activity" at bounding box center [277, 167] width 148 height 13
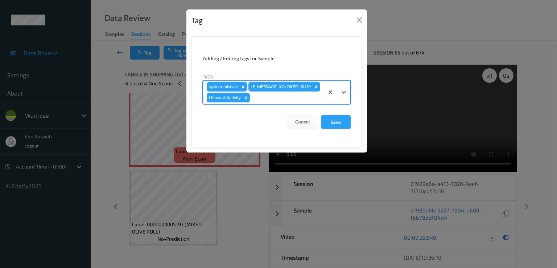
drag, startPoint x: 277, startPoint y: 99, endPoint x: 277, endPoint y: 104, distance: 5.1
click at [277, 102] on div "system-mistake LP_MESSAGE_IGNORED_BUSY Unusual-Activity" at bounding box center [263, 92] width 121 height 23
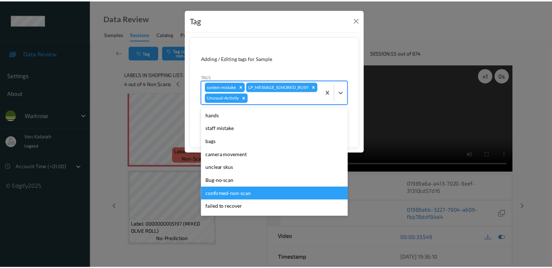
scroll to position [129, 0]
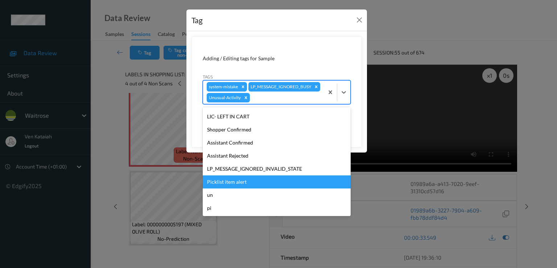
click at [230, 175] on div "Picklist item alert" at bounding box center [277, 181] width 148 height 13
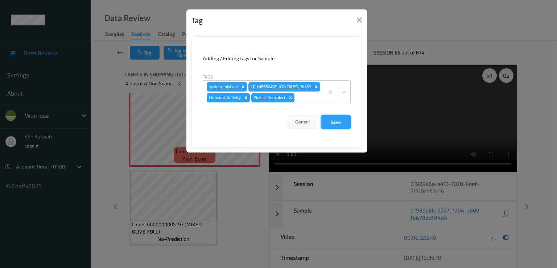
click at [326, 121] on button "Save" at bounding box center [336, 122] width 30 height 14
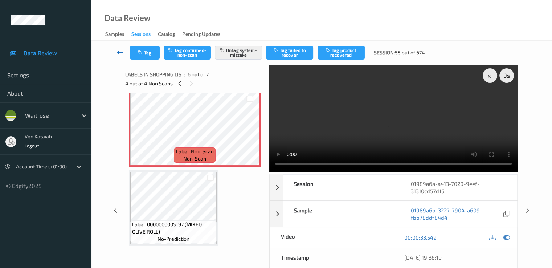
click at [120, 54] on icon at bounding box center [120, 52] width 7 height 7
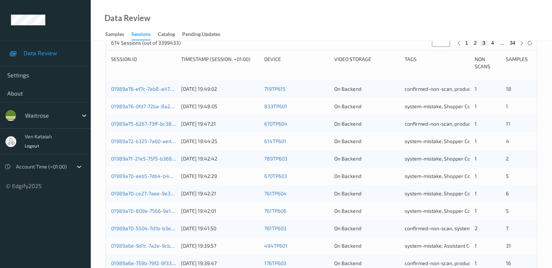
scroll to position [335, 0]
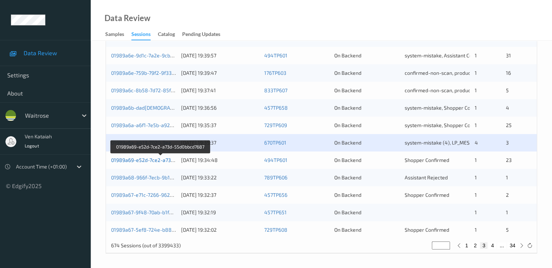
click at [136, 159] on link "01989a69-e52d-7ce2-a73d-55d0bbcd7687" at bounding box center [160, 160] width 99 height 6
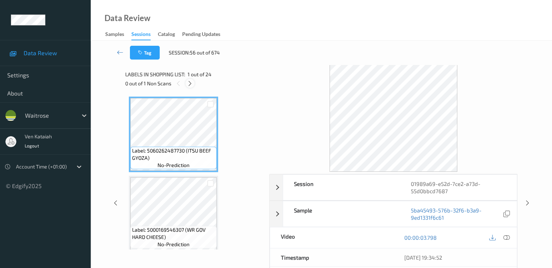
click at [189, 87] on div at bounding box center [189, 83] width 9 height 9
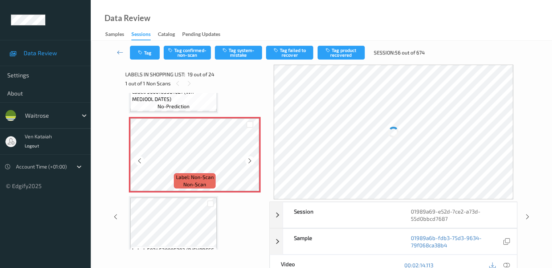
scroll to position [1421, 0]
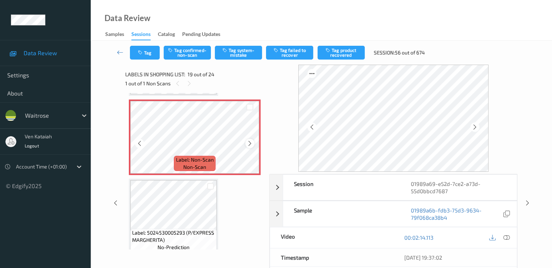
click at [252, 140] on icon at bounding box center [250, 143] width 6 height 7
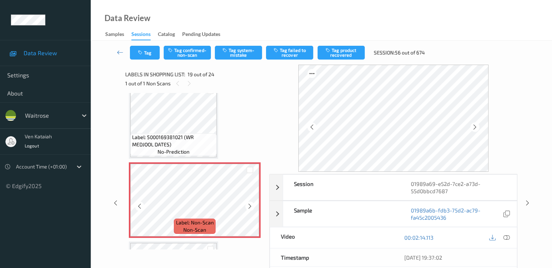
scroll to position [1348, 0]
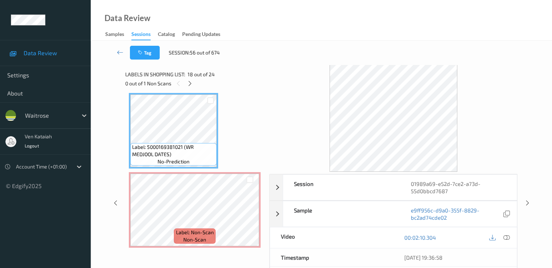
click at [511, 239] on div "00:02:10.304" at bounding box center [454, 237] width 123 height 21
click at [508, 236] on icon at bounding box center [506, 237] width 7 height 7
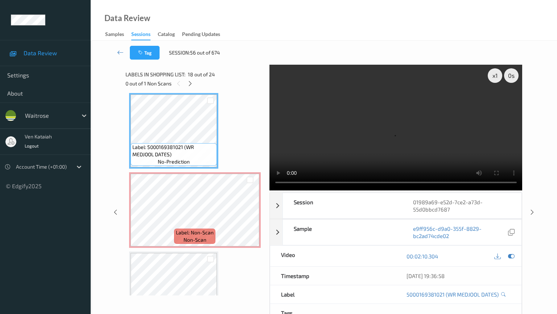
click at [270, 190] on video at bounding box center [396, 128] width 253 height 126
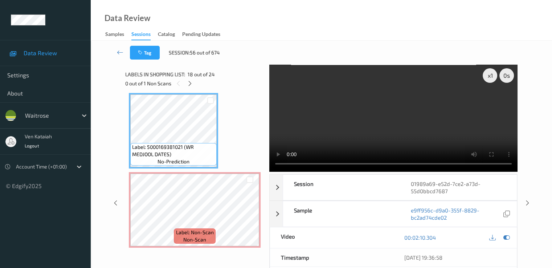
click at [386, 127] on video at bounding box center [393, 118] width 248 height 107
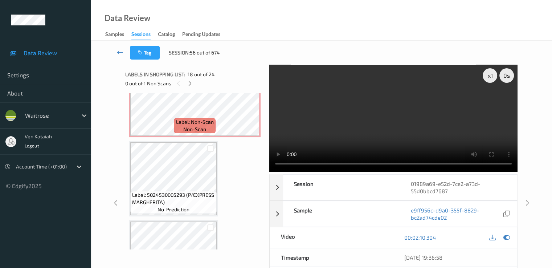
scroll to position [1421, 0]
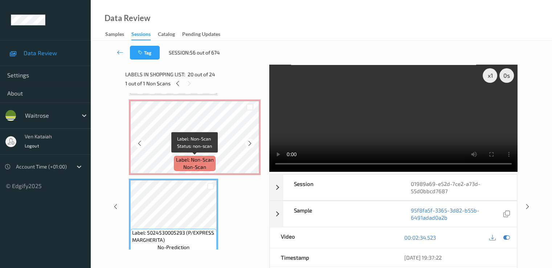
click at [197, 160] on span "Label: Non-Scan" at bounding box center [195, 159] width 38 height 7
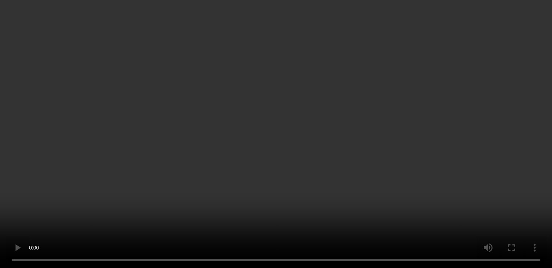
scroll to position [1746, 0]
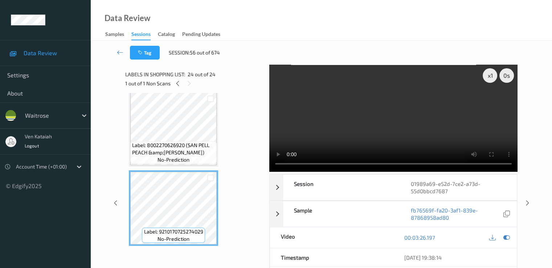
click at [180, 143] on span "Label: 8002270626920 (SAN PELL PEACH &amp;[PERSON_NAME])" at bounding box center [173, 149] width 83 height 15
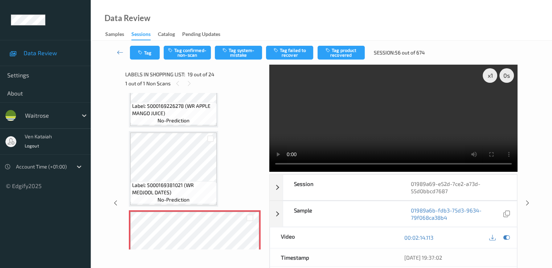
scroll to position [1383, 0]
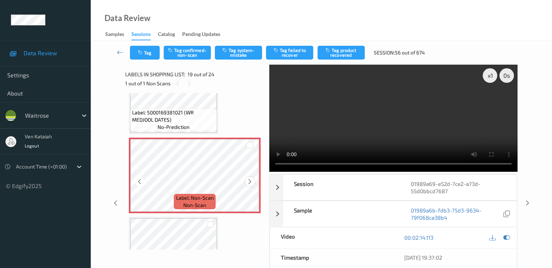
click at [249, 185] on div at bounding box center [249, 181] width 9 height 9
click at [251, 183] on icon at bounding box center [250, 181] width 6 height 7
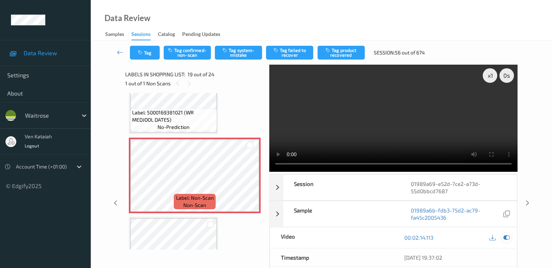
click at [505, 237] on icon at bounding box center [506, 237] width 7 height 7
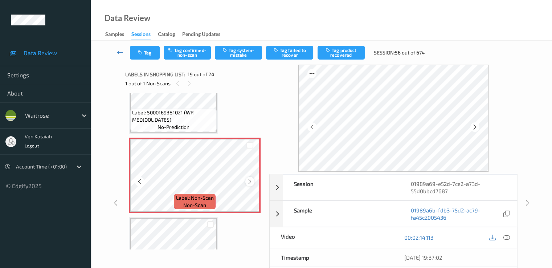
click at [250, 179] on icon at bounding box center [250, 181] width 6 height 7
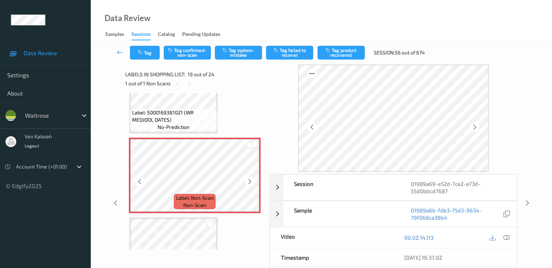
click at [250, 179] on icon at bounding box center [250, 181] width 6 height 7
click at [192, 53] on button "Tag confirmed-non-scan" at bounding box center [187, 53] width 47 height 14
click at [280, 56] on button "Tag failed to recover" at bounding box center [289, 53] width 47 height 14
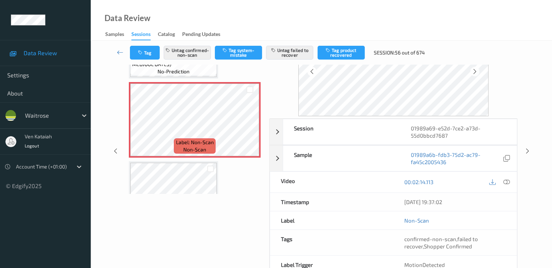
scroll to position [94, 0]
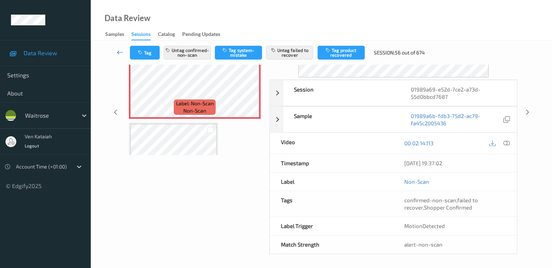
click at [119, 53] on icon at bounding box center [120, 52] width 7 height 7
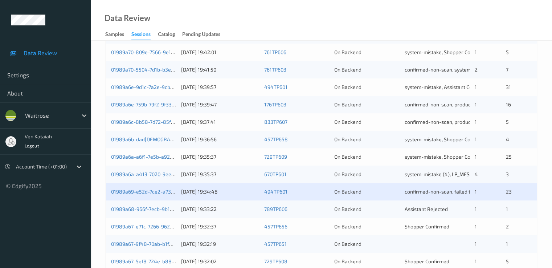
scroll to position [335, 0]
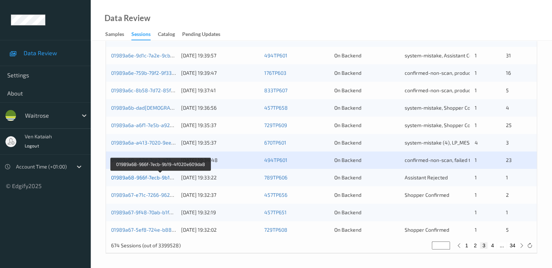
click at [160, 178] on link "01989a68-966f-7ecb-9b19-4f020e609da8" at bounding box center [160, 177] width 98 height 6
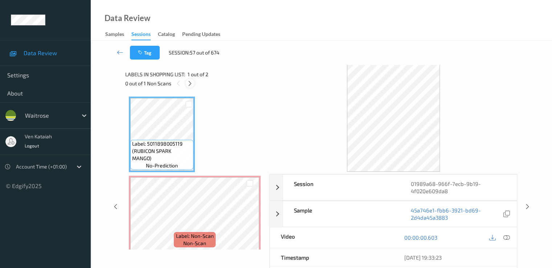
click at [186, 81] on div at bounding box center [189, 83] width 9 height 9
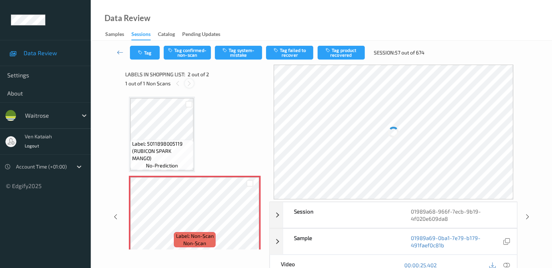
scroll to position [4, 0]
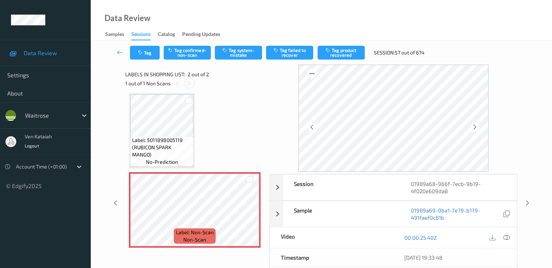
click at [186, 81] on icon at bounding box center [189, 83] width 6 height 7
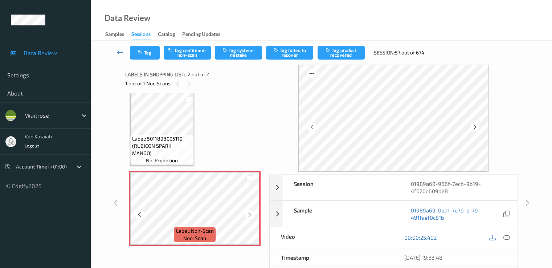
scroll to position [5, 0]
click at [247, 216] on icon at bounding box center [250, 214] width 6 height 7
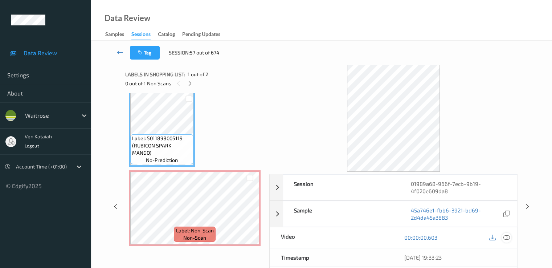
click at [508, 240] on icon at bounding box center [506, 237] width 7 height 7
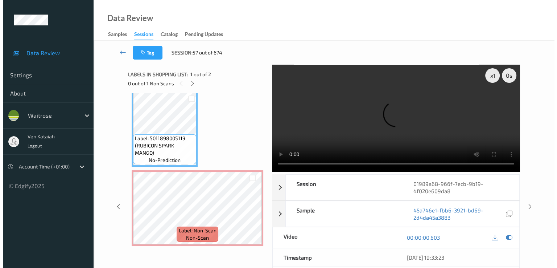
scroll to position [0, 0]
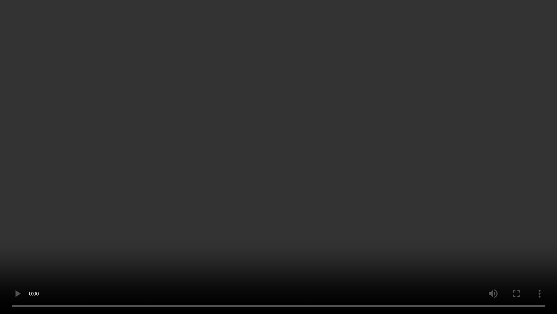
click at [24, 247] on video at bounding box center [278, 157] width 557 height 314
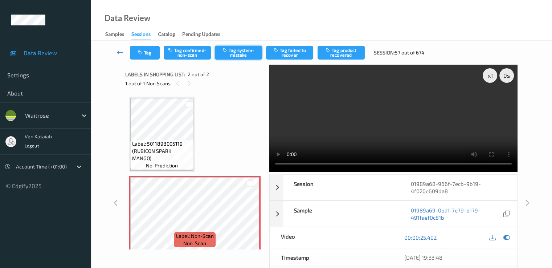
click at [241, 54] on button "Tag system-mistake" at bounding box center [238, 53] width 47 height 14
click at [151, 48] on button "Tag" at bounding box center [145, 53] width 30 height 14
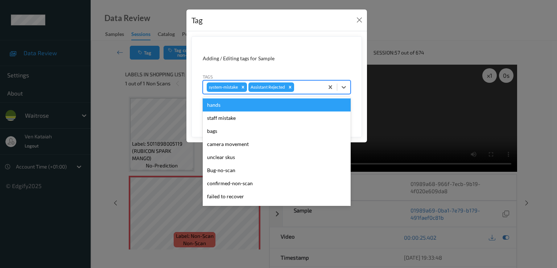
click at [302, 92] on div "system-mistake Assistant Rejected" at bounding box center [263, 87] width 121 height 12
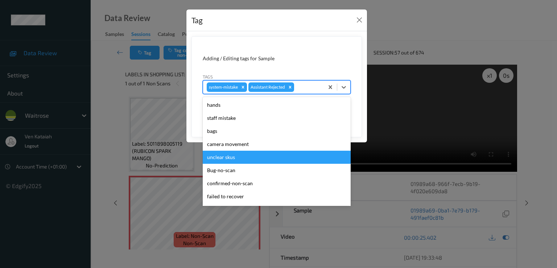
scroll to position [142, 0]
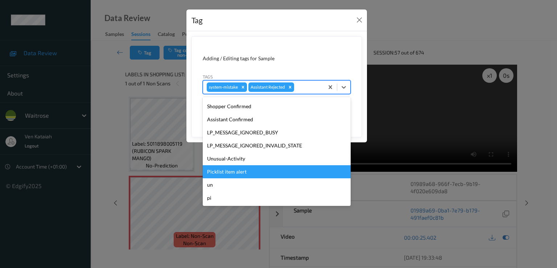
click at [230, 165] on div "Picklist item alert" at bounding box center [277, 171] width 148 height 13
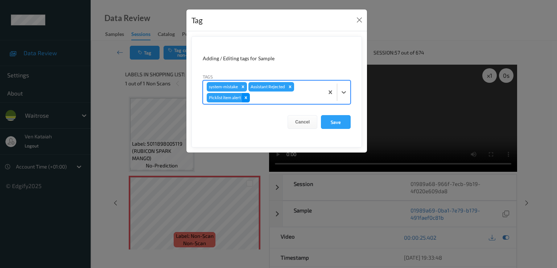
click at [247, 99] on icon "Remove Picklist item alert" at bounding box center [245, 97] width 5 height 5
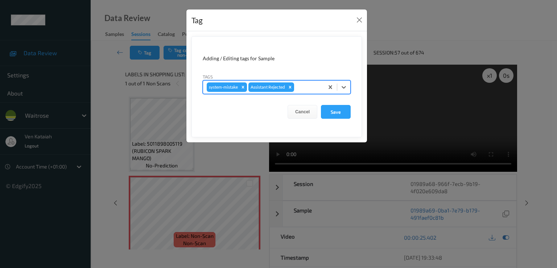
click at [262, 94] on form "Adding / Editing tags for Sample Tags option Picklist item alert, deselected. S…" at bounding box center [277, 86] width 171 height 101
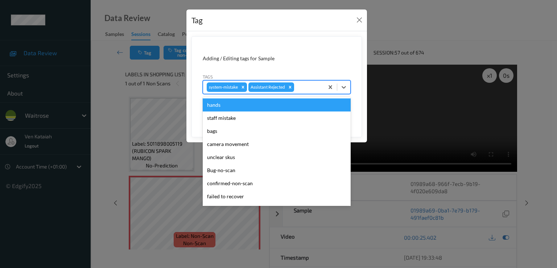
click at [311, 87] on div at bounding box center [308, 87] width 25 height 9
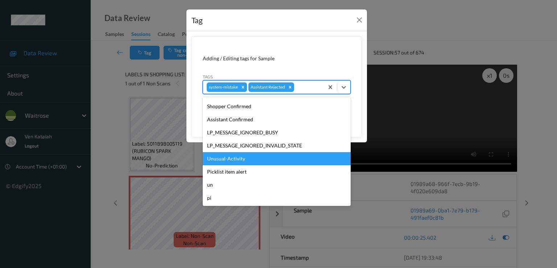
click at [232, 161] on div "Unusual-Activity" at bounding box center [277, 158] width 148 height 13
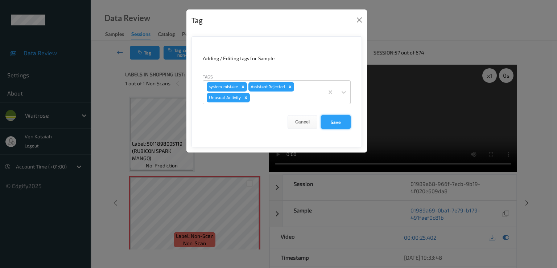
click at [343, 118] on button "Save" at bounding box center [336, 122] width 30 height 14
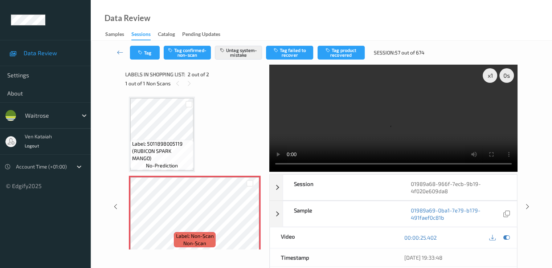
scroll to position [94, 0]
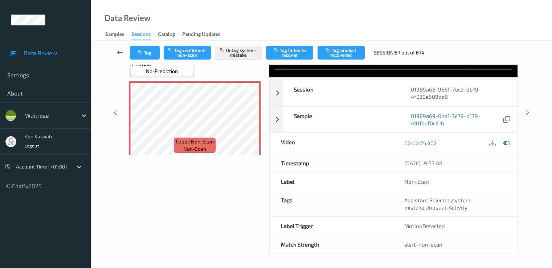
click at [123, 50] on icon at bounding box center [120, 52] width 7 height 7
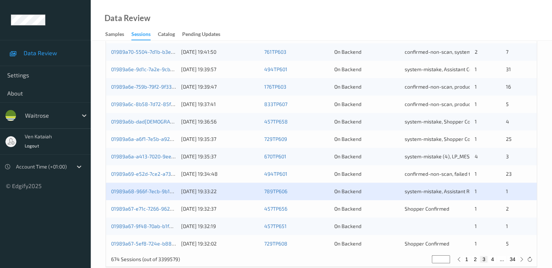
scroll to position [335, 0]
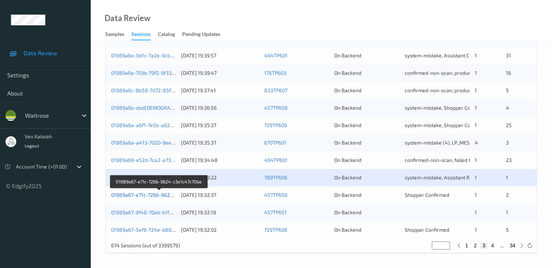
click at [150, 197] on link "01989a67-e71c-7266-9624-c3e1c47c70be" at bounding box center [159, 195] width 97 height 6
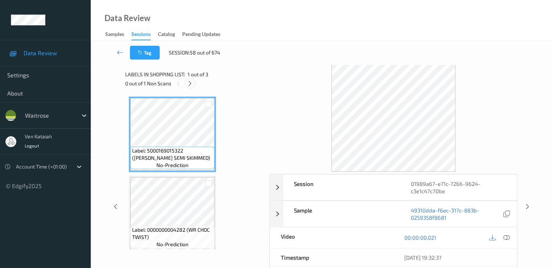
click at [192, 85] on icon at bounding box center [190, 83] width 6 height 7
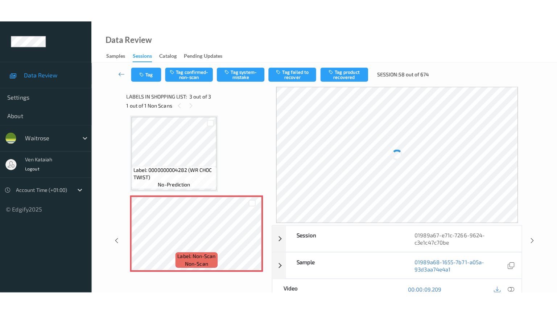
scroll to position [85, 0]
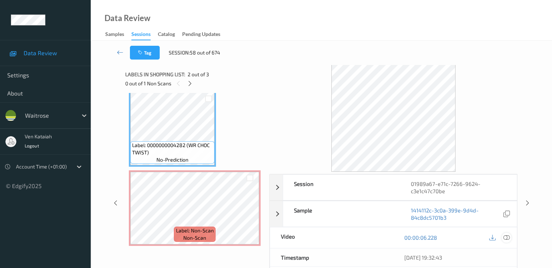
click at [506, 237] on icon at bounding box center [506, 237] width 7 height 7
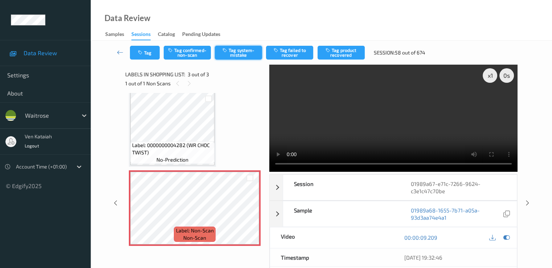
click at [246, 56] on button "Tag system-mistake" at bounding box center [238, 53] width 47 height 14
click at [143, 58] on button "Tag" at bounding box center [145, 53] width 30 height 14
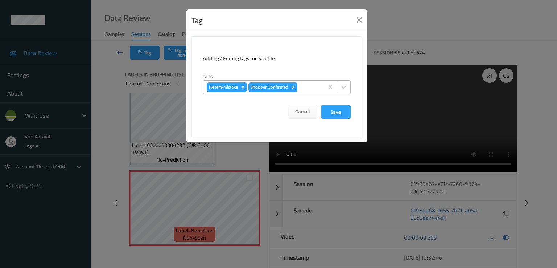
click at [316, 86] on div at bounding box center [309, 87] width 21 height 9
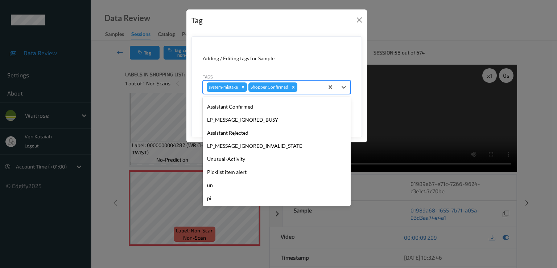
scroll to position [142, 0]
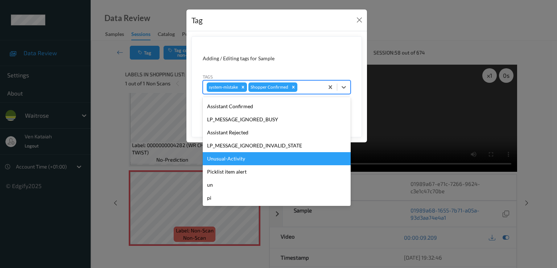
click at [242, 158] on div "Unusual-Activity" at bounding box center [277, 158] width 148 height 13
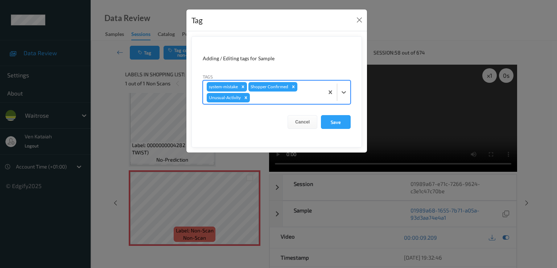
click at [301, 101] on div at bounding box center [285, 97] width 69 height 9
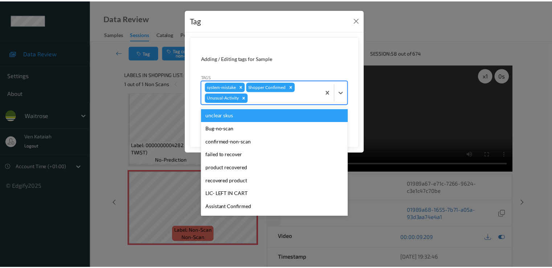
scroll to position [129, 0]
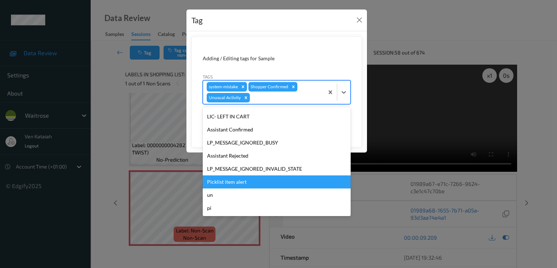
click at [234, 184] on div "Picklist item alert" at bounding box center [277, 181] width 148 height 13
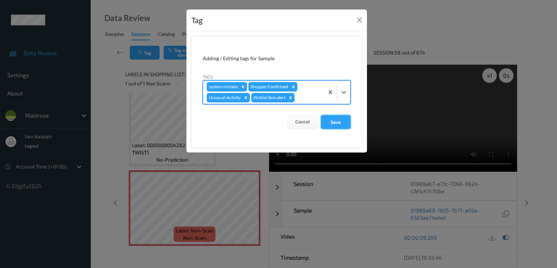
click at [335, 116] on button "Save" at bounding box center [336, 122] width 30 height 14
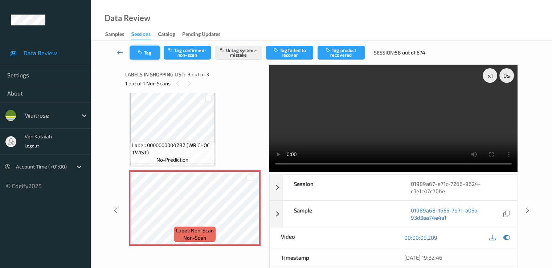
click at [135, 53] on button "Tag" at bounding box center [145, 53] width 30 height 14
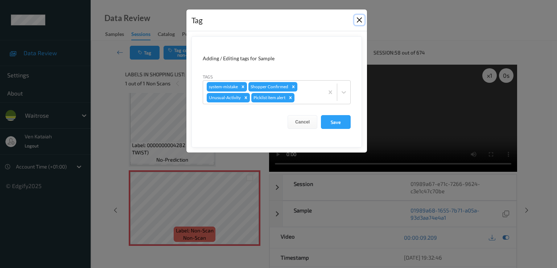
click at [355, 16] on button "Close" at bounding box center [360, 20] width 10 height 10
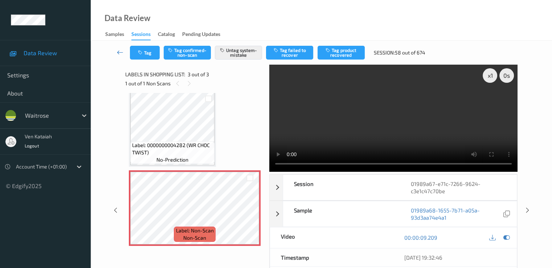
click at [118, 53] on icon at bounding box center [120, 52] width 7 height 7
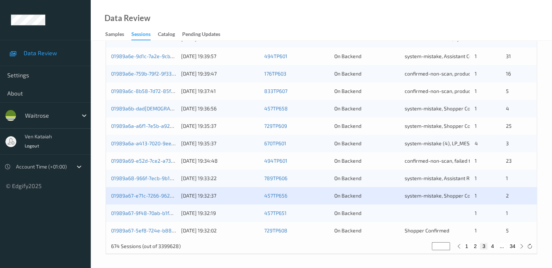
scroll to position [335, 0]
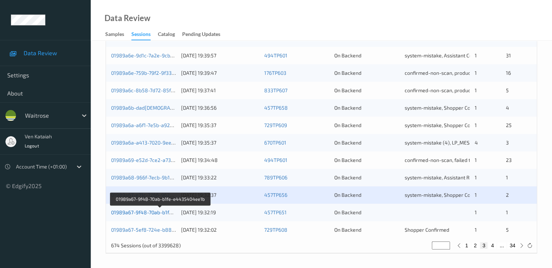
click at [150, 211] on link "01989a67-9f48-70ab-b1fe-e4435404ee1b" at bounding box center [160, 212] width 99 height 6
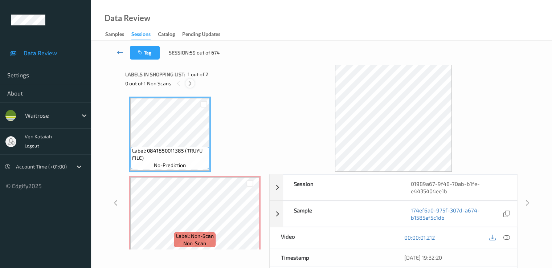
click at [187, 85] on icon at bounding box center [190, 83] width 6 height 7
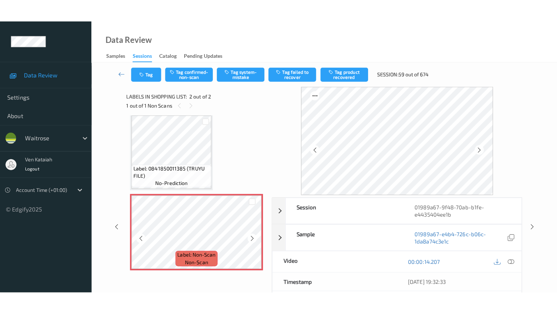
scroll to position [5, 0]
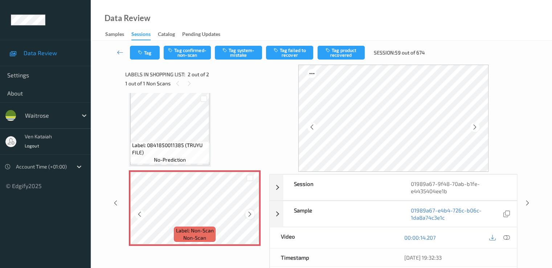
click at [247, 212] on icon at bounding box center [250, 214] width 6 height 7
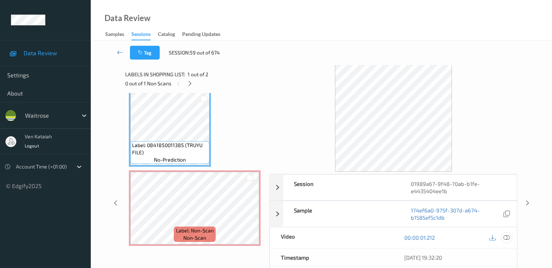
click at [507, 237] on icon at bounding box center [506, 237] width 7 height 7
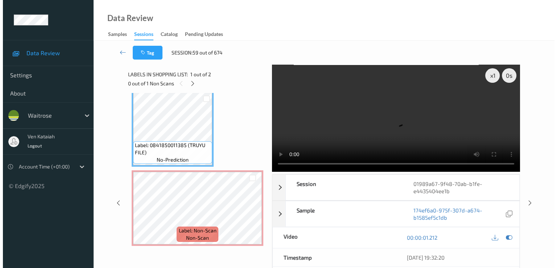
scroll to position [0, 0]
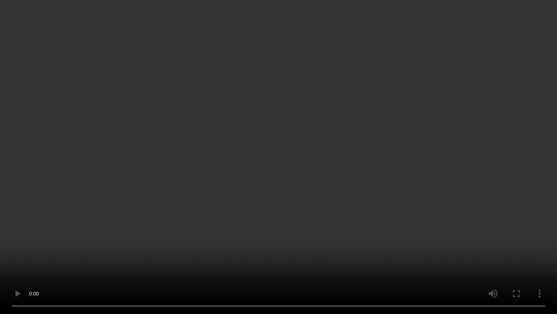
click at [37, 229] on video at bounding box center [278, 157] width 557 height 314
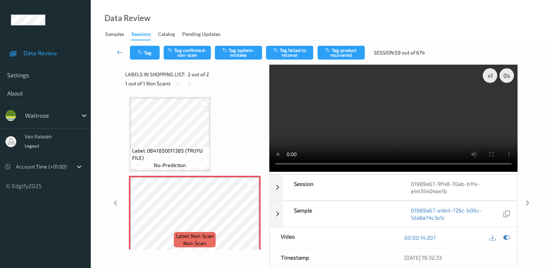
click at [247, 61] on div "Tag Tag confirmed-non-scan Tag system-mistake Tag failed to recover Tag product…" at bounding box center [321, 53] width 431 height 24
click at [243, 50] on button "Tag system-mistake" at bounding box center [238, 53] width 47 height 14
click at [146, 54] on button "Tag" at bounding box center [145, 53] width 30 height 14
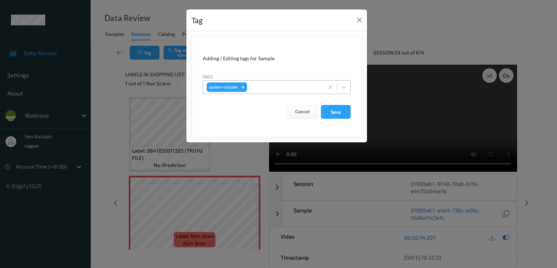
click at [276, 86] on div at bounding box center [285, 87] width 72 height 9
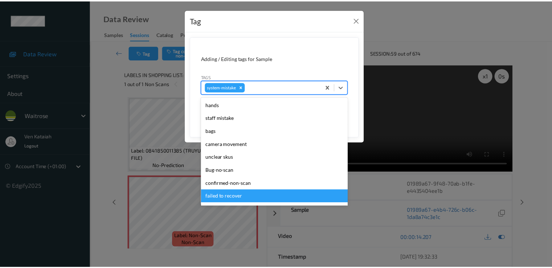
scroll to position [155, 0]
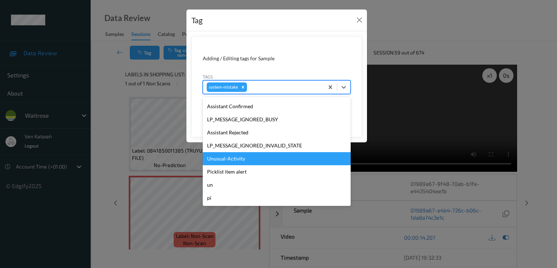
click at [238, 163] on div "Unusual-Activity" at bounding box center [277, 158] width 148 height 13
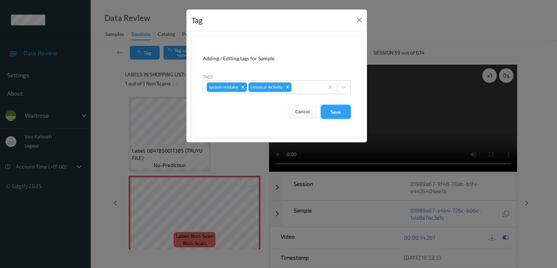
click at [330, 116] on button "Save" at bounding box center [336, 112] width 30 height 14
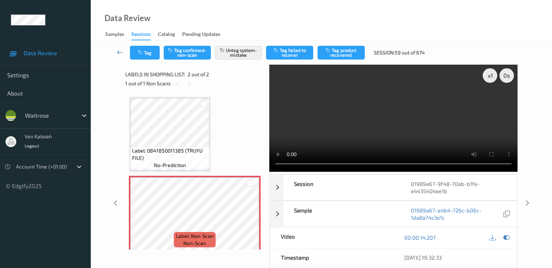
click at [119, 49] on icon at bounding box center [120, 52] width 7 height 7
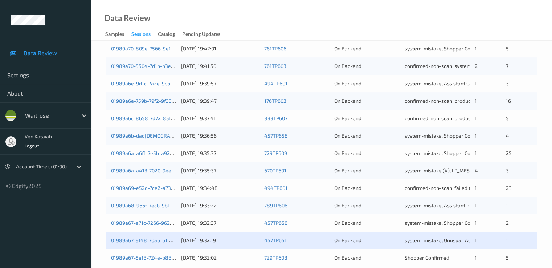
scroll to position [335, 0]
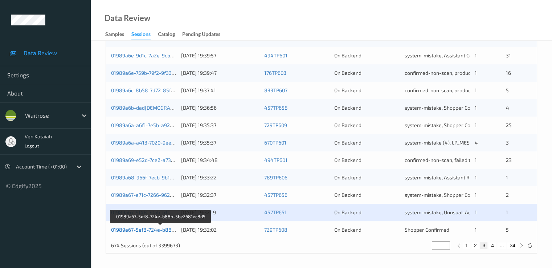
click at [157, 228] on link "01989a67-5ef8-724e-b88b-5be2681ec8d5" at bounding box center [161, 229] width 100 height 6
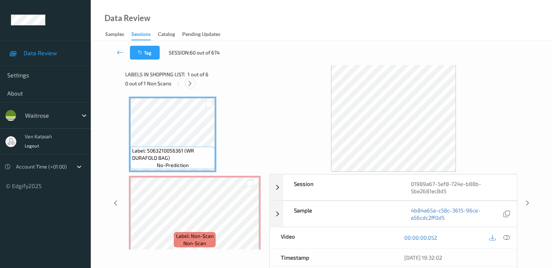
click at [190, 83] on icon at bounding box center [190, 83] width 6 height 7
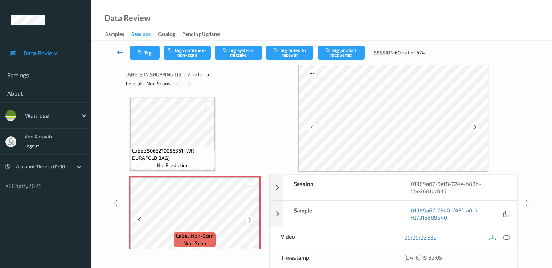
click at [248, 220] on icon at bounding box center [250, 219] width 6 height 7
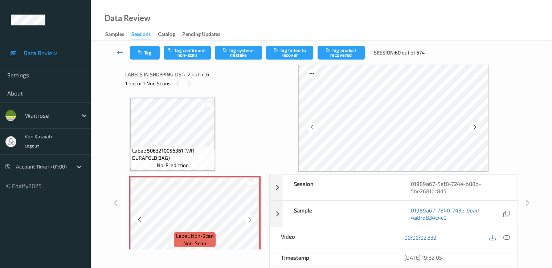
click at [248, 220] on icon at bounding box center [250, 219] width 6 height 7
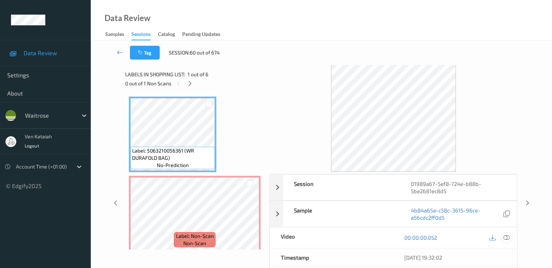
click at [509, 239] on icon at bounding box center [506, 237] width 7 height 7
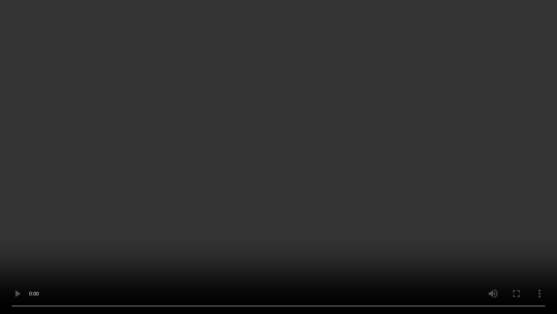
click at [1, 186] on video at bounding box center [278, 157] width 557 height 314
click at [36, 189] on video at bounding box center [278, 157] width 557 height 314
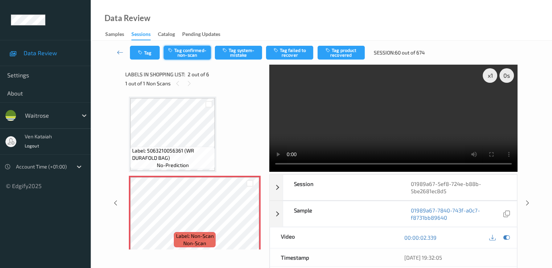
click at [187, 58] on button "Tag confirmed-non-scan" at bounding box center [187, 53] width 47 height 14
click at [343, 50] on button "Tag product recovered" at bounding box center [341, 53] width 47 height 14
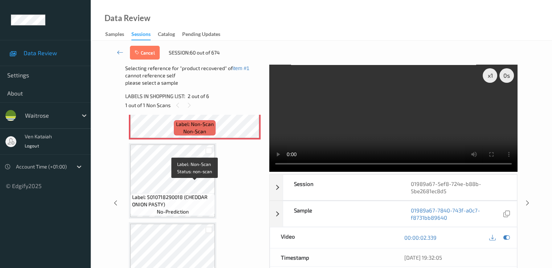
scroll to position [145, 0]
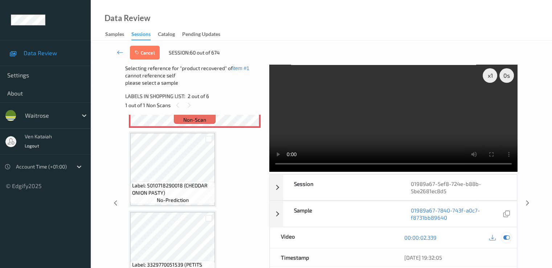
click at [505, 234] on icon at bounding box center [506, 237] width 7 height 7
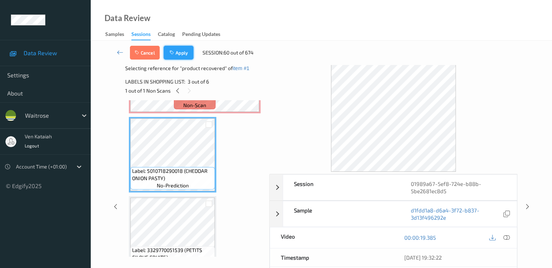
click at [181, 52] on button "Apply" at bounding box center [179, 53] width 30 height 14
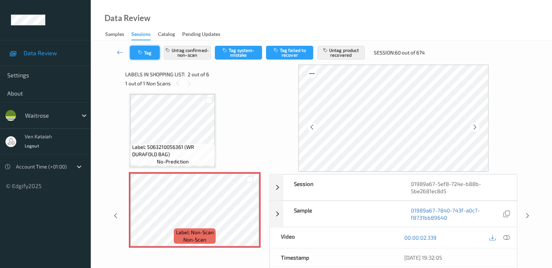
click at [138, 54] on icon "button" at bounding box center [141, 52] width 6 height 5
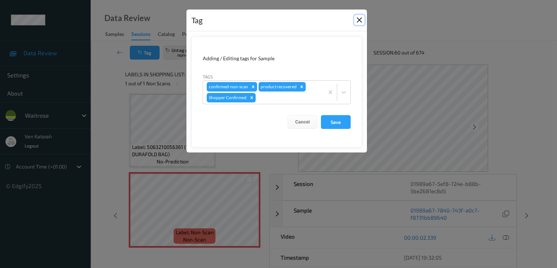
click at [364, 19] on button "Close" at bounding box center [360, 20] width 10 height 10
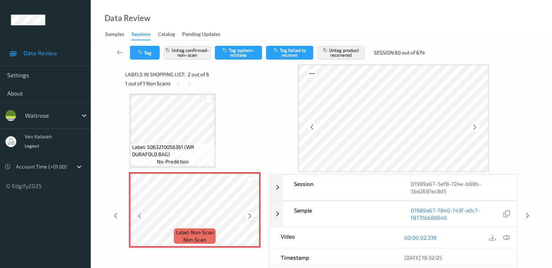
click at [250, 218] on icon at bounding box center [250, 216] width 6 height 7
click at [249, 217] on icon at bounding box center [250, 216] width 6 height 7
click at [122, 51] on icon at bounding box center [120, 52] width 7 height 7
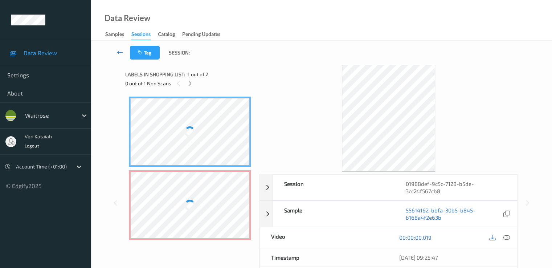
click at [197, 201] on div at bounding box center [189, 205] width 119 height 67
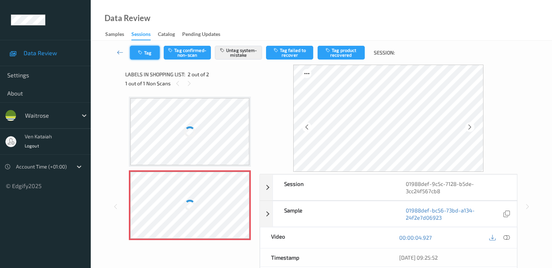
click at [152, 52] on button "Tag" at bounding box center [145, 53] width 30 height 14
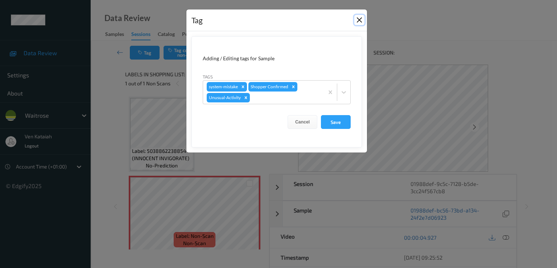
click at [359, 22] on button "Close" at bounding box center [360, 20] width 10 height 10
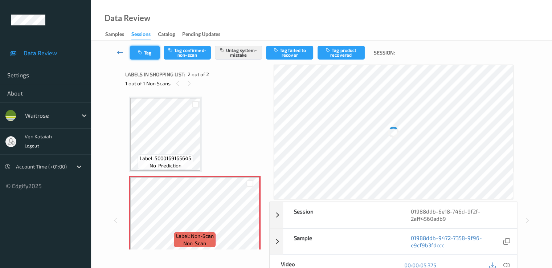
click at [146, 53] on button "Tag" at bounding box center [145, 53] width 30 height 14
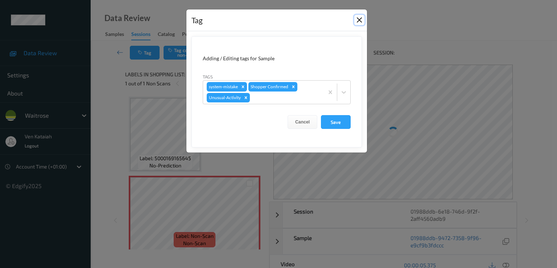
click at [360, 20] on button "Close" at bounding box center [360, 20] width 10 height 10
